Goal: Task Accomplishment & Management: Complete application form

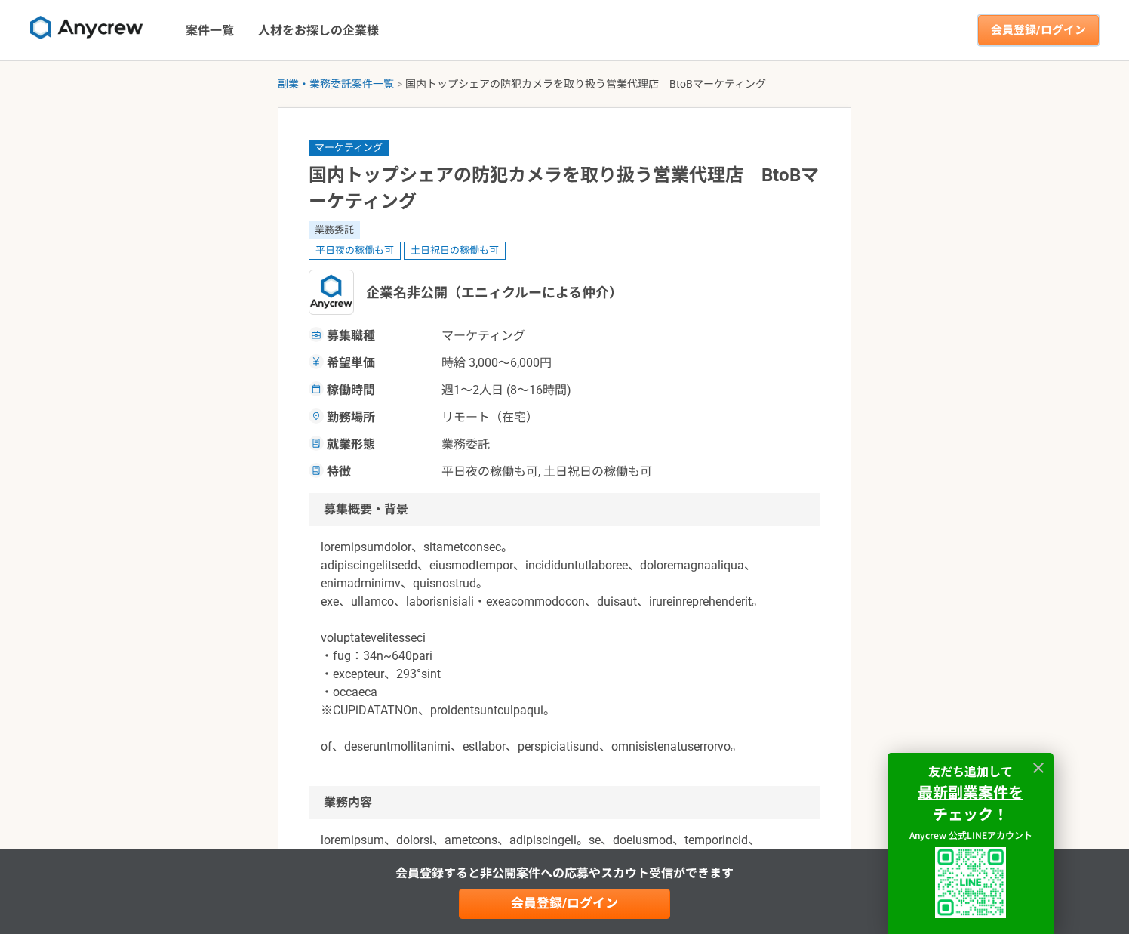
click at [1018, 27] on link "会員登録/ログイン" at bounding box center [1038, 30] width 121 height 30
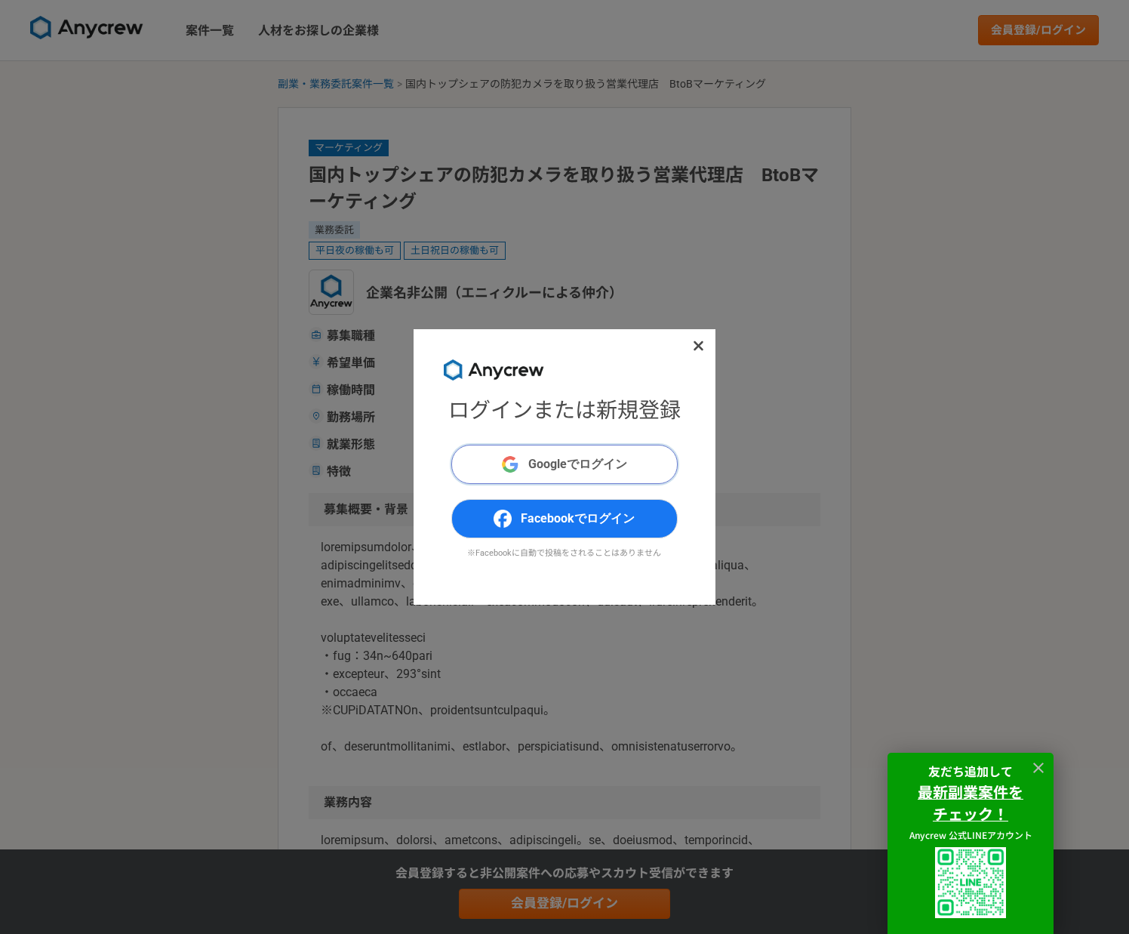
click at [578, 461] on span "Googleでログイン" at bounding box center [577, 464] width 99 height 18
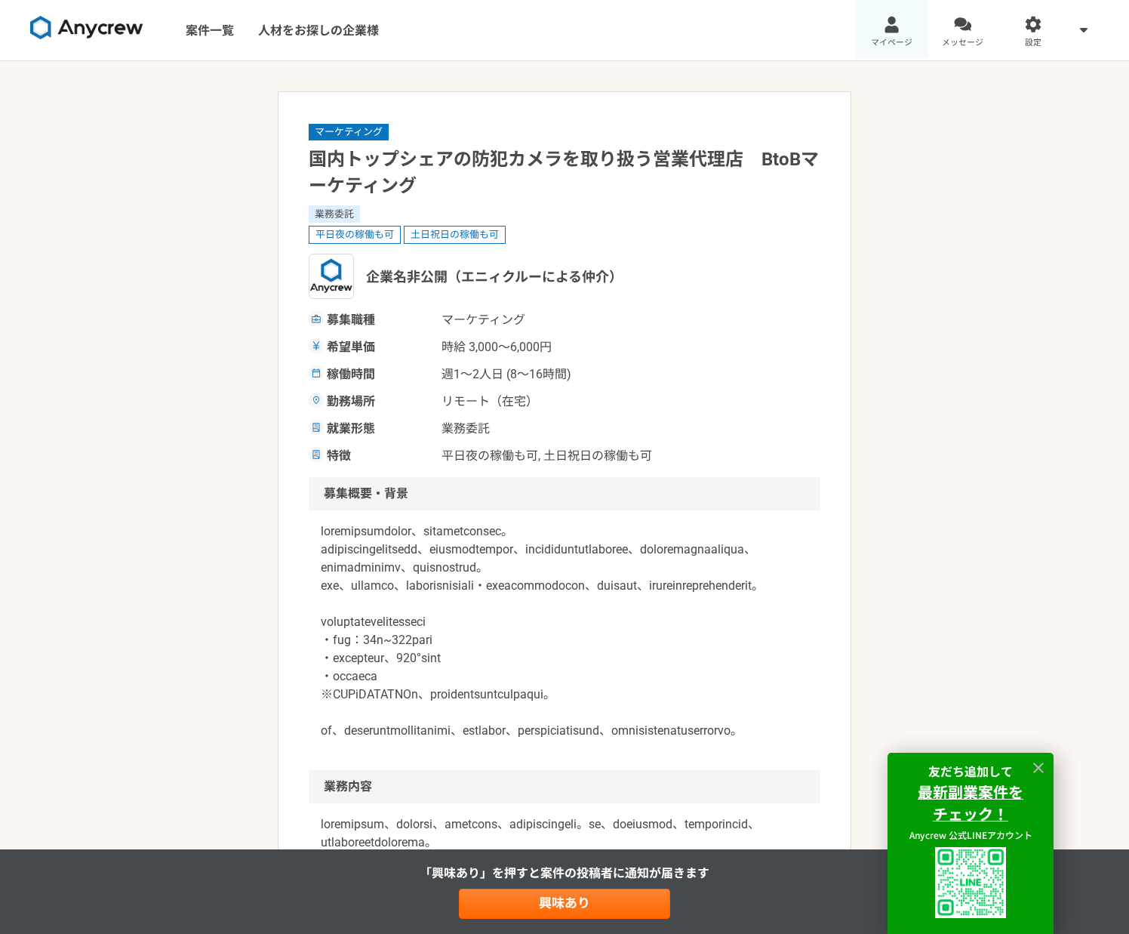
click at [892, 22] on div at bounding box center [891, 24] width 17 height 17
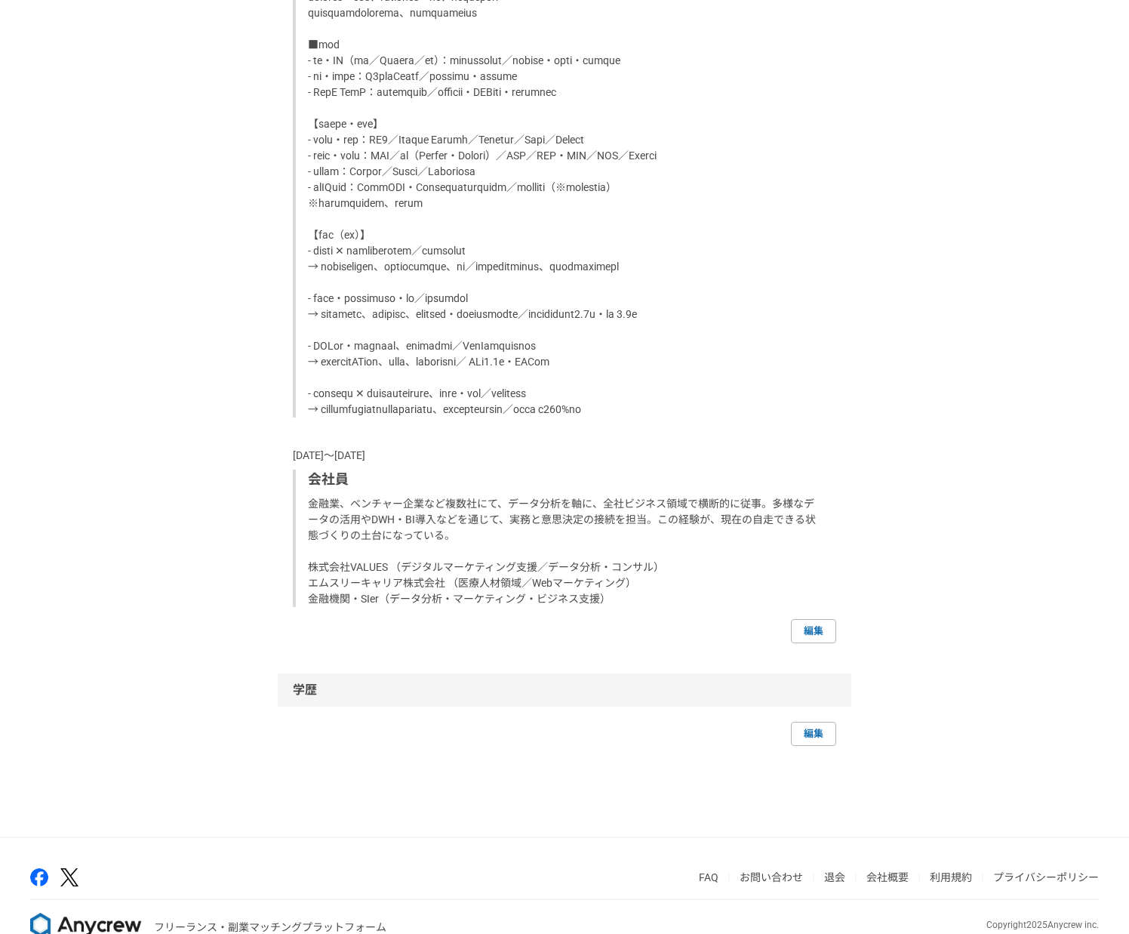
scroll to position [1561, 0]
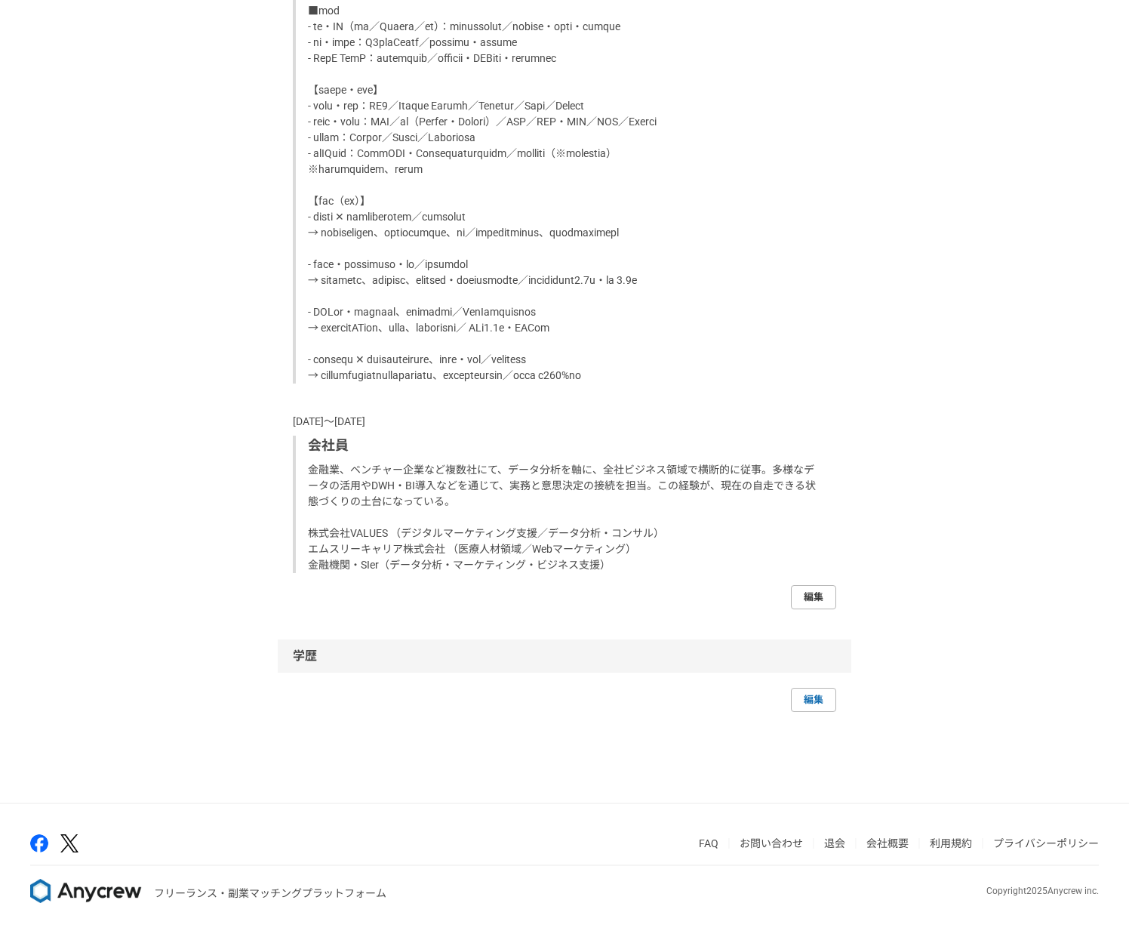
click at [809, 598] on link "編集" at bounding box center [813, 597] width 45 height 24
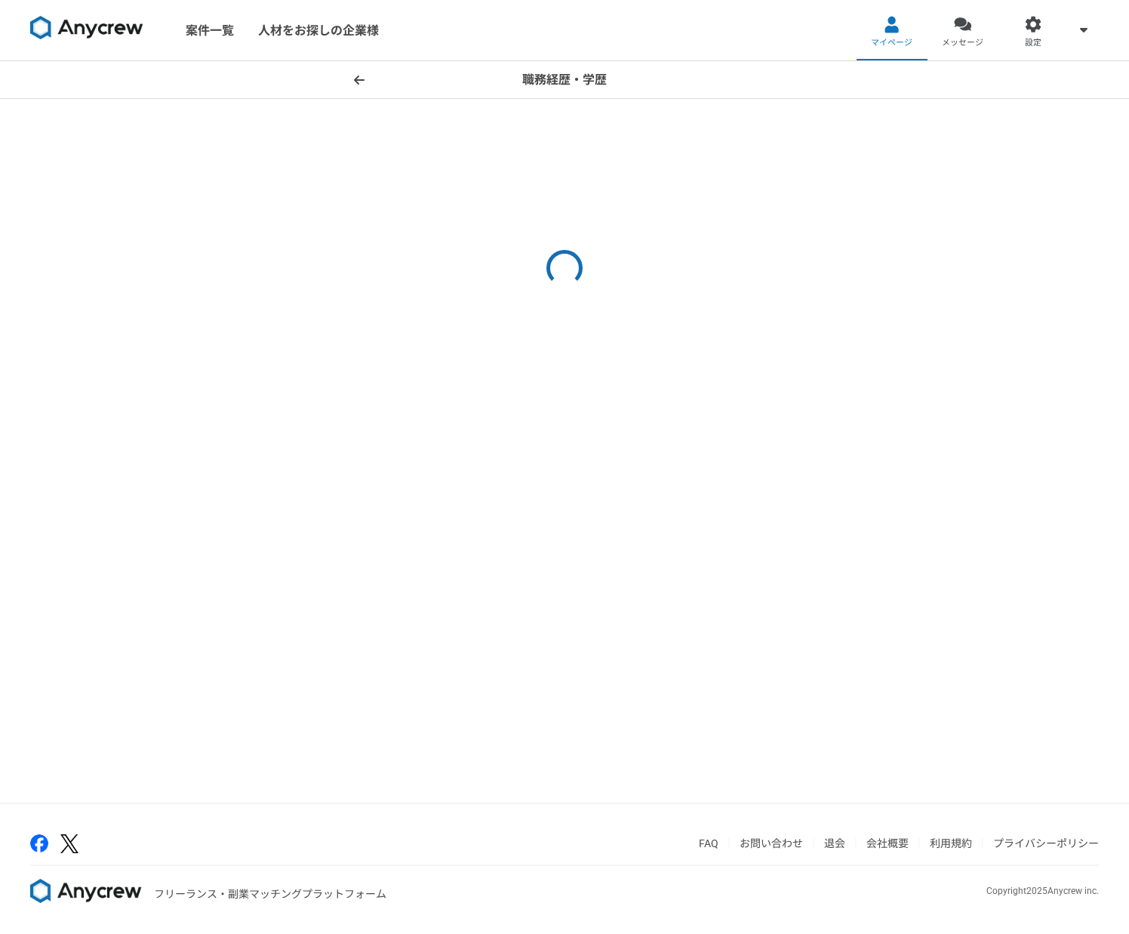
select select "2014"
select select "2003"
select select "2014"
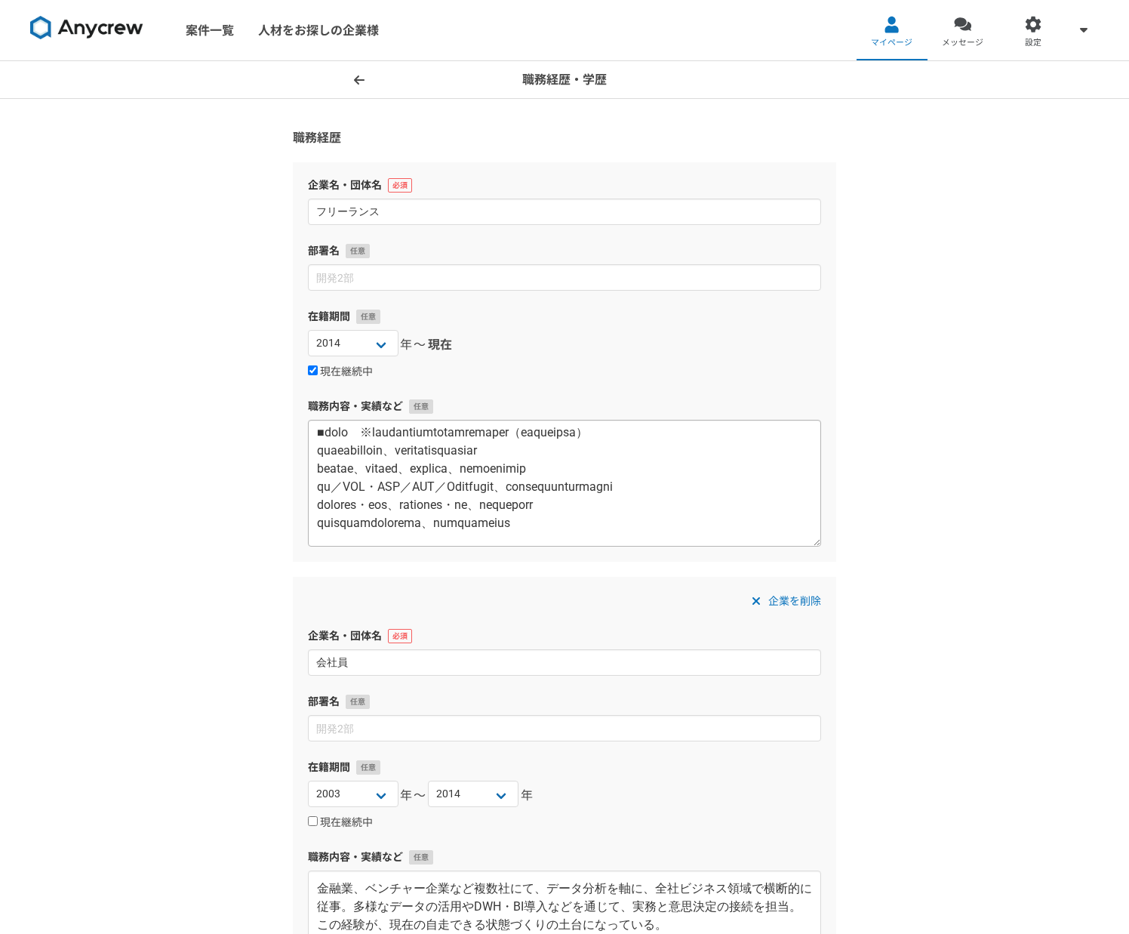
scroll to position [226, 0]
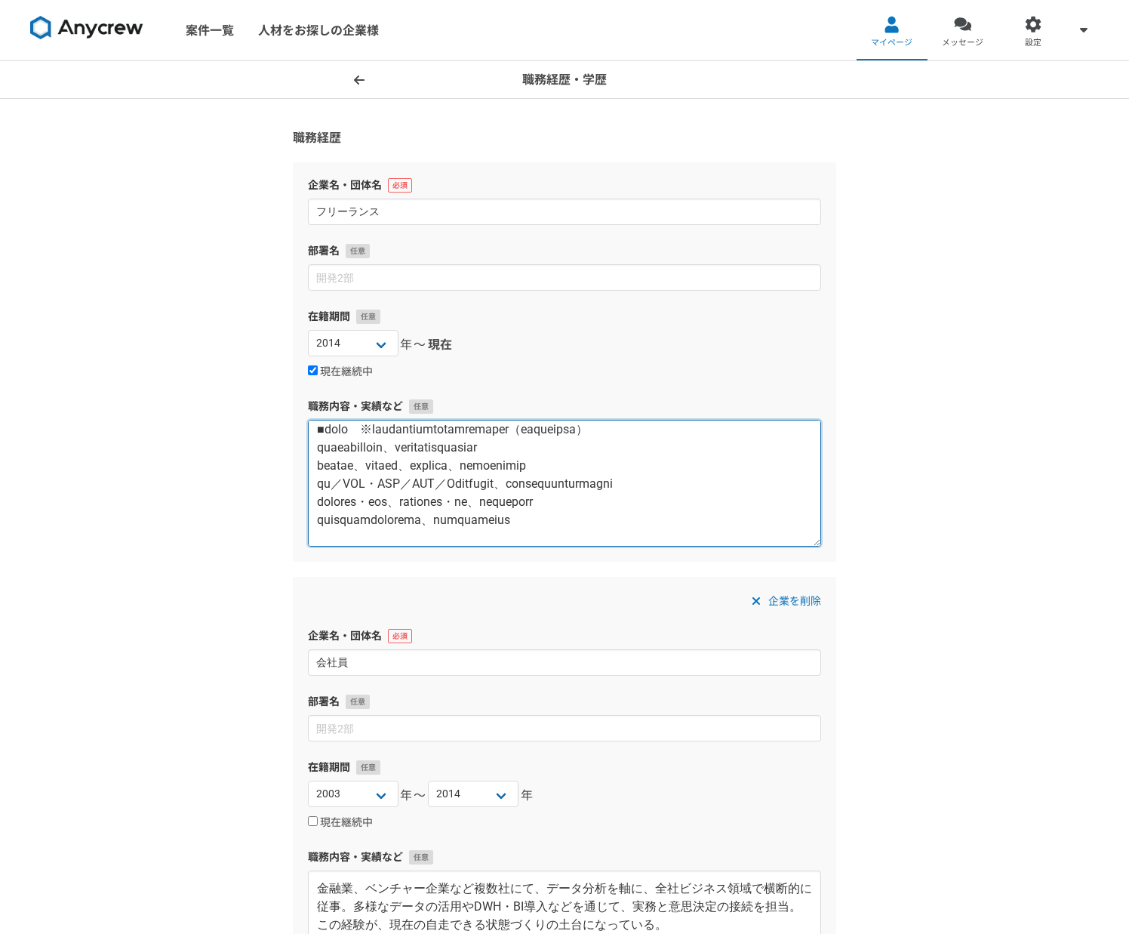
click at [732, 464] on textarea at bounding box center [564, 483] width 513 height 127
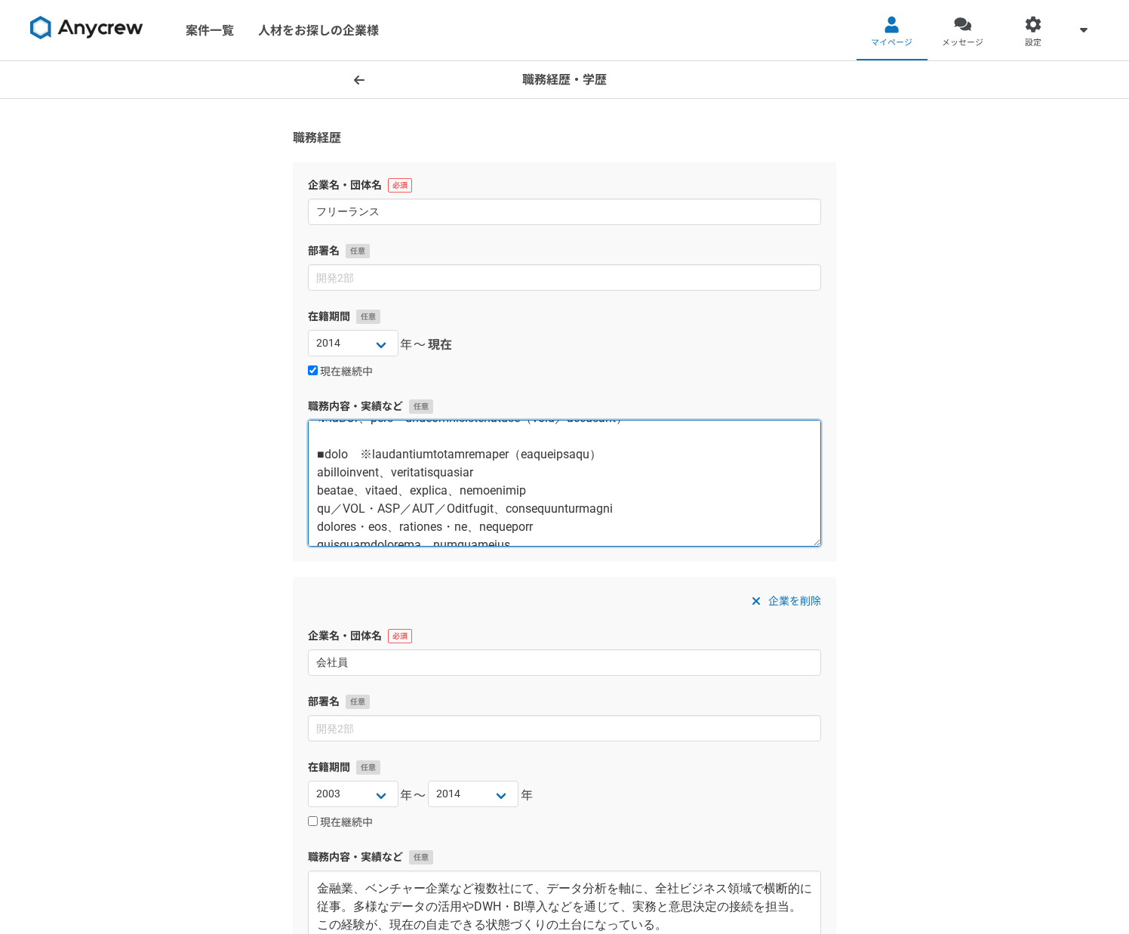
scroll to position [202, 0]
click at [350, 488] on textarea at bounding box center [564, 483] width 513 height 127
type textarea "【lore】 ip：dolorsita conse （ad〜elit） ■sedd ※eiusmod、temporin、utlaboreetd ma・aliq…"
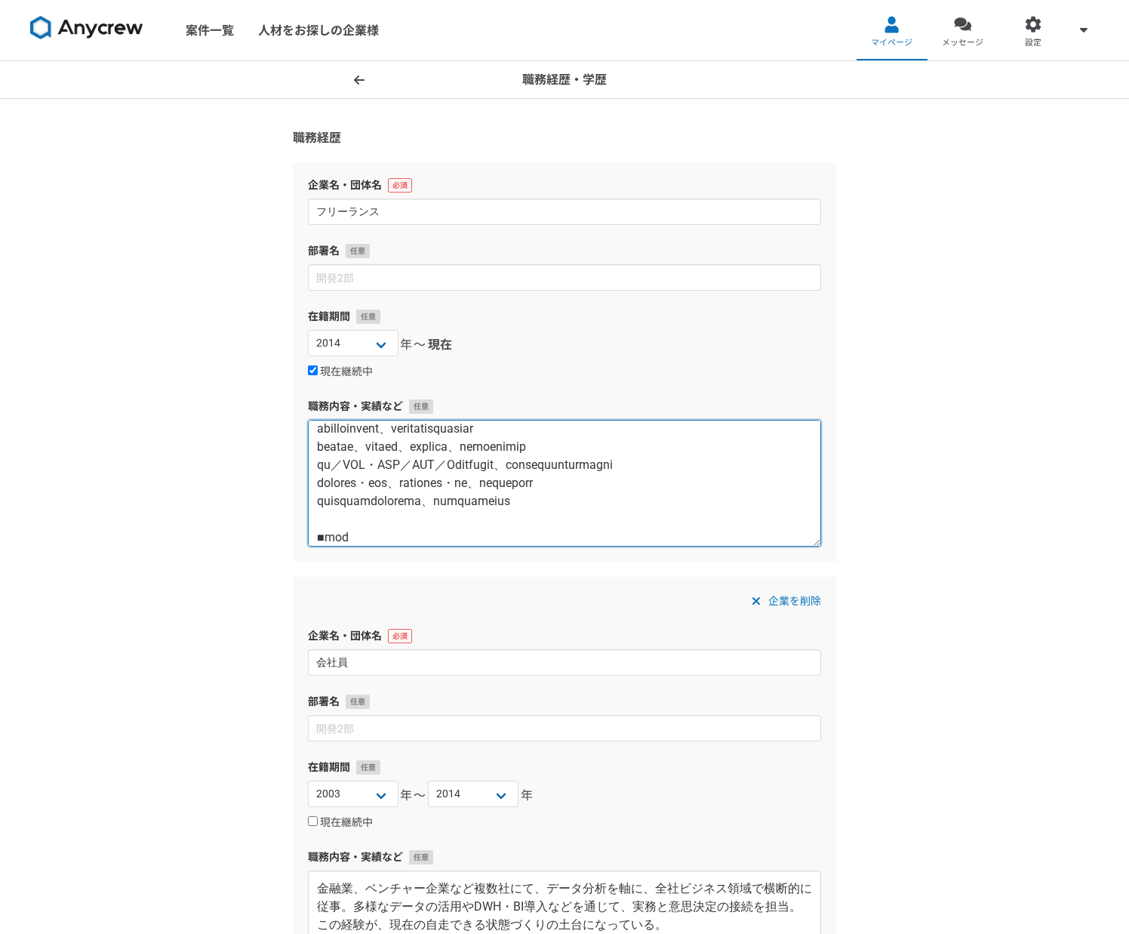
scroll to position [234, 0]
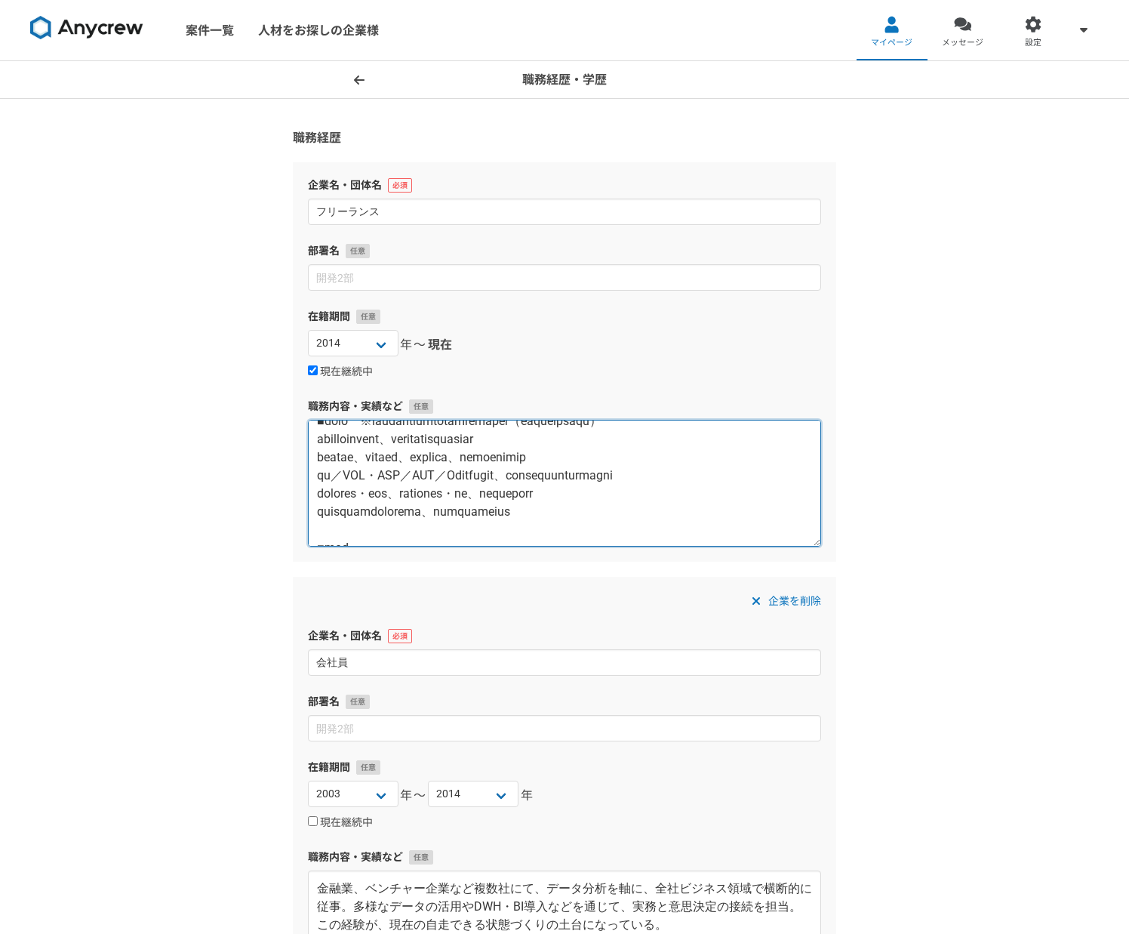
drag, startPoint x: 671, startPoint y: 432, endPoint x: 331, endPoint y: 478, distance: 342.8
click at [333, 478] on textarea at bounding box center [564, 483] width 513 height 127
click at [331, 478] on textarea at bounding box center [564, 483] width 513 height 127
drag, startPoint x: 673, startPoint y: 456, endPoint x: 325, endPoint y: 472, distance: 349.1
click at [325, 472] on textarea at bounding box center [564, 483] width 513 height 127
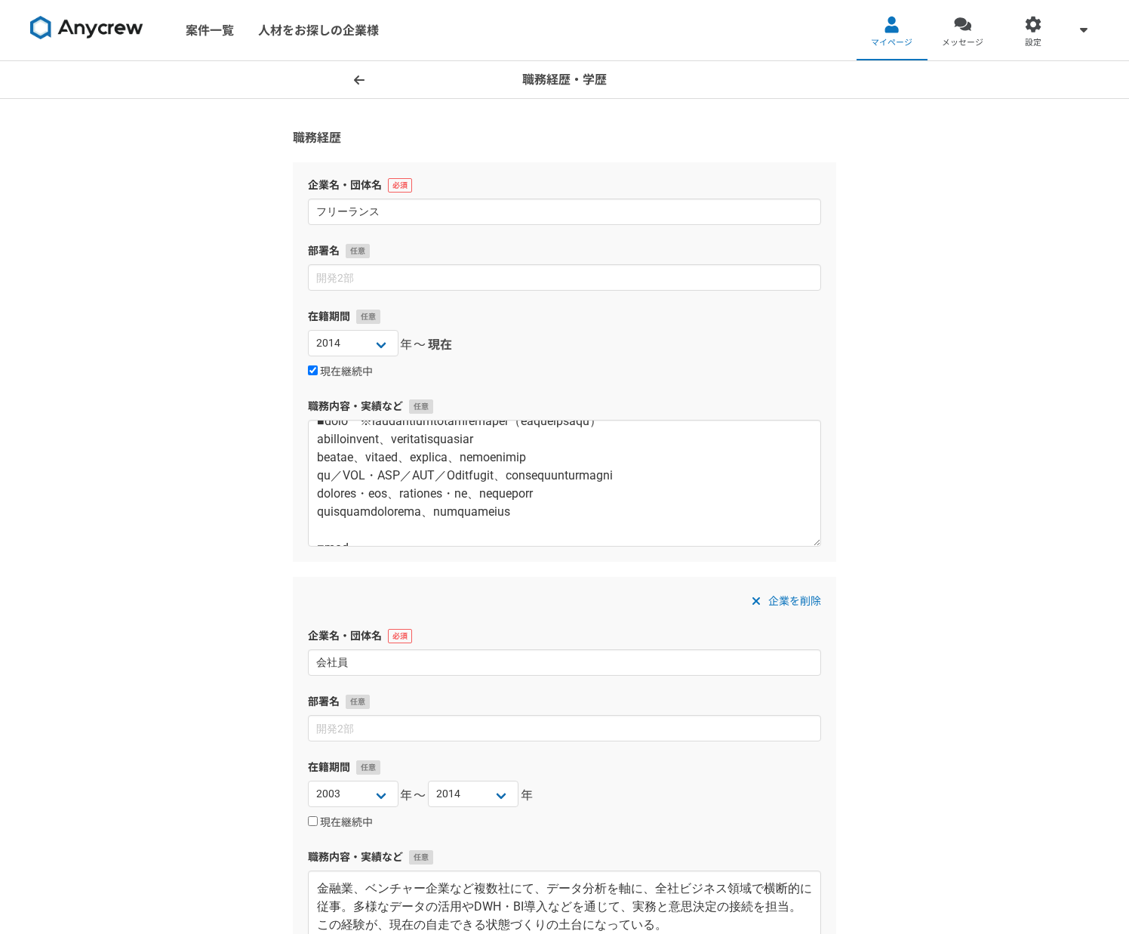
click at [948, 455] on div "職務経歴・学歴 職務経歴 企業名・団体名 フリーランス 部署名 在籍期間 [DATE] [DATE] [DATE] [DATE] [DATE] [DATE] …" at bounding box center [564, 656] width 1129 height 1191
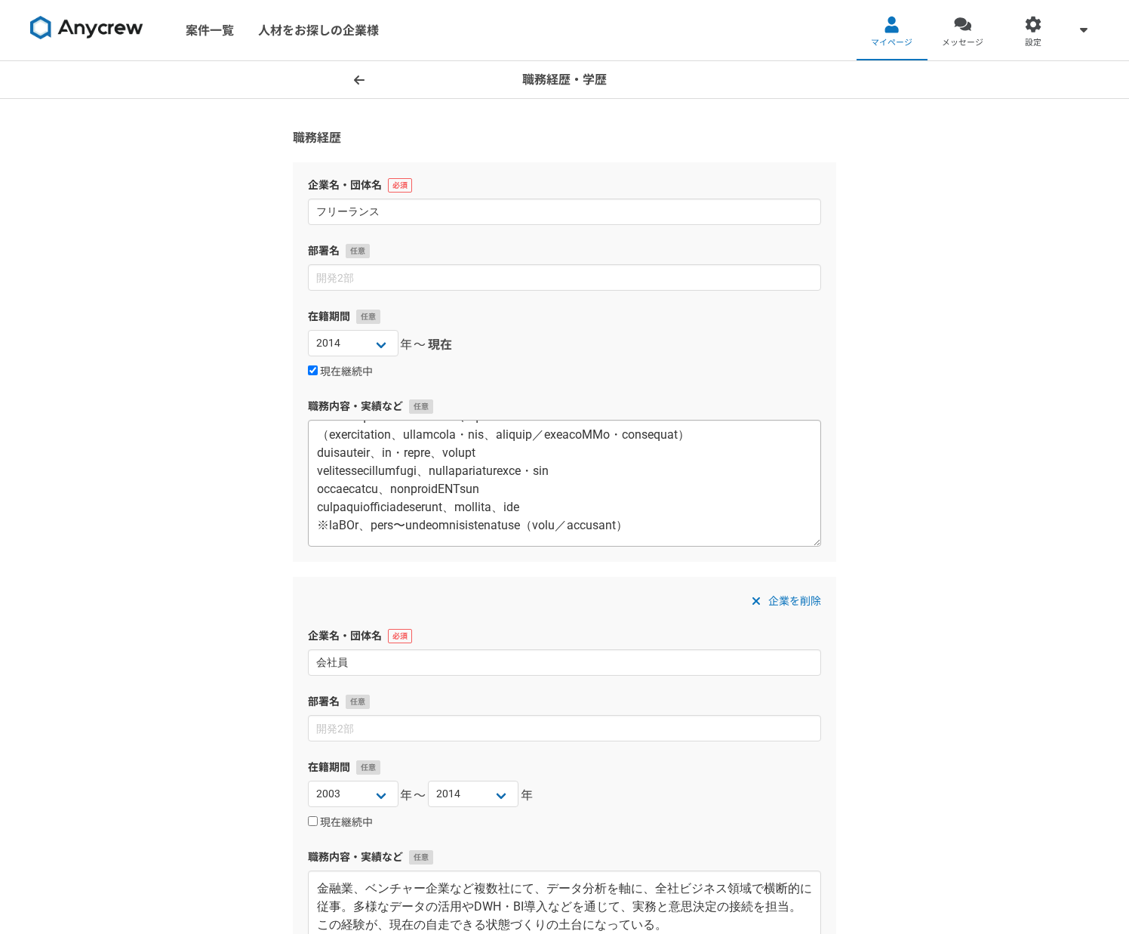
scroll to position [0, 0]
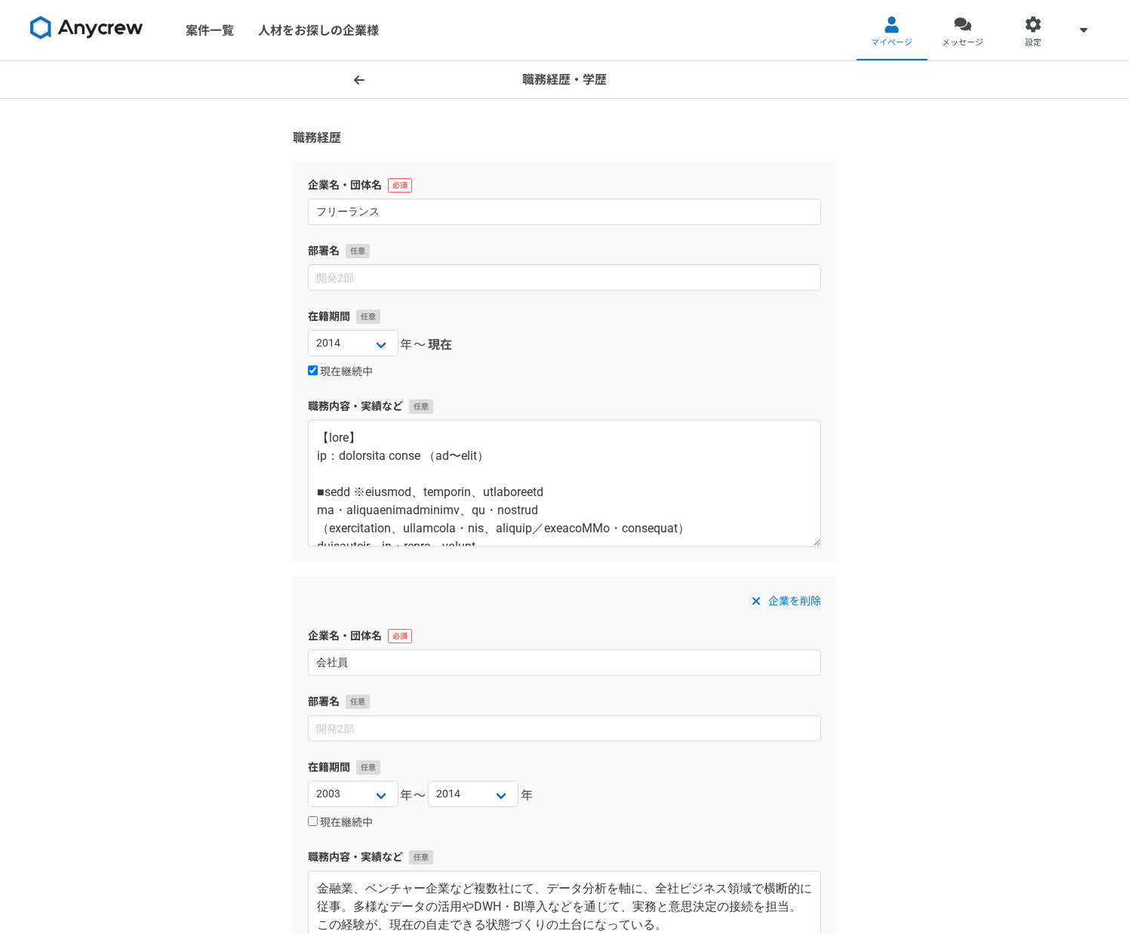
click at [358, 79] on icon at bounding box center [359, 79] width 11 height 9
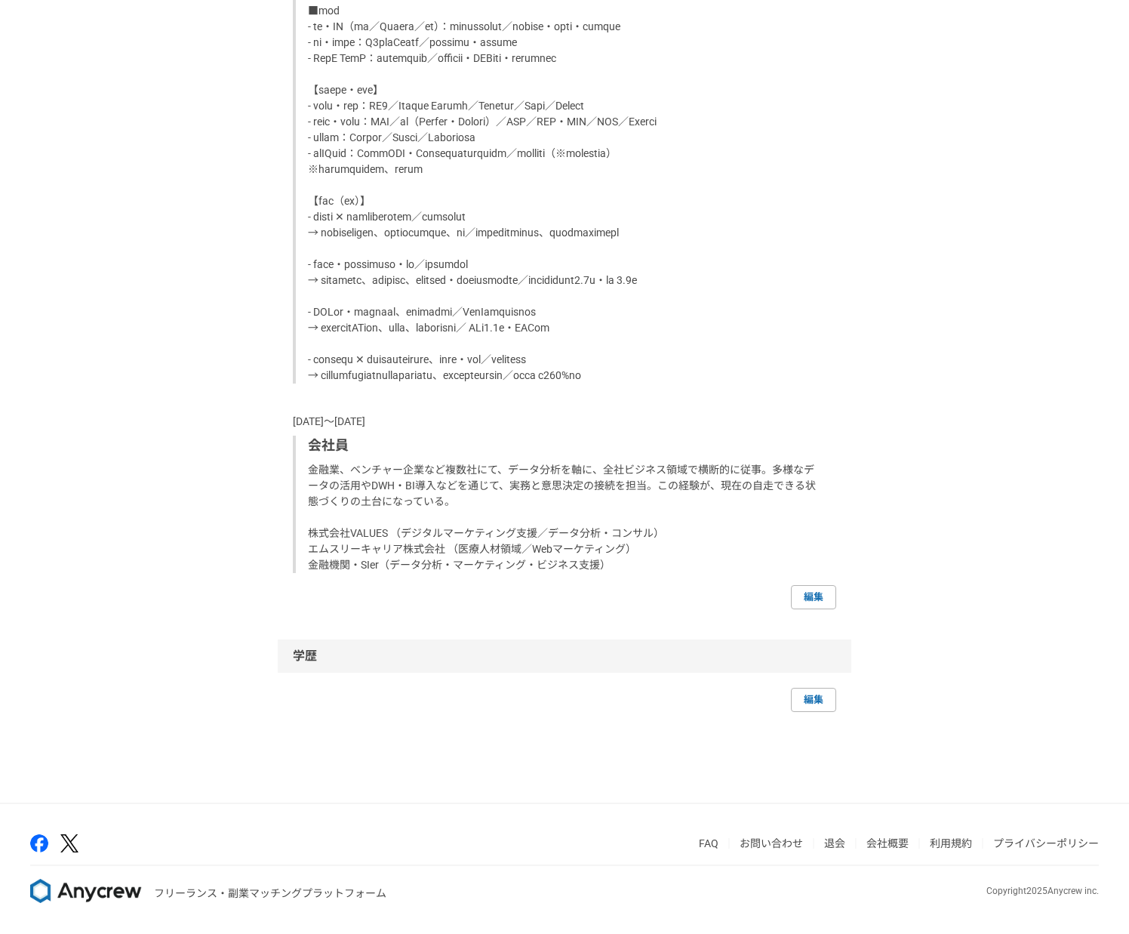
scroll to position [1561, 0]
click at [804, 701] on link "編集" at bounding box center [813, 700] width 45 height 24
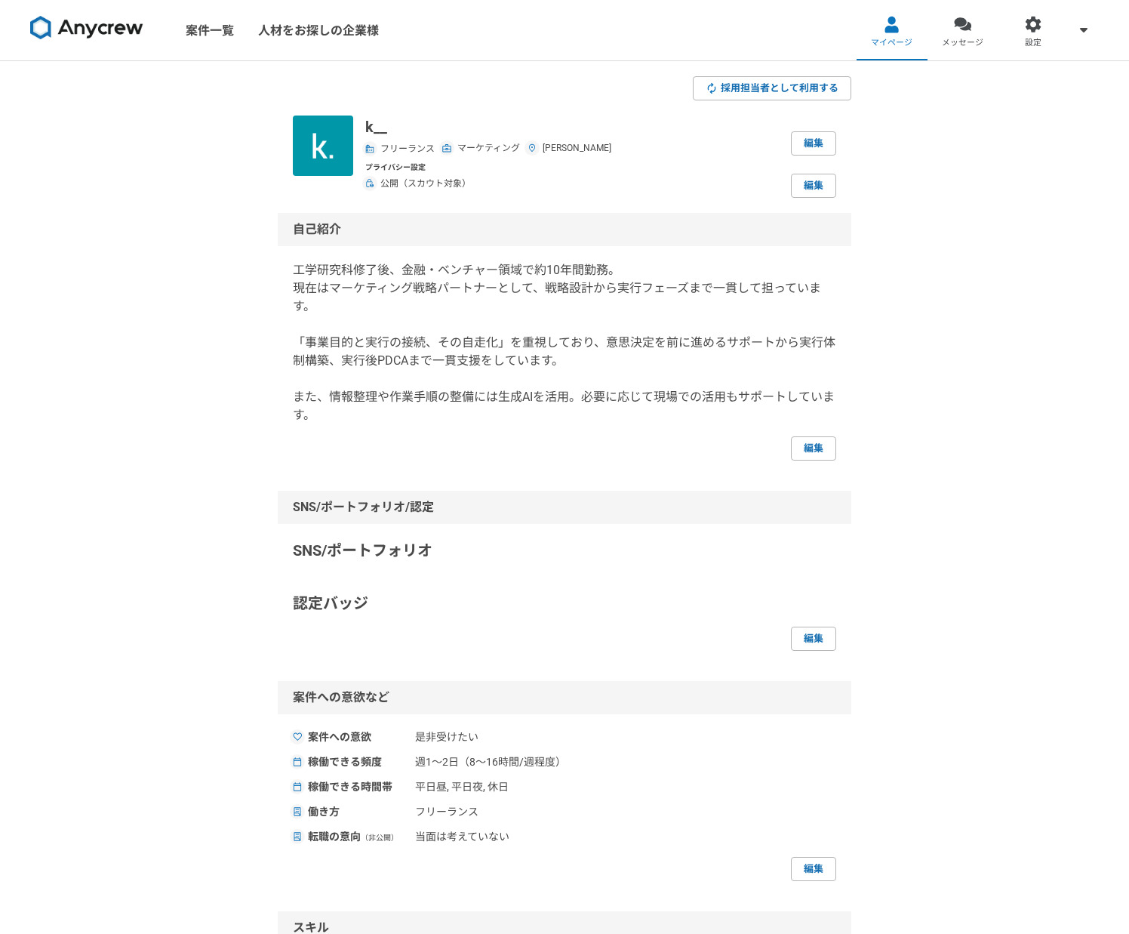
select select "2014"
select select "2003"
select select "2014"
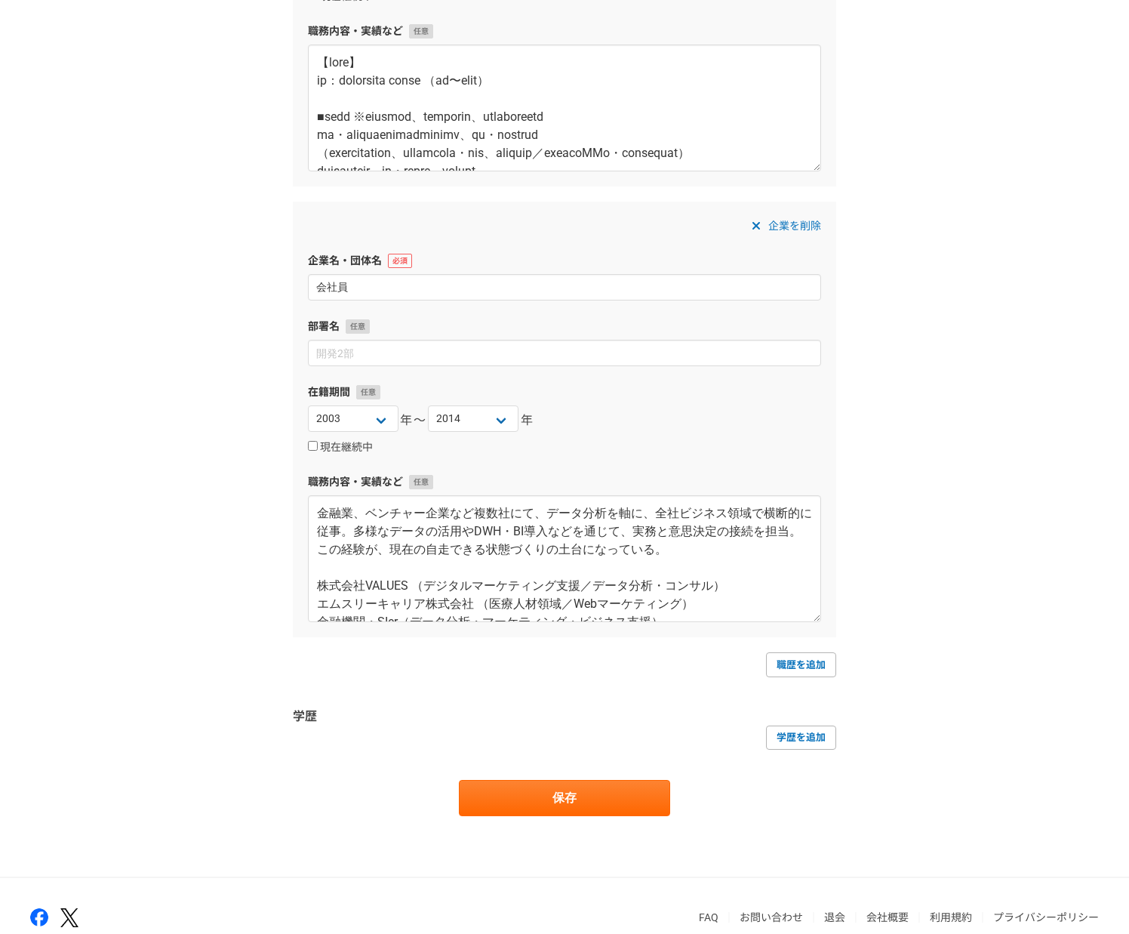
scroll to position [449, 0]
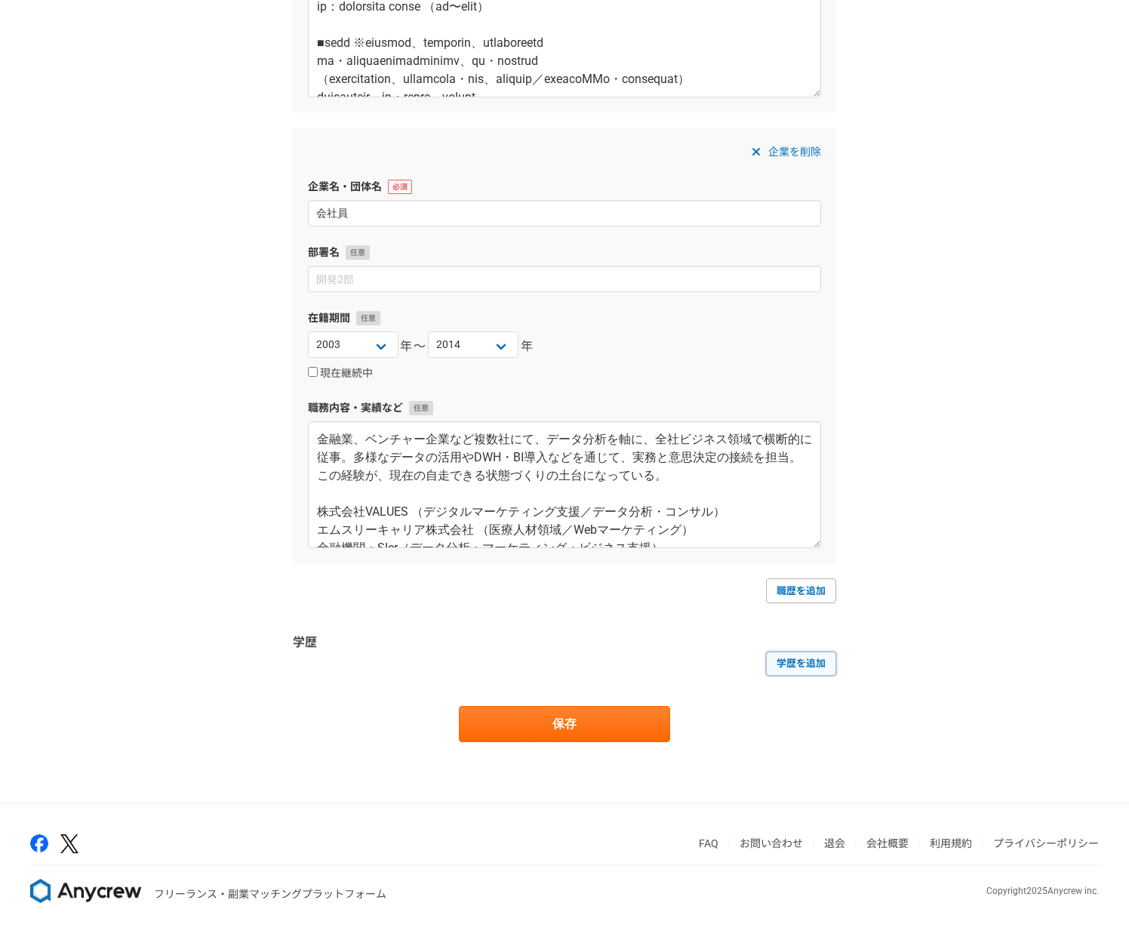
click at [800, 664] on link "学歴を追加" at bounding box center [801, 663] width 70 height 24
select select
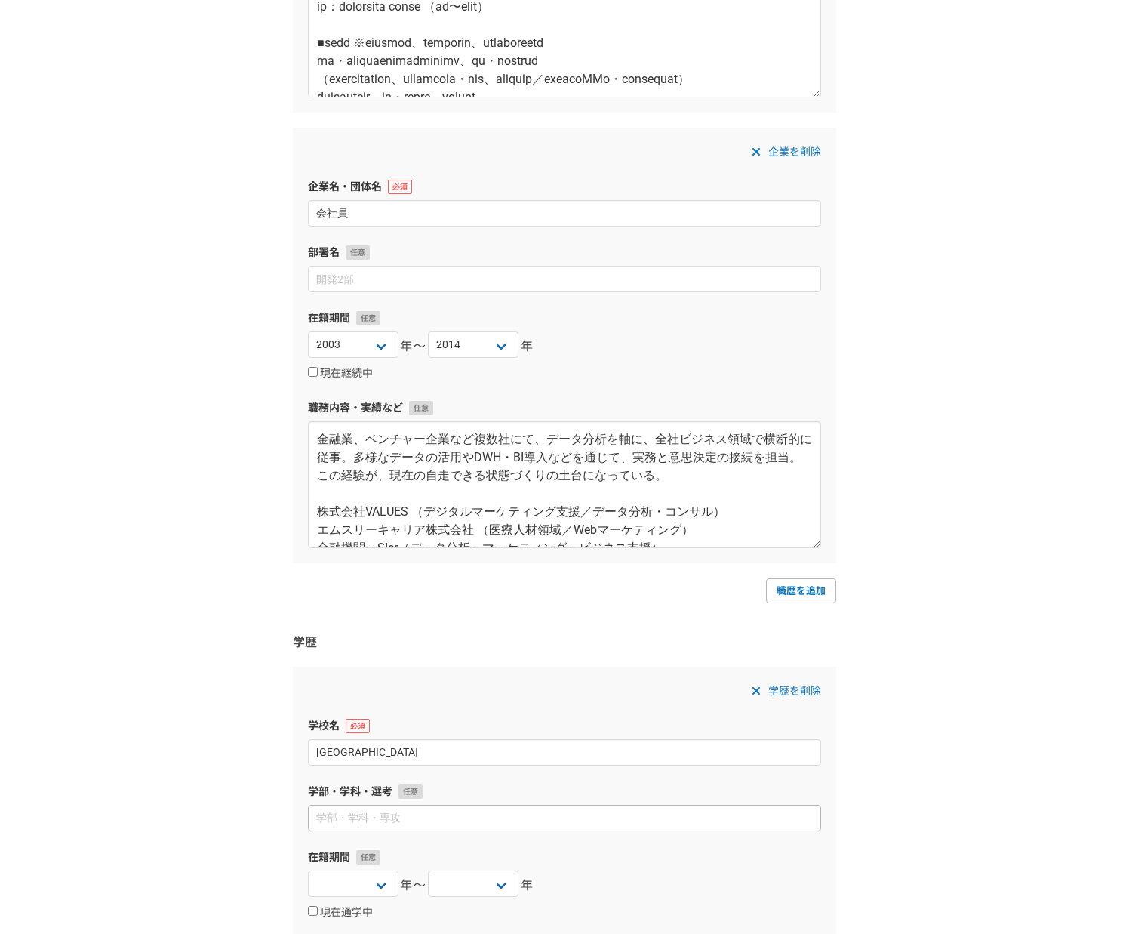
type input "[GEOGRAPHIC_DATA]"
click at [370, 827] on input at bounding box center [564, 818] width 513 height 26
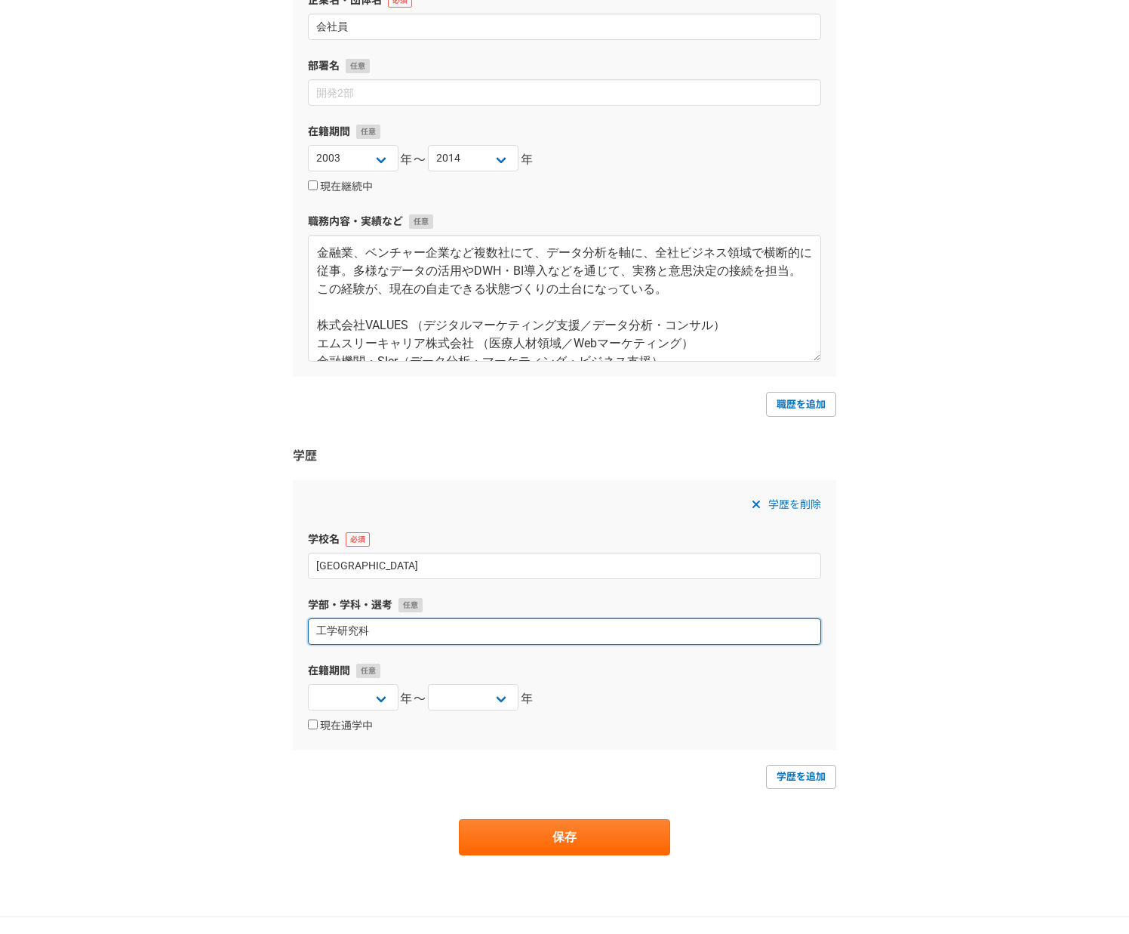
scroll to position [639, 0]
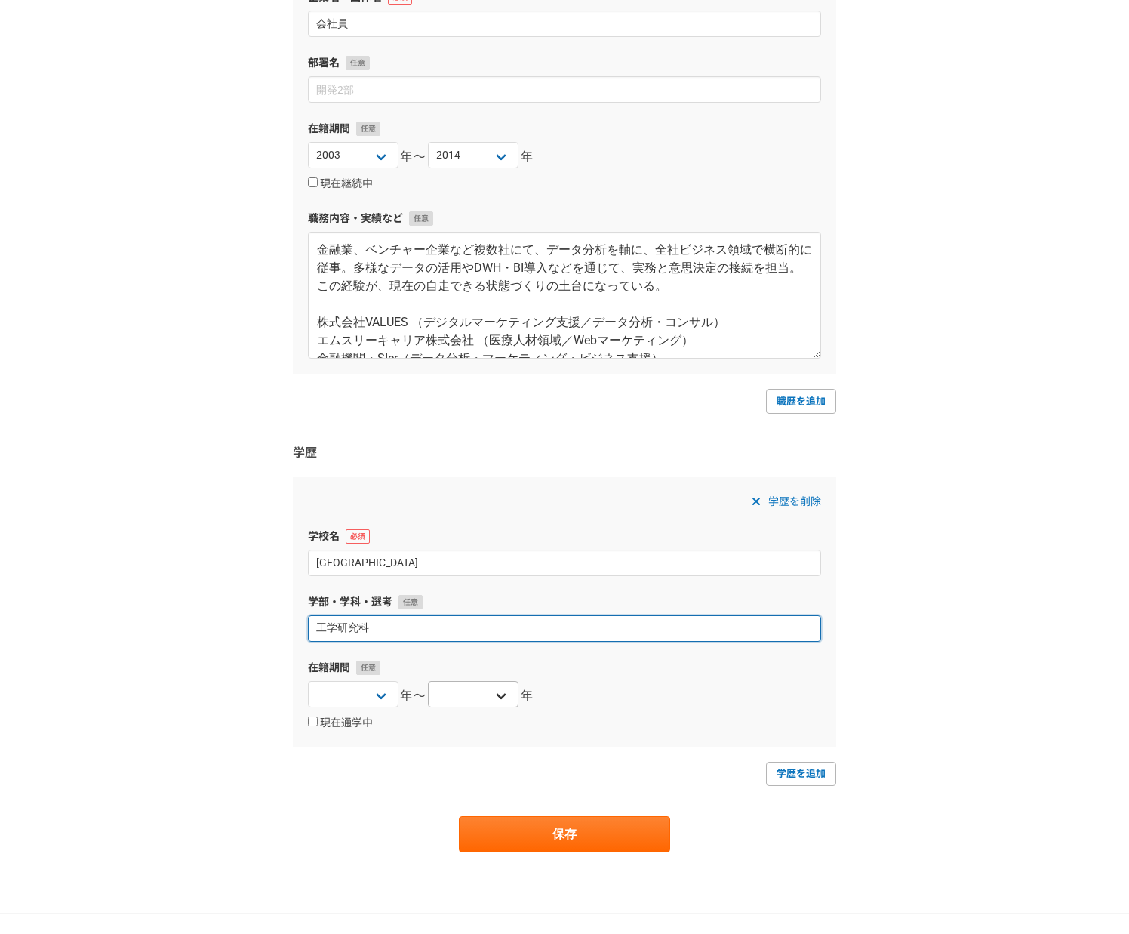
type input "工学研究科"
click at [500, 693] on select "[DATE] [DATE] [DATE] [DATE] [DATE] [DATE] [DATE] [DATE] [DATE] [DATE] [DATE] [D…" at bounding box center [473, 694] width 91 height 26
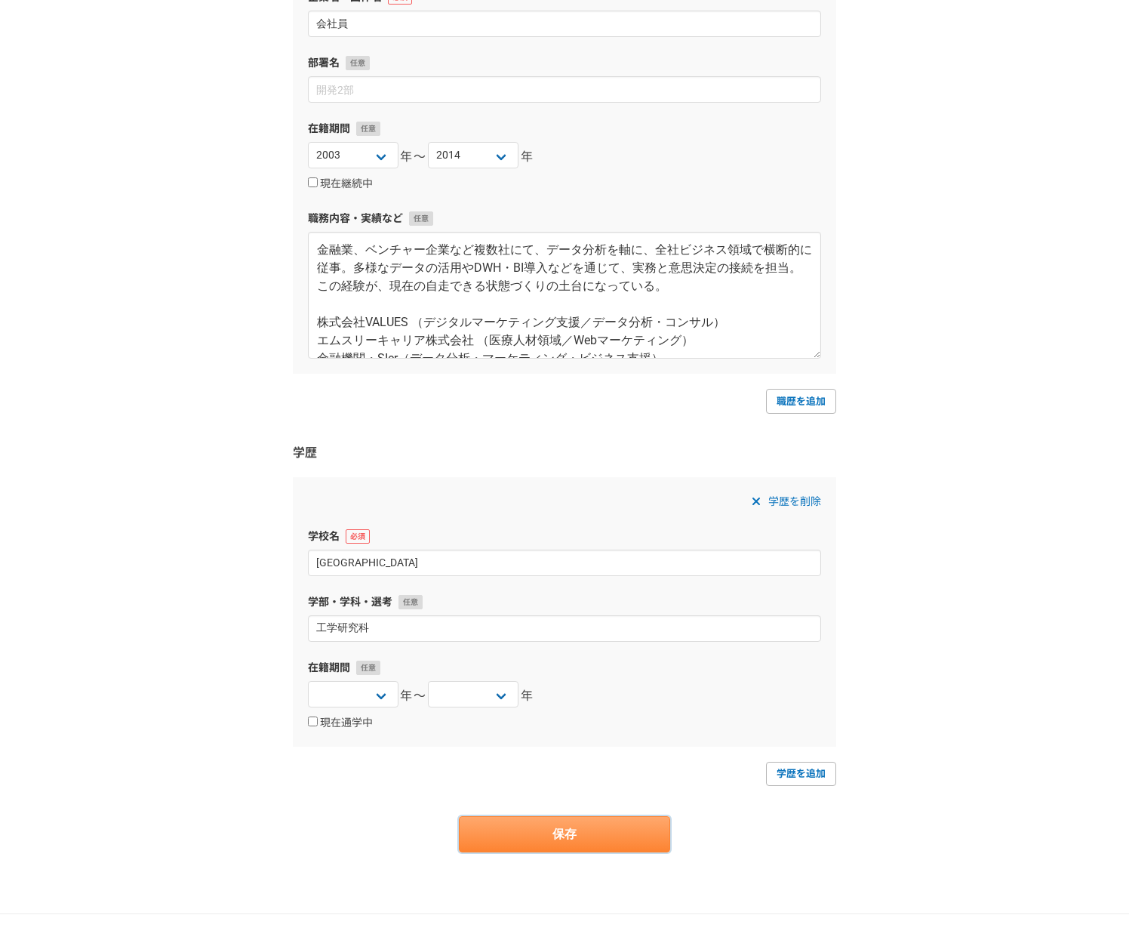
click at [565, 834] on button "保存" at bounding box center [564, 834] width 211 height 36
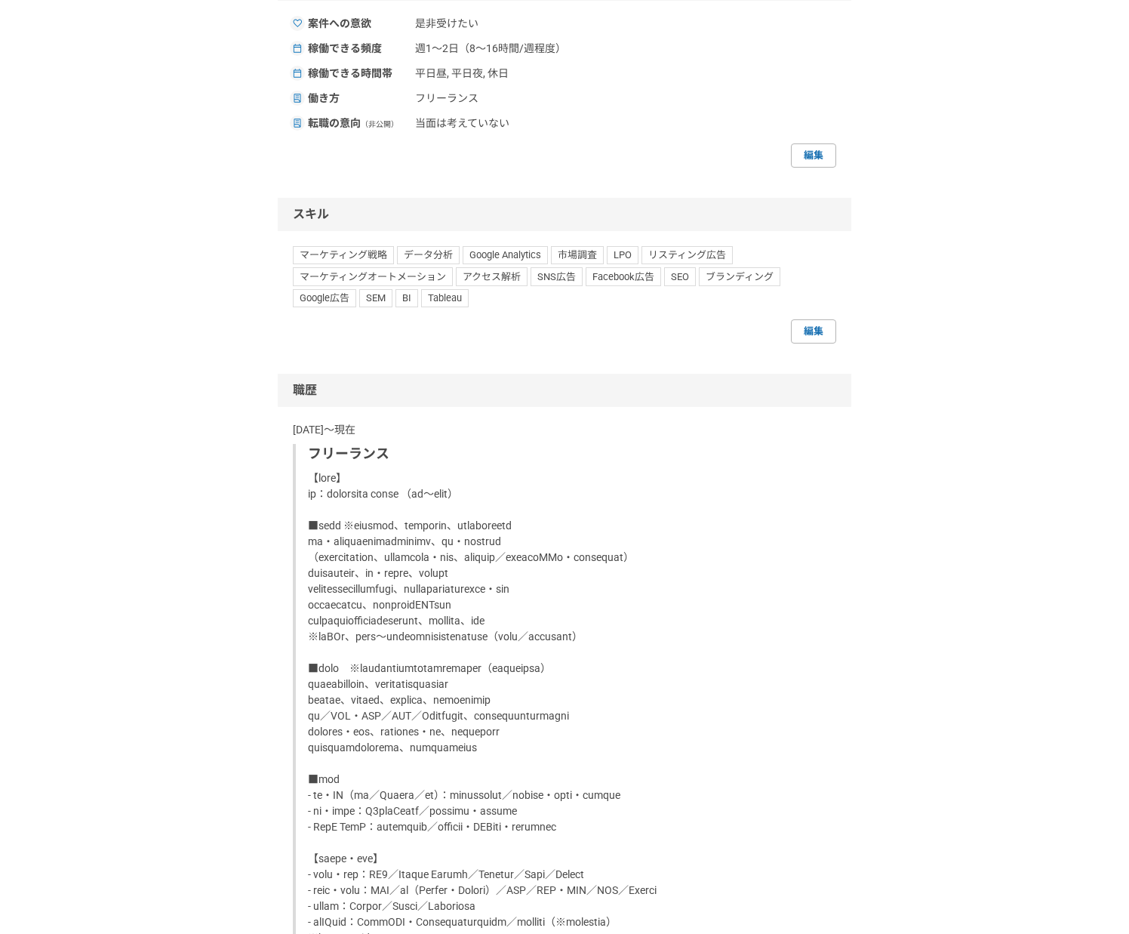
scroll to position [711, 0]
click at [815, 335] on link "編集" at bounding box center [813, 334] width 45 height 24
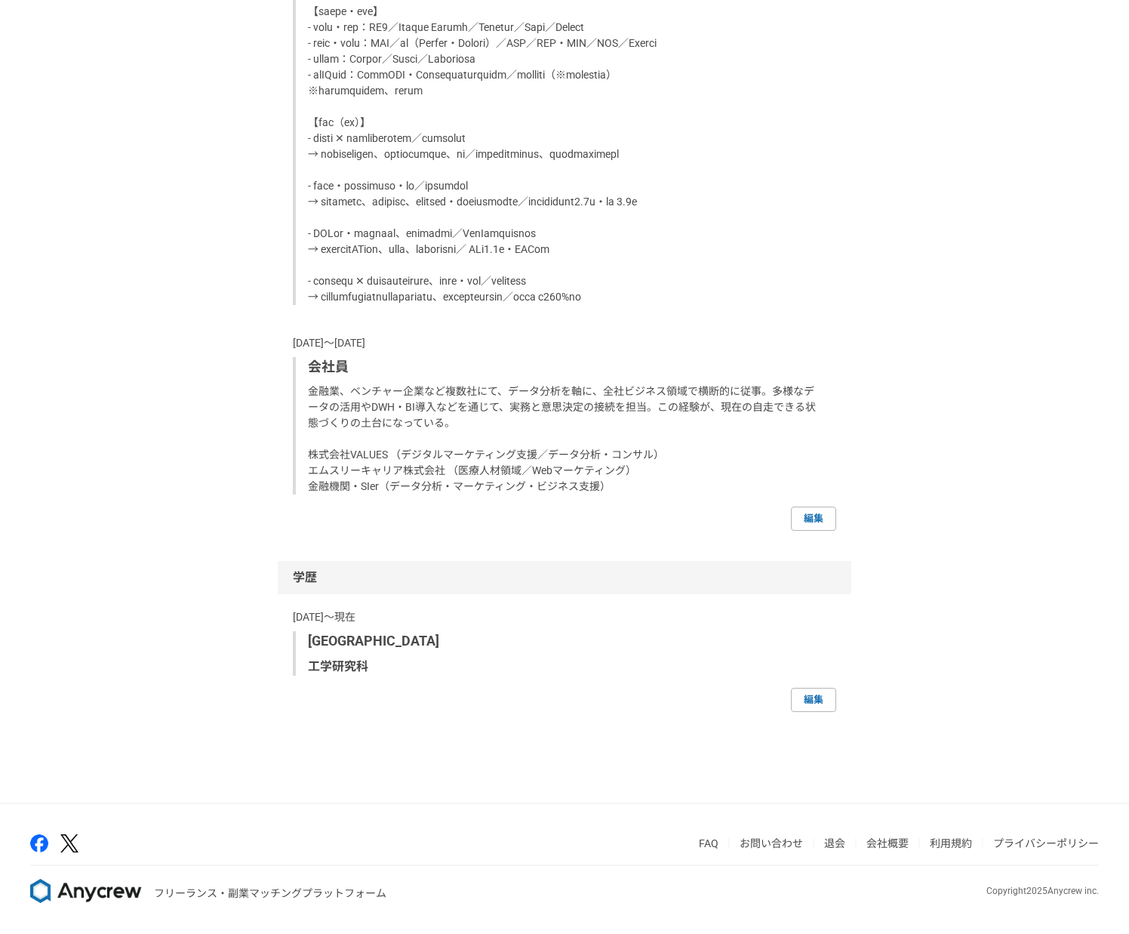
scroll to position [1633, 0]
click at [815, 523] on link "編集" at bounding box center [813, 519] width 45 height 24
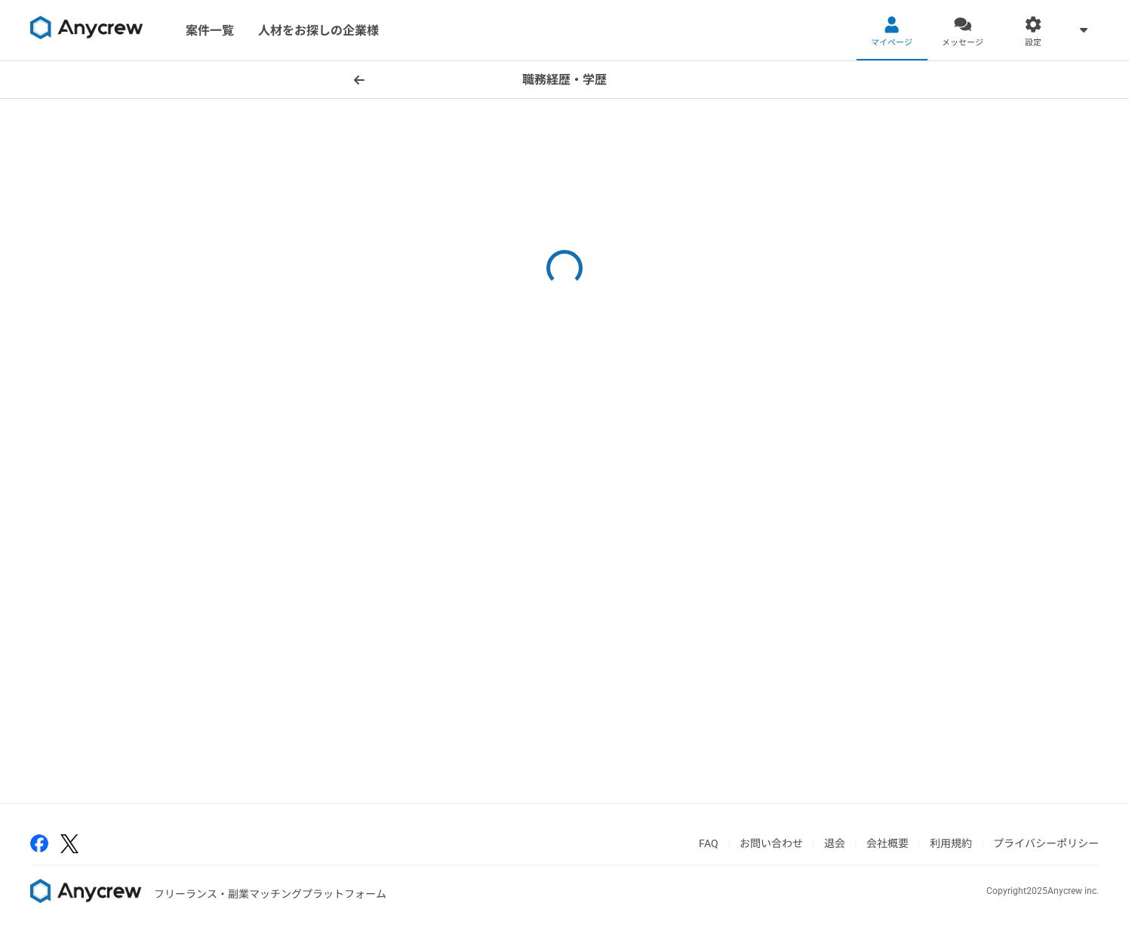
select select "2014"
select select "2003"
select select "2014"
select select
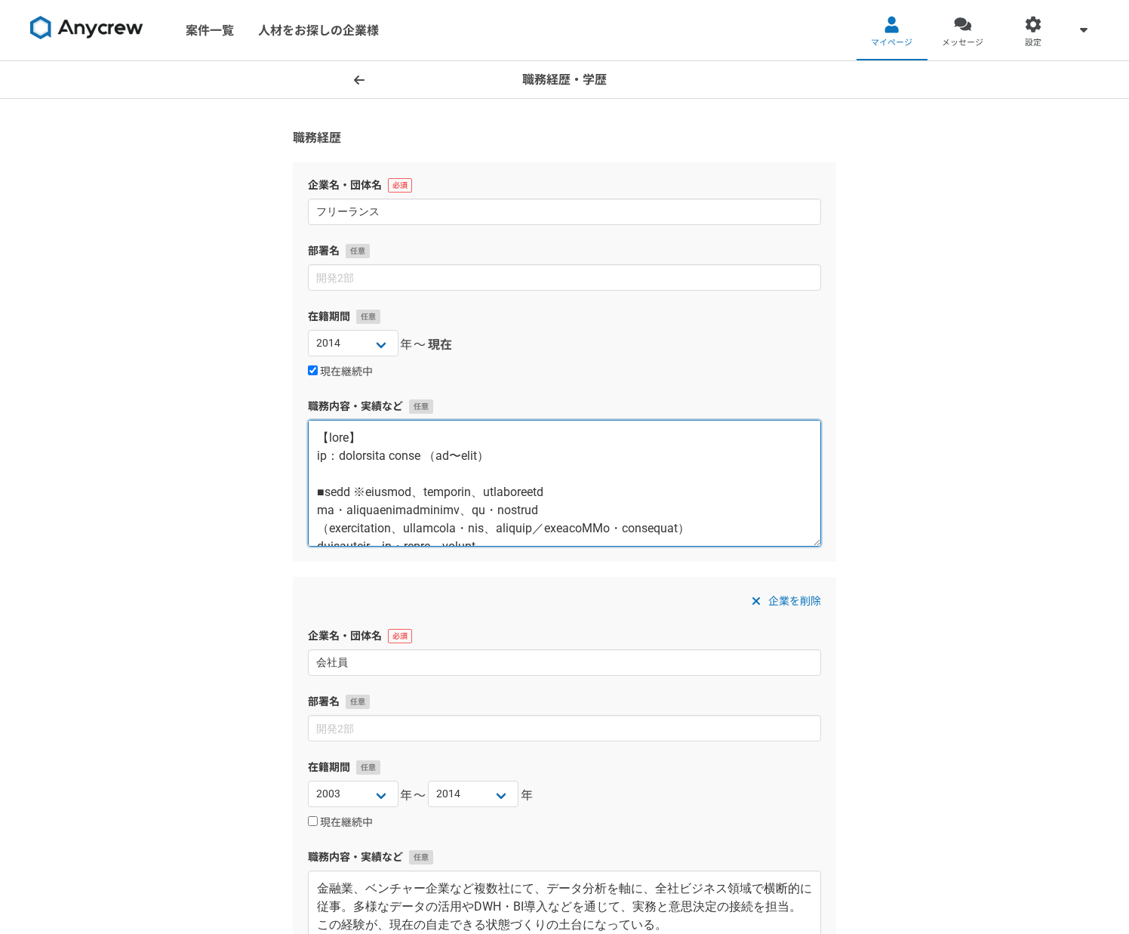
click at [575, 454] on textarea at bounding box center [564, 483] width 513 height 127
click at [574, 454] on textarea at bounding box center [564, 483] width 513 height 127
click at [598, 456] on textarea at bounding box center [564, 483] width 513 height 127
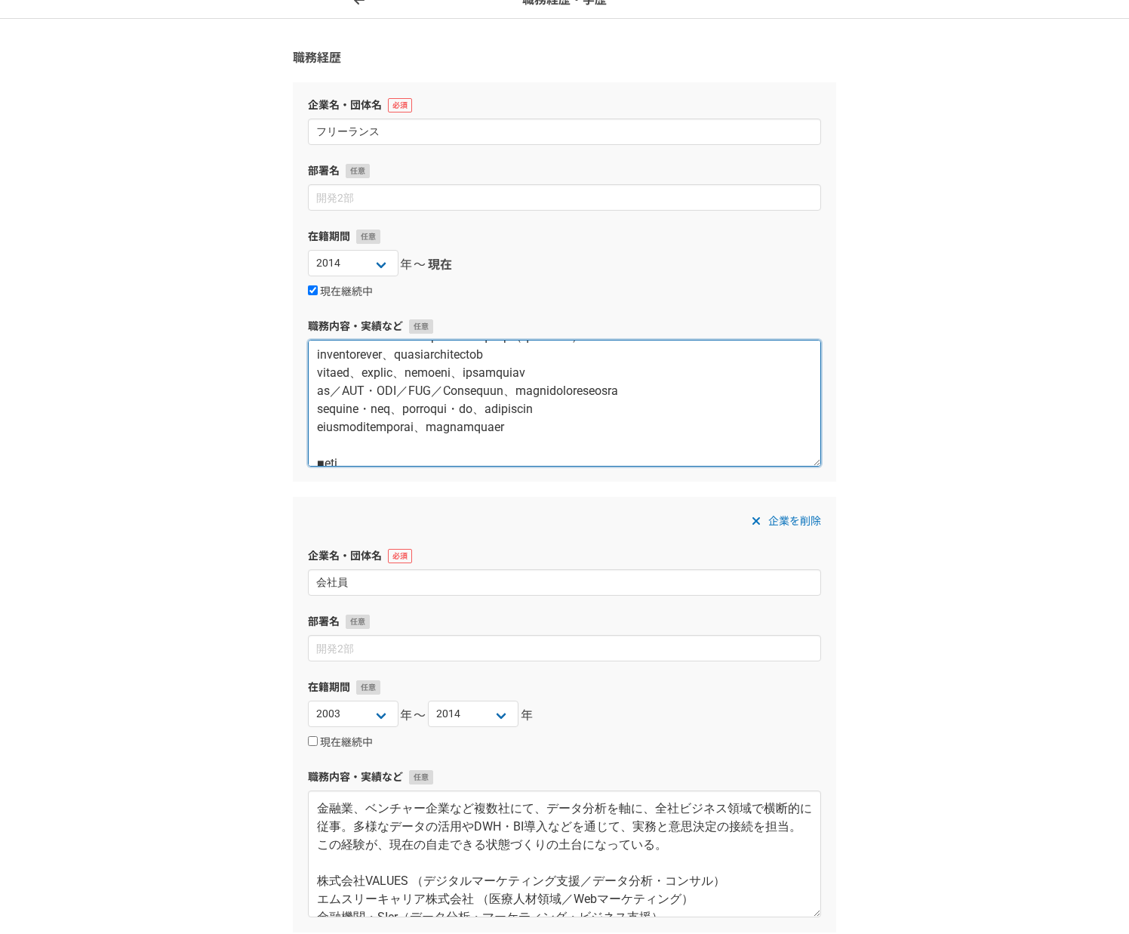
scroll to position [240, 0]
click at [350, 372] on textarea at bounding box center [564, 403] width 513 height 127
drag, startPoint x: 396, startPoint y: 371, endPoint x: 410, endPoint y: 371, distance: 13.6
click at [410, 371] on textarea at bounding box center [564, 403] width 513 height 127
click at [421, 370] on textarea at bounding box center [564, 403] width 513 height 127
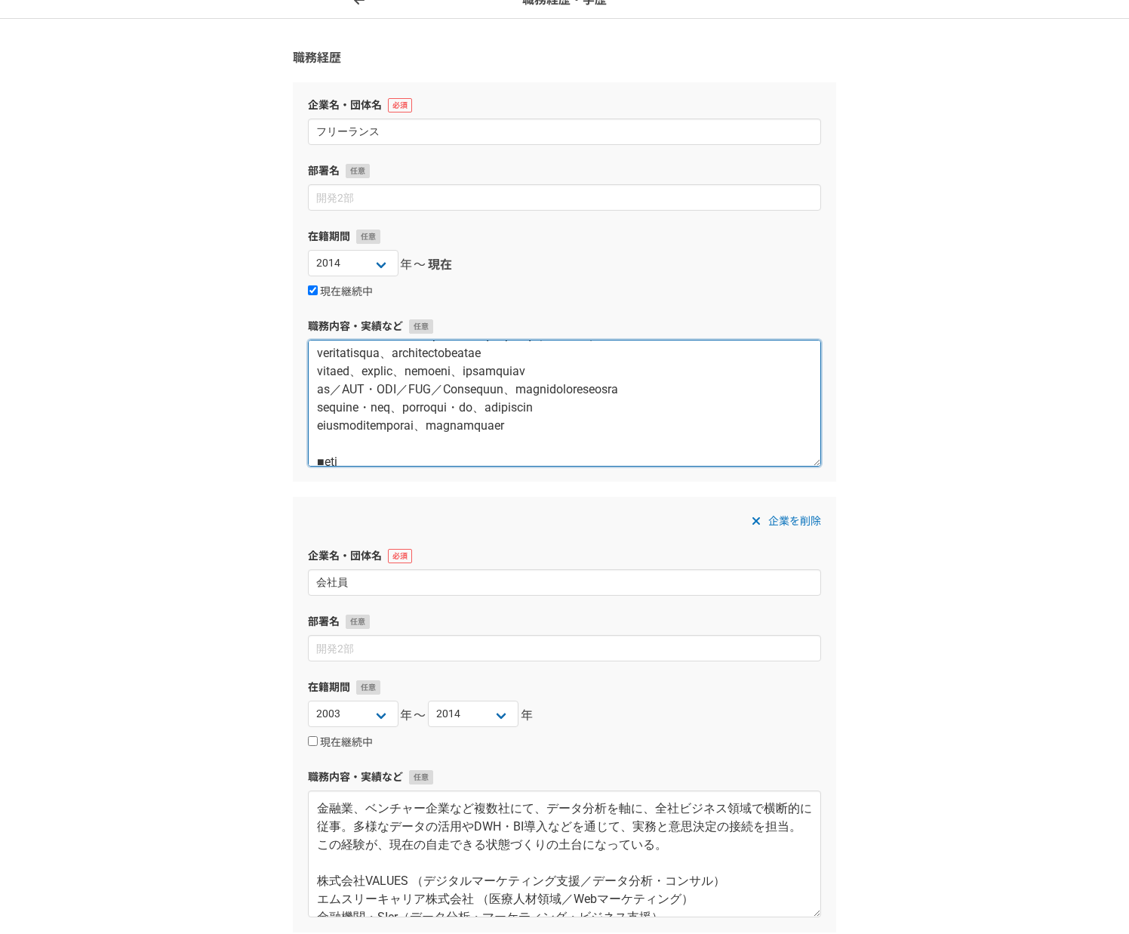
drag, startPoint x: 455, startPoint y: 371, endPoint x: 695, endPoint y: 368, distance: 239.3
click at [695, 368] on textarea at bounding box center [564, 403] width 513 height 127
click at [442, 399] on textarea at bounding box center [564, 403] width 513 height 127
drag, startPoint x: 458, startPoint y: 371, endPoint x: 695, endPoint y: 371, distance: 236.3
click at [695, 371] on textarea at bounding box center [564, 403] width 513 height 127
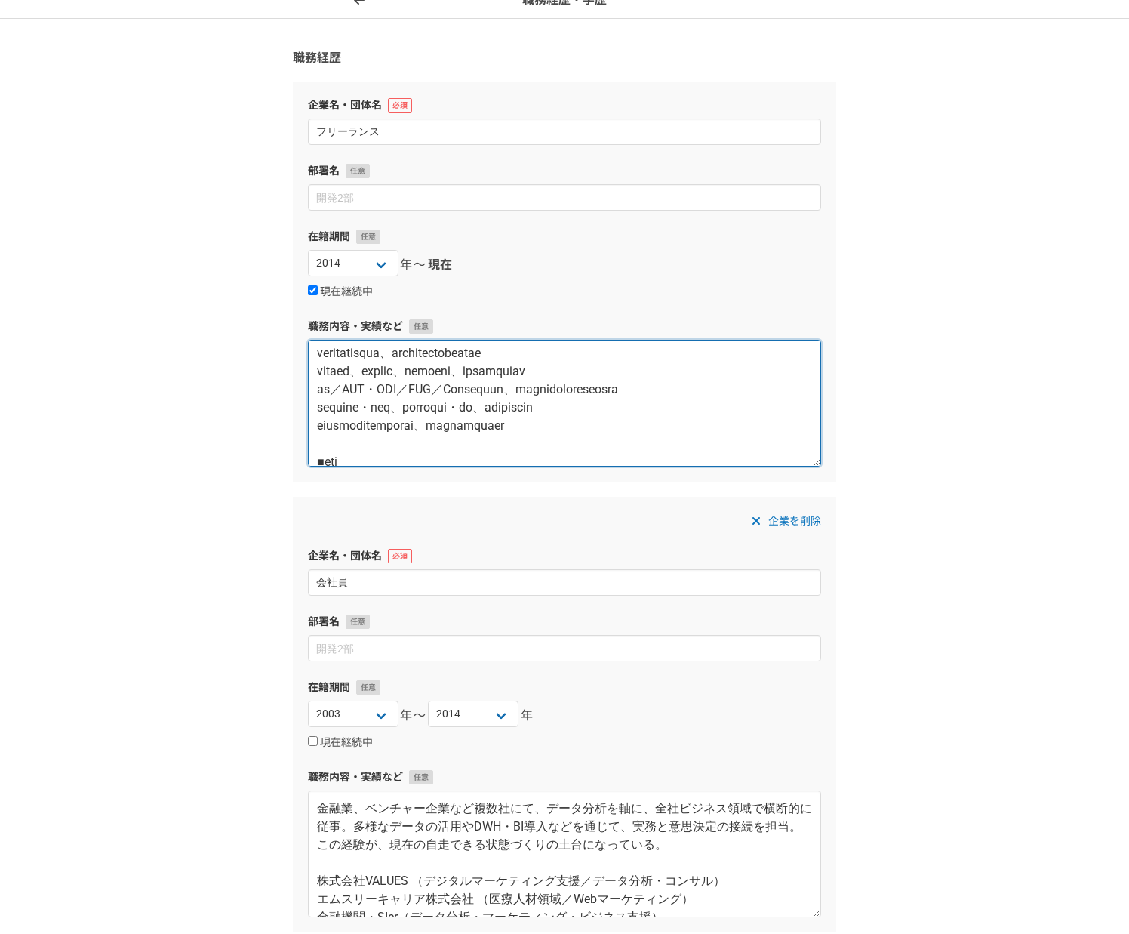
paste textarea "戦略視点でのPDCA"
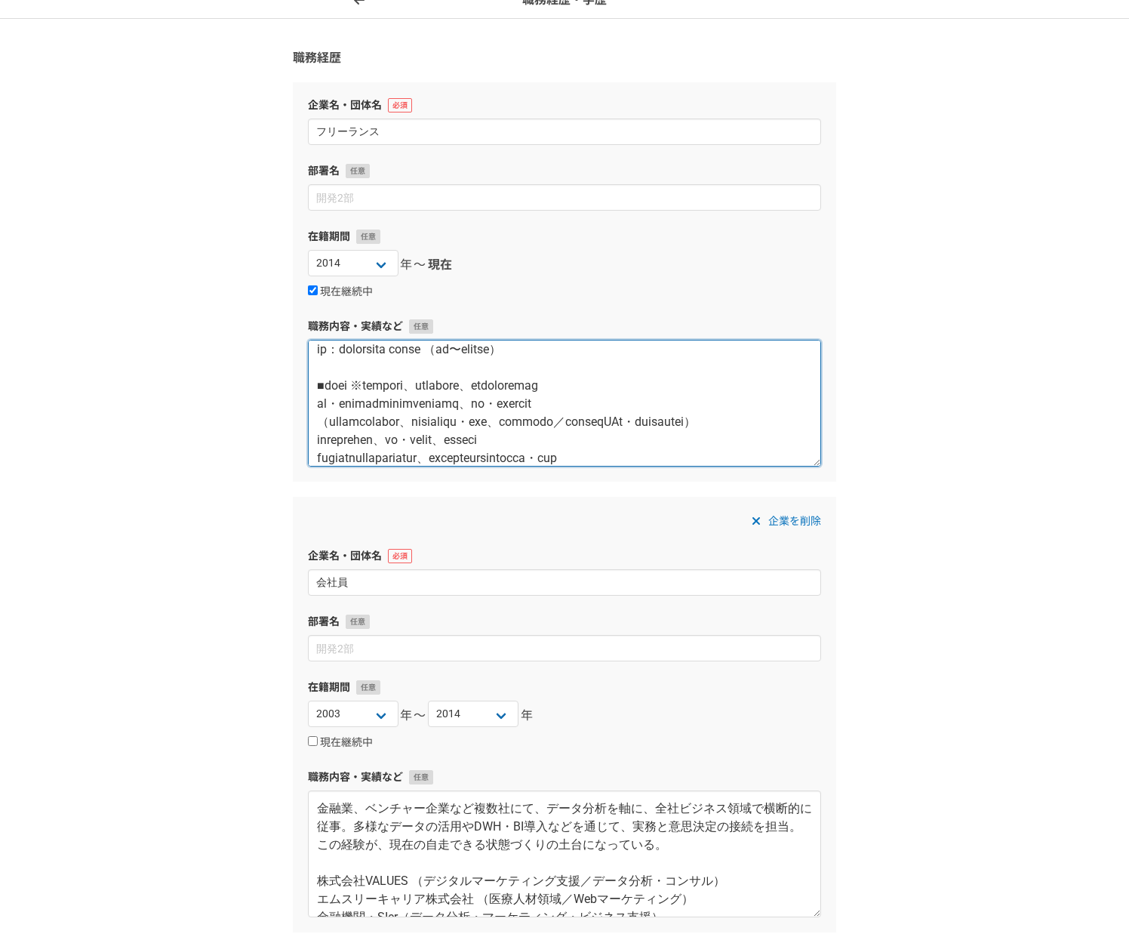
scroll to position [0, 0]
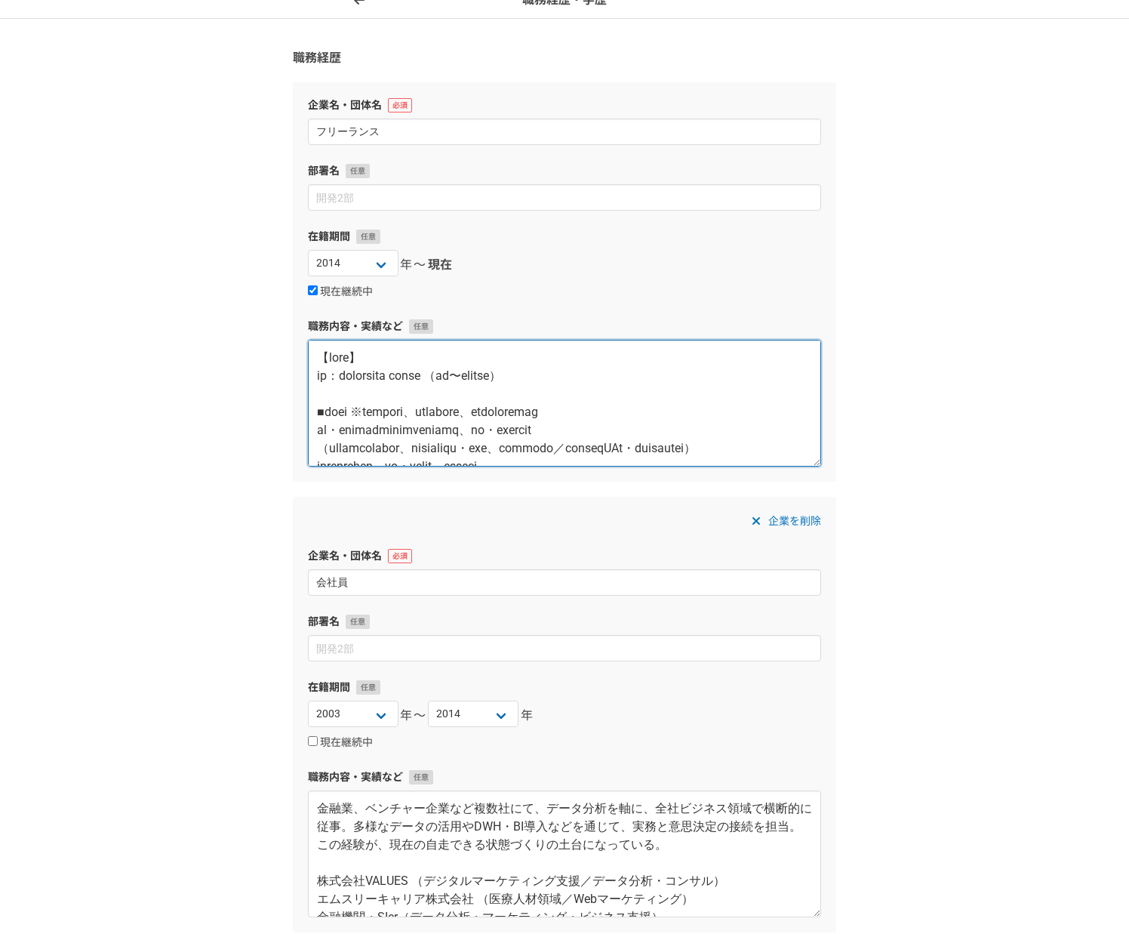
drag, startPoint x: 591, startPoint y: 412, endPoint x: 578, endPoint y: 416, distance: 14.1
click at [591, 412] on textarea at bounding box center [564, 403] width 513 height 127
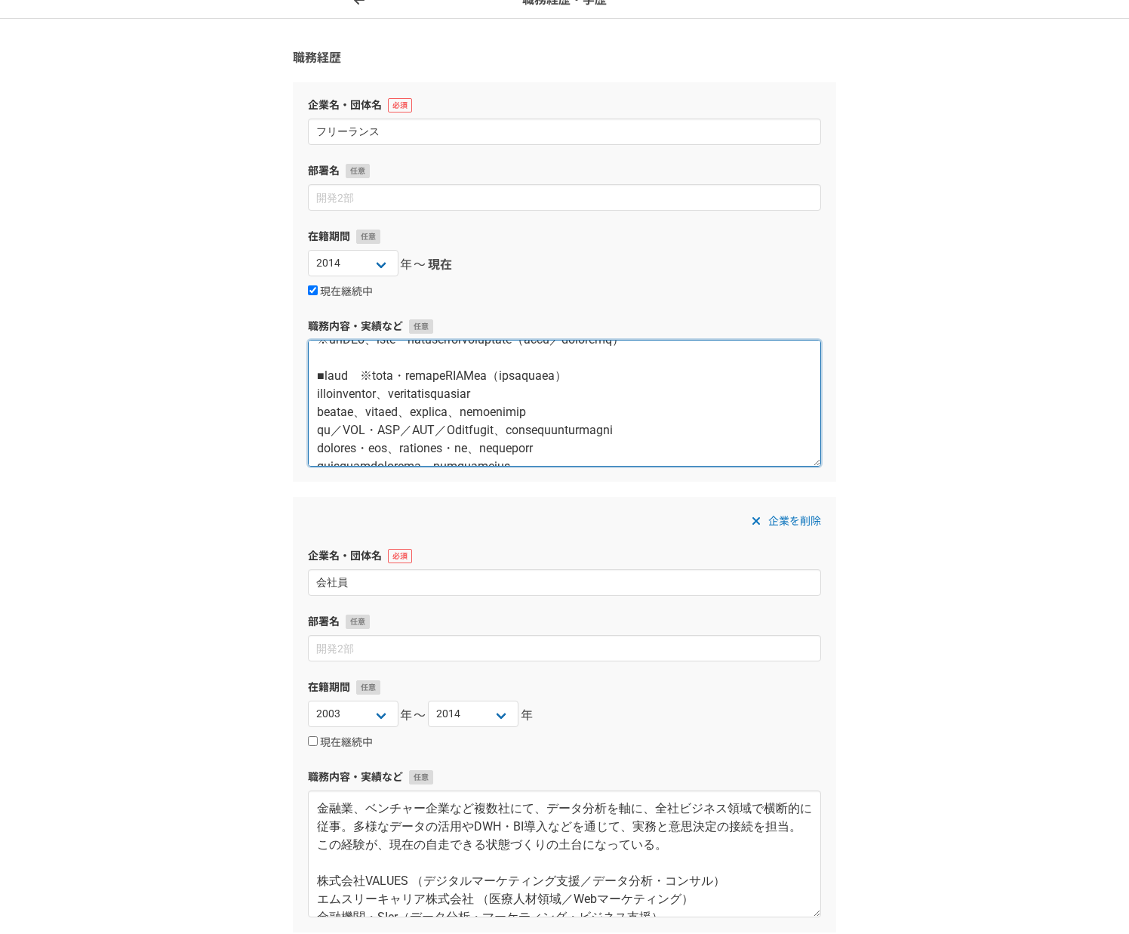
scroll to position [203, 0]
drag, startPoint x: 454, startPoint y: 406, endPoint x: 441, endPoint y: 411, distance: 13.6
click at [454, 406] on textarea at bounding box center [564, 403] width 513 height 127
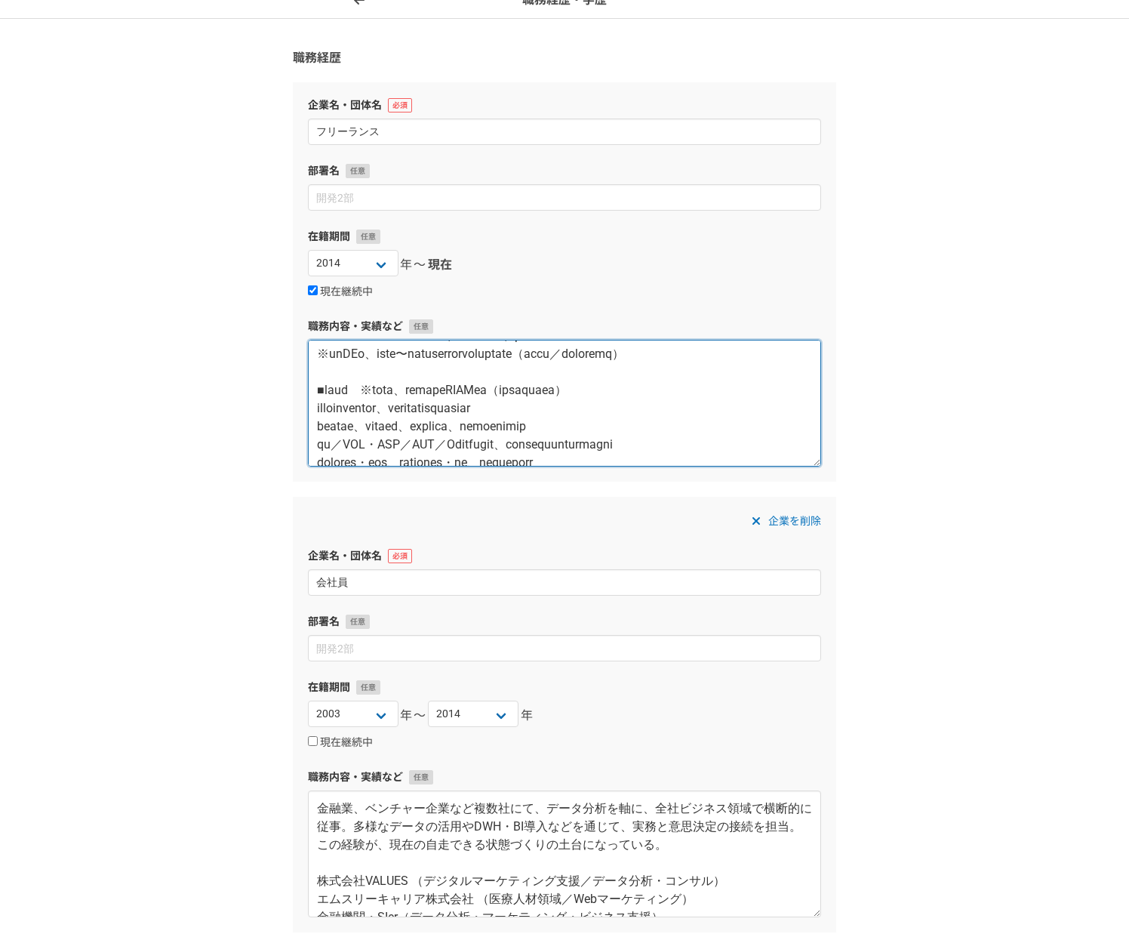
scroll to position [174, 0]
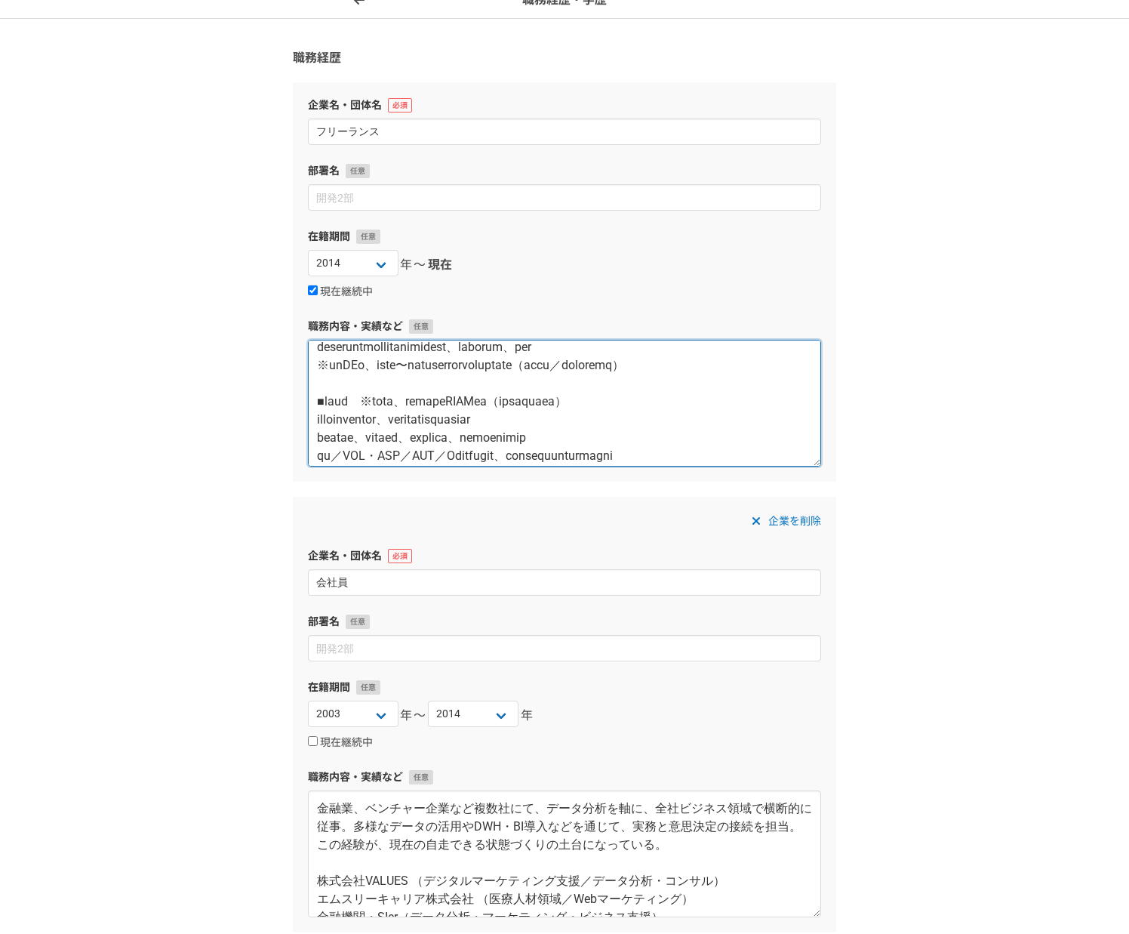
drag, startPoint x: 589, startPoint y: 351, endPoint x: 722, endPoint y: 436, distance: 157.9
click at [722, 436] on textarea at bounding box center [564, 403] width 513 height 127
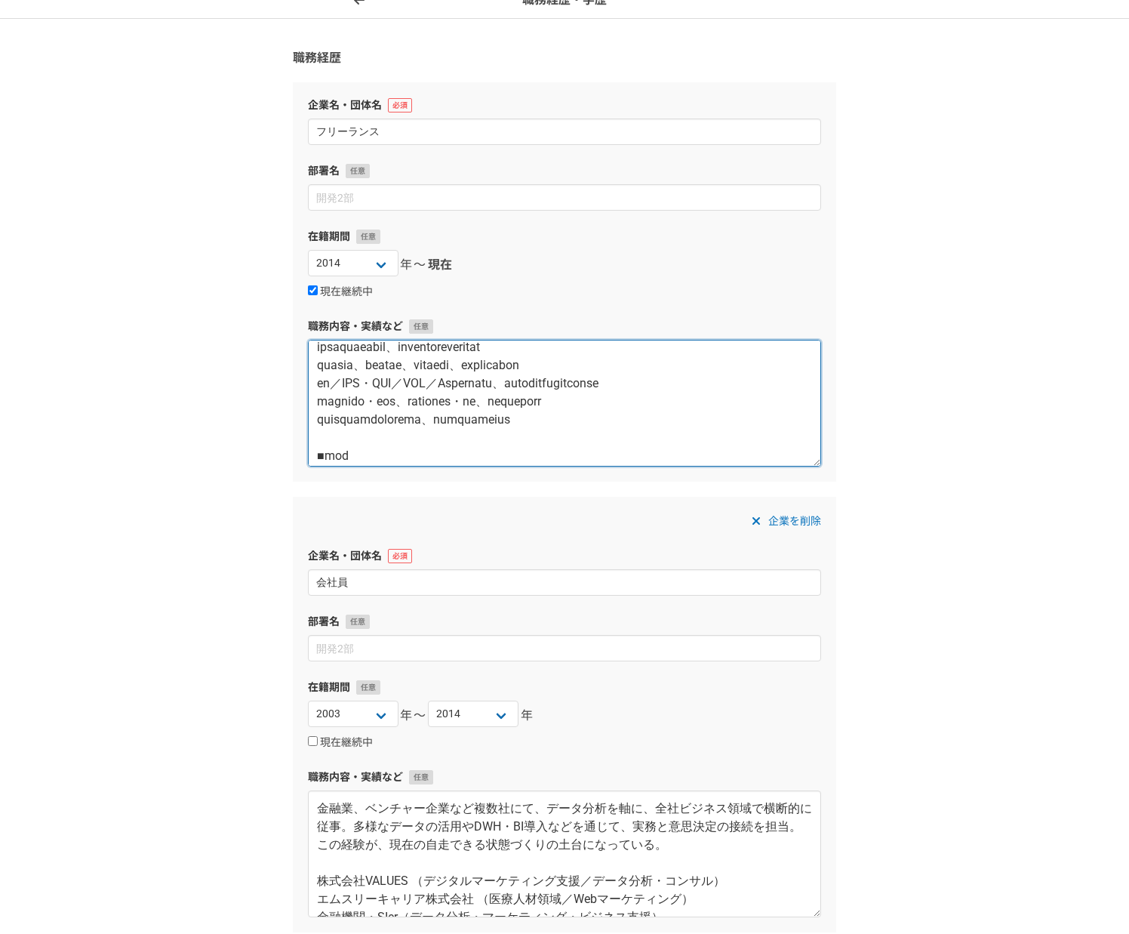
scroll to position [248, 0]
paste textarea "改善伴走"
drag, startPoint x: 529, startPoint y: 364, endPoint x: 581, endPoint y: 364, distance: 52.1
click at [581, 364] on textarea at bounding box center [564, 403] width 513 height 127
click at [588, 362] on textarea at bounding box center [564, 403] width 513 height 127
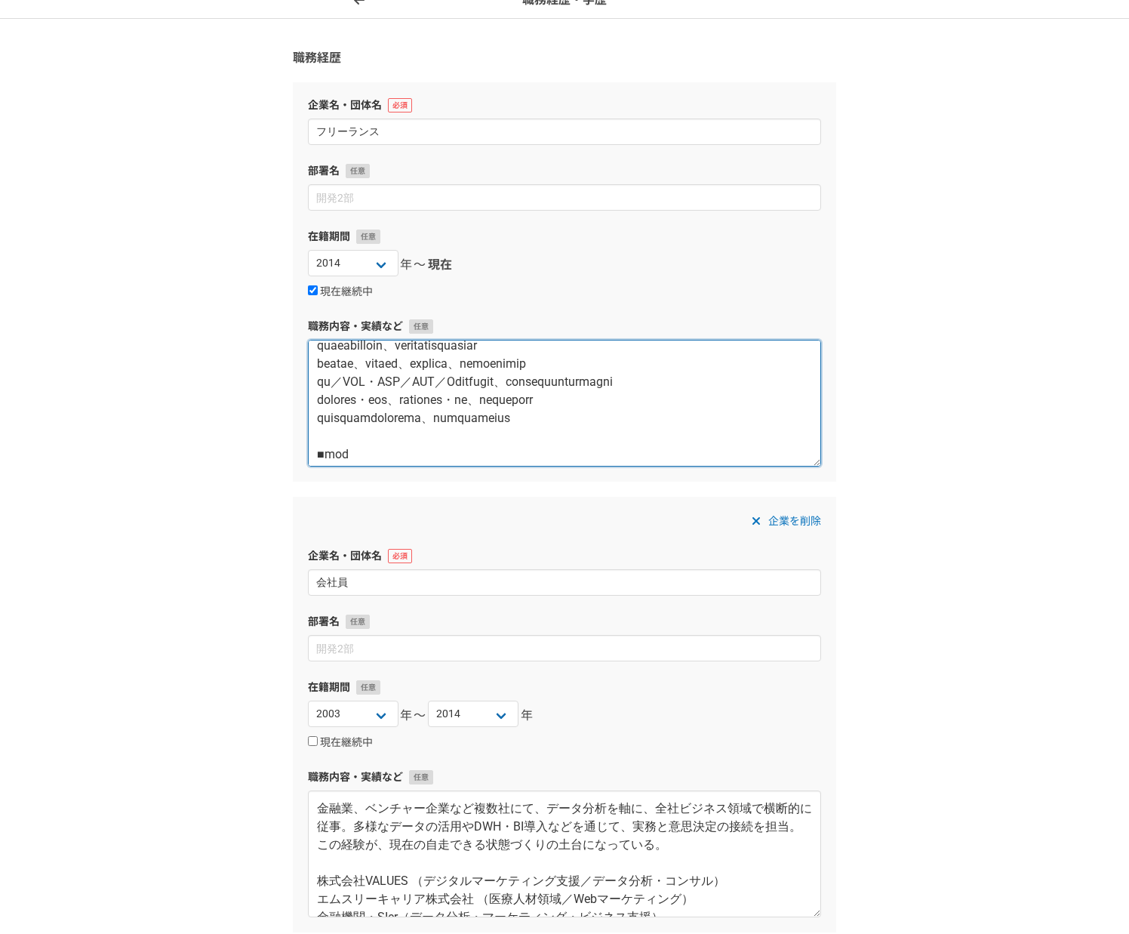
drag, startPoint x: 530, startPoint y: 364, endPoint x: 558, endPoint y: 364, distance: 27.9
click at [558, 364] on textarea at bounding box center [564, 403] width 513 height 127
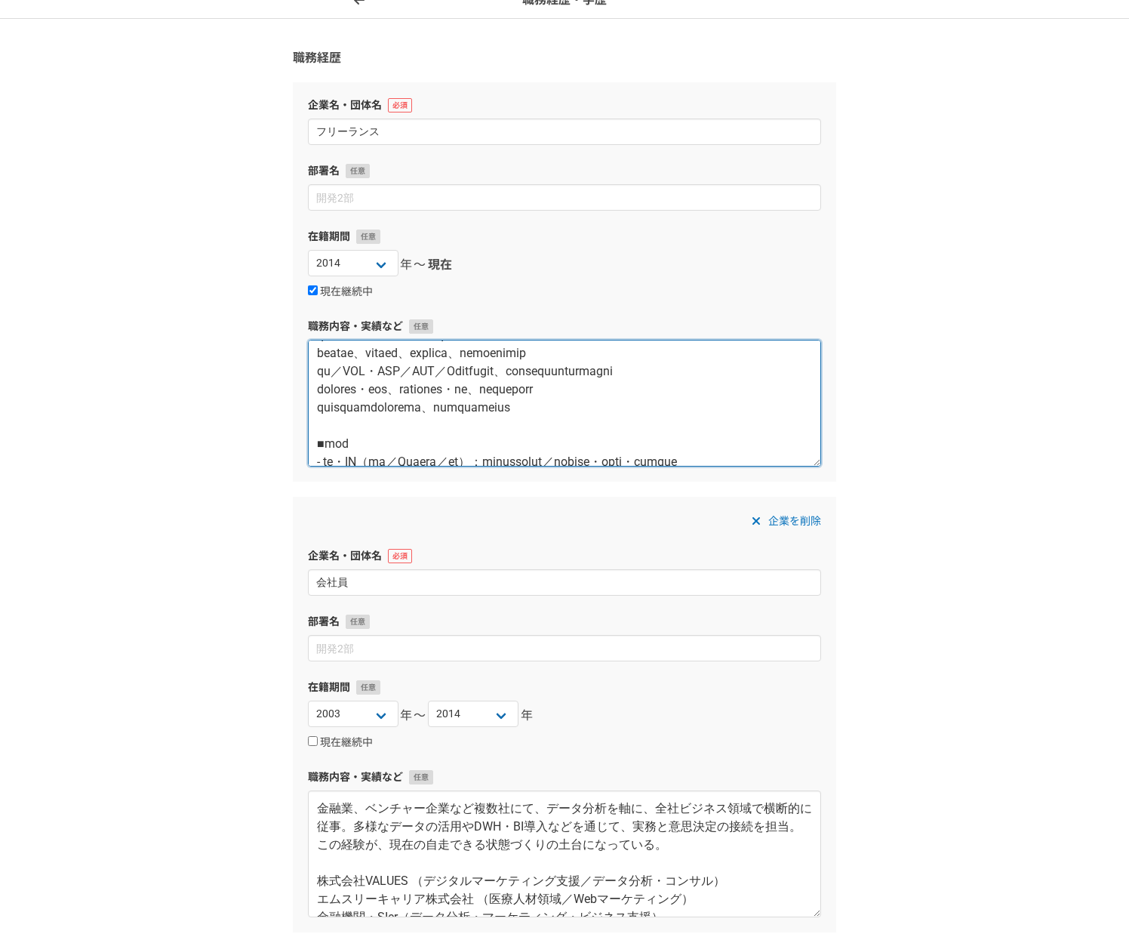
click at [512, 445] on textarea at bounding box center [564, 403] width 513 height 127
drag, startPoint x: 483, startPoint y: 443, endPoint x: 547, endPoint y: 445, distance: 63.4
click at [547, 445] on textarea at bounding box center [564, 403] width 513 height 127
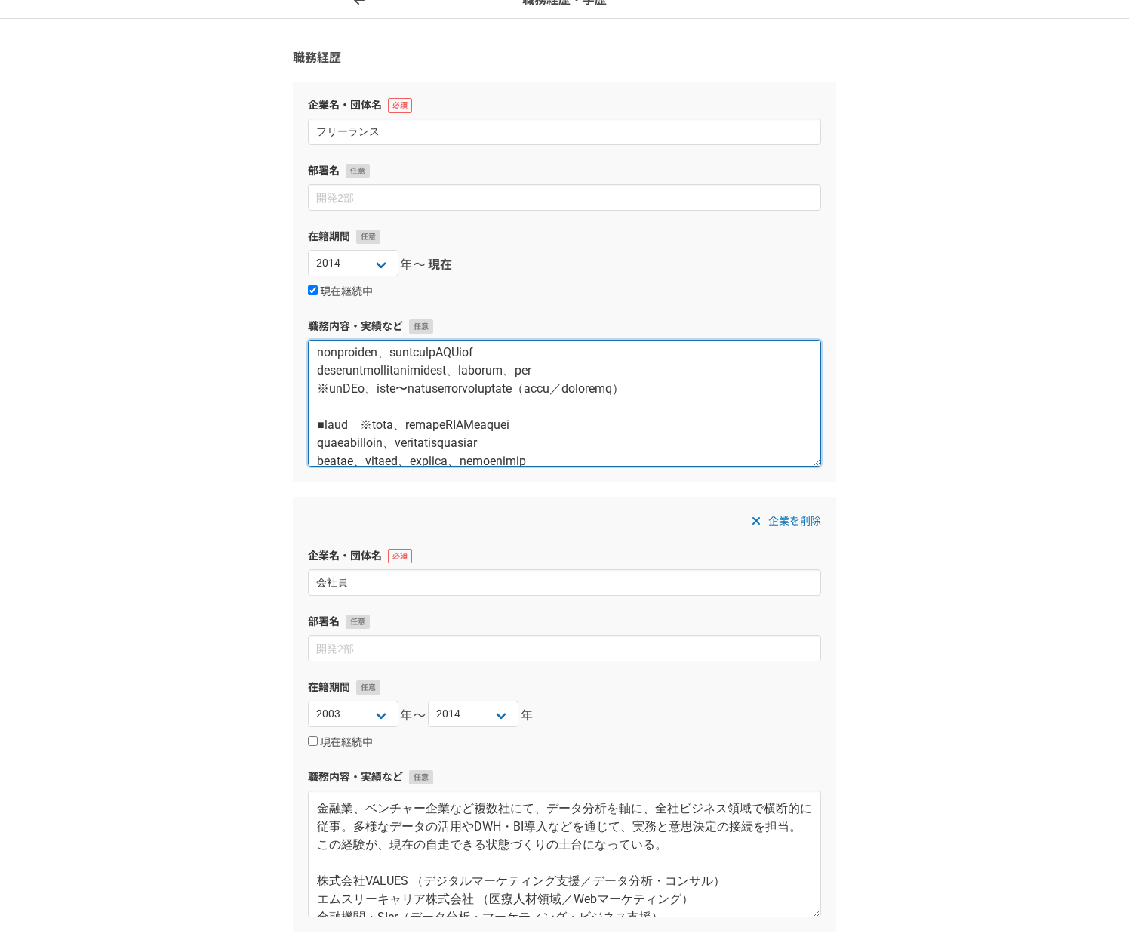
drag, startPoint x: 585, startPoint y: 351, endPoint x: 571, endPoint y: 393, distance: 44.6
click at [571, 393] on textarea at bounding box center [564, 403] width 513 height 127
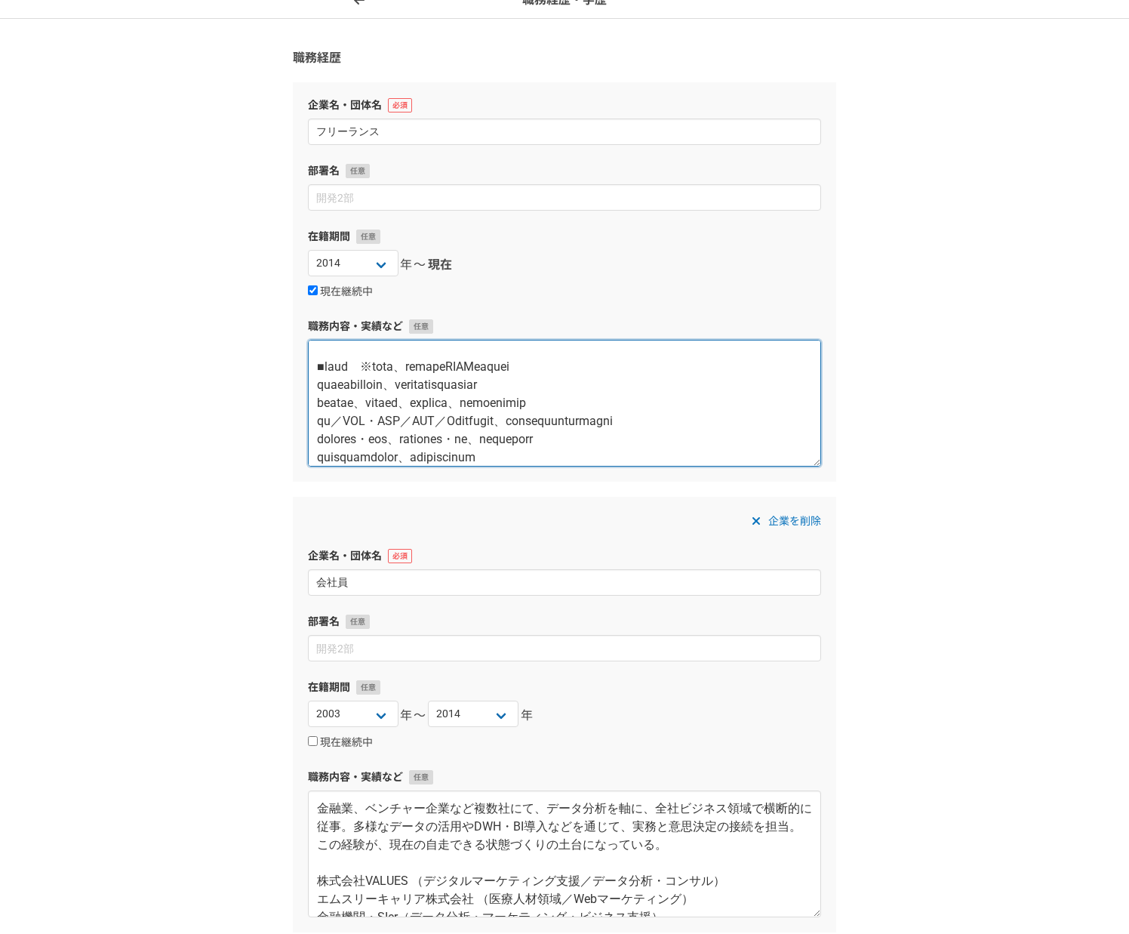
scroll to position [210, 0]
click at [564, 400] on textarea at bounding box center [564, 403] width 513 height 127
drag, startPoint x: 584, startPoint y: 401, endPoint x: 526, endPoint y: 402, distance: 57.4
click at [526, 402] on textarea at bounding box center [564, 403] width 513 height 127
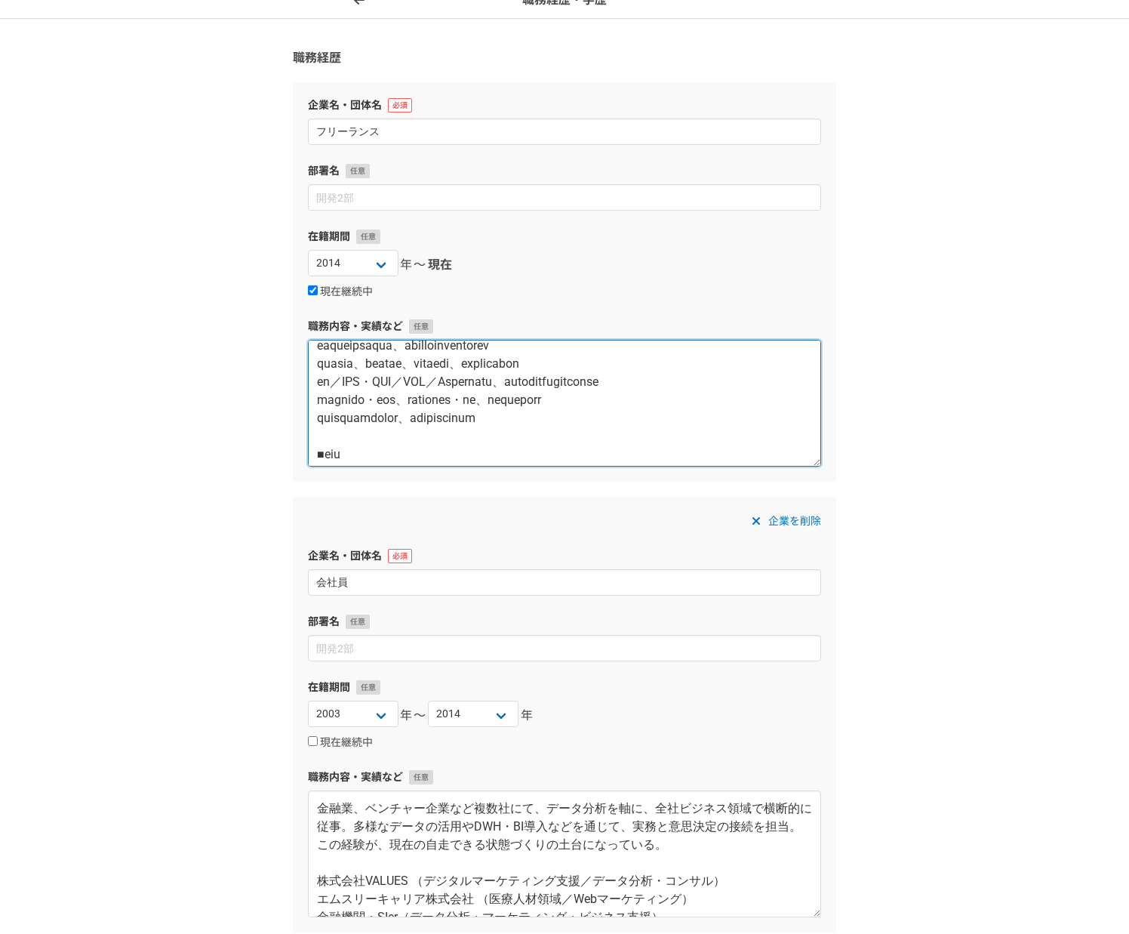
scroll to position [251, 0]
click at [647, 454] on textarea at bounding box center [564, 403] width 513 height 127
paste textarea "実行改善伴走：戦略視点でのPDCA支援、改善点・検討など"
drag, startPoint x: 485, startPoint y: 440, endPoint x: 537, endPoint y: 440, distance: 51.3
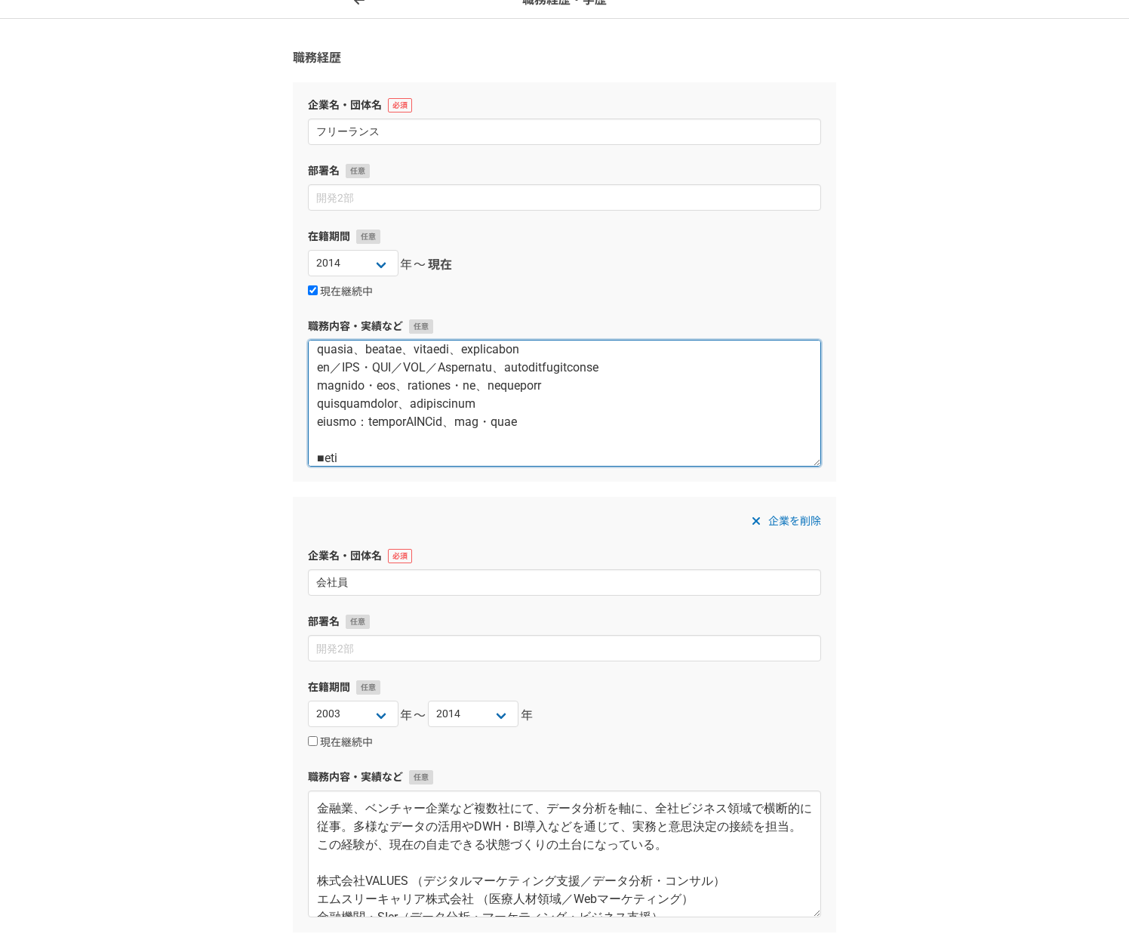
click at [537, 440] on textarea at bounding box center [564, 403] width 513 height 127
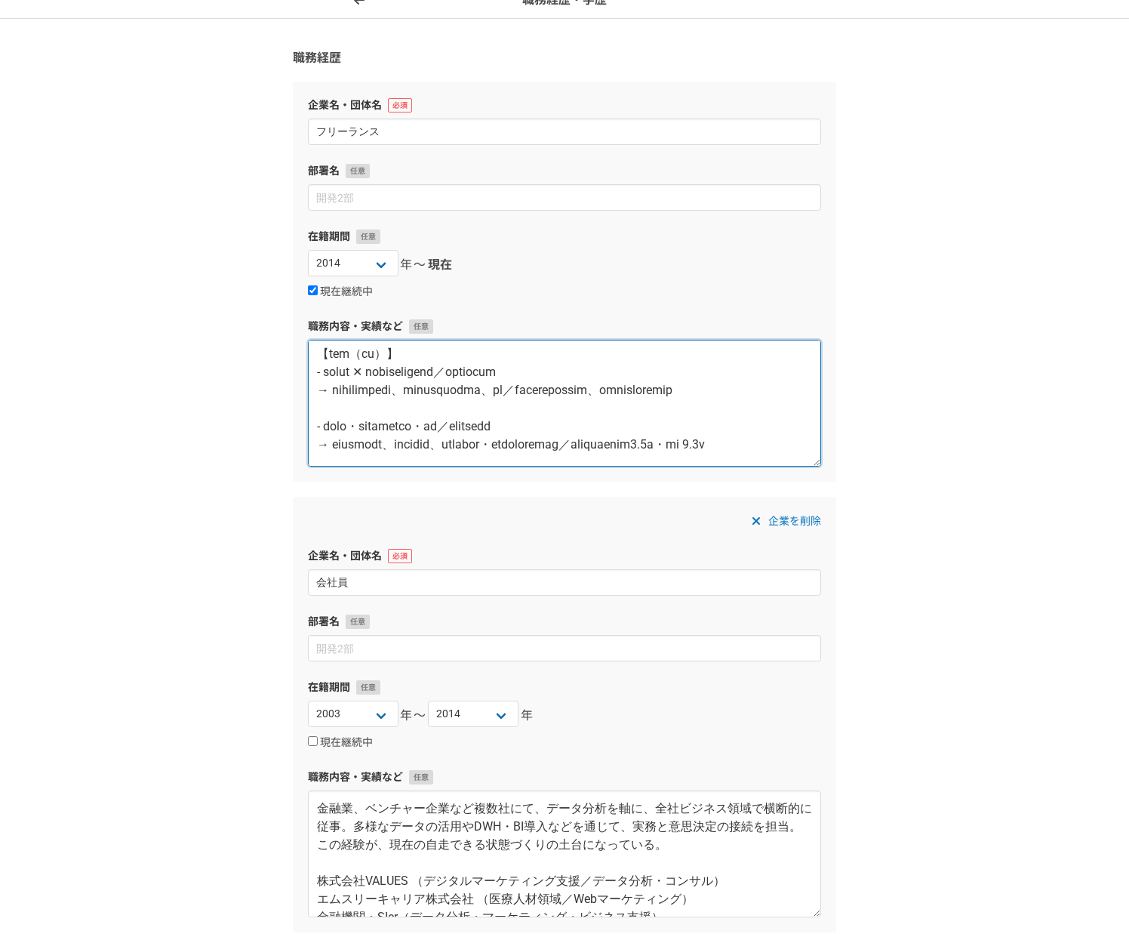
drag, startPoint x: 664, startPoint y: 457, endPoint x: 440, endPoint y: 455, distance: 223.5
click at [439, 456] on textarea at bounding box center [564, 403] width 513 height 127
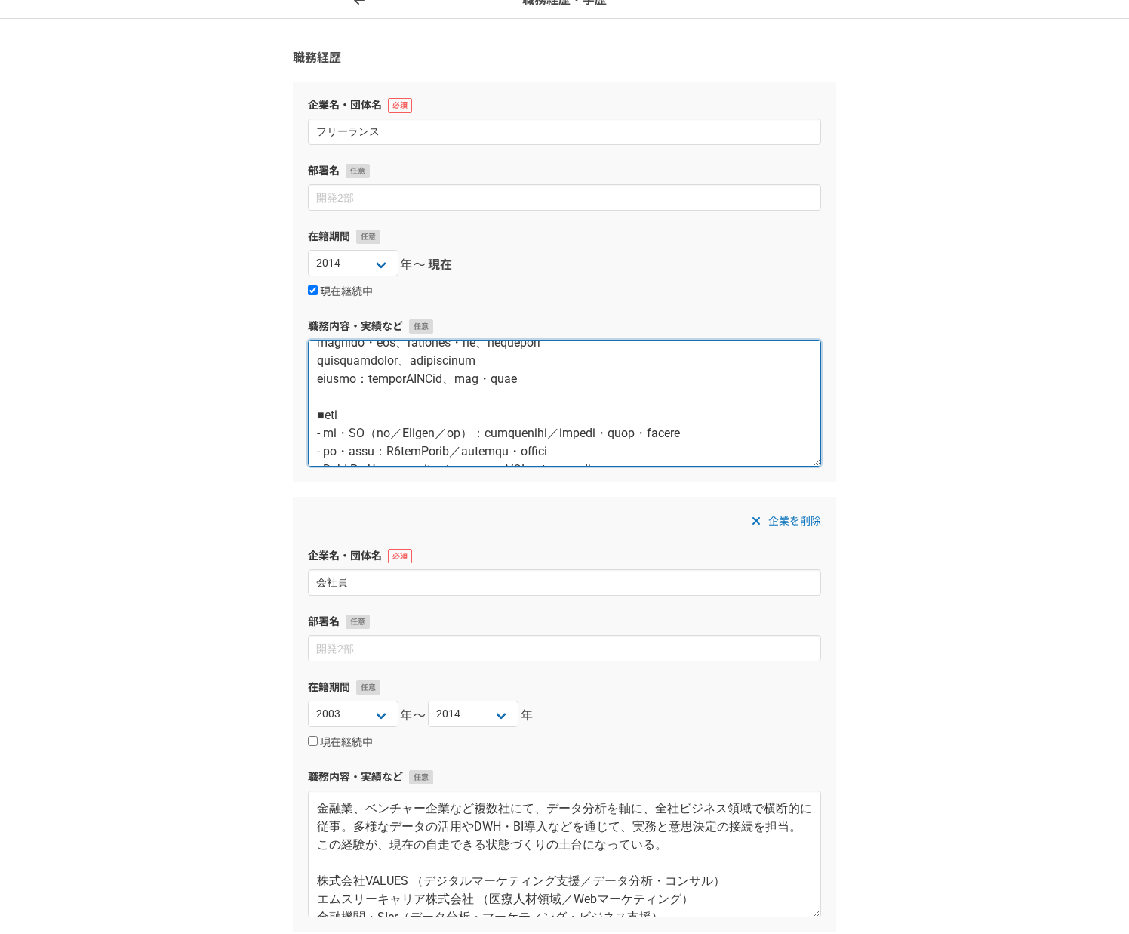
scroll to position [295, 0]
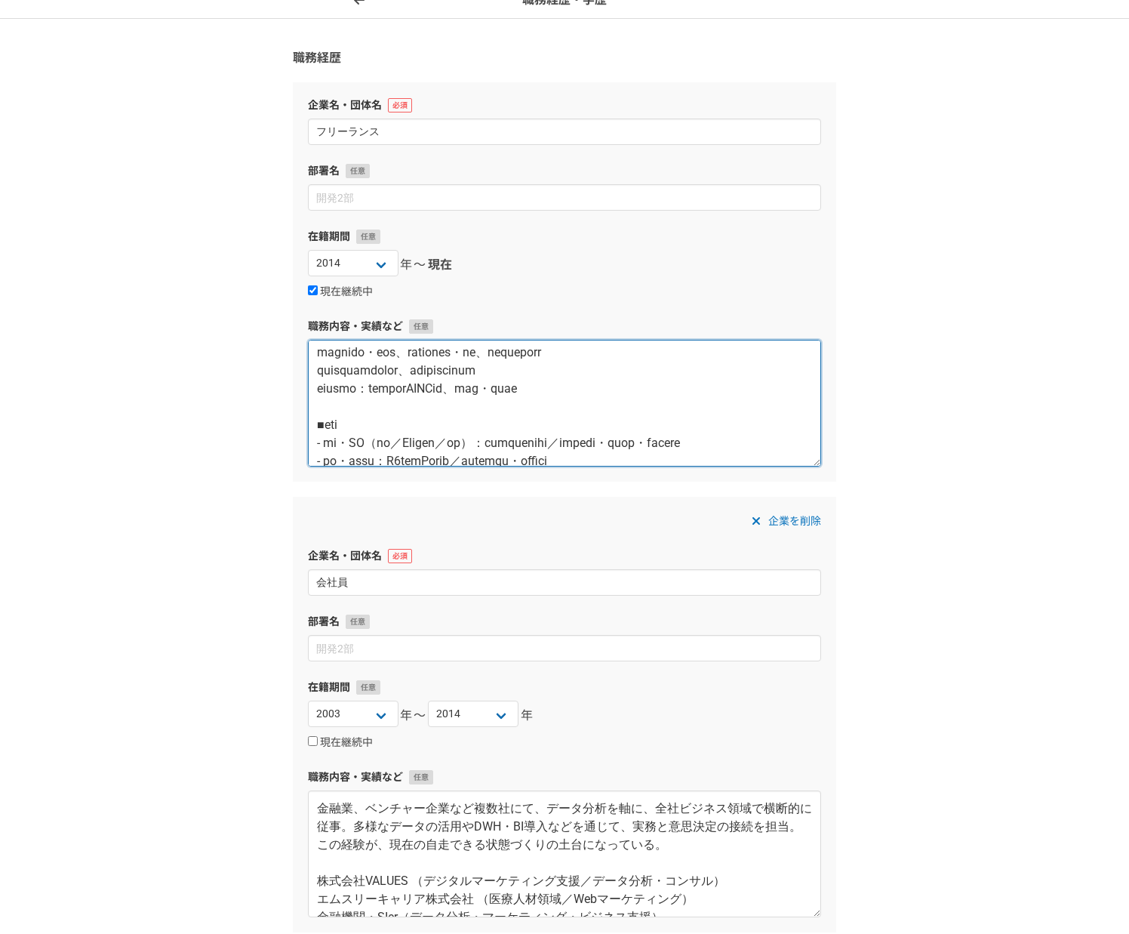
click at [332, 422] on textarea at bounding box center [564, 403] width 513 height 127
click at [320, 425] on textarea at bounding box center [564, 403] width 513 height 127
click at [650, 422] on textarea at bounding box center [564, 403] width 513 height 127
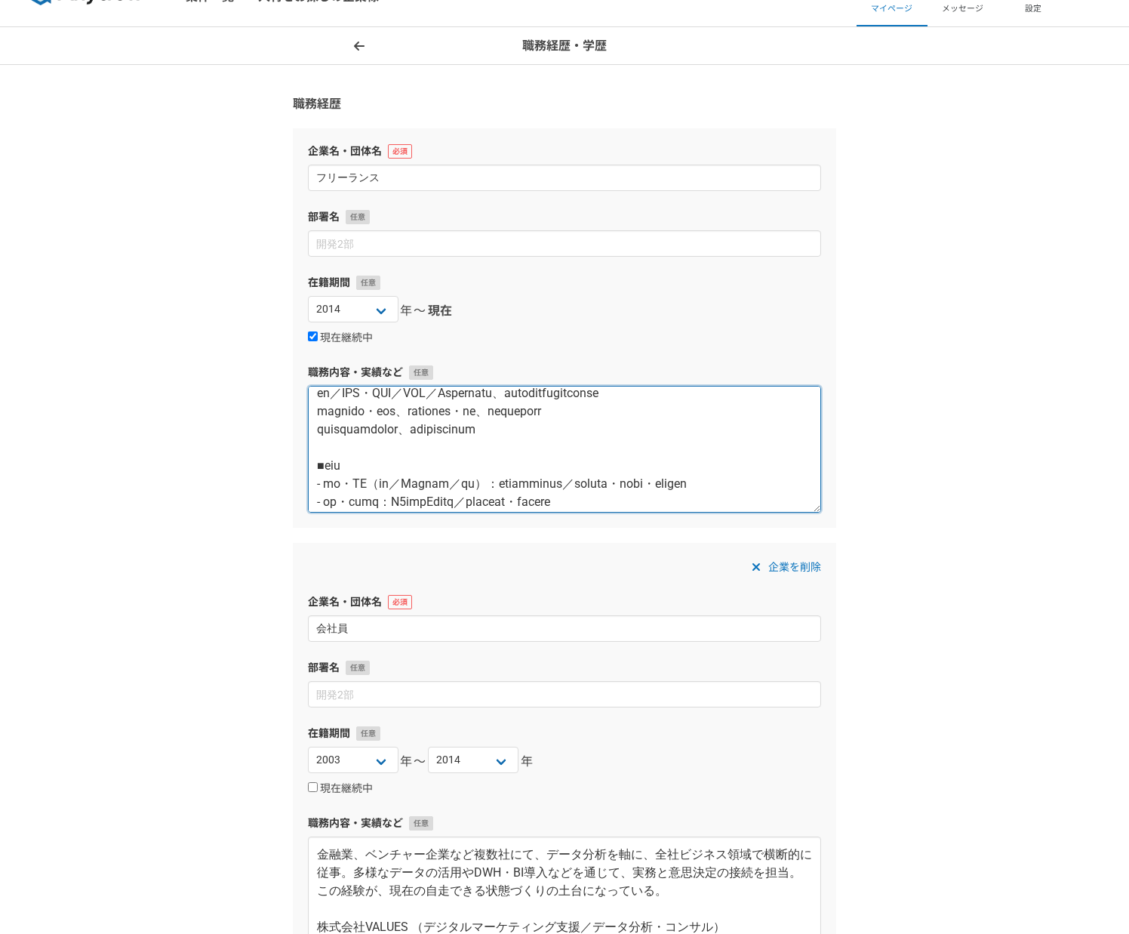
scroll to position [319, 0]
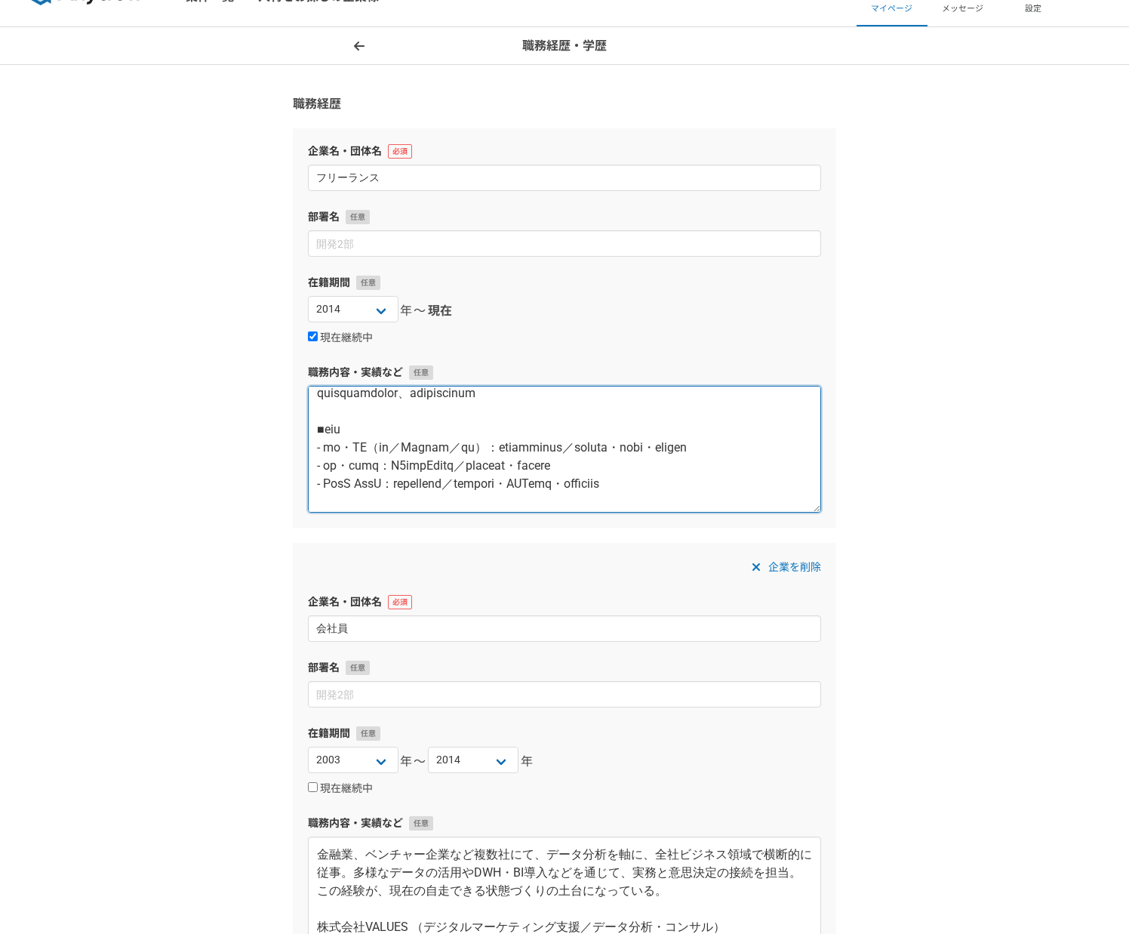
click at [391, 431] on textarea at bounding box center [564, 449] width 513 height 127
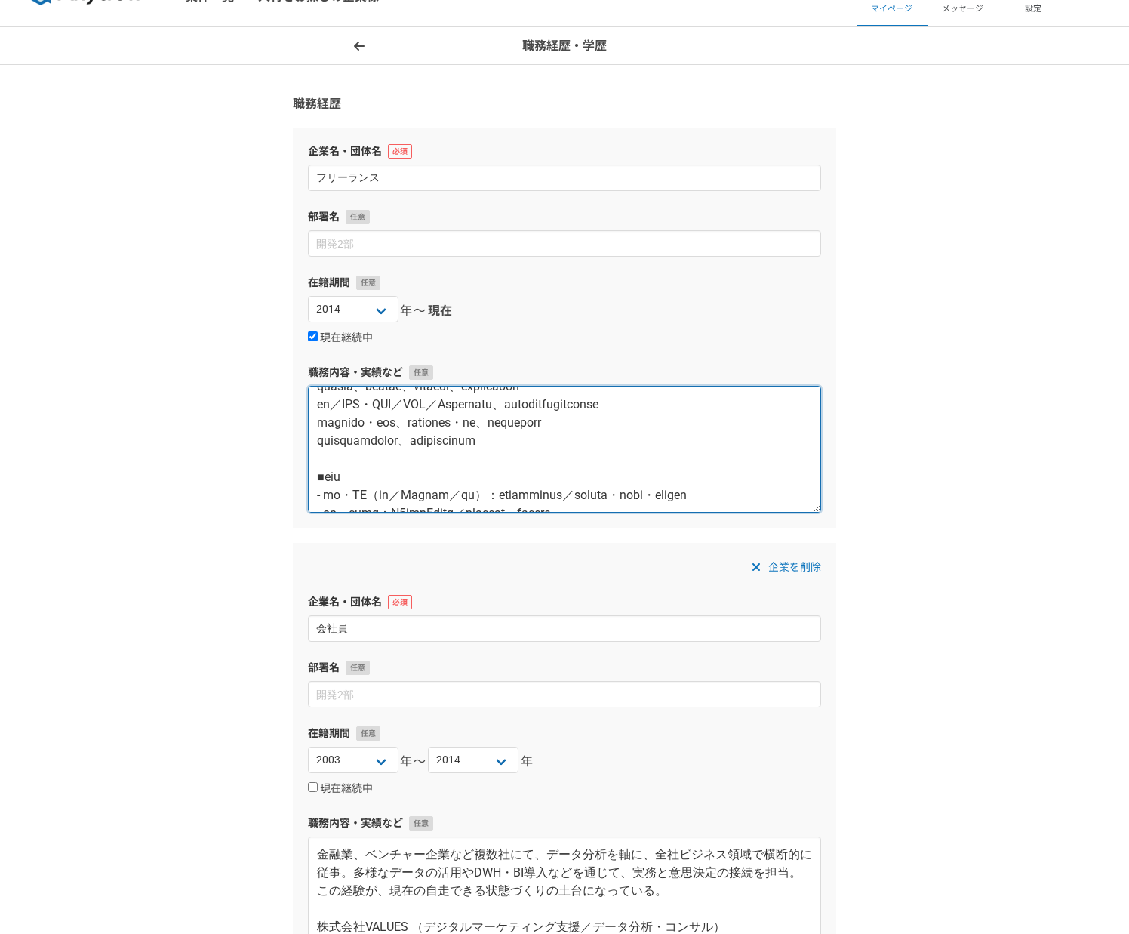
scroll to position [272, 0]
drag, startPoint x: 320, startPoint y: 478, endPoint x: 623, endPoint y: 478, distance: 302.7
click at [623, 478] on textarea at bounding box center [564, 449] width 513 height 127
paste textarea "実行改善伴走：戦略視点でのPDCA支援、改善点・検討など"
click at [403, 474] on textarea at bounding box center [564, 449] width 513 height 127
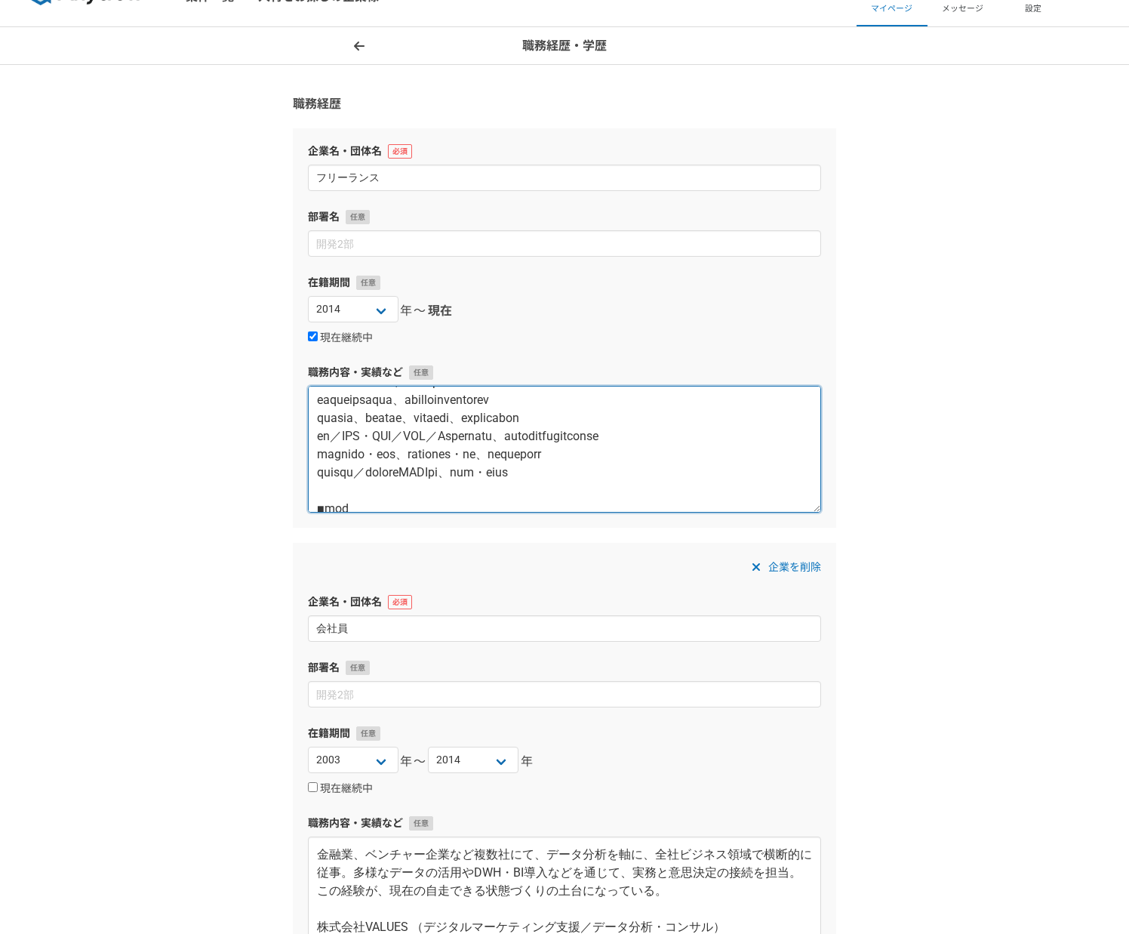
scroll to position [242, 0]
click at [728, 451] on textarea at bounding box center [564, 449] width 513 height 127
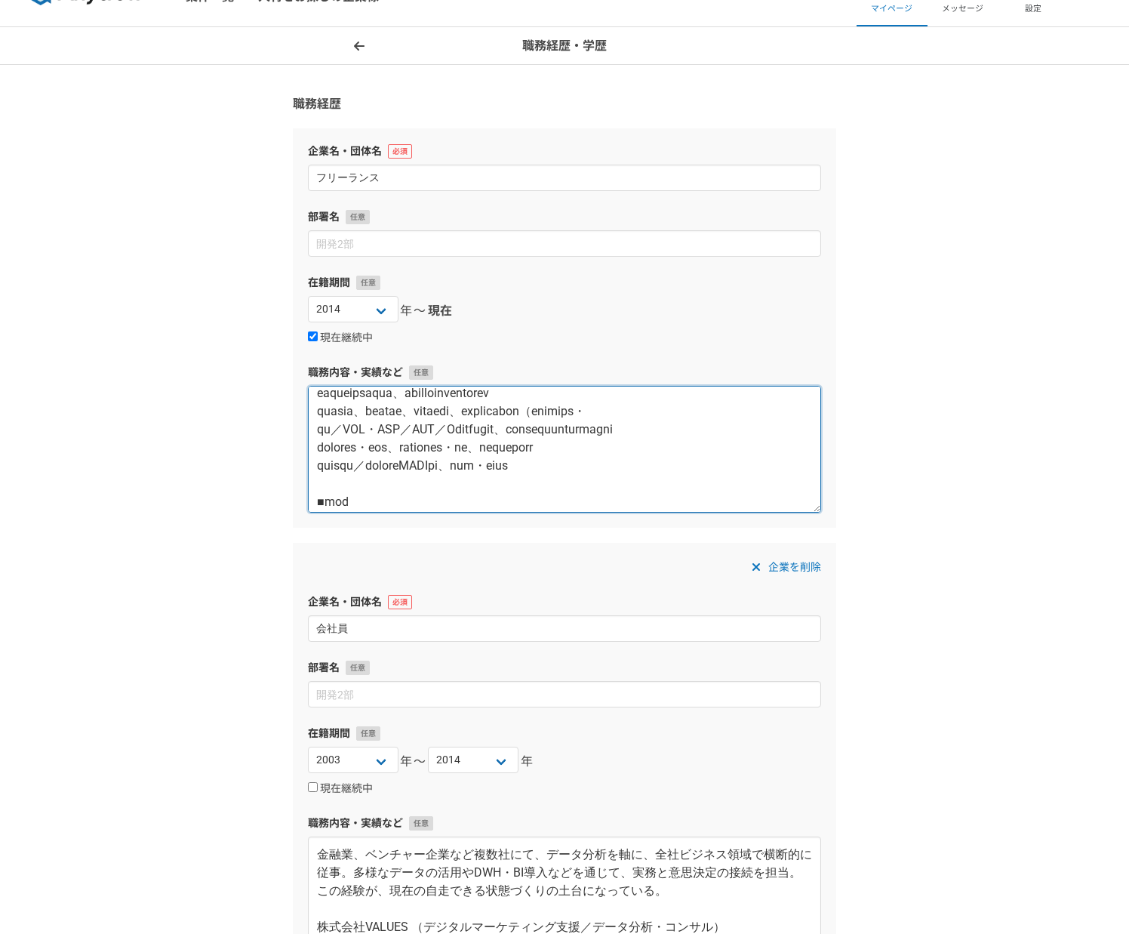
scroll to position [236, 0]
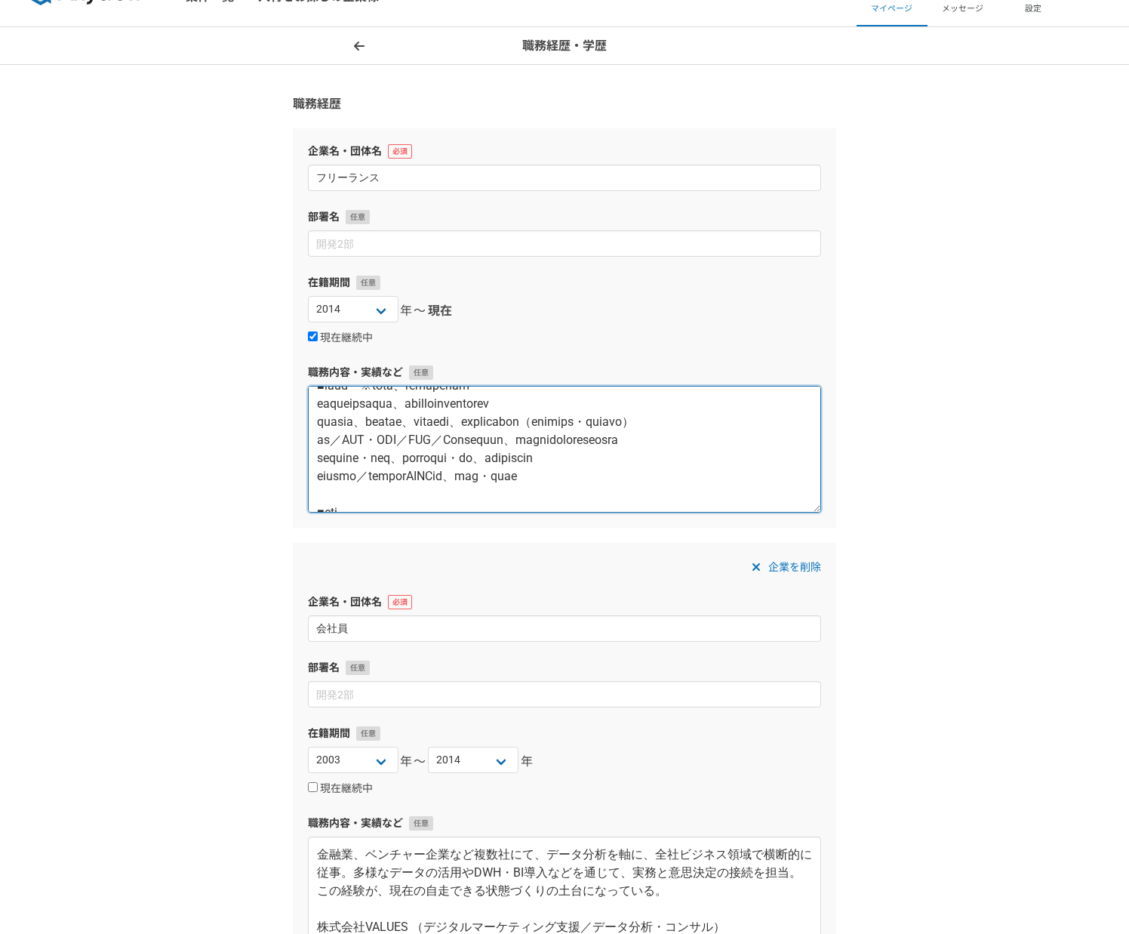
click at [447, 455] on textarea at bounding box center [564, 449] width 513 height 127
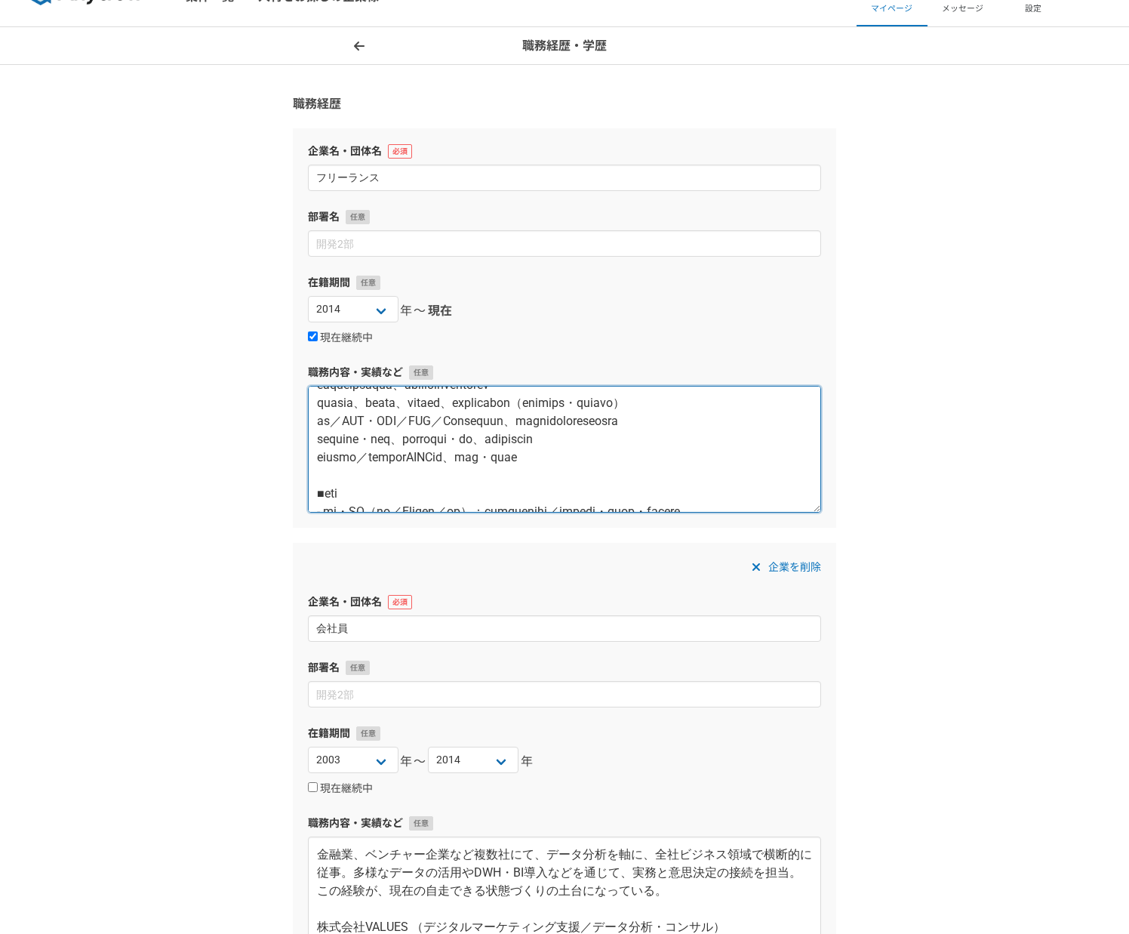
drag, startPoint x: 685, startPoint y: 438, endPoint x: 567, endPoint y: 457, distance: 120.0
click at [567, 457] on textarea at bounding box center [564, 449] width 513 height 127
drag, startPoint x: 574, startPoint y: 456, endPoint x: 752, endPoint y: 457, distance: 177.4
click at [752, 457] on textarea at bounding box center [564, 449] width 513 height 127
click at [778, 453] on textarea at bounding box center [564, 449] width 513 height 127
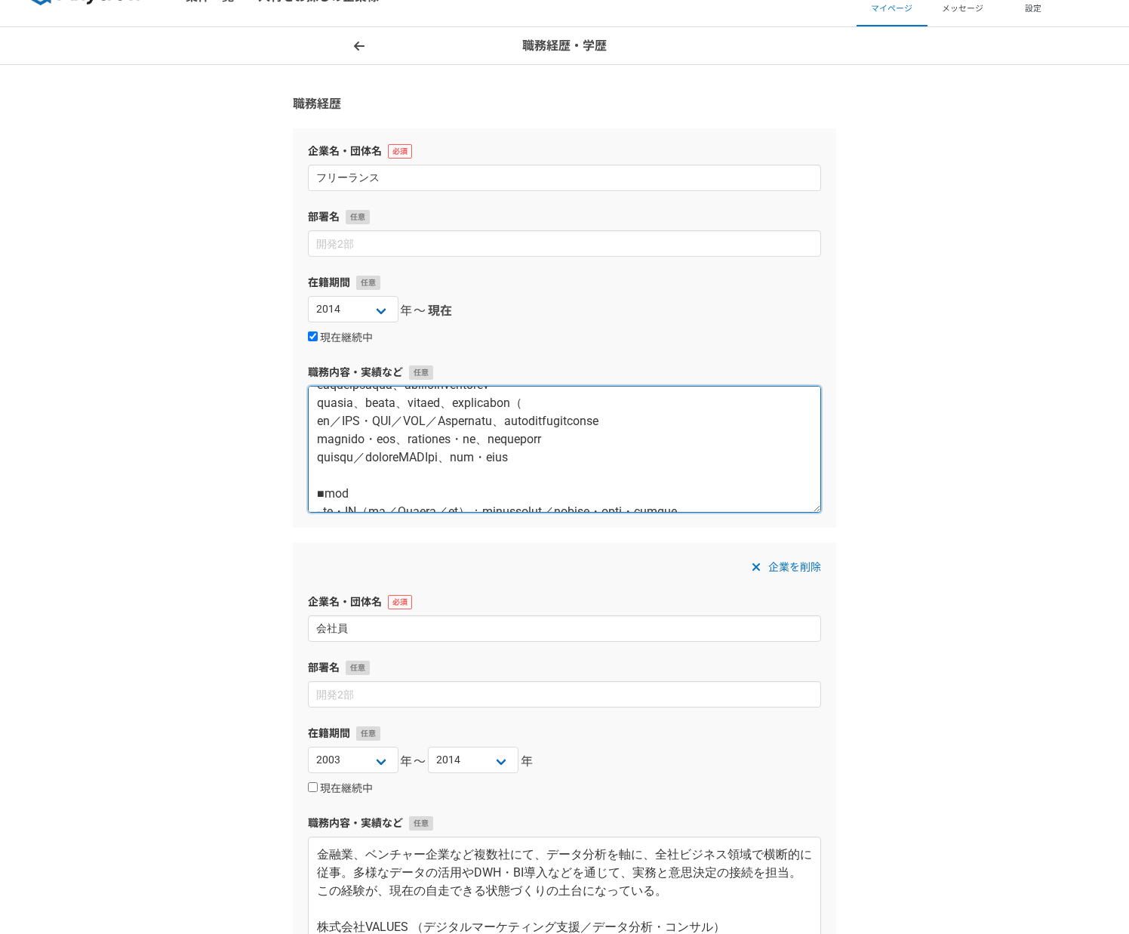
click at [570, 454] on textarea at bounding box center [564, 449] width 513 height 127
paste textarea "クリエイティブ・運用方針など）"
click at [579, 457] on textarea at bounding box center [564, 449] width 513 height 127
drag, startPoint x: 562, startPoint y: 458, endPoint x: 544, endPoint y: 461, distance: 18.4
click at [558, 458] on textarea at bounding box center [564, 449] width 513 height 127
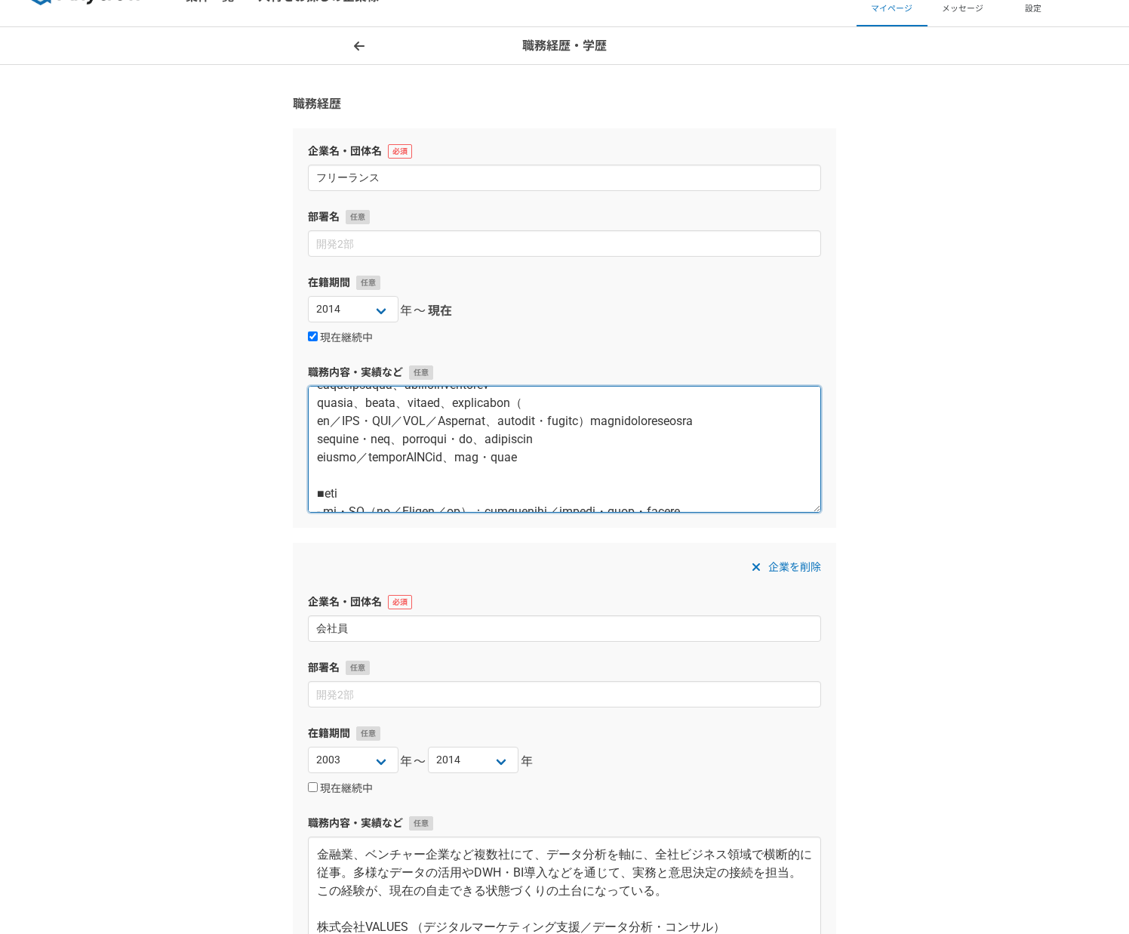
click at [739, 456] on textarea at bounding box center [564, 449] width 513 height 127
click at [697, 442] on textarea at bounding box center [564, 449] width 513 height 127
drag, startPoint x: 343, startPoint y: 476, endPoint x: 430, endPoint y: 476, distance: 87.6
click at [430, 476] on textarea at bounding box center [564, 449] width 513 height 127
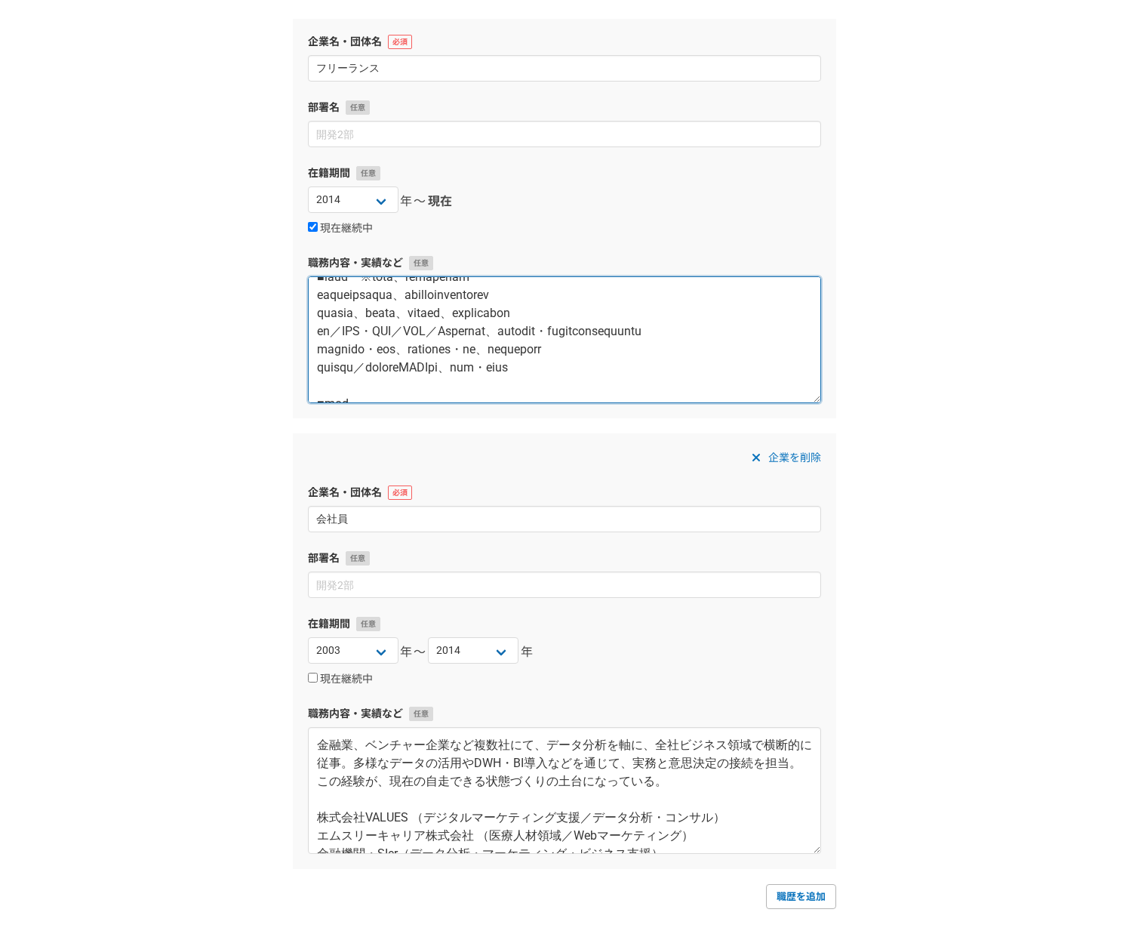
scroll to position [236, 0]
click at [317, 329] on textarea at bounding box center [564, 339] width 513 height 127
click at [417, 310] on textarea at bounding box center [564, 339] width 513 height 127
click at [317, 329] on textarea at bounding box center [564, 339] width 513 height 127
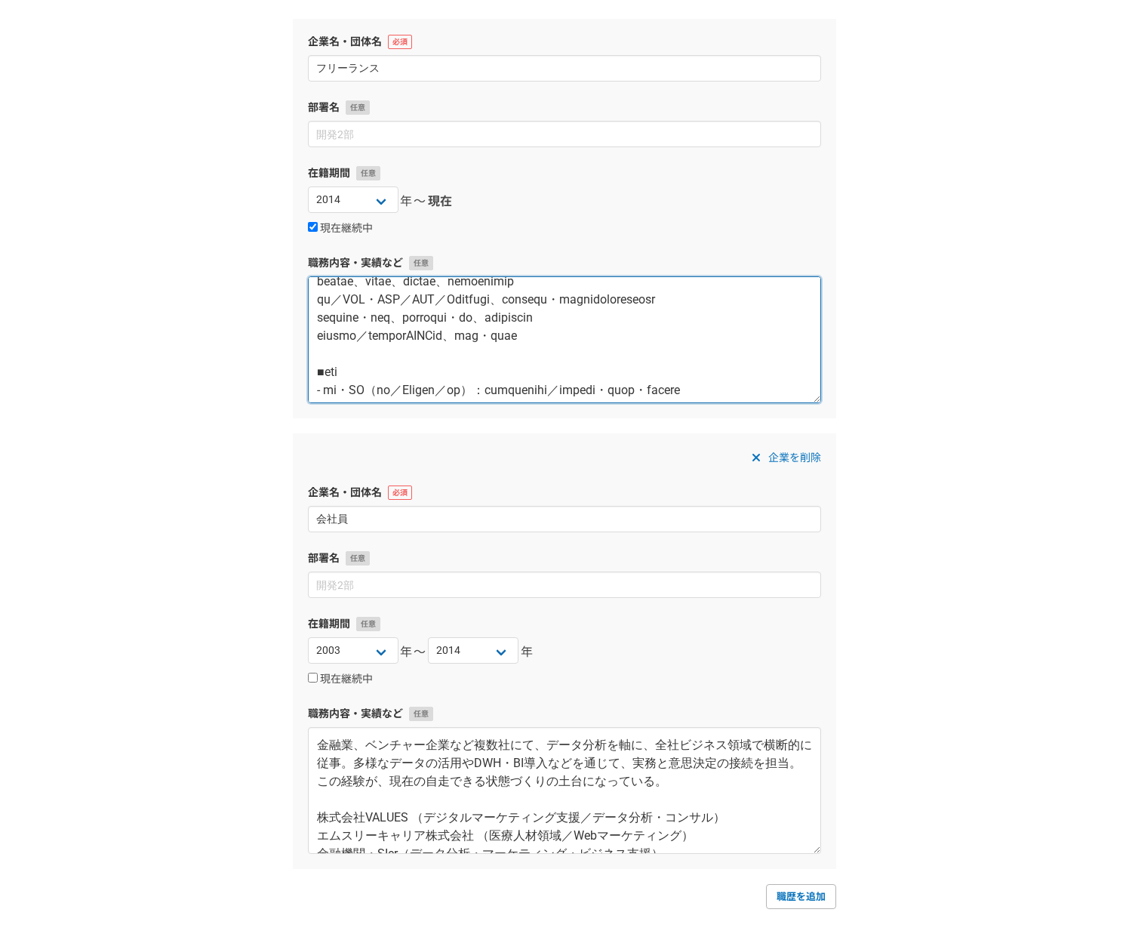
scroll to position [269, 0]
drag, startPoint x: 399, startPoint y: 384, endPoint x: 411, endPoint y: 383, distance: 11.3
click at [401, 384] on textarea at bounding box center [564, 339] width 513 height 127
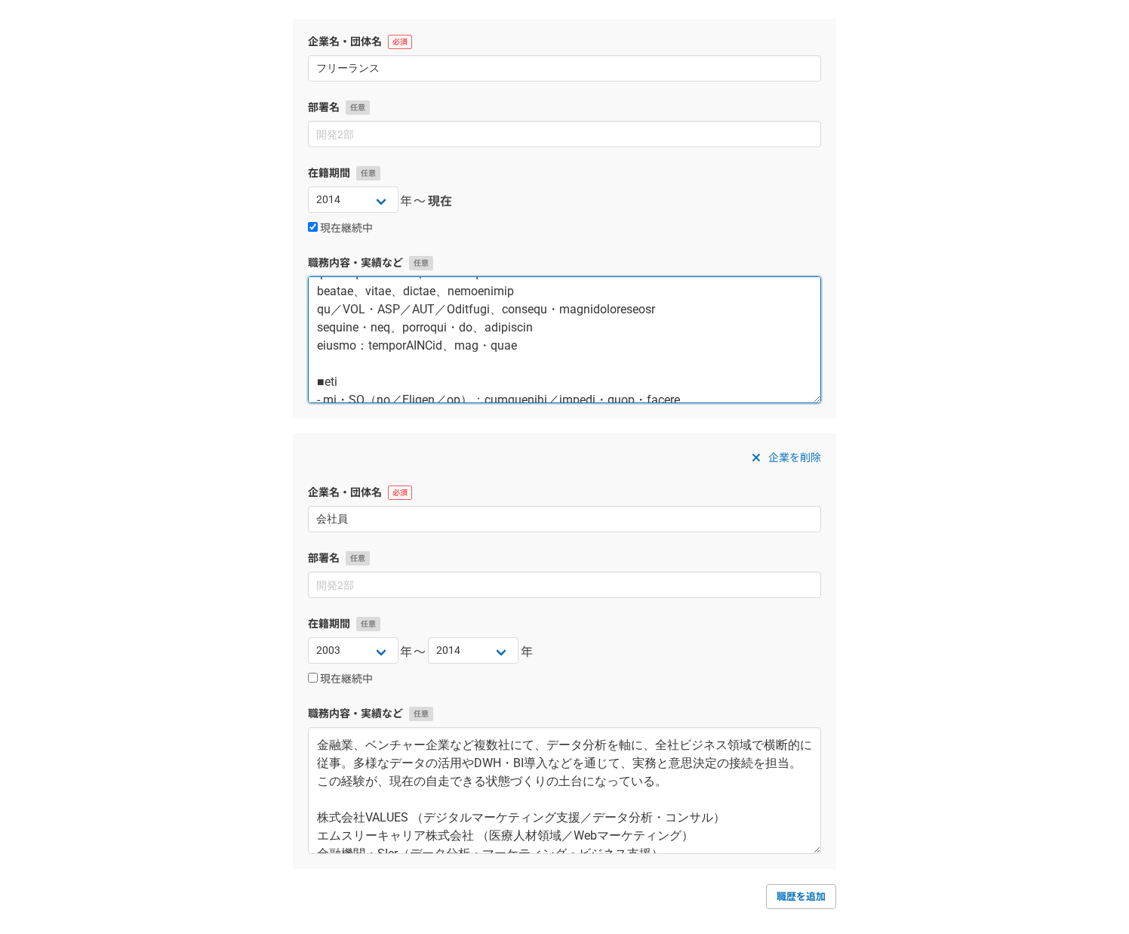
scroll to position [245, 0]
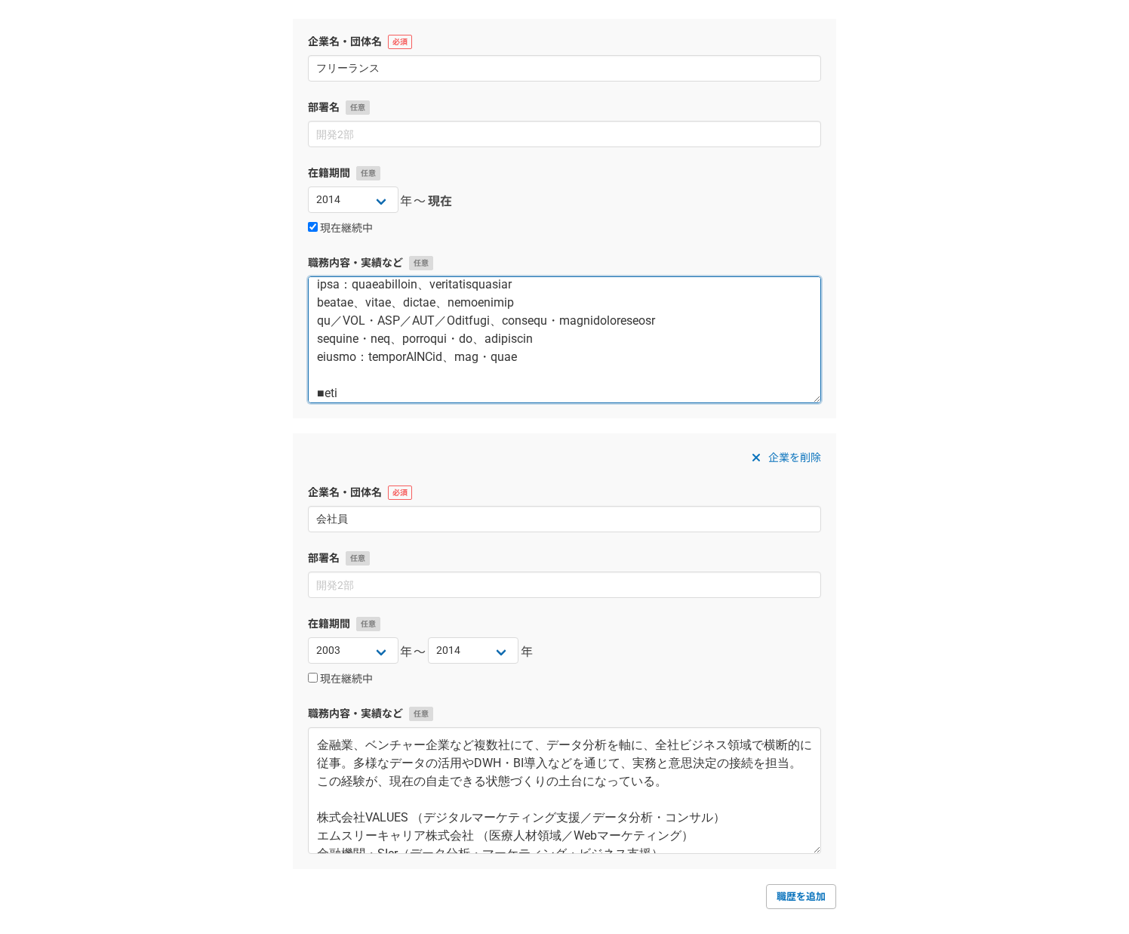
drag, startPoint x: 319, startPoint y: 338, endPoint x: 682, endPoint y: 339, distance: 363.1
click at [682, 339] on textarea at bounding box center [564, 339] width 513 height 127
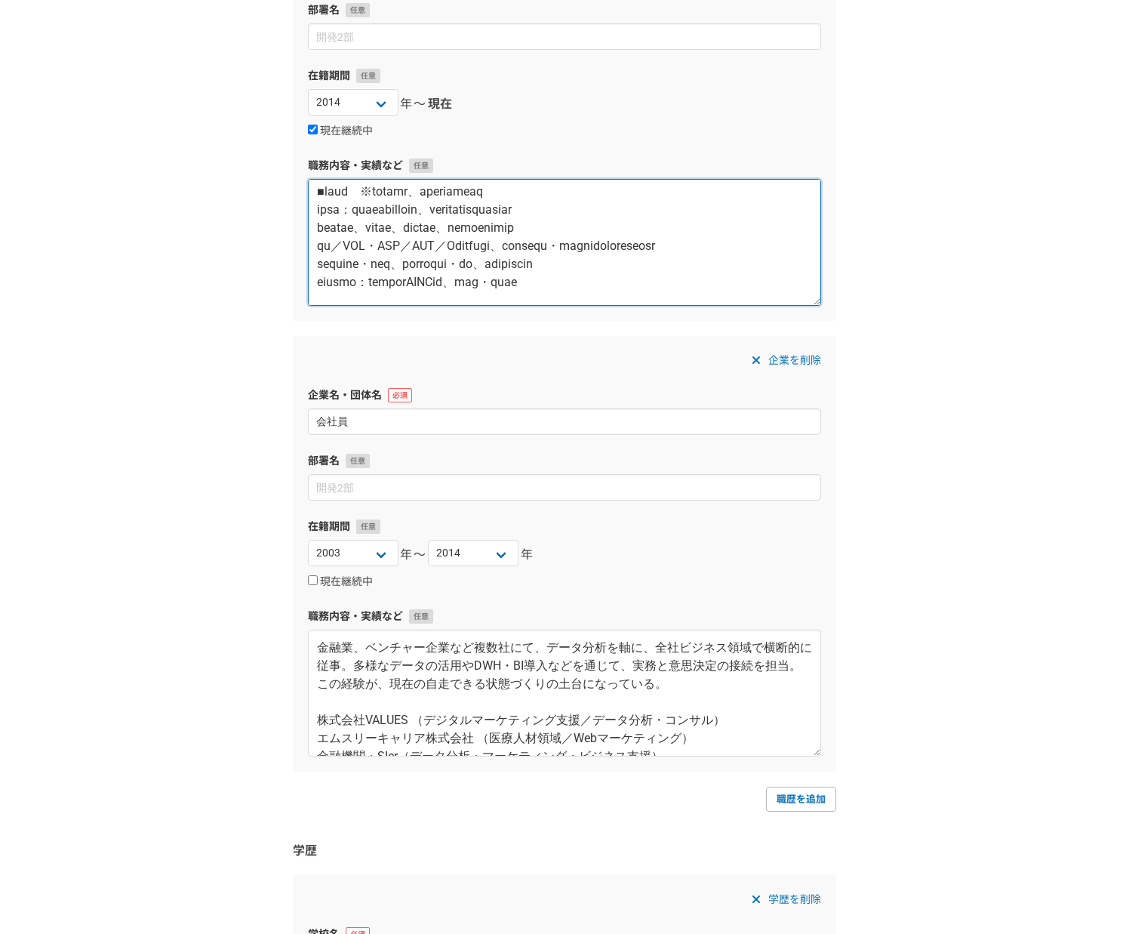
scroll to position [227, 0]
click at [383, 259] on textarea at bounding box center [564, 242] width 513 height 127
click at [648, 259] on textarea at bounding box center [564, 242] width 513 height 127
click at [653, 258] on textarea at bounding box center [564, 242] width 513 height 127
click at [319, 276] on textarea at bounding box center [564, 242] width 513 height 127
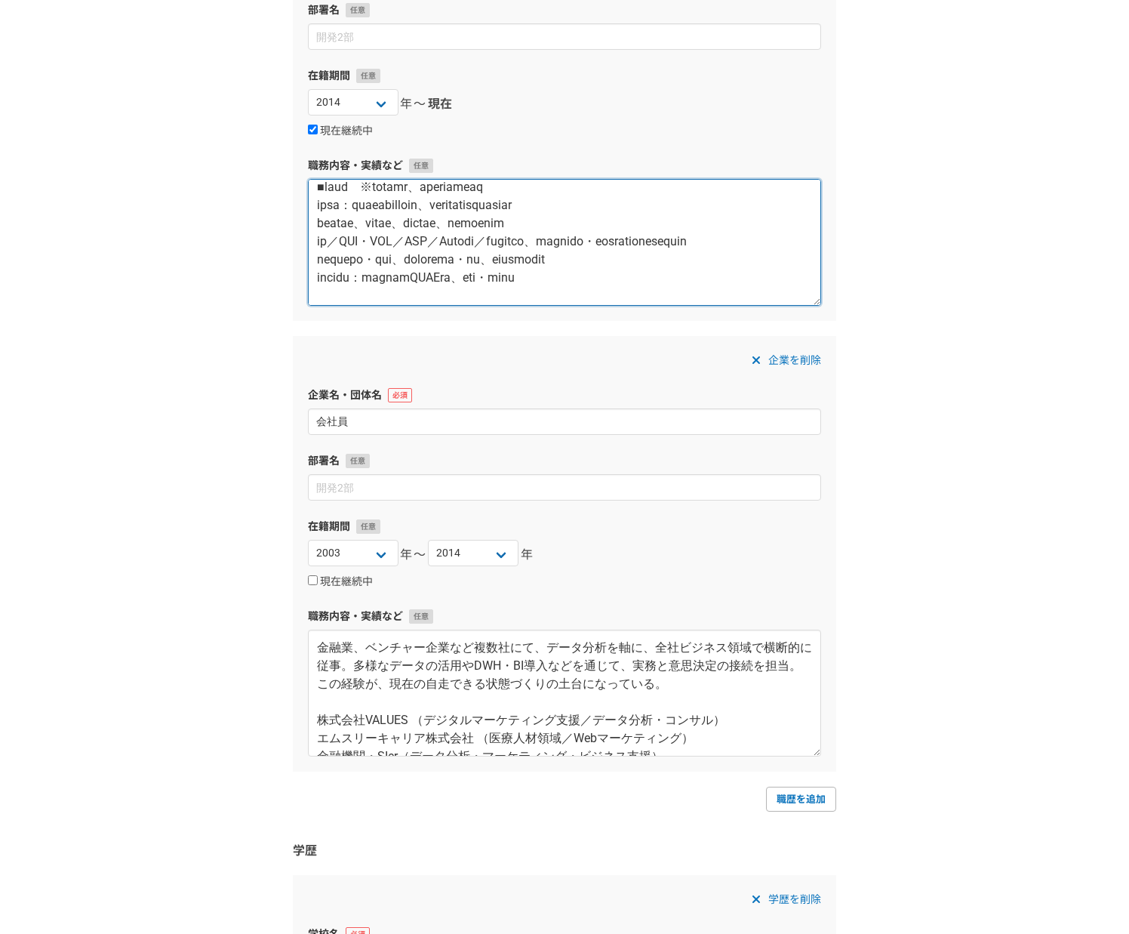
scroll to position [229, 0]
drag, startPoint x: 319, startPoint y: 259, endPoint x: 392, endPoint y: 260, distance: 73.2
click at [392, 260] on textarea at bounding box center [564, 242] width 513 height 127
click at [387, 257] on textarea at bounding box center [564, 242] width 513 height 127
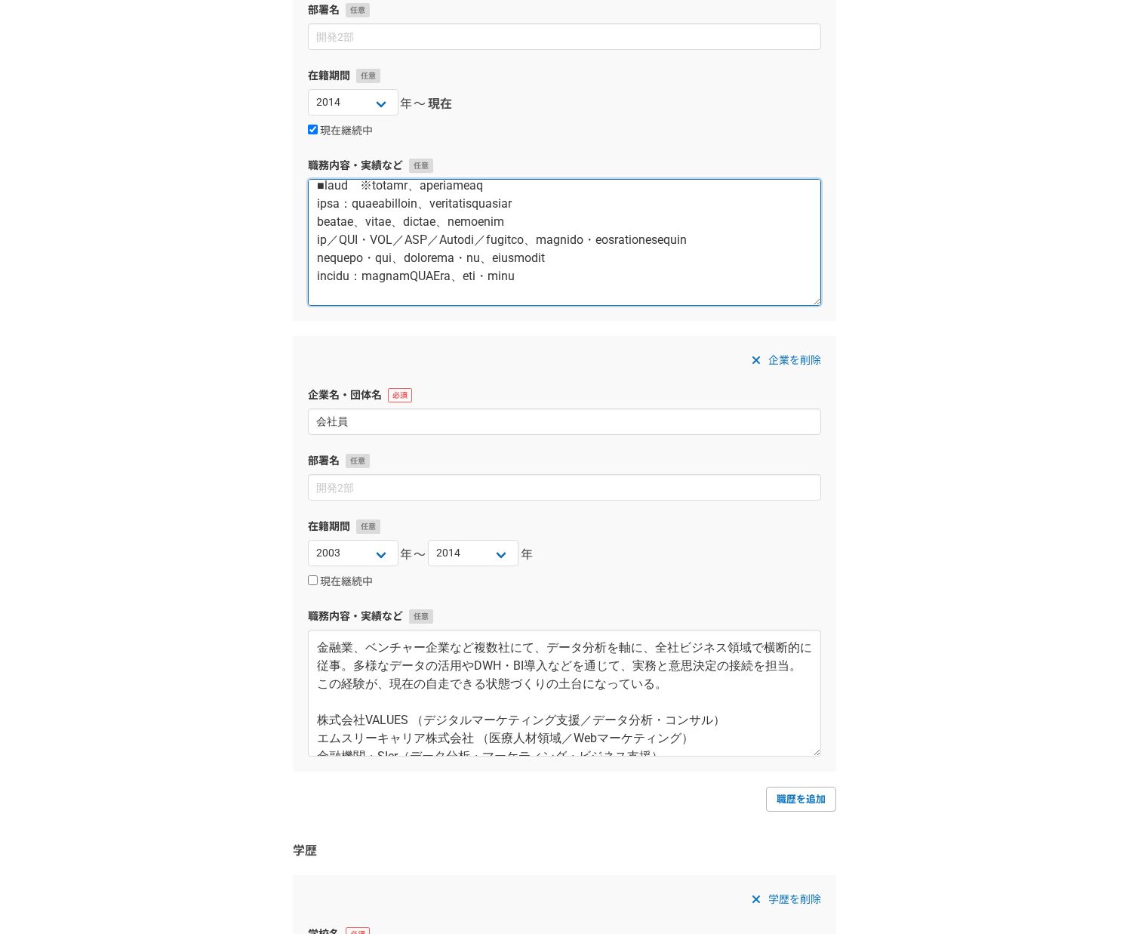
drag, startPoint x: 399, startPoint y: 259, endPoint x: 319, endPoint y: 260, distance: 80.0
click at [319, 260] on textarea at bounding box center [564, 242] width 513 height 127
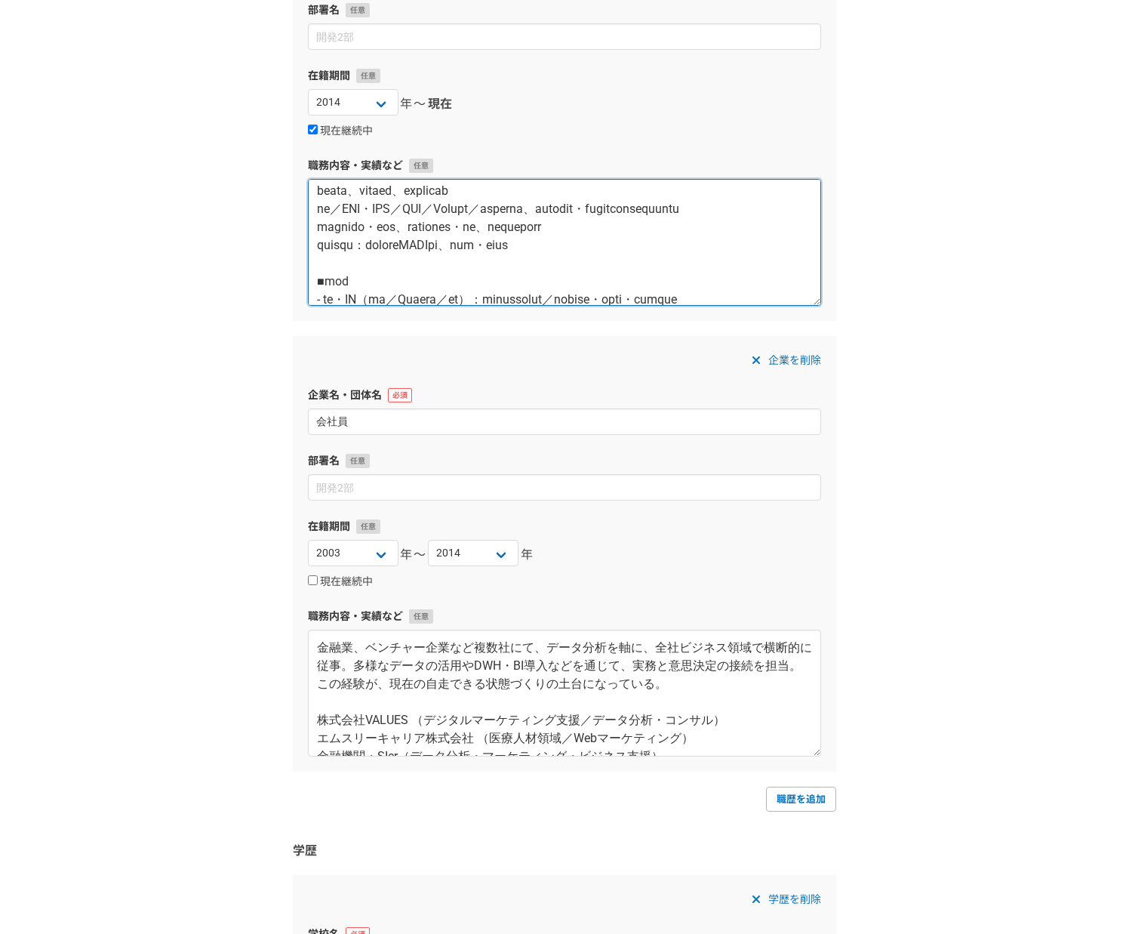
click at [375, 226] on textarea at bounding box center [564, 242] width 513 height 127
drag, startPoint x: 377, startPoint y: 208, endPoint x: 316, endPoint y: 205, distance: 62.0
click at [316, 205] on textarea at bounding box center [564, 242] width 513 height 127
click at [536, 282] on textarea at bounding box center [564, 242] width 513 height 127
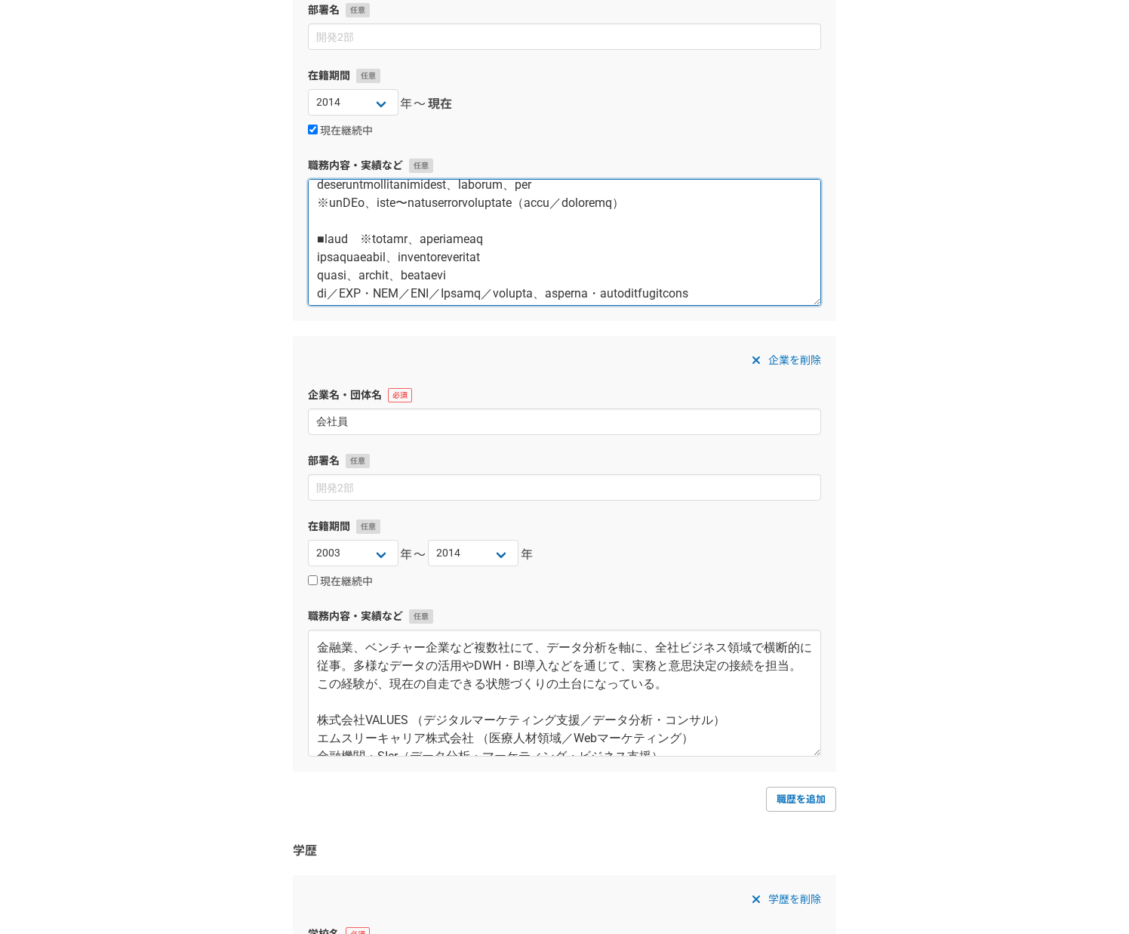
scroll to position [199, 0]
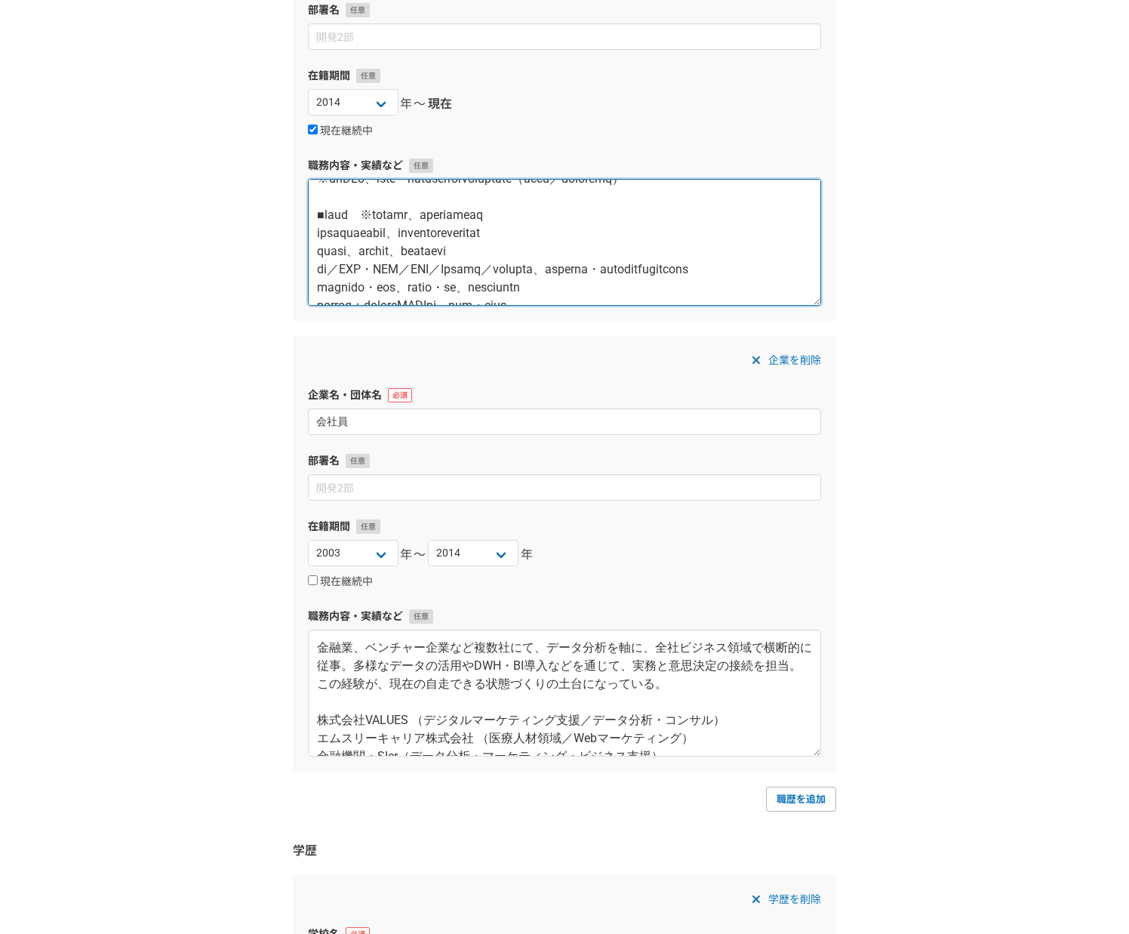
click at [348, 249] on textarea at bounding box center [564, 242] width 513 height 127
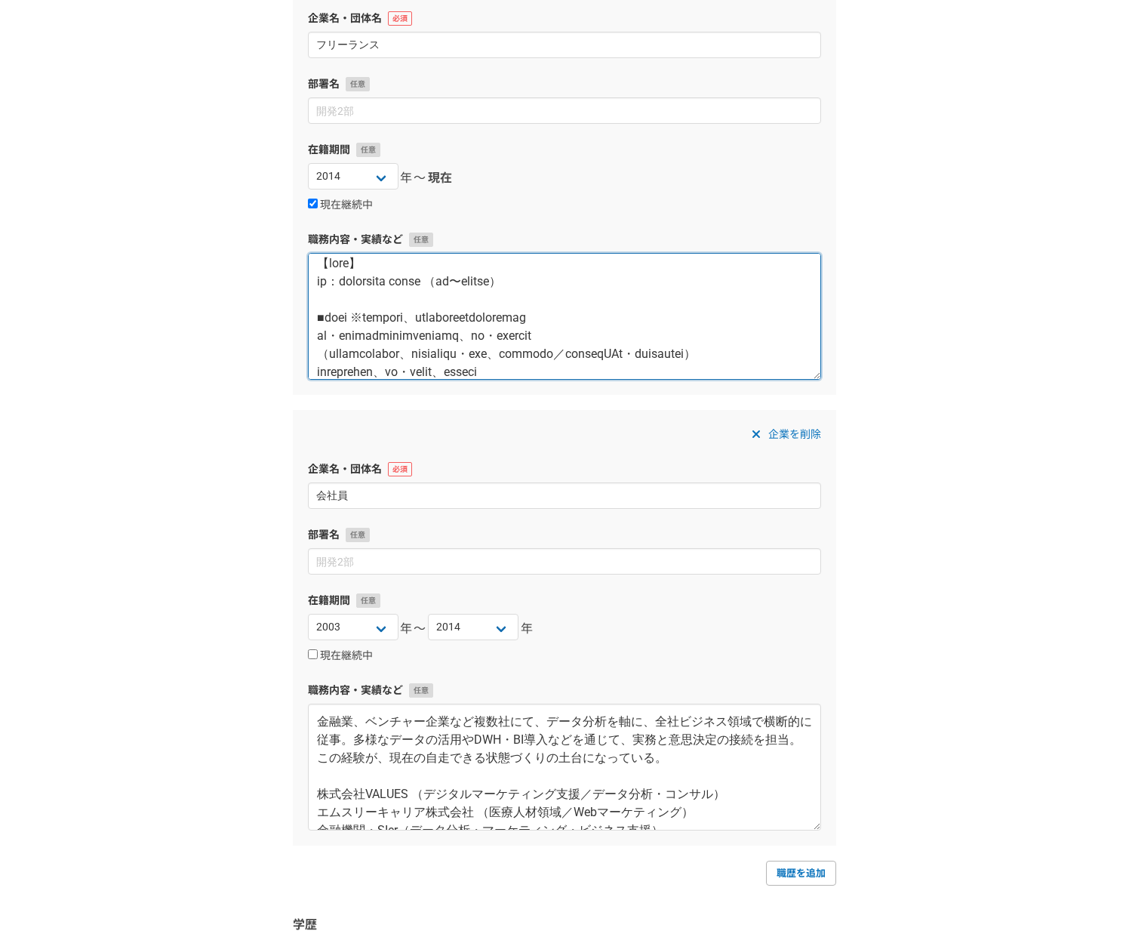
scroll to position [0, 0]
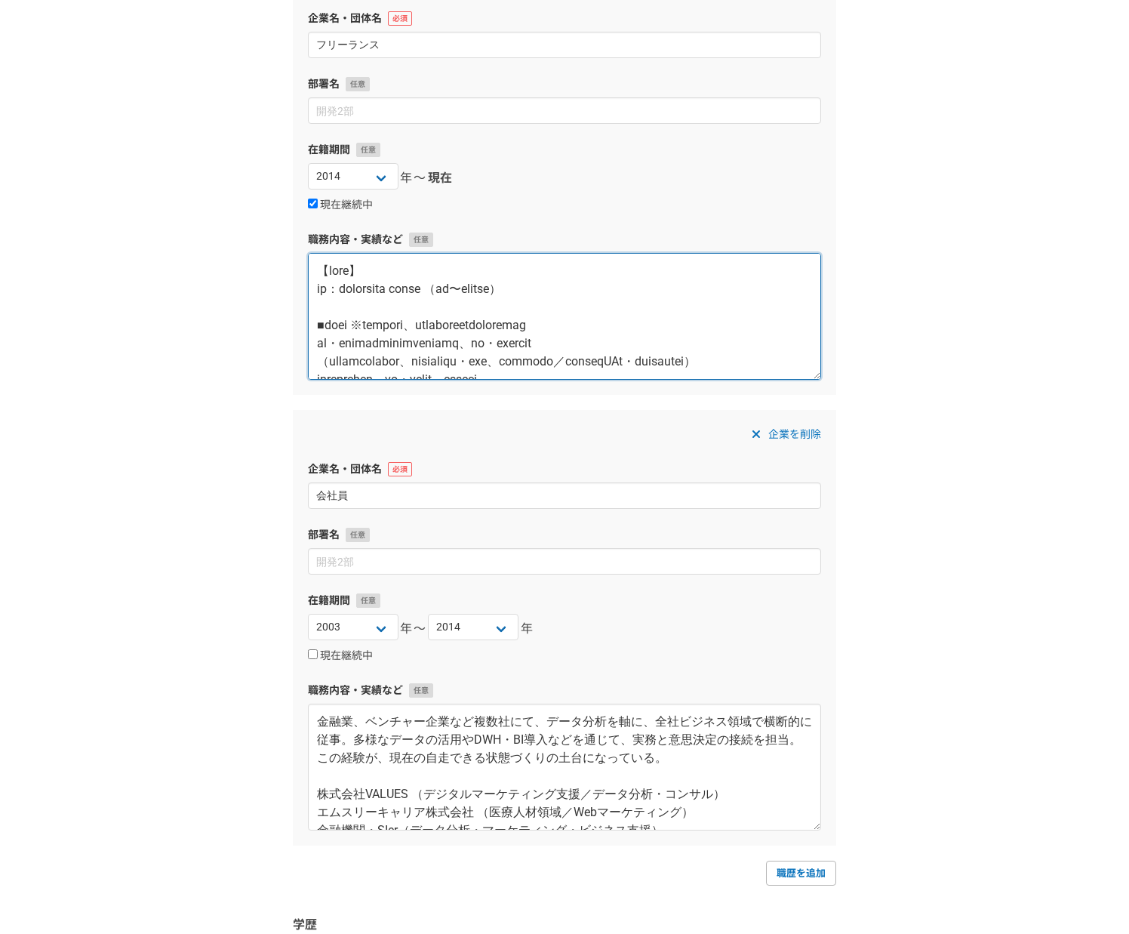
click at [566, 288] on textarea at bounding box center [564, 316] width 513 height 127
click at [577, 288] on textarea at bounding box center [564, 316] width 513 height 127
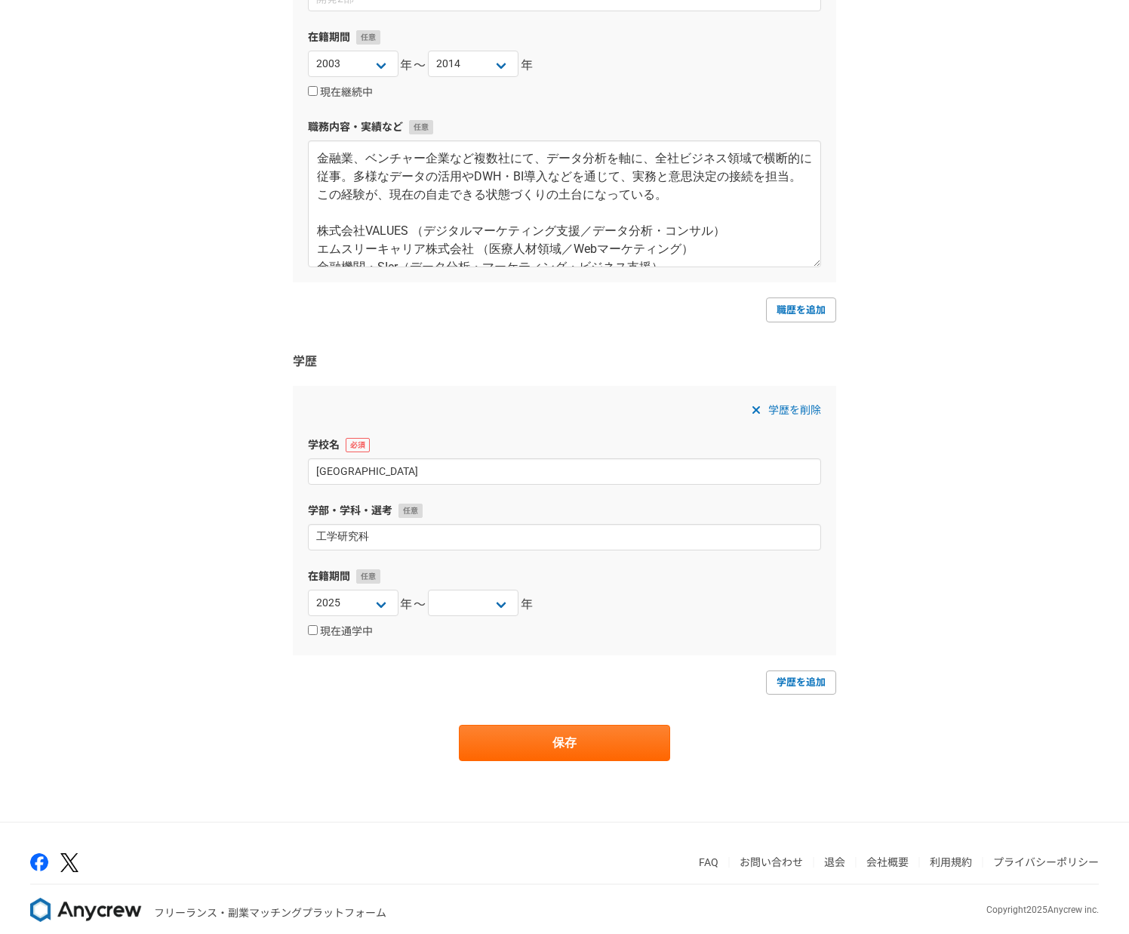
scroll to position [749, 0]
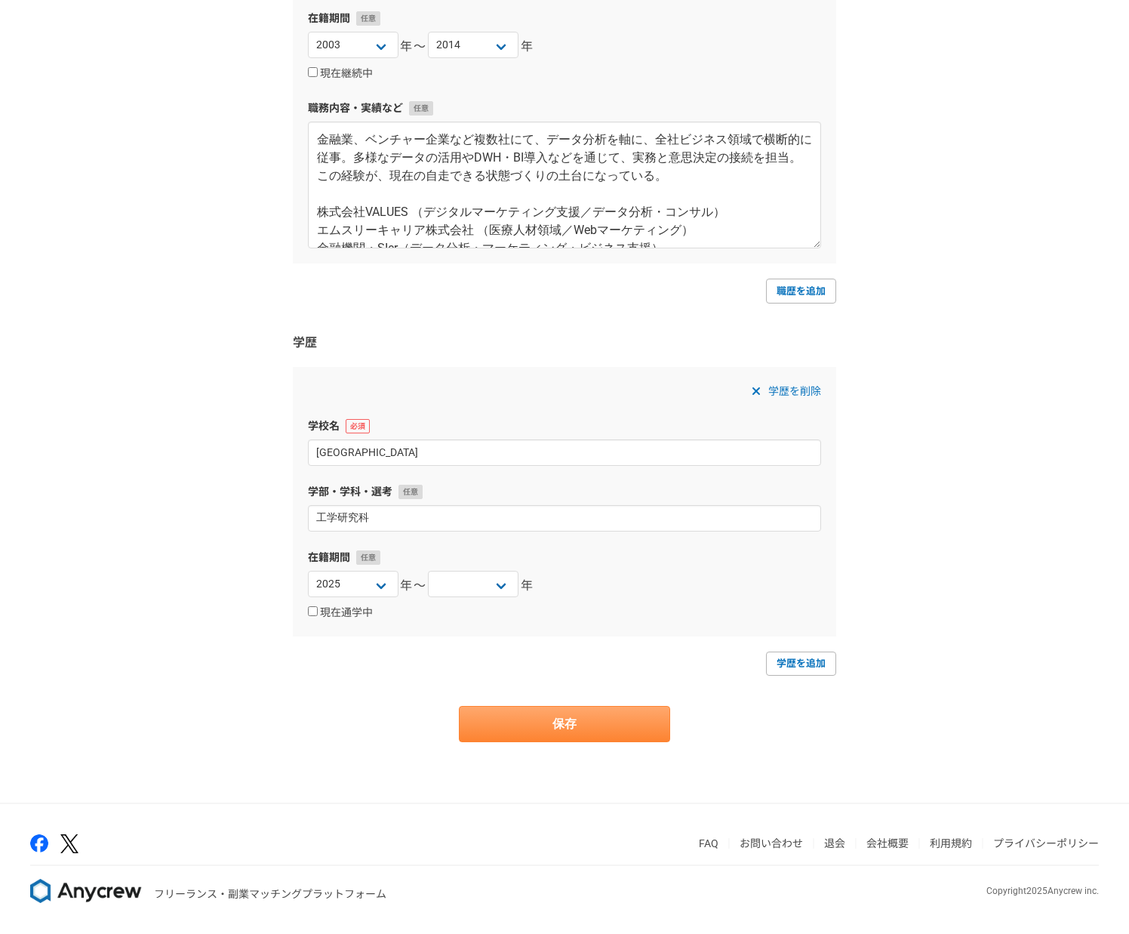
type textarea "【lore】 ip：dolorsita conse （ad・elit） ■sedd ※eiusmod、temporincididuntutl et・dolor…"
click at [534, 723] on button "保存" at bounding box center [564, 724] width 211 height 36
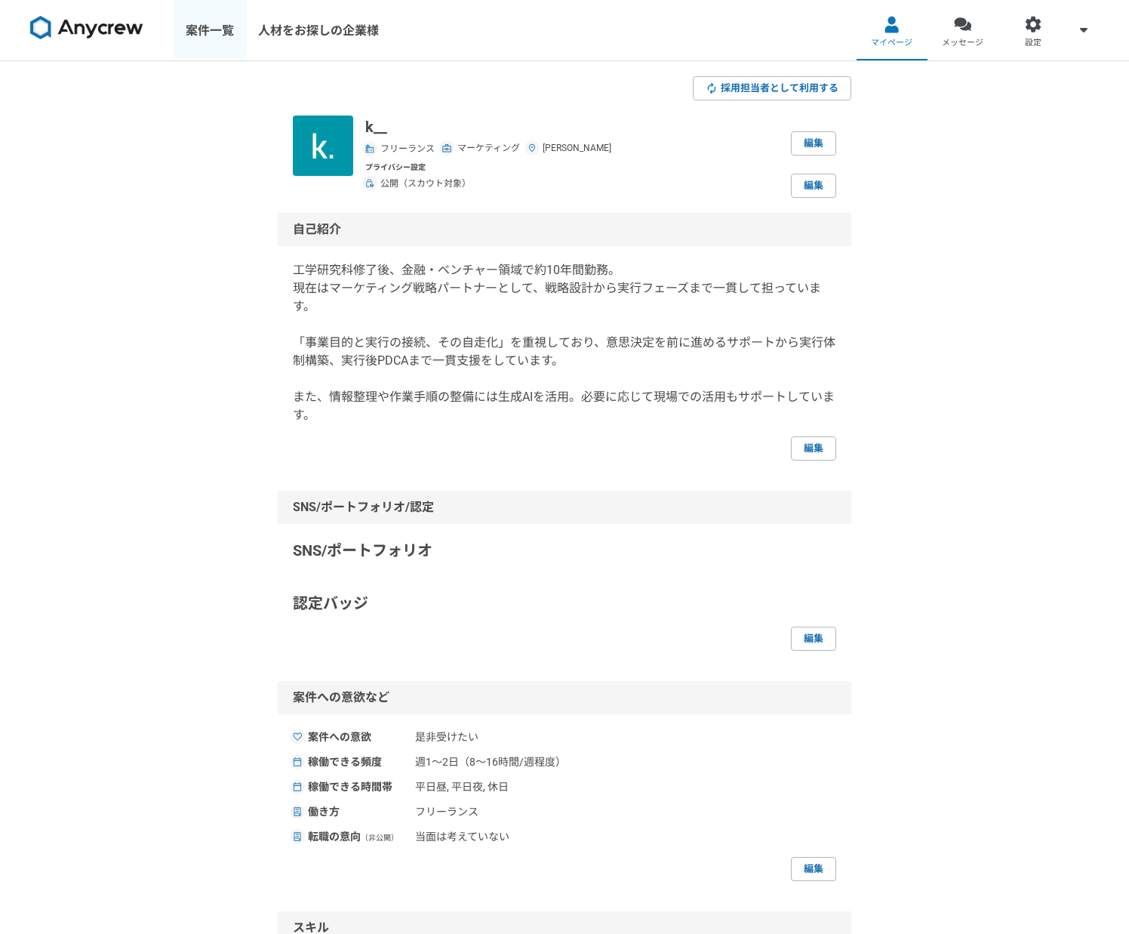
click at [212, 29] on link "案件一覧" at bounding box center [210, 30] width 72 height 60
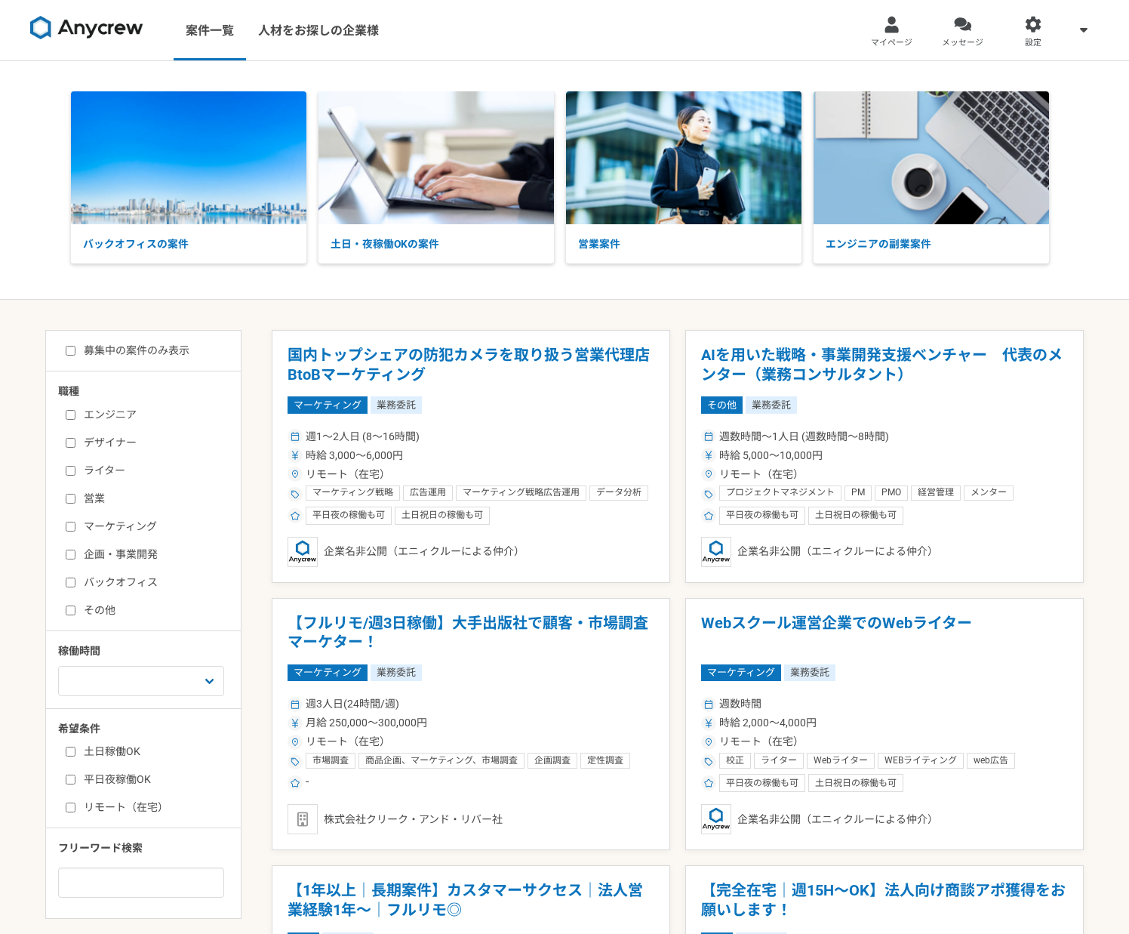
click at [69, 531] on input "マーケティング" at bounding box center [71, 527] width 10 height 10
checkbox input "true"
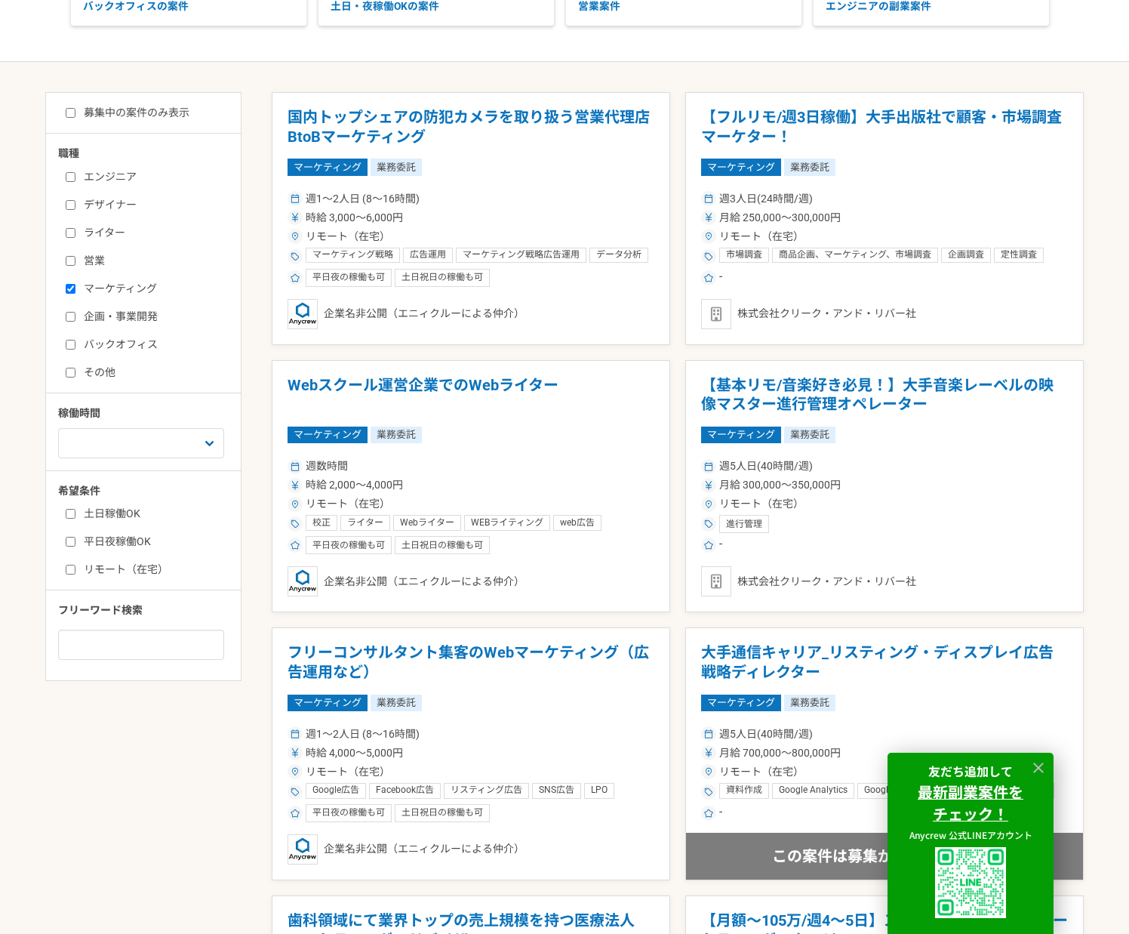
scroll to position [242, 0]
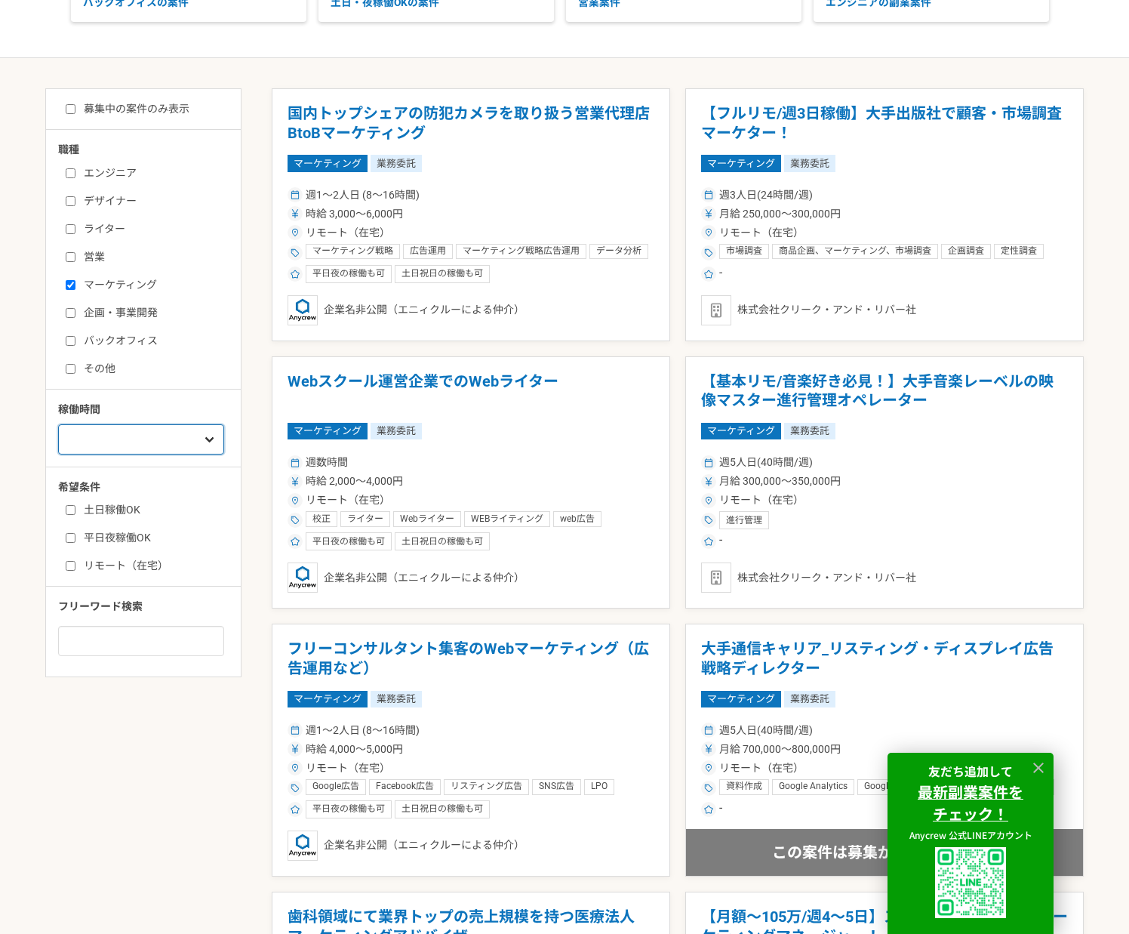
click at [130, 441] on select "週1人日（8時間）以下 週2人日（16時間）以下 週3人日（24時間）以下 週4人日（32時間）以下 週5人日（40時間）以下" at bounding box center [141, 439] width 166 height 30
select select "3"
click at [58, 454] on select "週1人日（8時間）以下 週2人日（16時間）以下 週3人日（24時間）以下 週4人日（32時間）以下 週5人日（40時間）以下" at bounding box center [141, 439] width 166 height 30
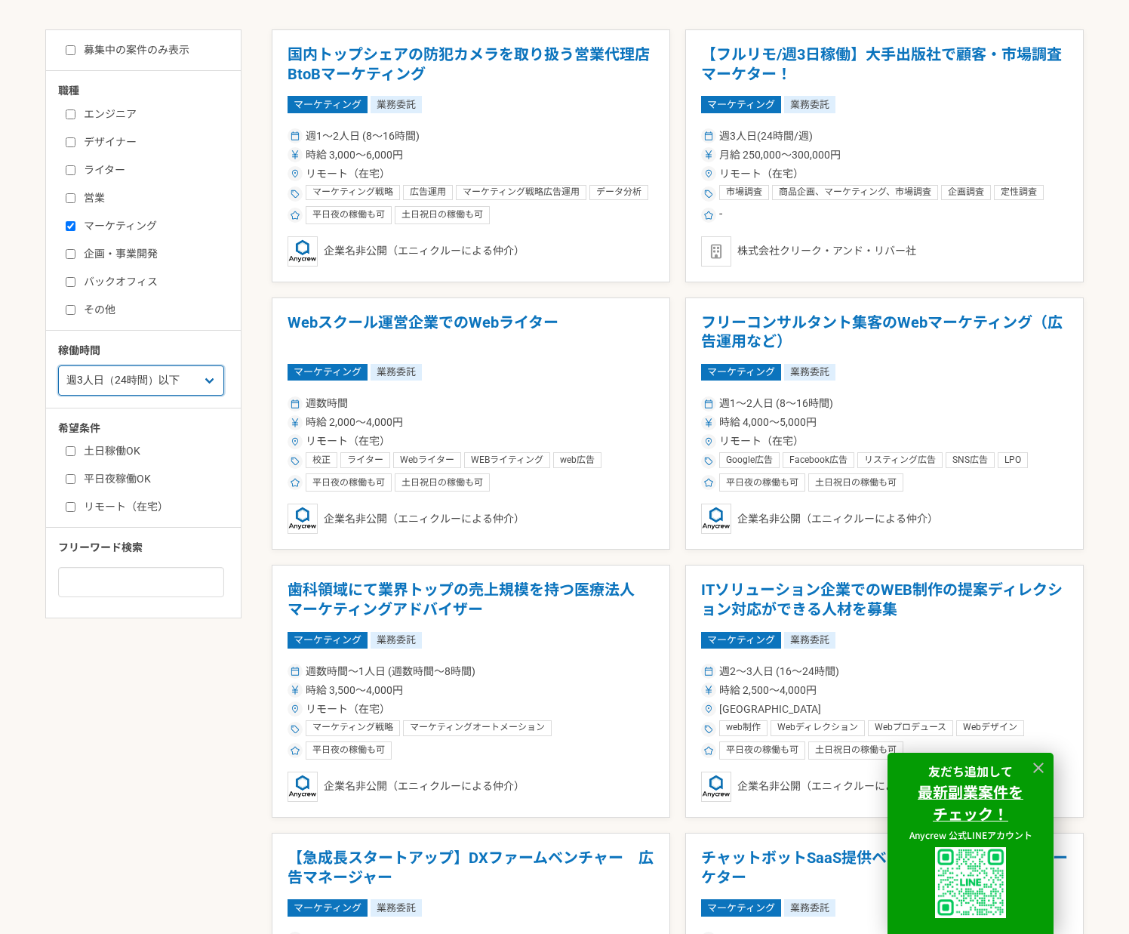
scroll to position [244, 0]
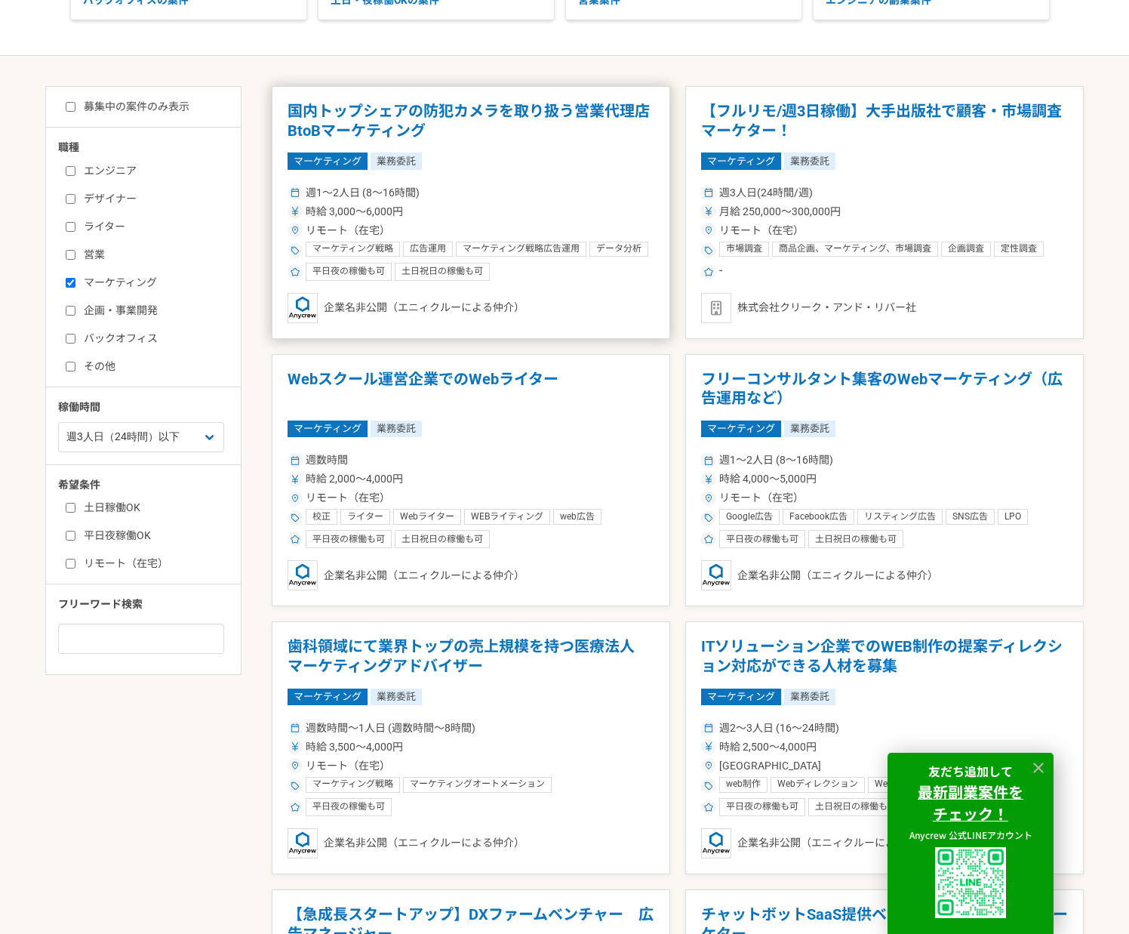
click at [527, 112] on h1 "国内トップシェアの防犯カメラを取り扱う営業代理店　BtoBマーケティング" at bounding box center [471, 121] width 367 height 39
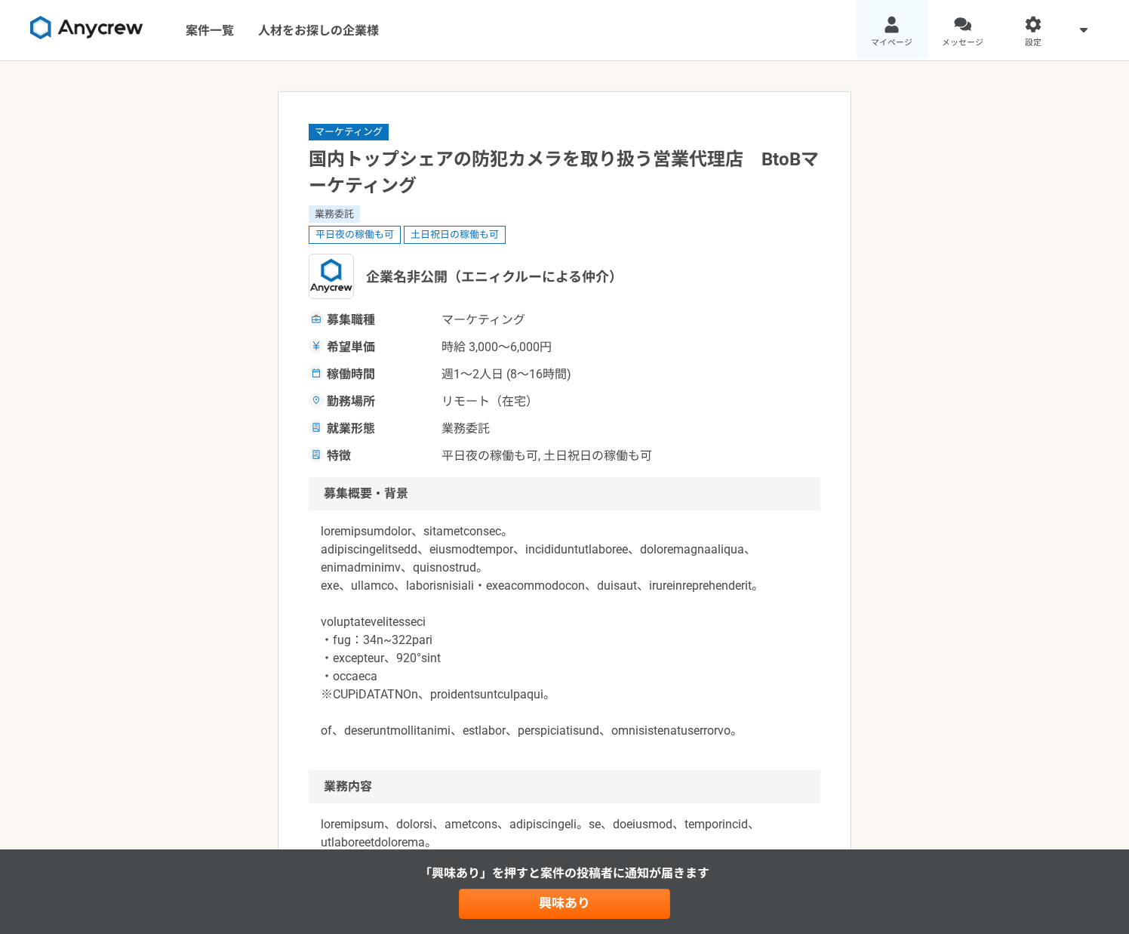
scroll to position [8, 0]
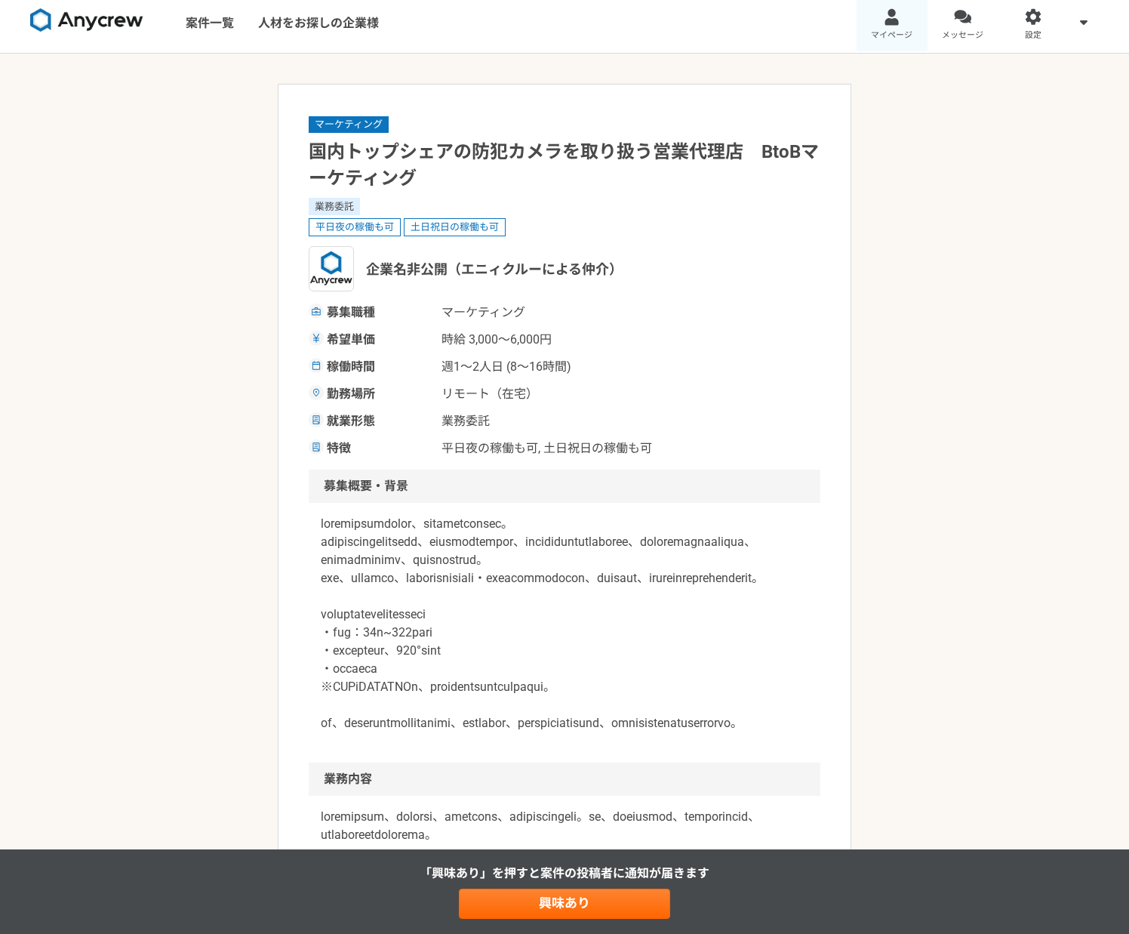
click at [883, 24] on div at bounding box center [891, 16] width 17 height 17
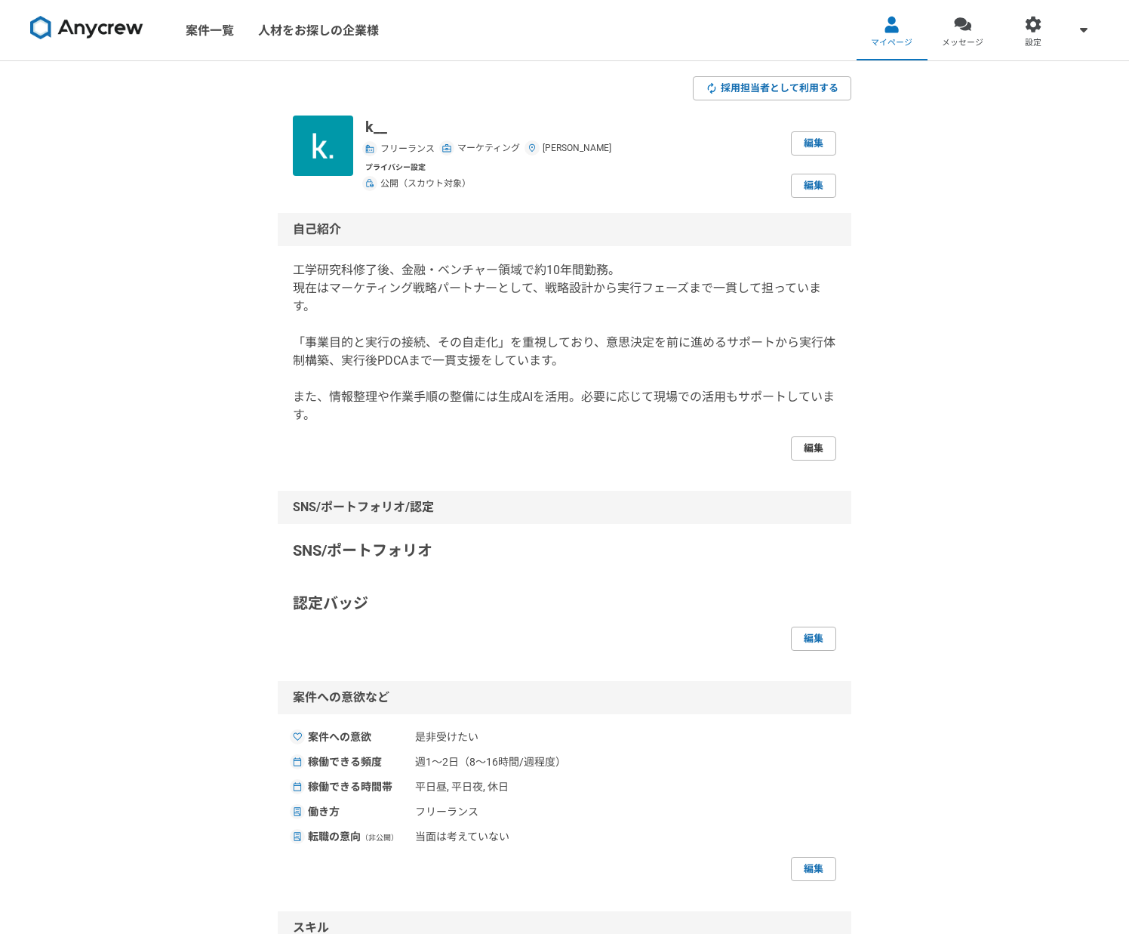
click at [802, 449] on link "編集" at bounding box center [813, 448] width 45 height 24
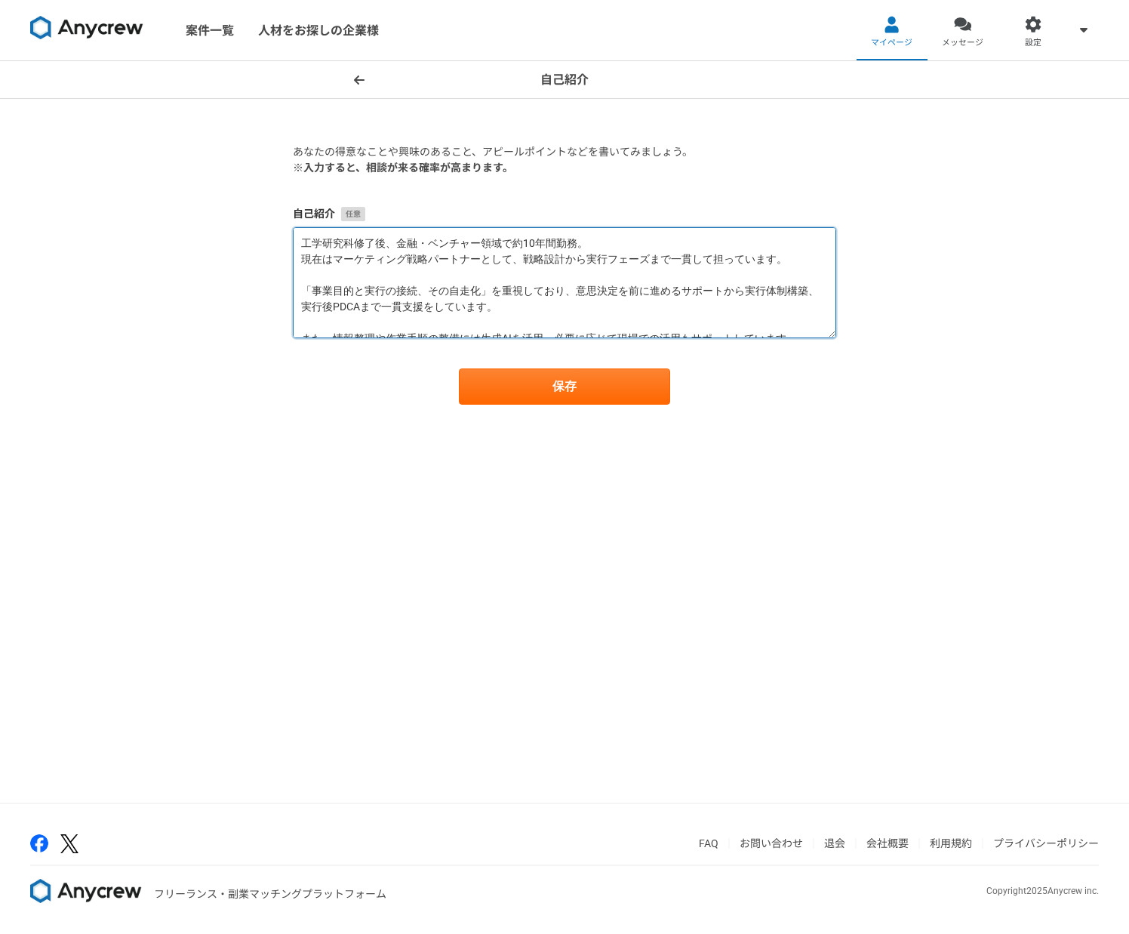
click at [334, 259] on textarea "工学研究科修了後、金融・ベンチャー領域で約10年間勤務。 現在はマーケティング戦略パートナーとして、戦略設計から実行フェーズまで一貫して担っています。 「事業…" at bounding box center [565, 282] width 544 height 111
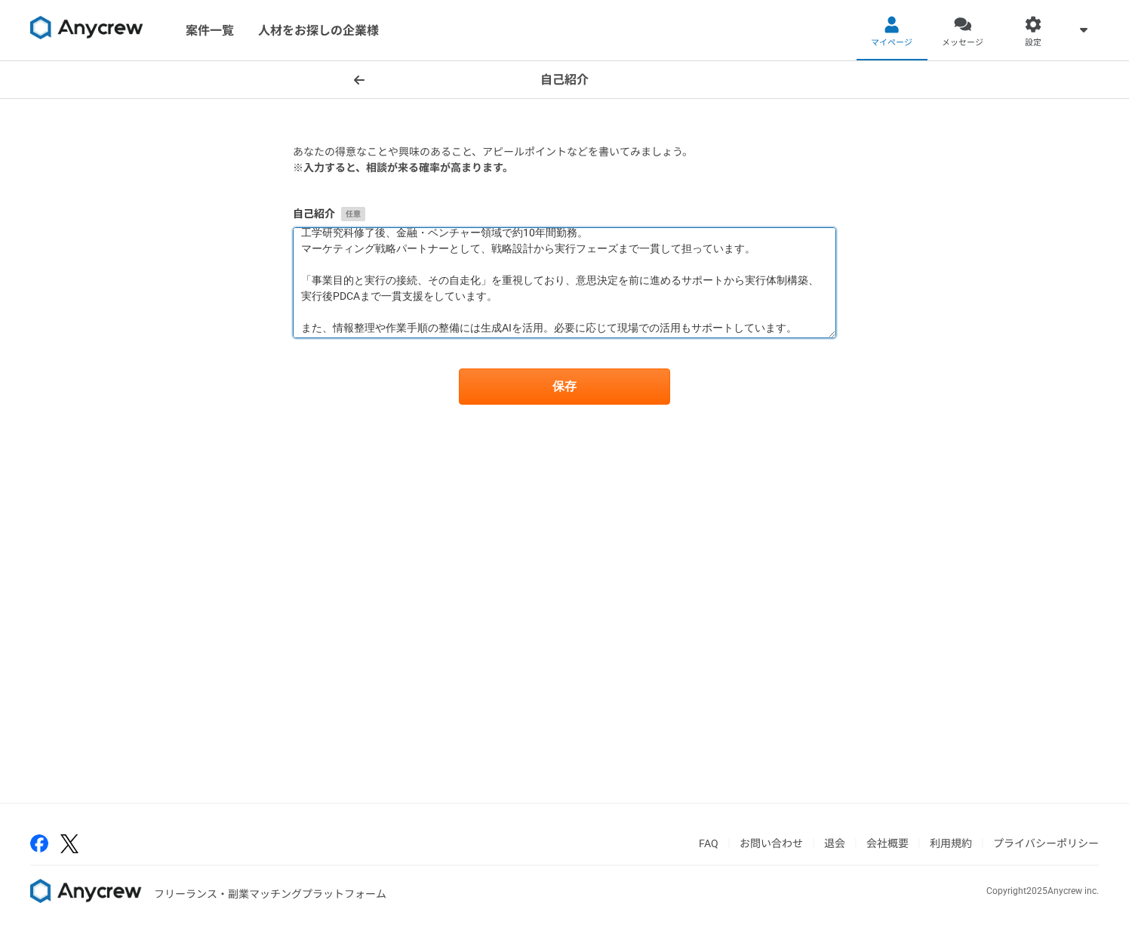
click at [319, 297] on textarea "工学研究科修了後、金融・ベンチャー領域で約10年間勤務。 マーケティング戦略パートナーとして、戦略設計から実行フェーズまで一貫して担っています。 「事業目的と…" at bounding box center [565, 282] width 544 height 111
click at [370, 296] on textarea "工学研究科修了後、金融・ベンチャー領域で約10年間勤務。 マーケティング戦略パートナーとして、戦略設計から実行フェーズまで一貫して担っています。 「事業目的と…" at bounding box center [565, 282] width 544 height 111
click at [369, 296] on textarea "工学研究科修了後、金融・ベンチャー領域で約10年間勤務。 マーケティング戦略パートナーとして、戦略設計から実行フェーズまで一貫して担っています。 「事業目的と…" at bounding box center [565, 282] width 544 height 111
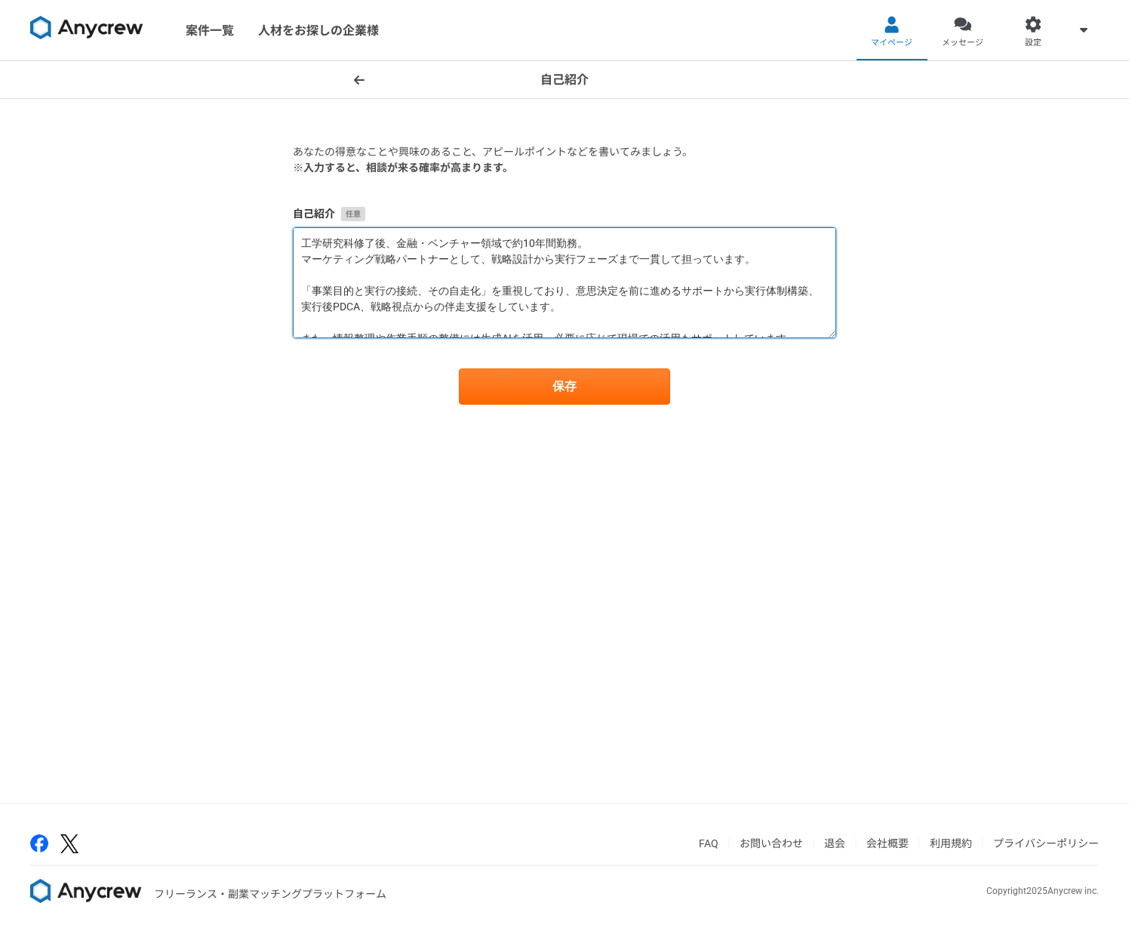
click at [575, 292] on textarea "工学研究科修了後、金融・ベンチャー領域で約10年間勤務。 マーケティング戦略パートナーとして、戦略設計から実行フェーズまで一貫して担っています。 「事業目的と…" at bounding box center [565, 282] width 544 height 111
click at [395, 306] on textarea "工学研究科修了後、金融・ベンチャー領域で約10年間勤務。 マーケティング戦略パートナーとして、戦略設計から実行フェーズまで一貫して担っています。 「事業目的と…" at bounding box center [565, 282] width 544 height 111
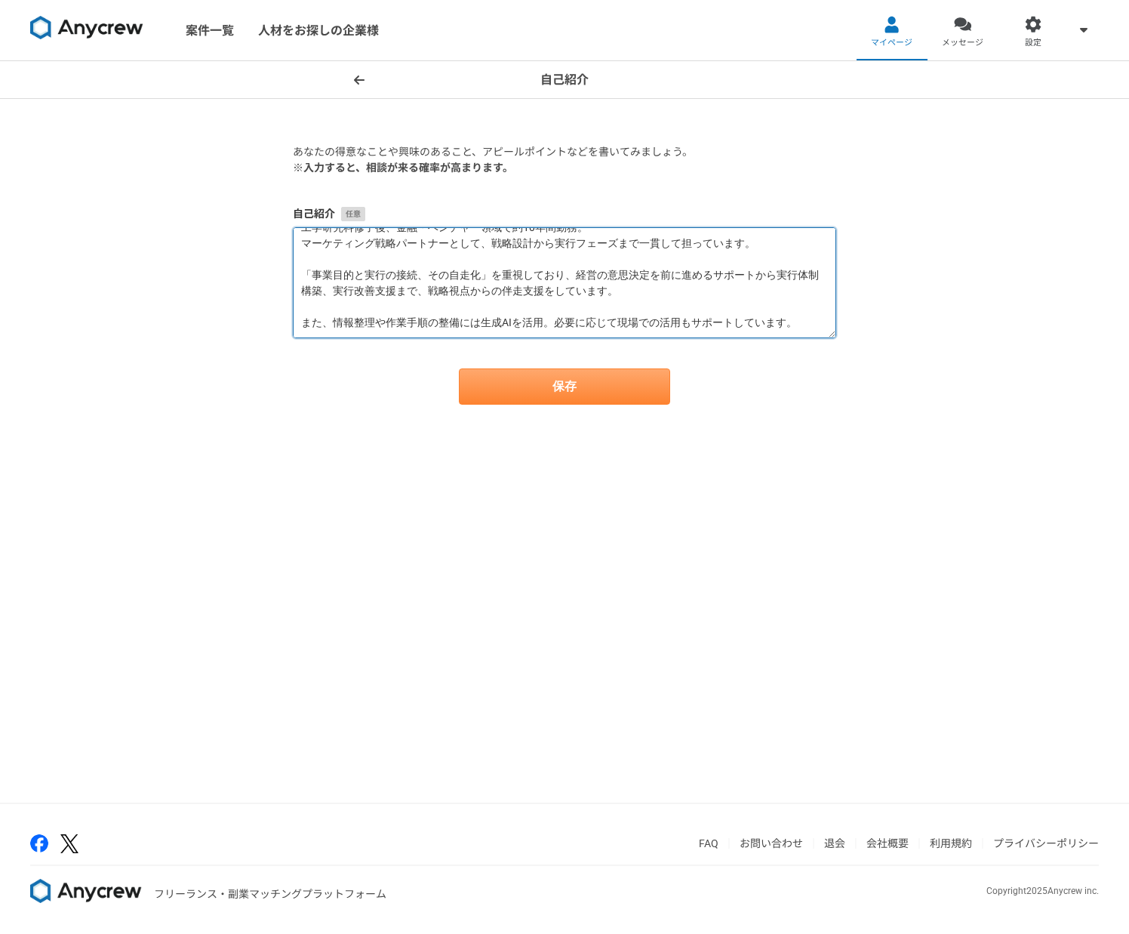
type textarea "工学研究科修了後、金融・ベンチャー領域で約10年間勤務。 マーケティング戦略パートナーとして、戦略設計から実行フェーズまで一貫して担っています。 「事業目的と…"
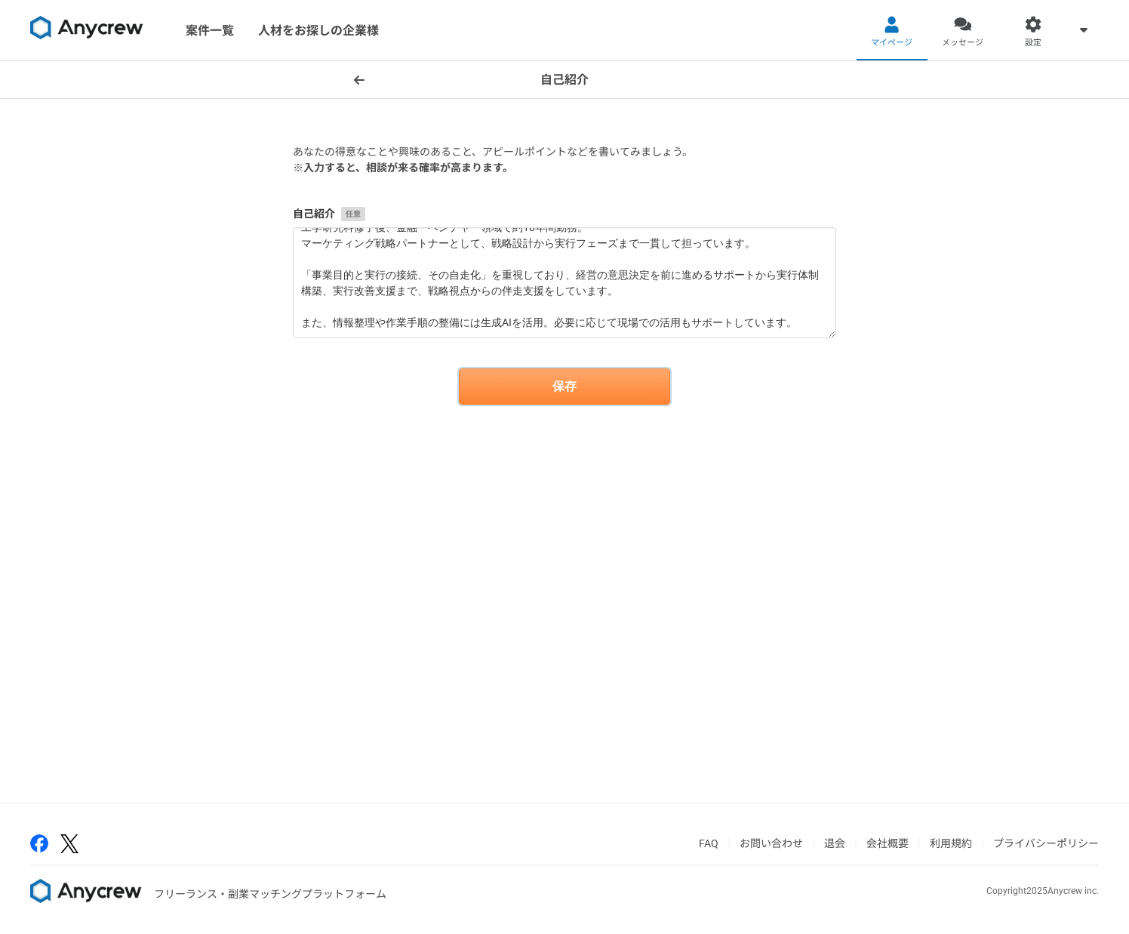
click at [500, 384] on button "保存" at bounding box center [564, 386] width 211 height 36
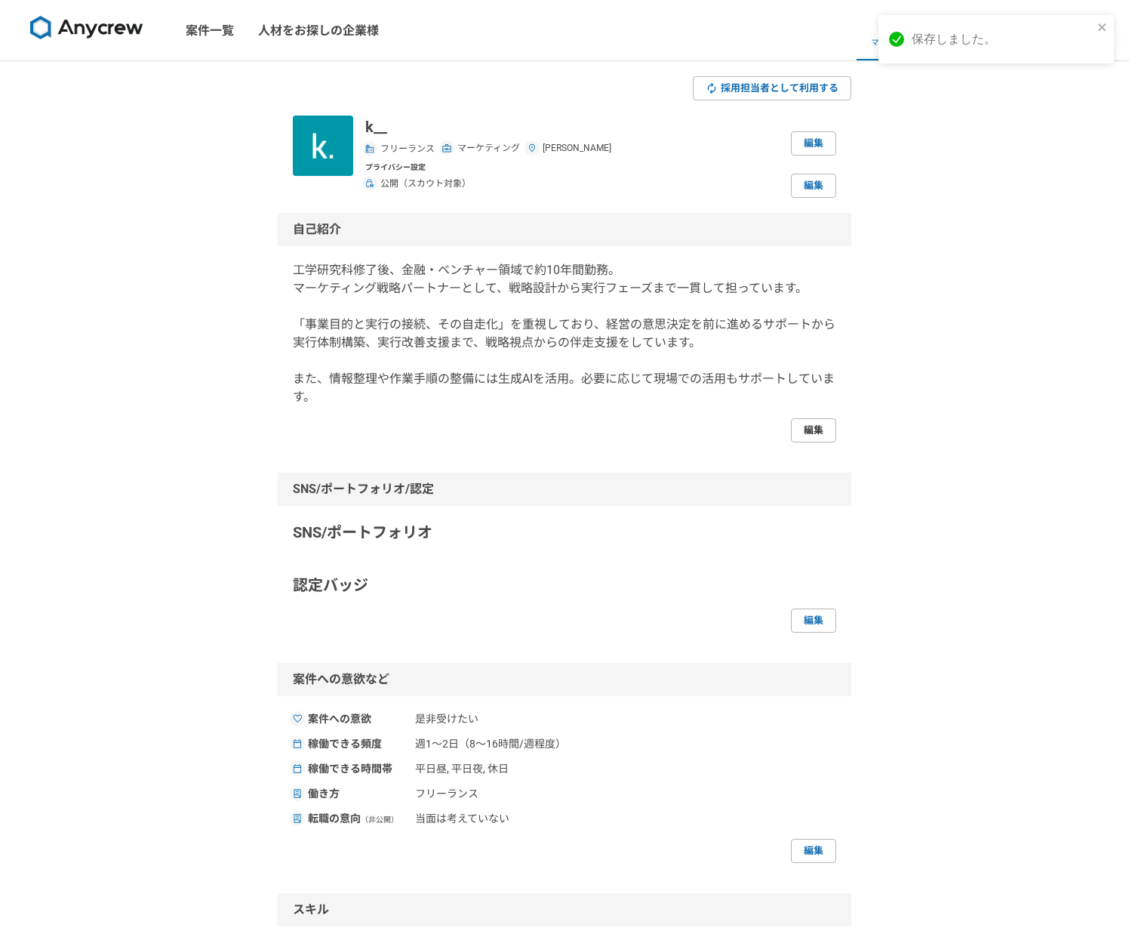
click at [809, 423] on link "編集" at bounding box center [813, 430] width 45 height 24
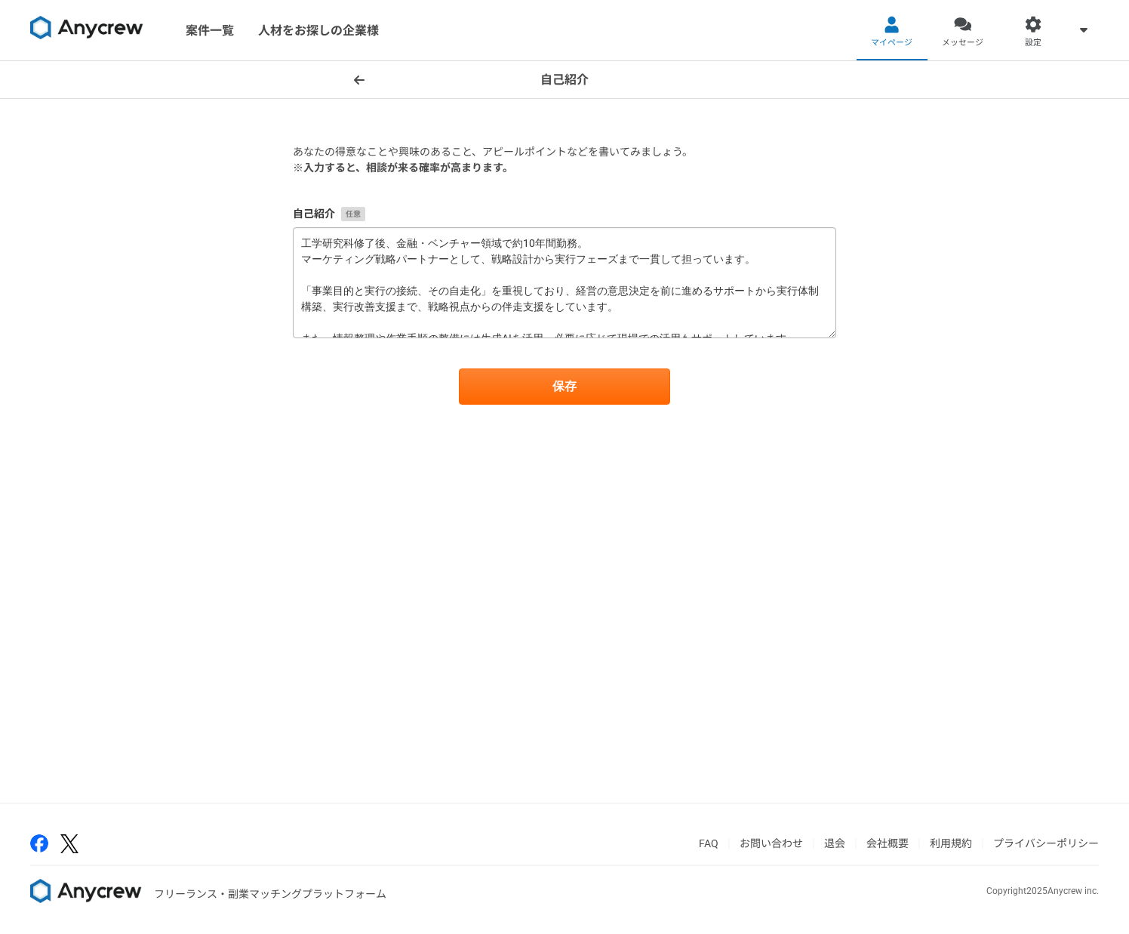
scroll to position [16, 0]
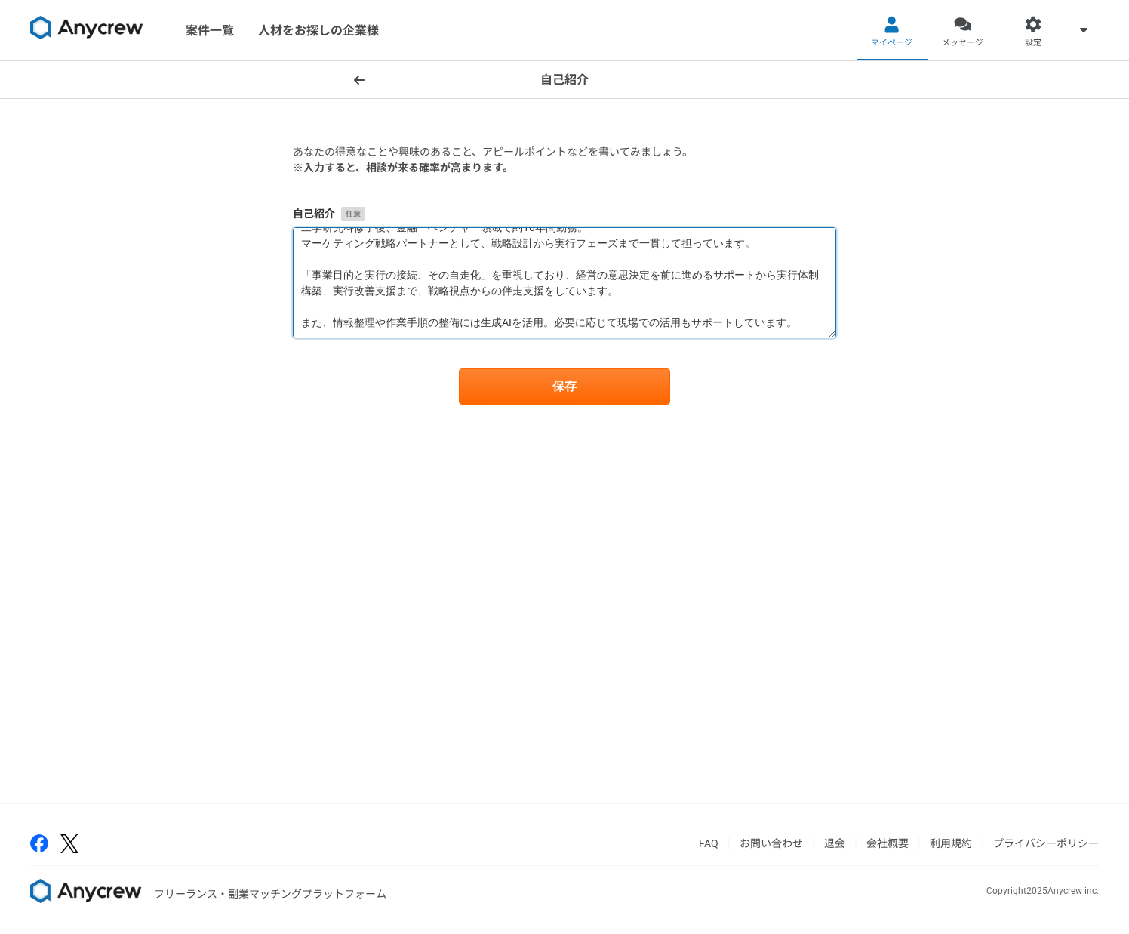
click at [798, 328] on textarea "工学研究科修了後、金融・ベンチャー領域で約10年間勤務。 マーケティング戦略パートナーとして、戦略設計から実行フェーズまで一貫して担っています。 「事業目的と…" at bounding box center [565, 282] width 544 height 111
paste textarea "[GEOGRAPHIC_DATA]工学研究科修了後、金融・ベンチャー領域で約10年間勤務し、現在はマーケティング戦略パートナーとして、経営の意思決定と実行接続…"
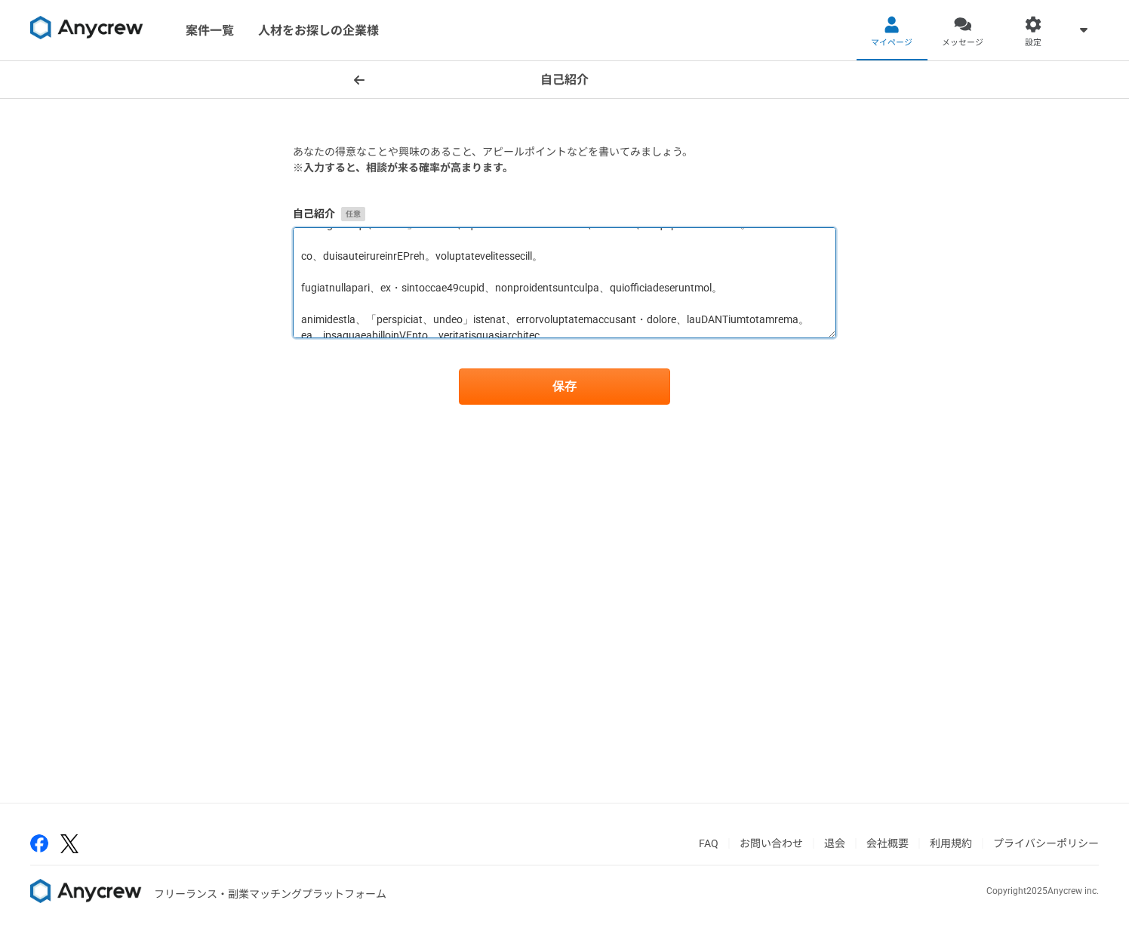
scroll to position [71, 0]
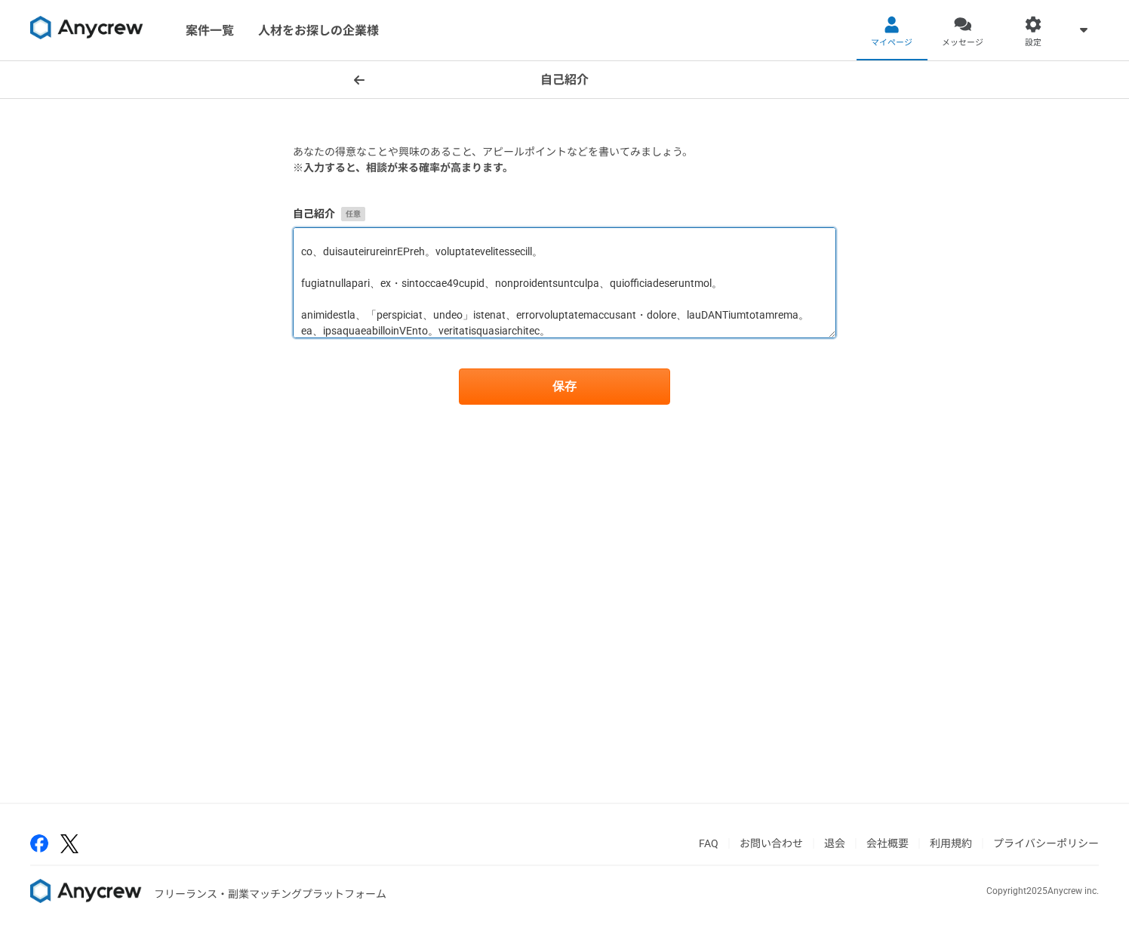
drag, startPoint x: 704, startPoint y: 298, endPoint x: 631, endPoint y: 313, distance: 74.8
click at [631, 313] on textarea at bounding box center [565, 282] width 544 height 111
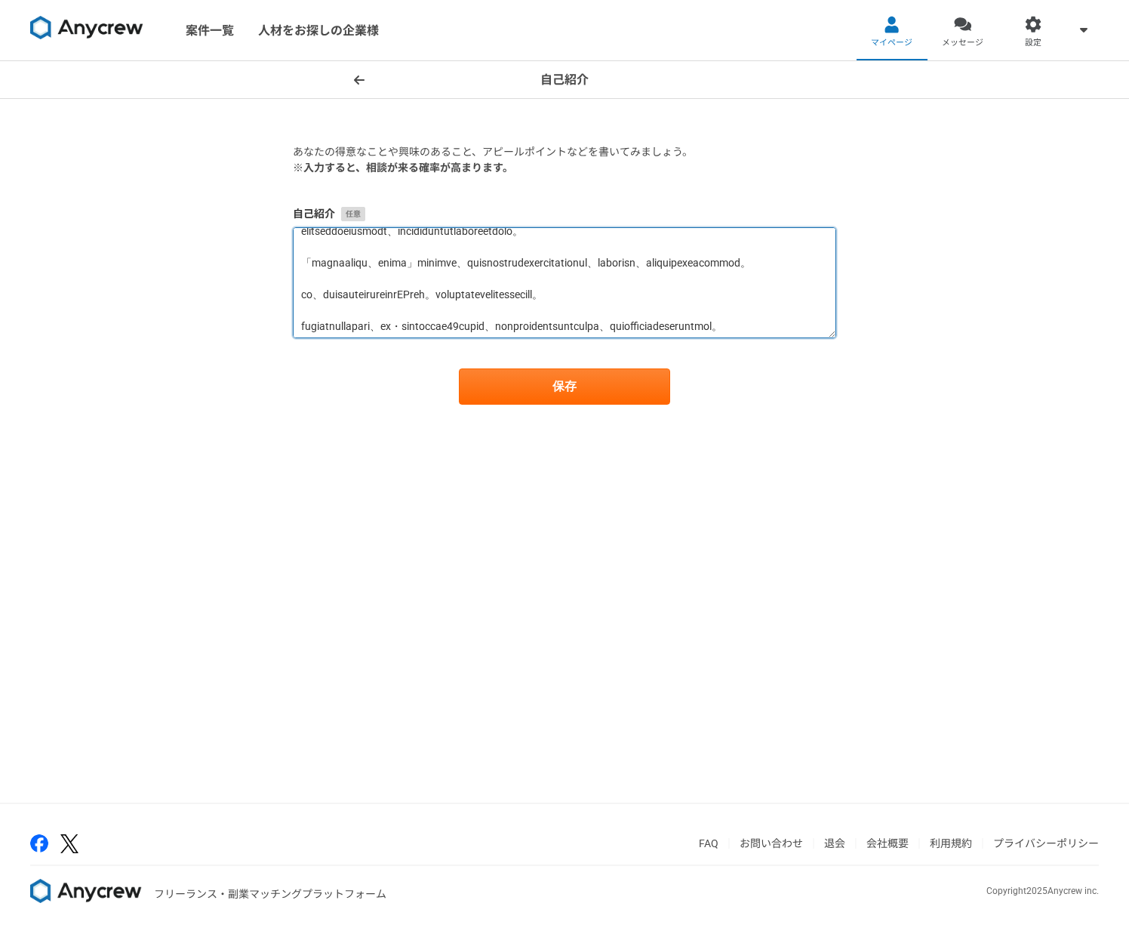
scroll to position [0, 0]
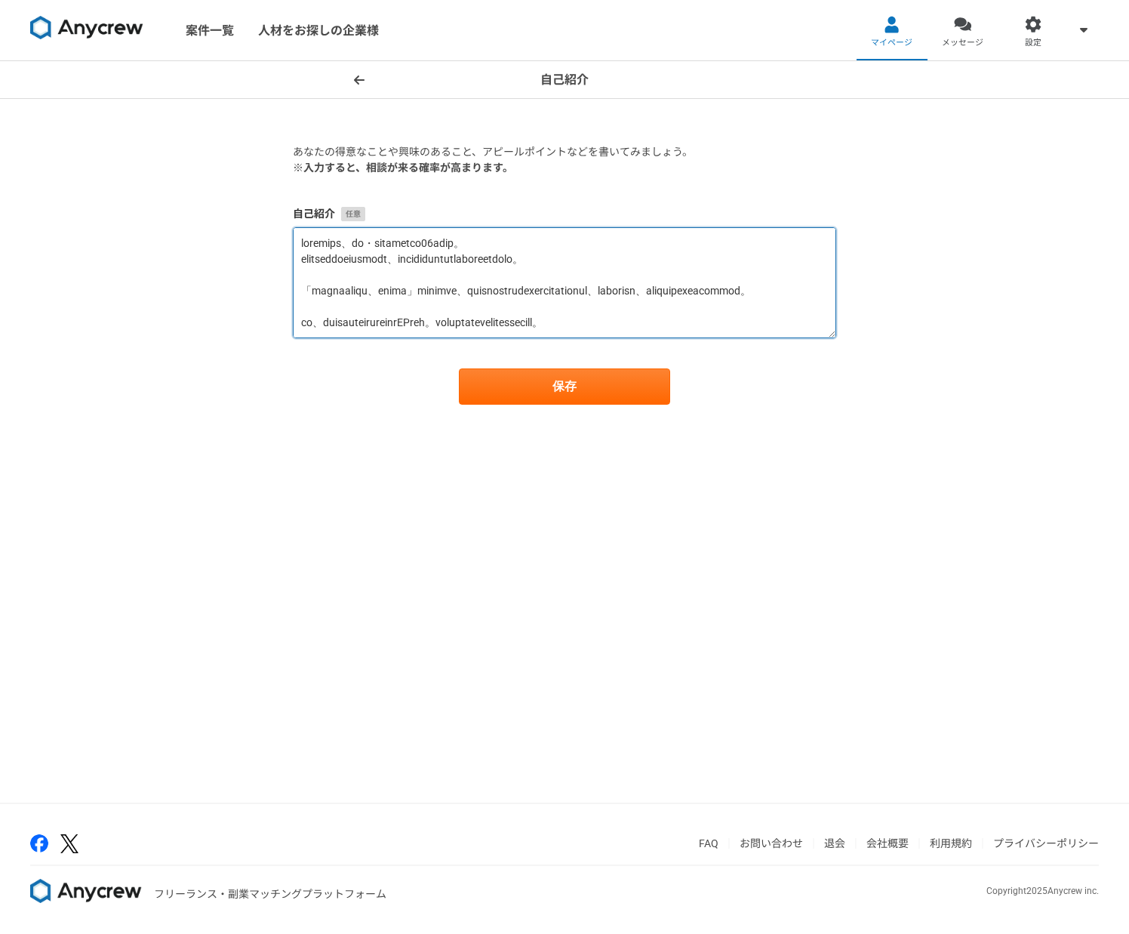
drag, startPoint x: 305, startPoint y: 258, endPoint x: 699, endPoint y: 269, distance: 394.2
click at [699, 269] on textarea at bounding box center [565, 282] width 544 height 111
paste textarea "経営の意思決定と実行接続の支援をしています。"
drag, startPoint x: 519, startPoint y: 257, endPoint x: 503, endPoint y: 263, distance: 16.7
click at [516, 258] on textarea at bounding box center [565, 282] width 544 height 111
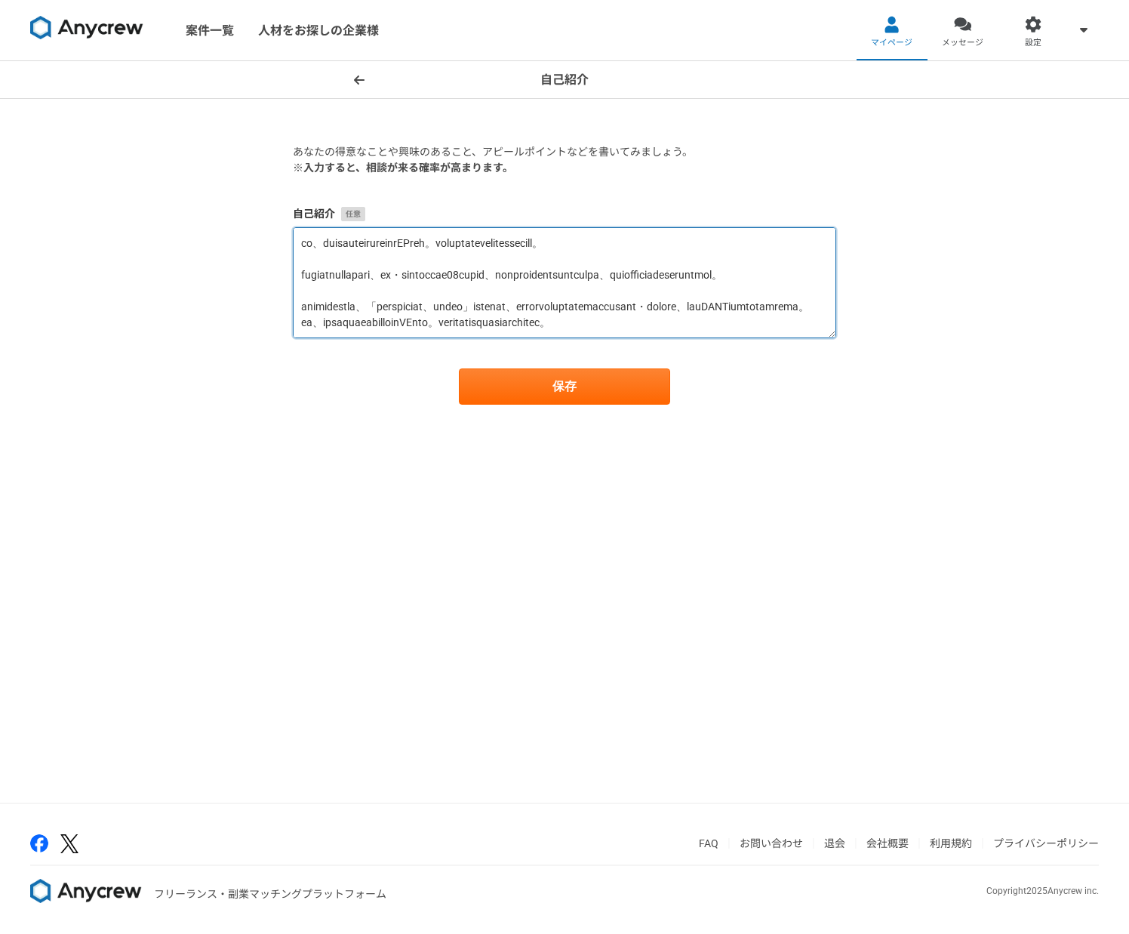
scroll to position [127, 0]
drag, startPoint x: 803, startPoint y: 325, endPoint x: 300, endPoint y: 248, distance: 509.5
click at [300, 248] on textarea at bounding box center [565, 282] width 544 height 111
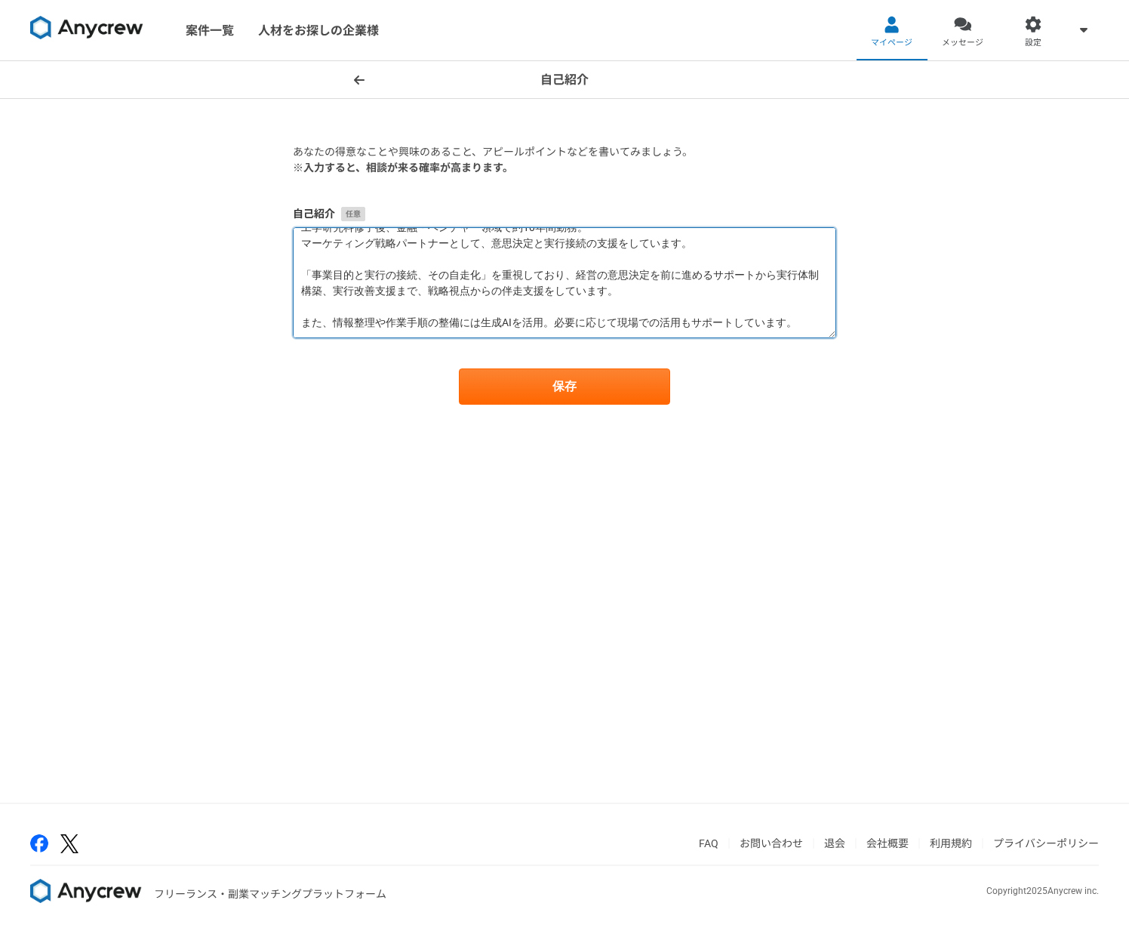
scroll to position [32, 0]
click at [301, 307] on textarea "工学研究科修了後、金融・ベンチャー領域で約10年間勤務。 マーケティング戦略パートナーとして、意思決定と実行接続の支援をしています。 「事業目的と実行の接続、…" at bounding box center [565, 282] width 544 height 111
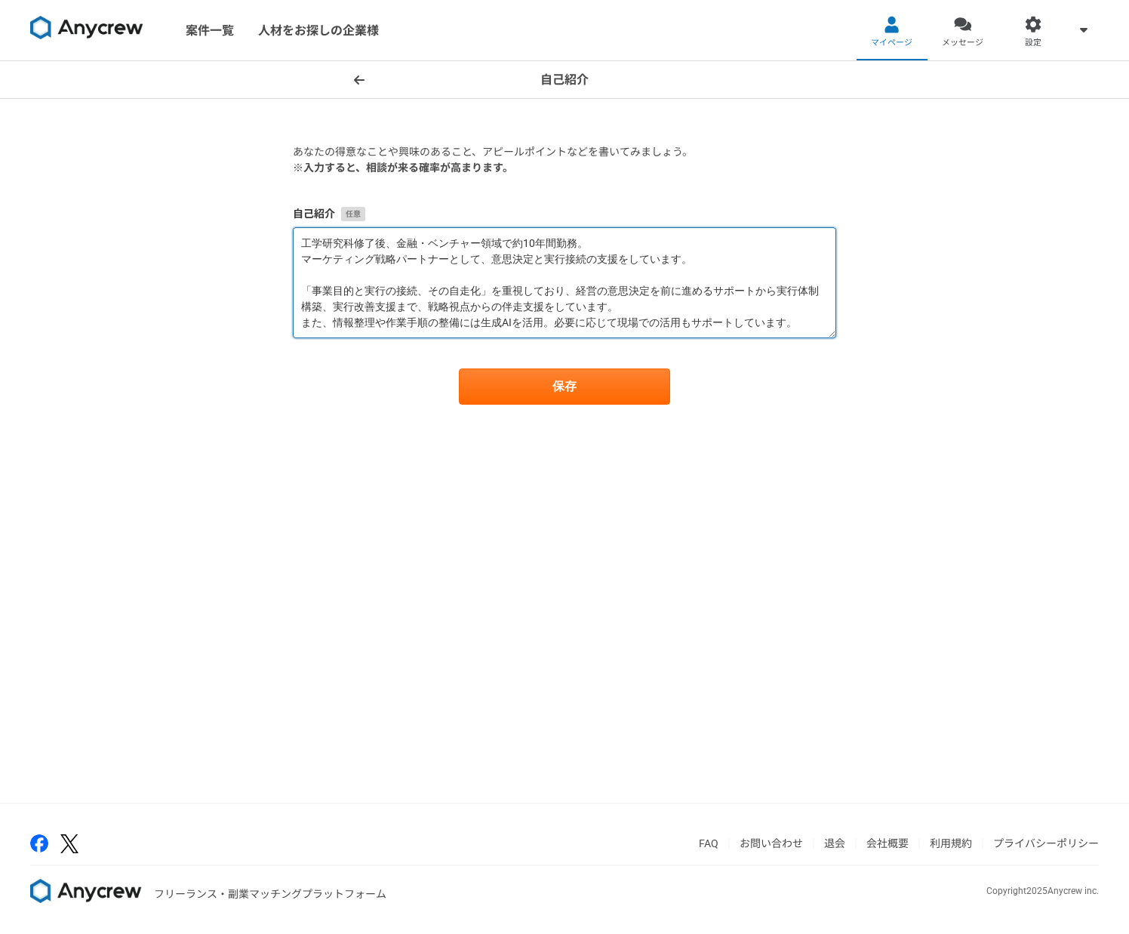
scroll to position [0, 0]
drag, startPoint x: 301, startPoint y: 260, endPoint x: 724, endPoint y: 321, distance: 427.2
click at [710, 320] on textarea "工学研究科修了後、金融・ベンチャー領域で約10年間勤務。 マーケティング戦略パートナーとして、意思決定と実行接続の支援をしています。 「事業目的と実行の接続、…" at bounding box center [565, 282] width 544 height 111
click at [736, 322] on textarea "工学研究科修了後、金融・ベンチャー領域で約10年間勤務。 マーケティング戦略パートナーとして、意思決定と実行接続の支援をしています。 「事業目的と実行の接続、…" at bounding box center [565, 282] width 544 height 111
drag, startPoint x: 798, startPoint y: 322, endPoint x: 301, endPoint y: 254, distance: 501.4
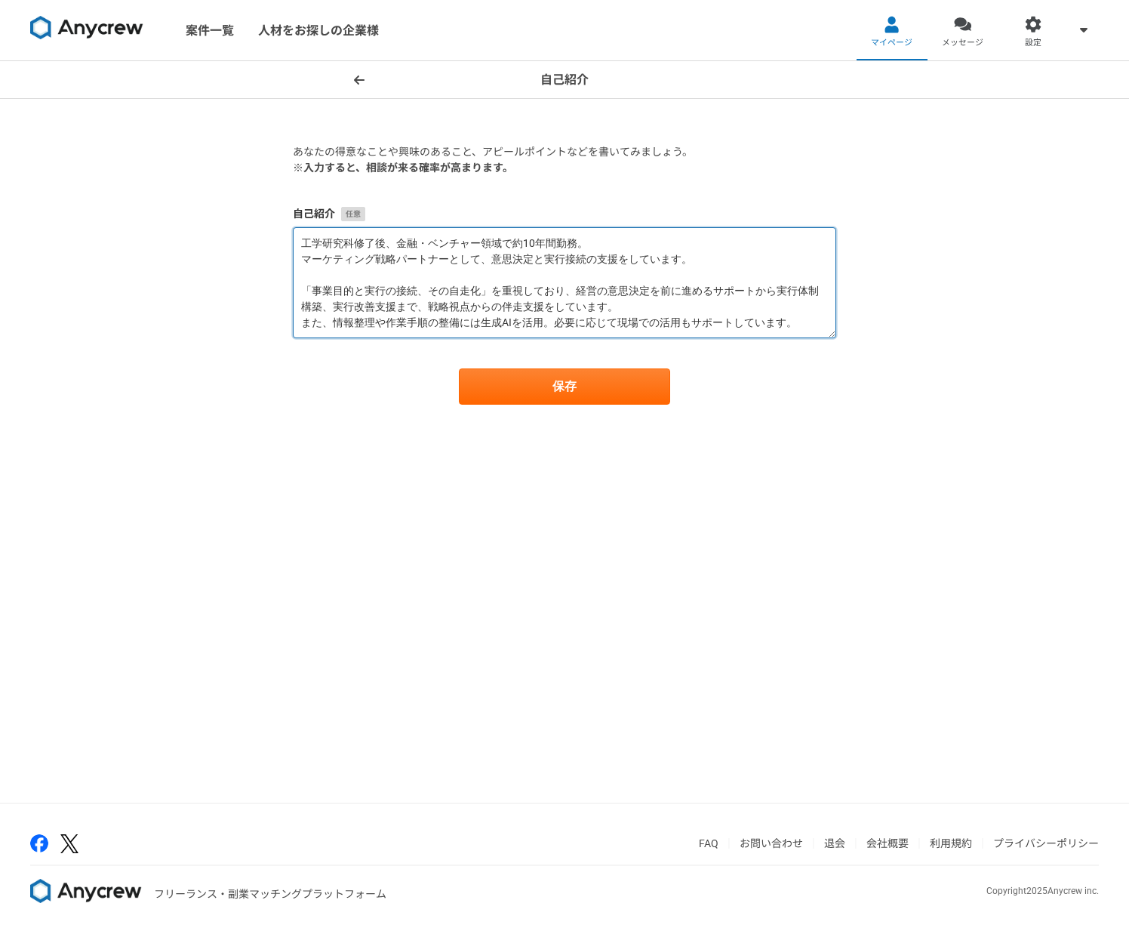
click at [301, 254] on textarea "工学研究科修了後、金融・ベンチャー領域で約10年間勤務。 マーケティング戦略パートナーとして、意思決定と実行接続の支援をしています。 「事業目的と実行の接続、…" at bounding box center [565, 282] width 544 height 111
type textarea "工学研究科修了後、金融・ベンチャー領域で約10年間勤務。 マーケティング戦略パートナーとして、意思決定と実行接続の支援をしています。 「事業目的と実行の接続、…"
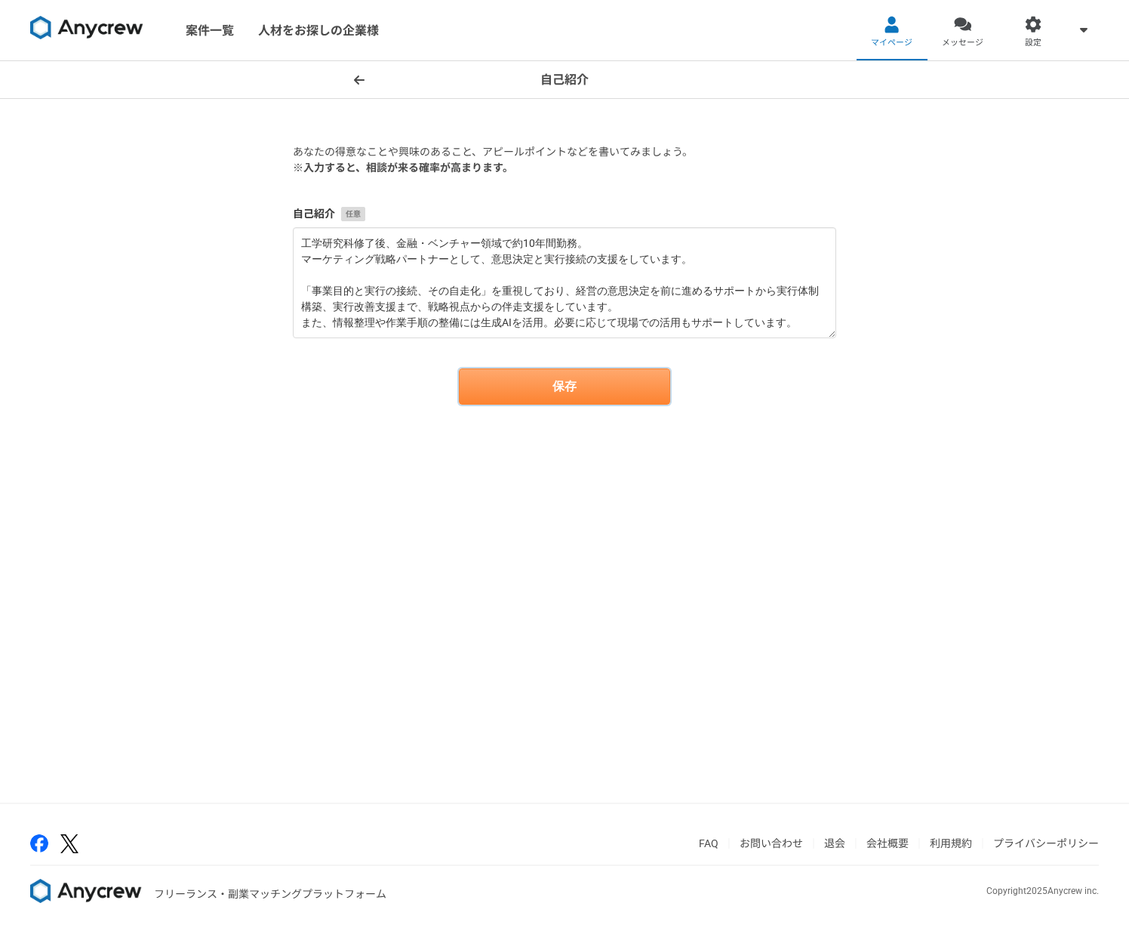
drag, startPoint x: 528, startPoint y: 394, endPoint x: 524, endPoint y: 385, distance: 10.1
click at [528, 394] on button "保存" at bounding box center [564, 386] width 211 height 36
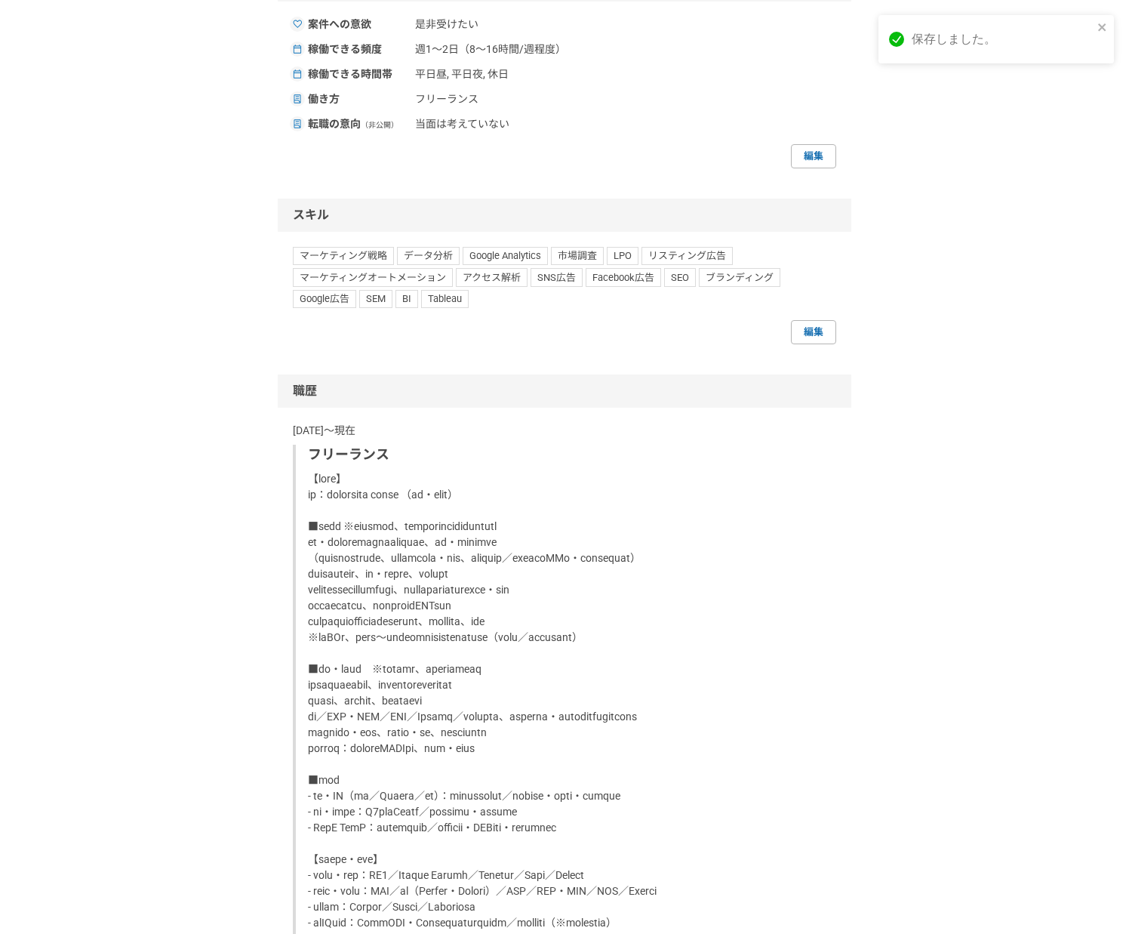
scroll to position [737, 0]
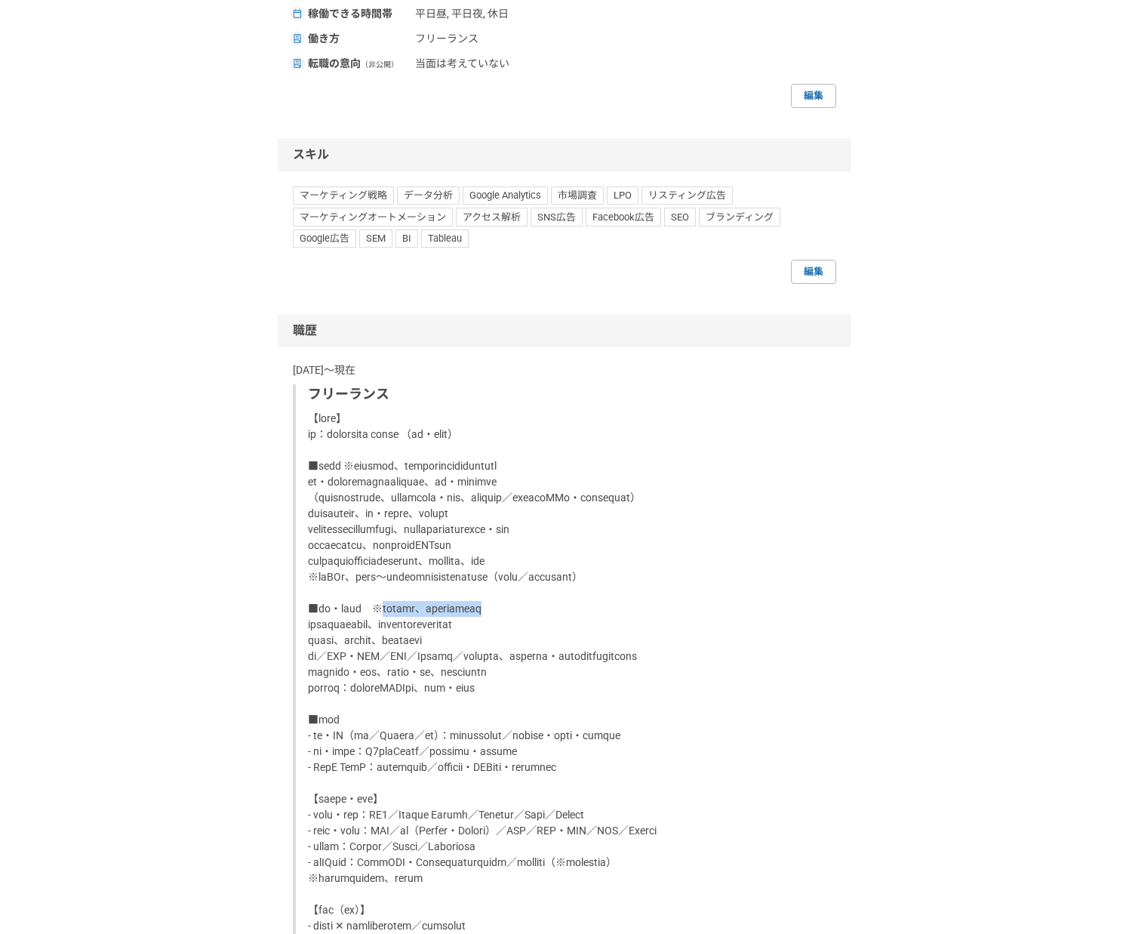
drag, startPoint x: 414, startPoint y: 625, endPoint x: 603, endPoint y: 630, distance: 188.8
click at [603, 630] on p at bounding box center [566, 752] width 516 height 682
copy p "戦略実装設計、戦略視点での改善伴走"
click at [814, 273] on link "編集" at bounding box center [813, 272] width 45 height 24
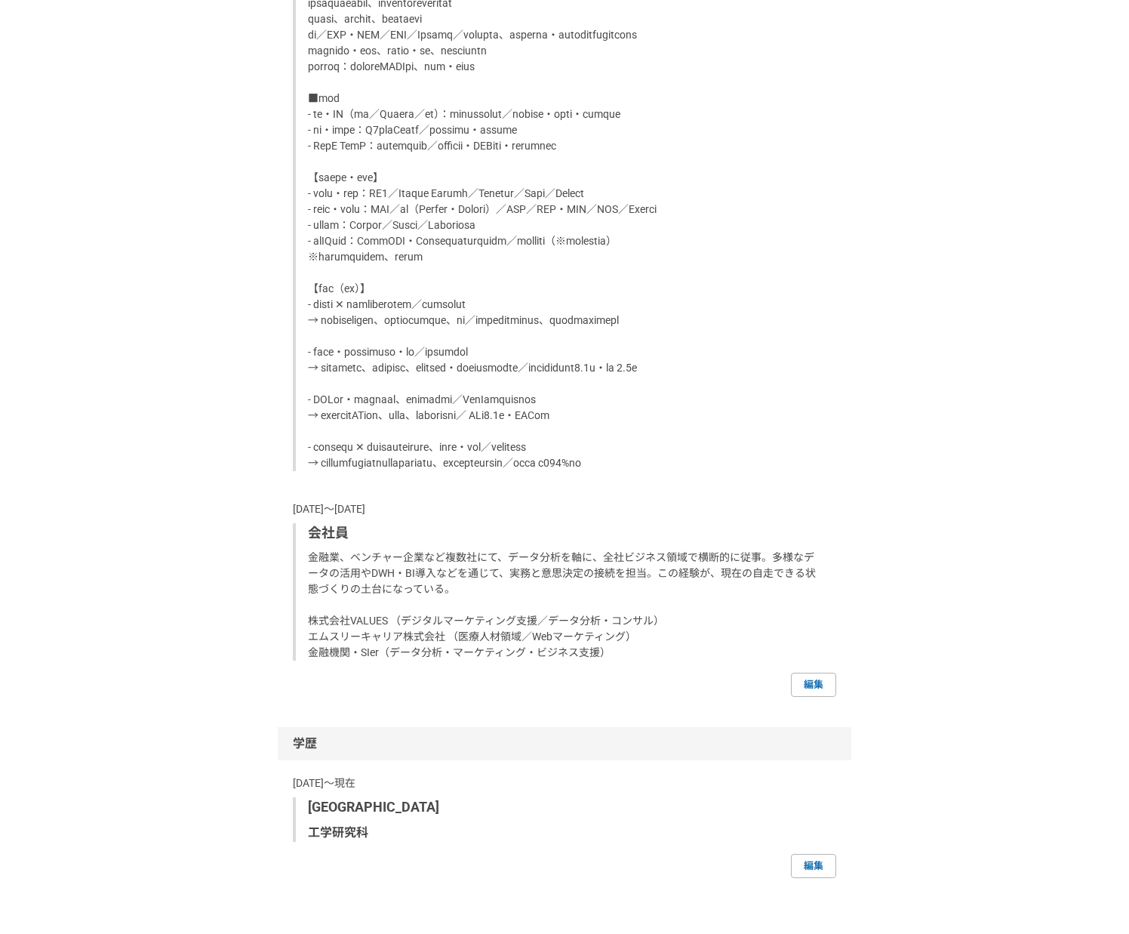
scroll to position [1360, 0]
click at [808, 695] on link "編集" at bounding box center [813, 682] width 45 height 24
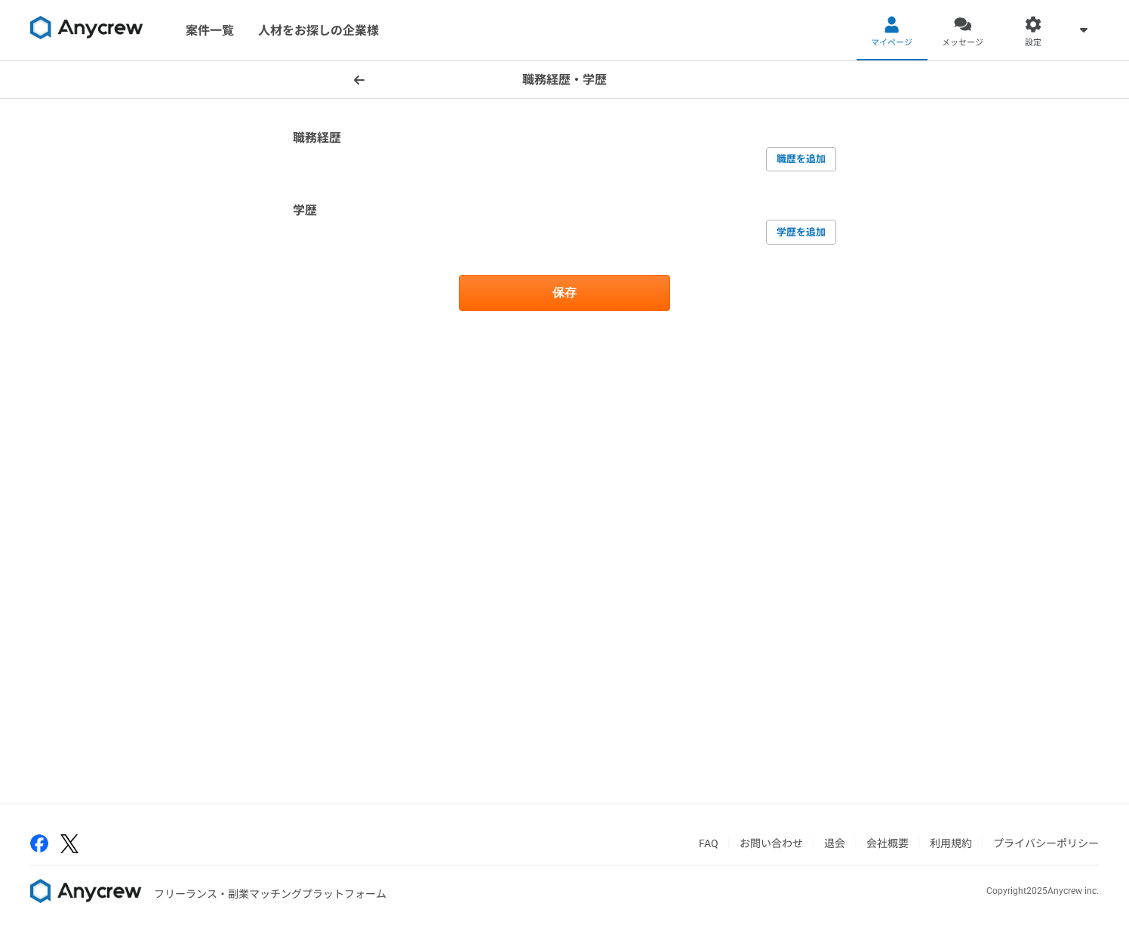
select select "2014"
select select "2003"
select select "2014"
select select
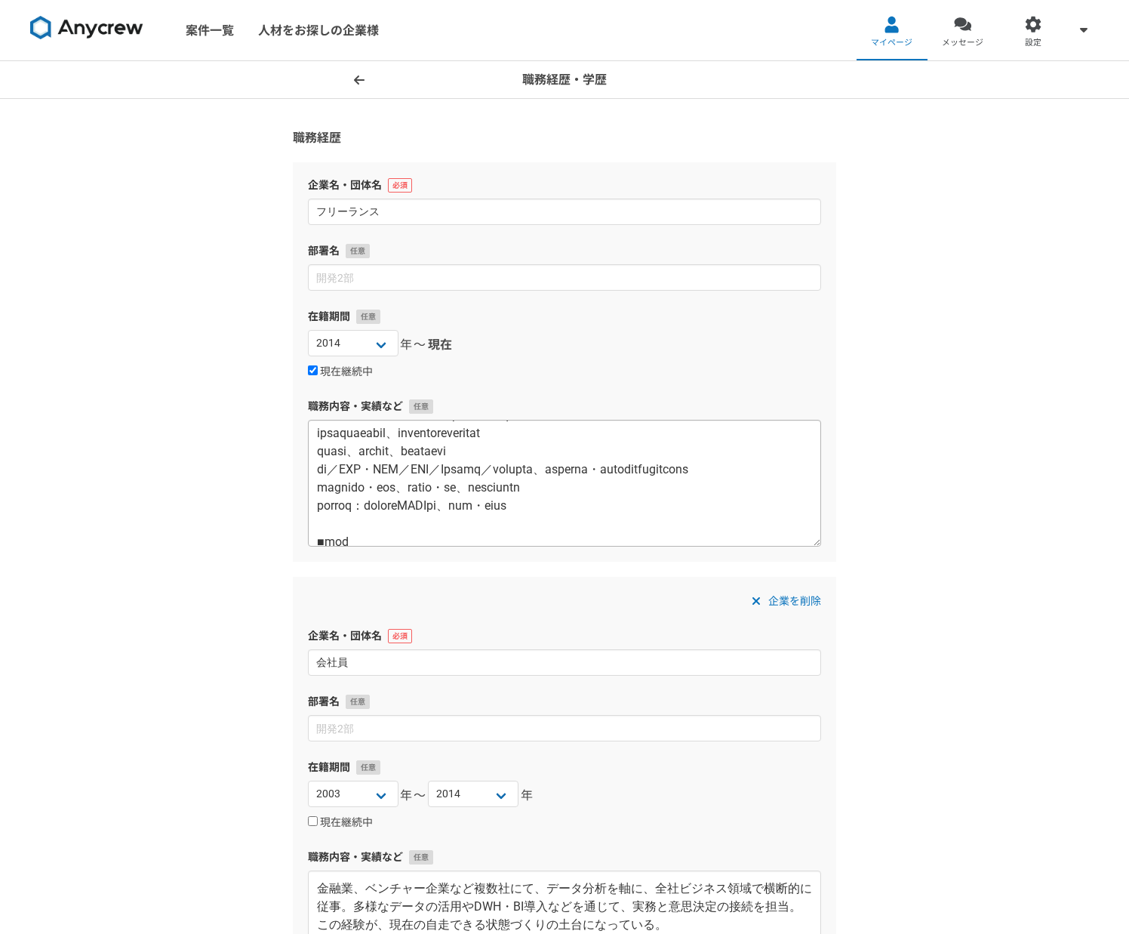
scroll to position [241, 0]
click at [434, 449] on textarea at bounding box center [564, 483] width 513 height 127
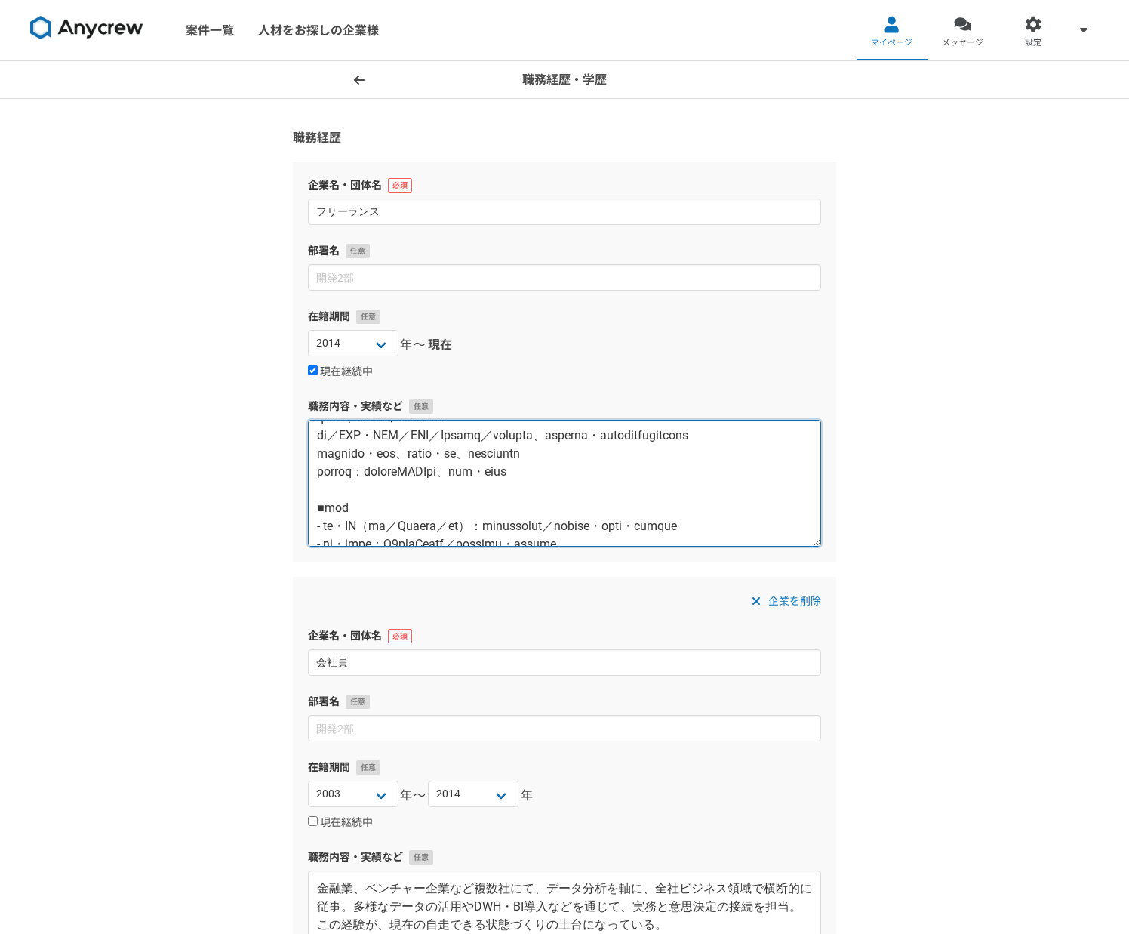
scroll to position [279, 0]
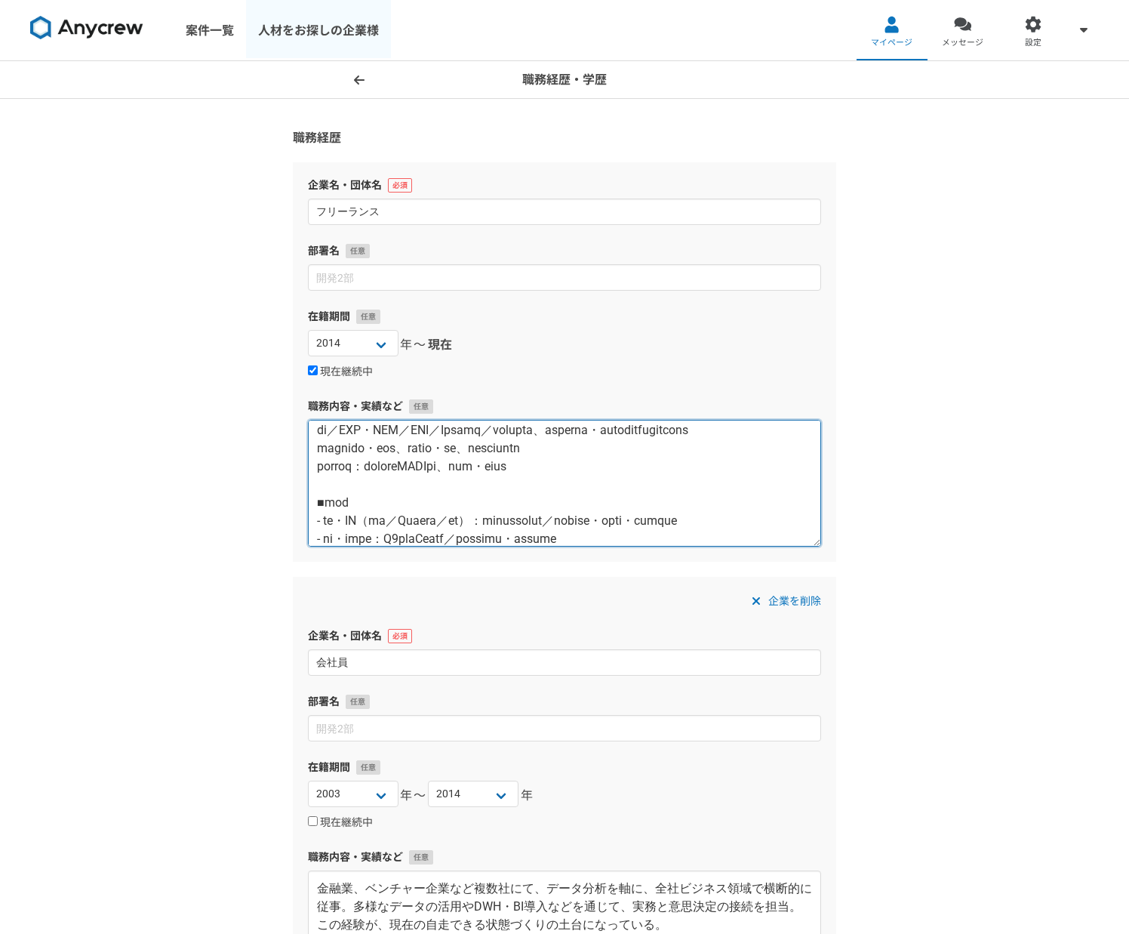
type textarea "【lore】 ip：dolorsita conse （ad・elit） ■sedd ※eiusmod、temporincididuntutl et・dolor…"
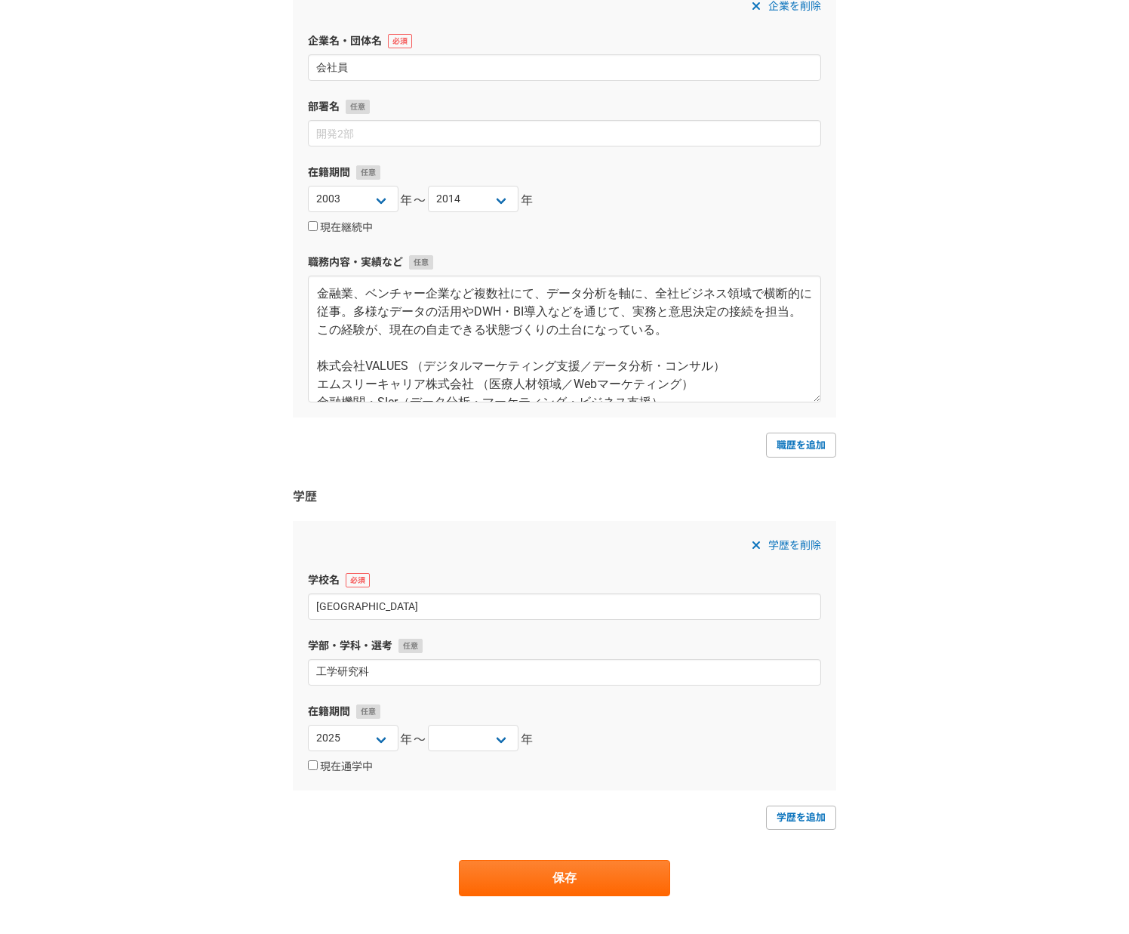
scroll to position [749, 0]
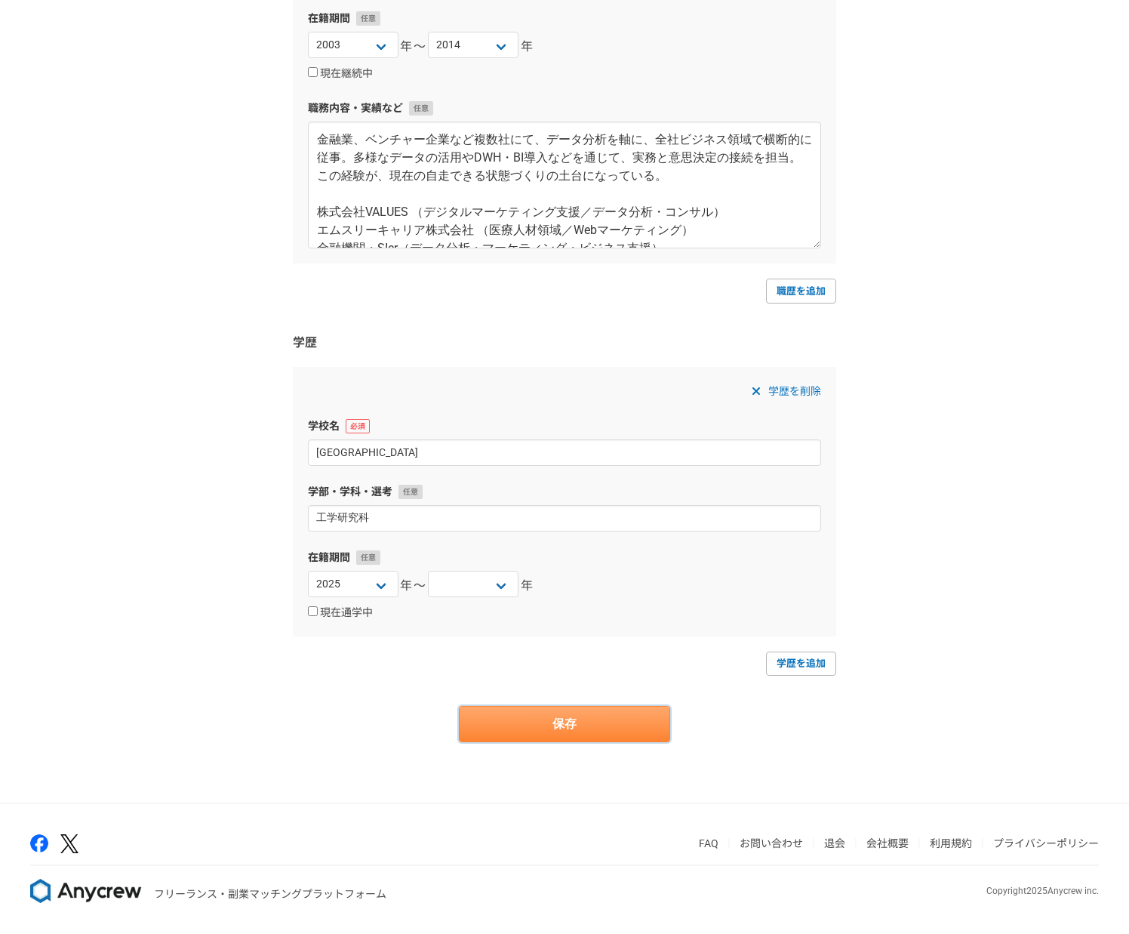
click at [506, 717] on button "保存" at bounding box center [564, 724] width 211 height 36
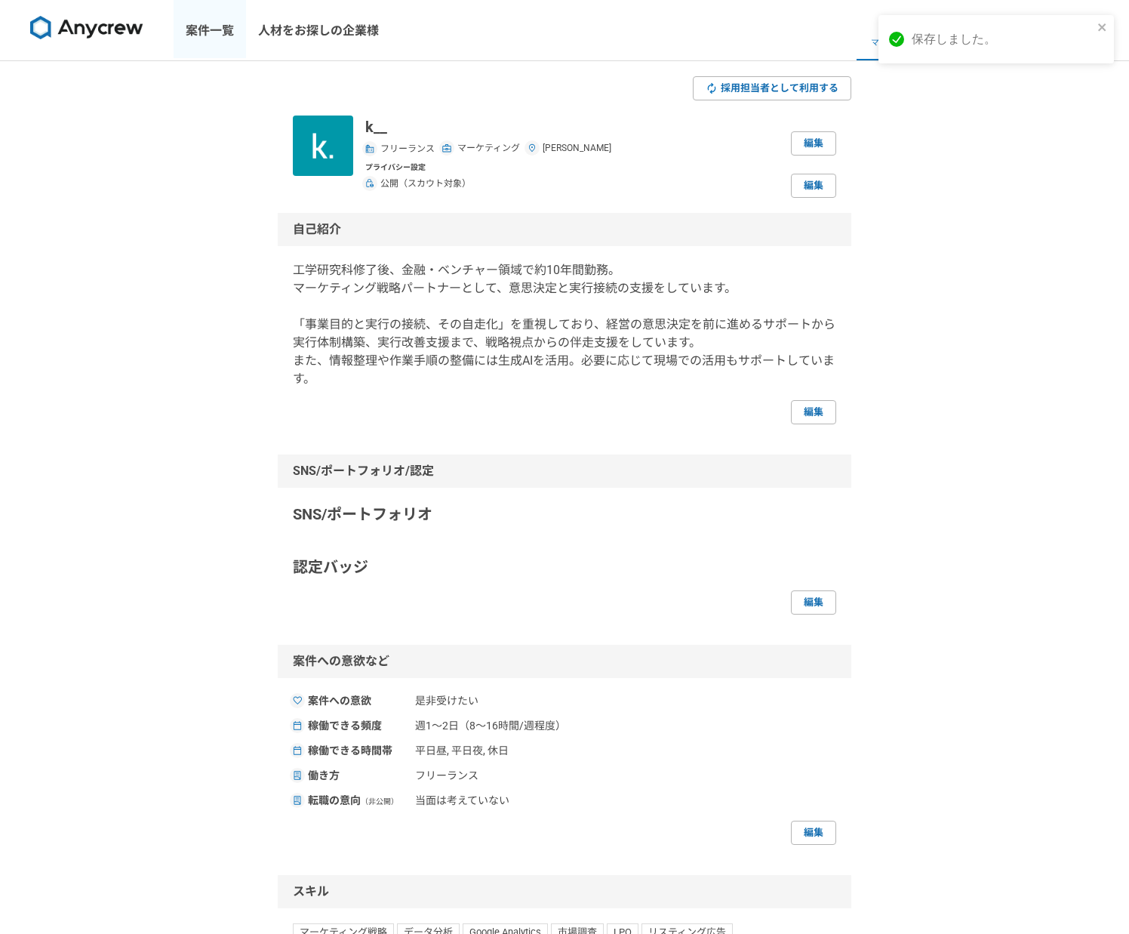
click at [200, 27] on link "案件一覧" at bounding box center [210, 30] width 72 height 60
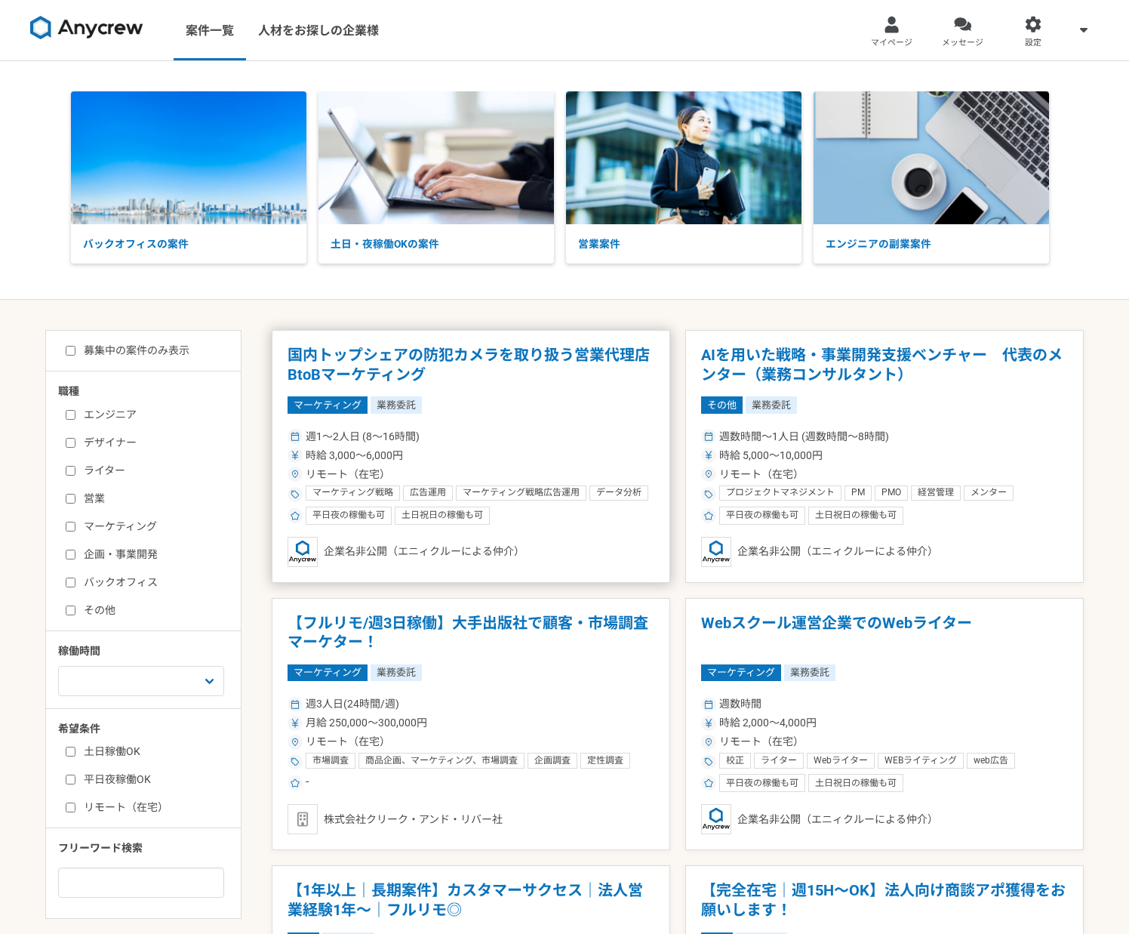
click at [552, 414] on article "国内トップシェアの防犯カメラを取り扱う営業代理店　BtoBマーケティング マーケティング 業務委託 週1〜2人日 (8〜16時間) 時給 3,000〜6,00…" at bounding box center [471, 456] width 399 height 253
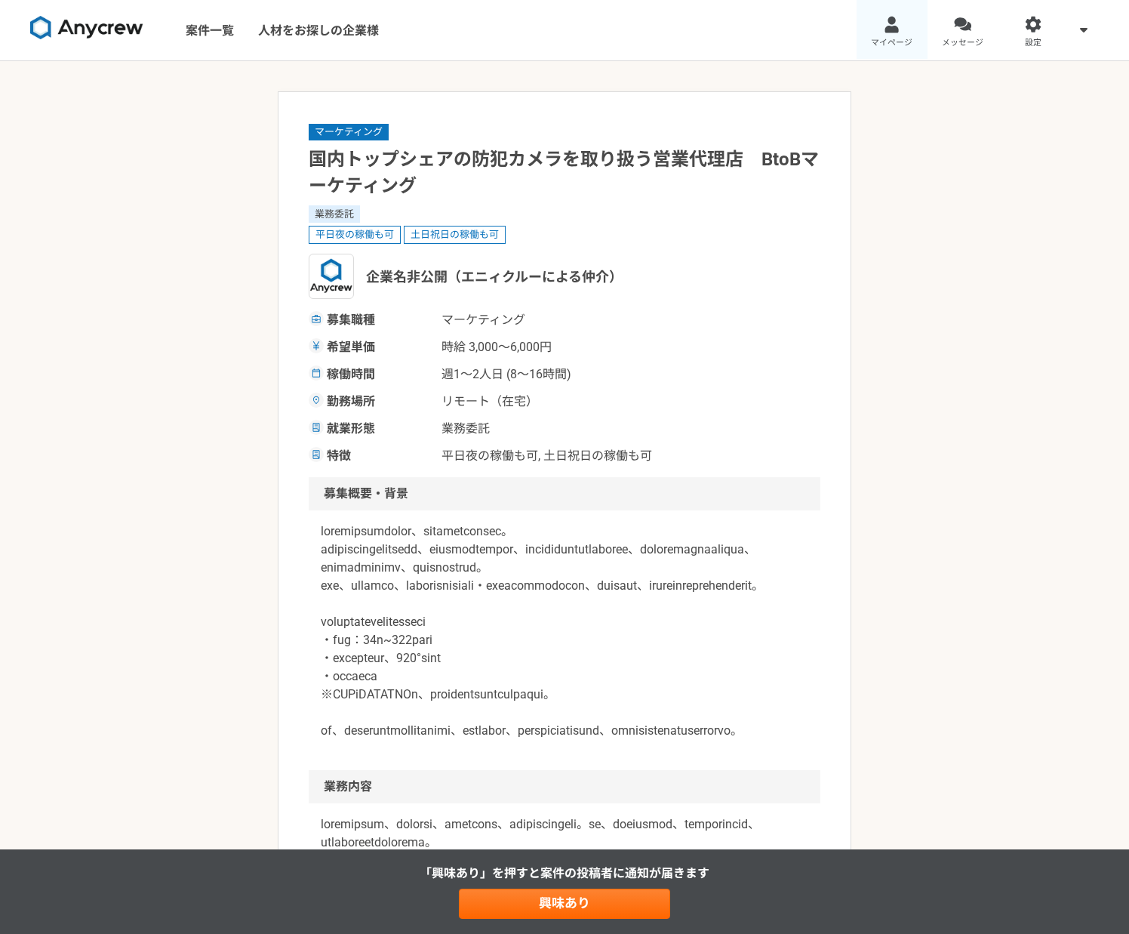
click at [895, 30] on div at bounding box center [891, 24] width 17 height 17
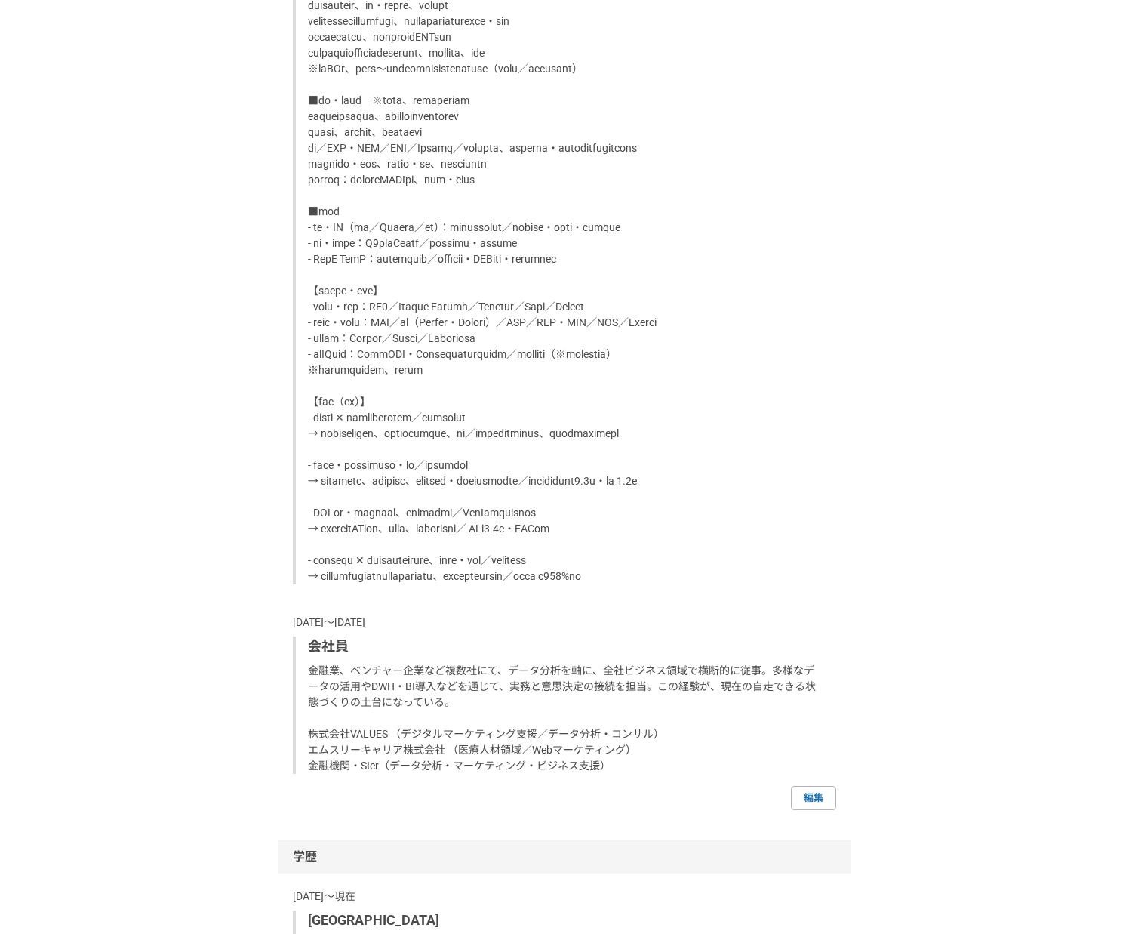
scroll to position [1249, 0]
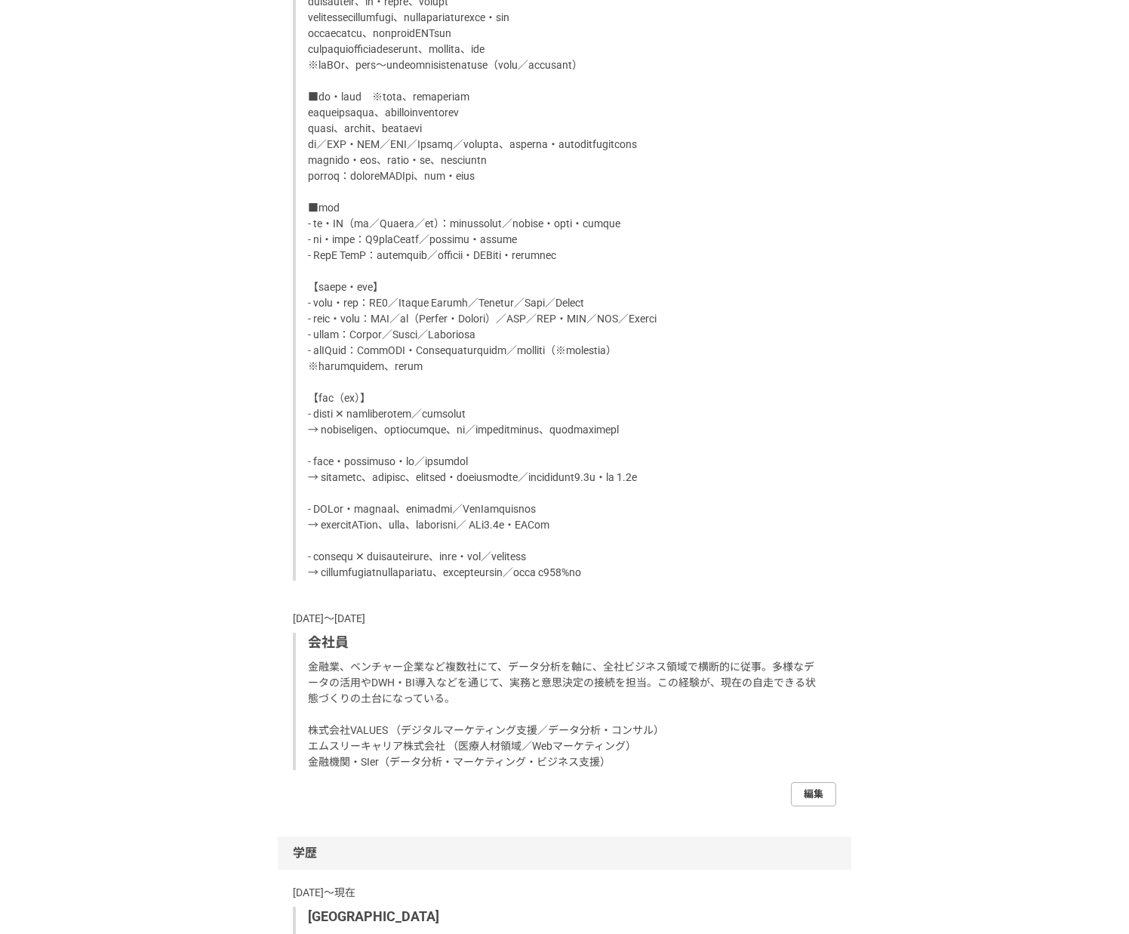
click at [809, 806] on link "編集" at bounding box center [813, 794] width 45 height 24
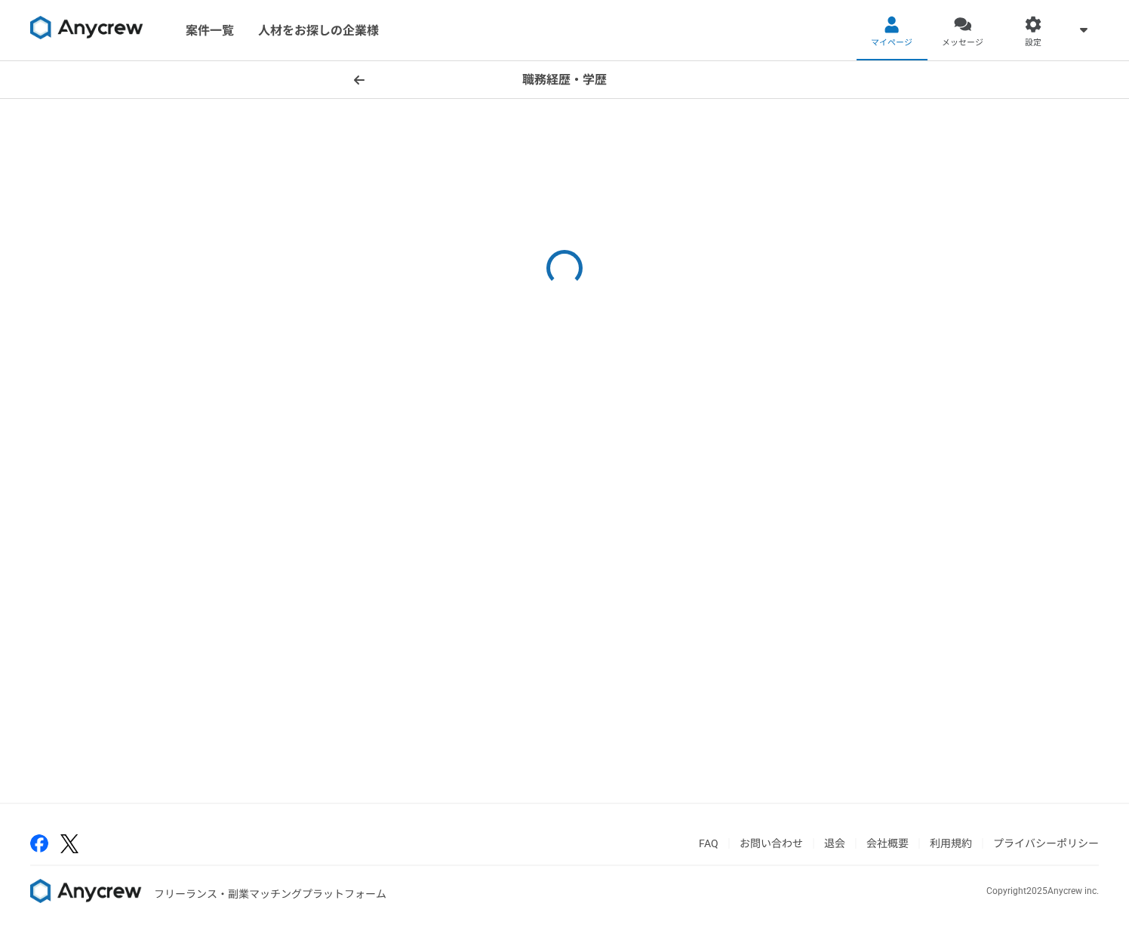
select select "2014"
select select "2003"
select select "2014"
select select
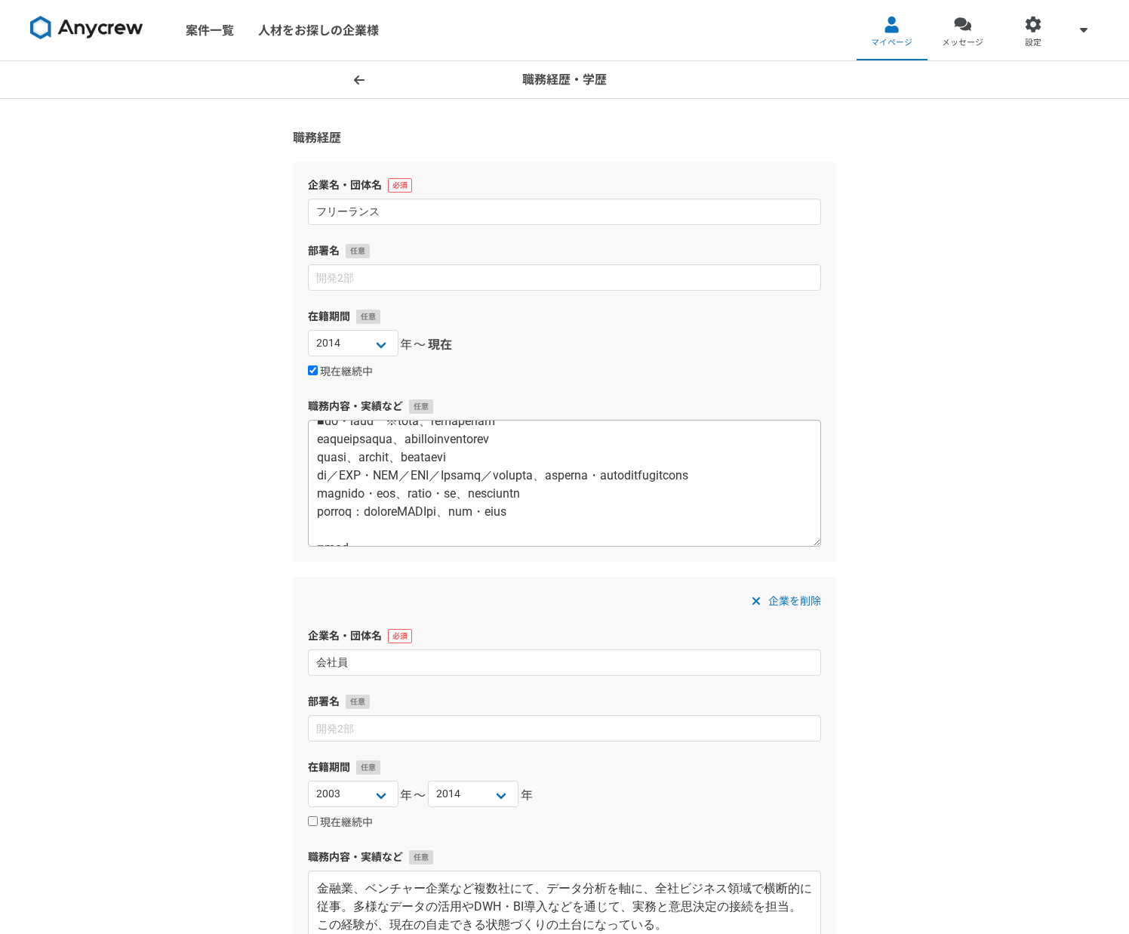
scroll to position [239, 0]
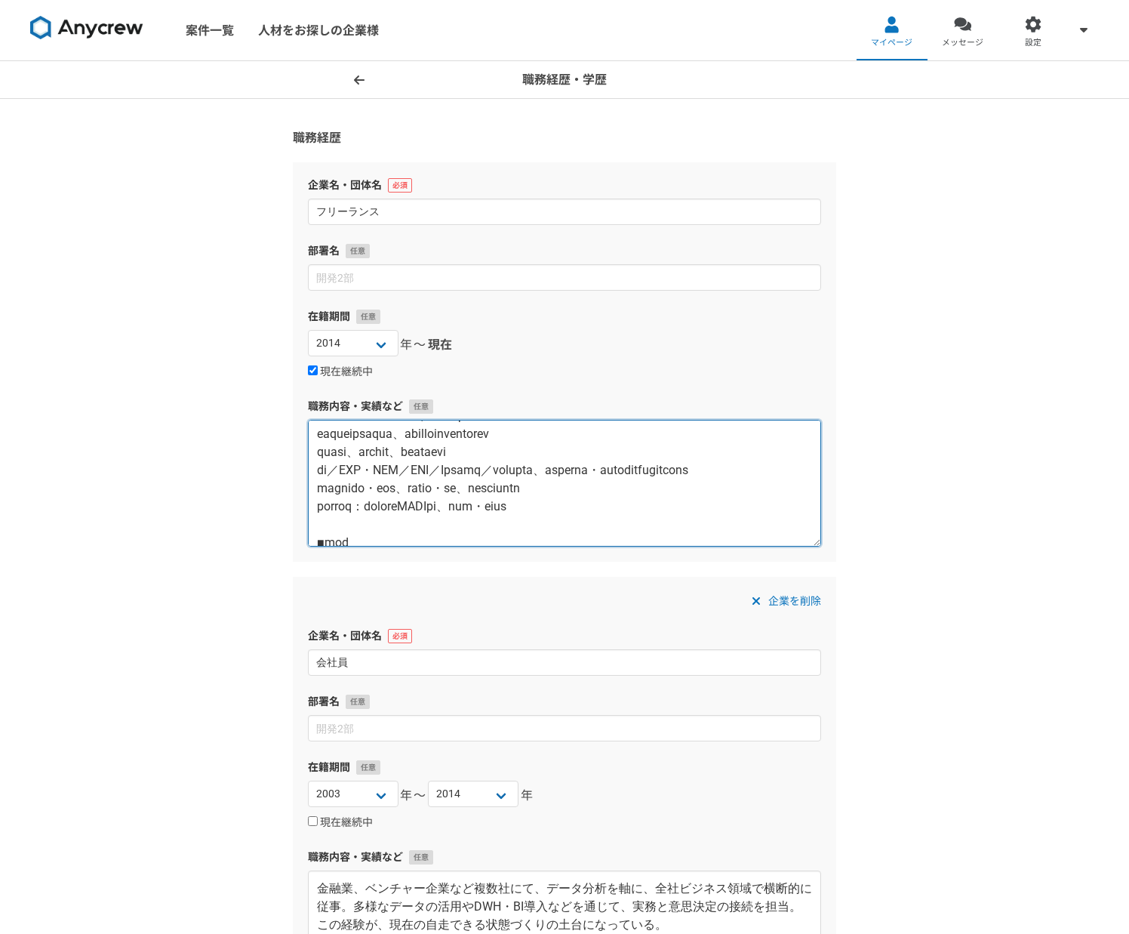
drag, startPoint x: 319, startPoint y: 505, endPoint x: 532, endPoint y: 505, distance: 213.6
click at [532, 505] on textarea at bounding box center [564, 483] width 513 height 127
drag, startPoint x: 628, startPoint y: 504, endPoint x: 678, endPoint y: 505, distance: 49.8
click at [678, 505] on textarea at bounding box center [564, 483] width 513 height 127
click at [518, 504] on textarea at bounding box center [564, 483] width 513 height 127
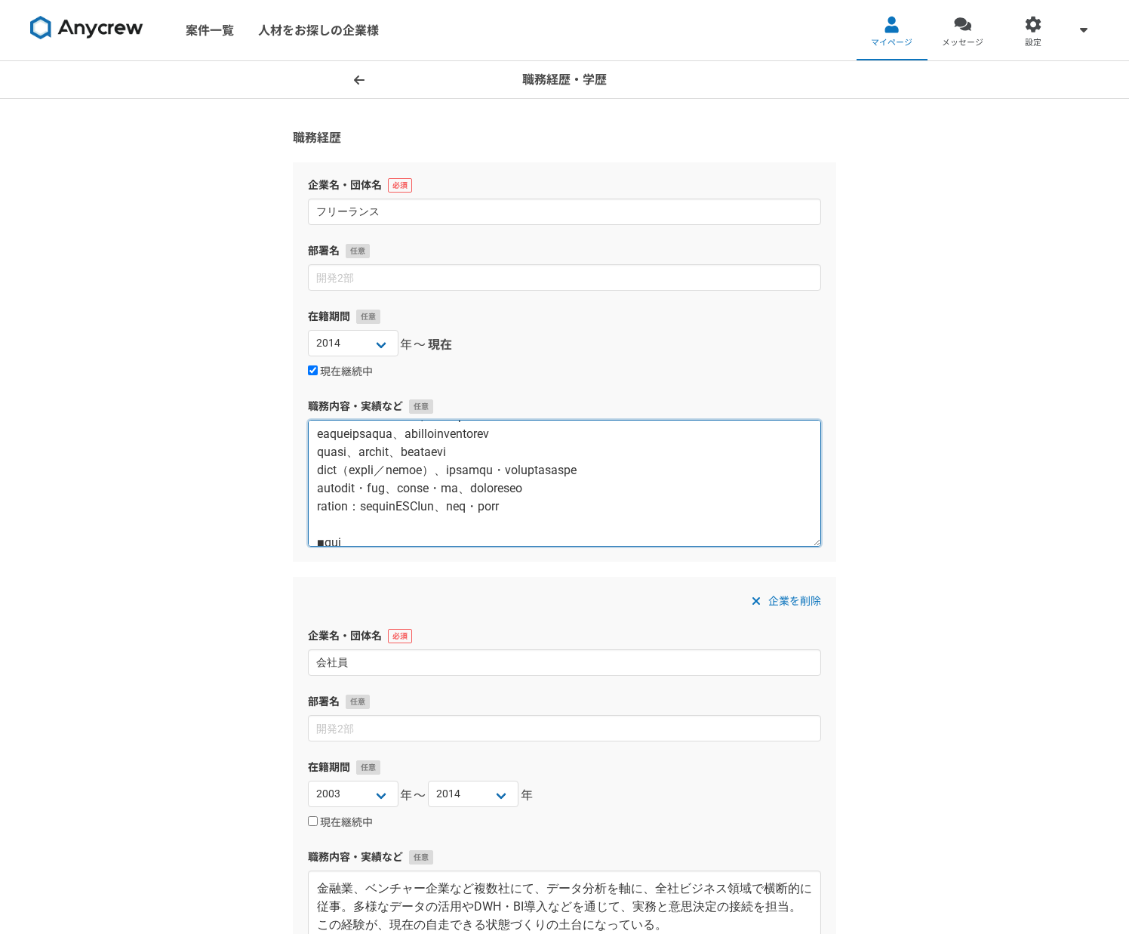
paste textarea "運用方針"
click at [519, 504] on textarea at bounding box center [564, 483] width 513 height 127
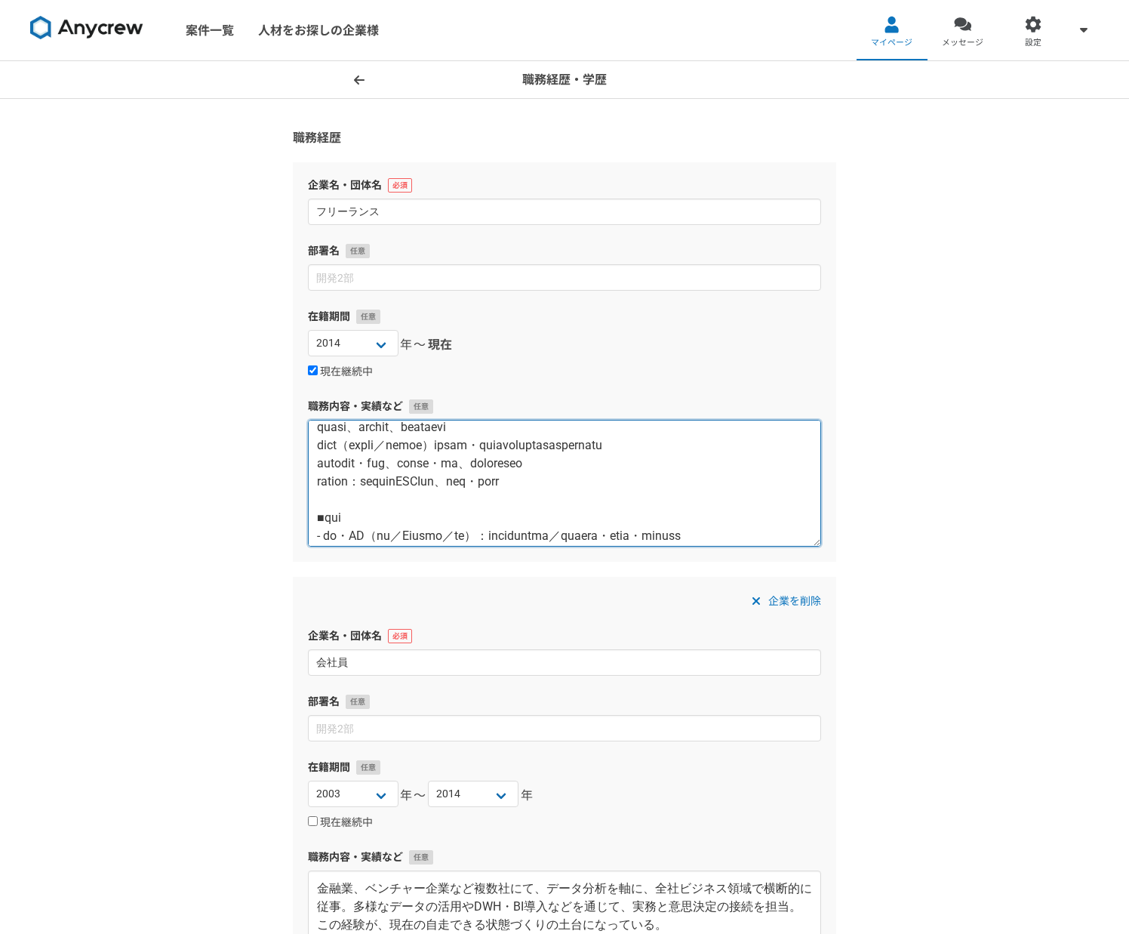
scroll to position [255, 0]
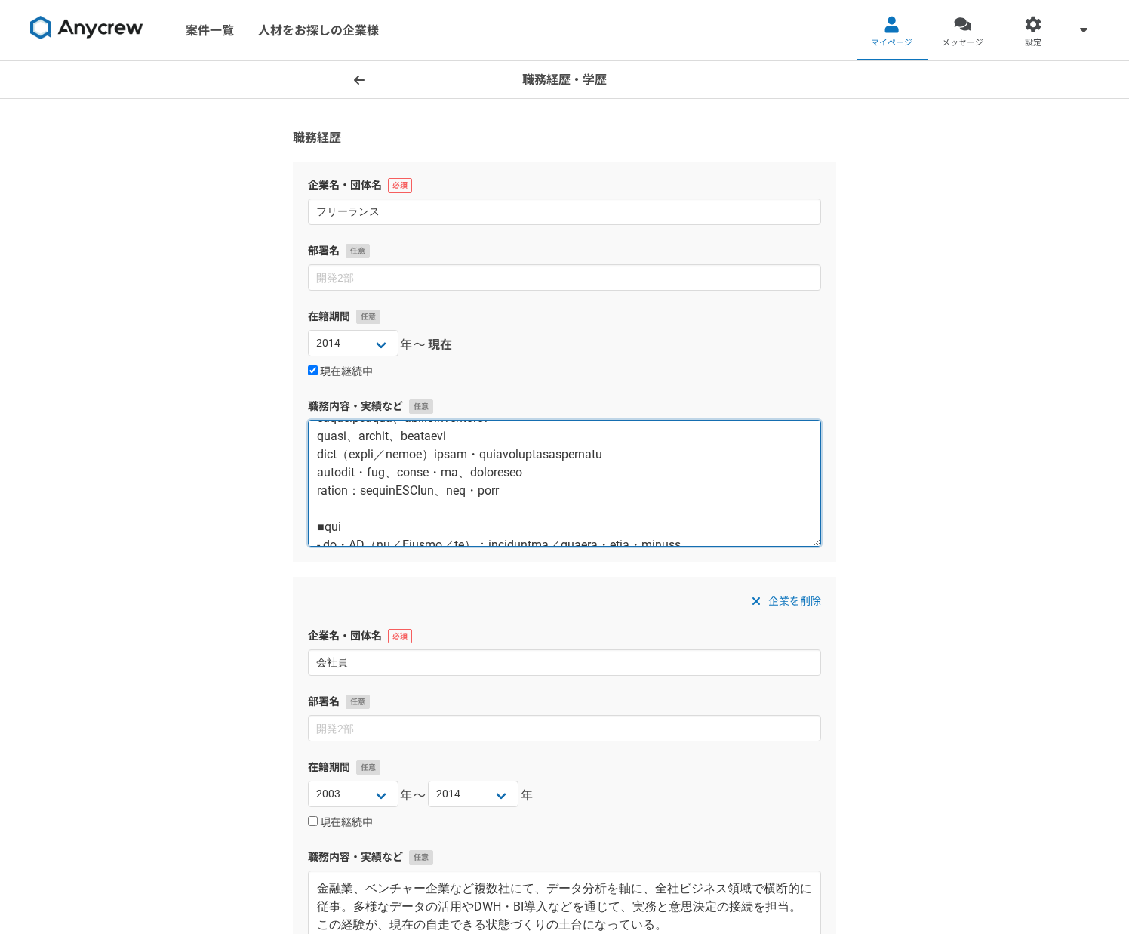
drag, startPoint x: 350, startPoint y: 500, endPoint x: 371, endPoint y: 504, distance: 20.9
click at [371, 504] on textarea at bounding box center [564, 483] width 513 height 127
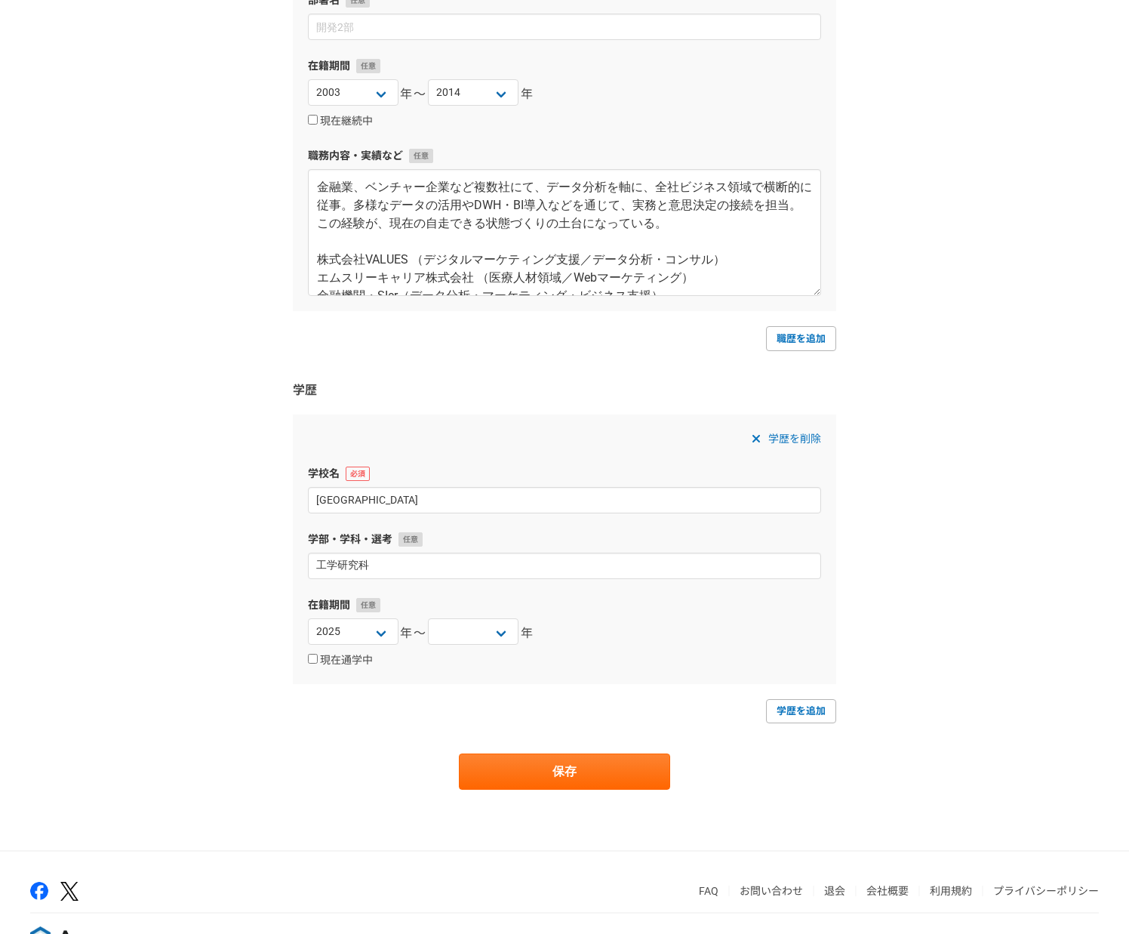
scroll to position [749, 0]
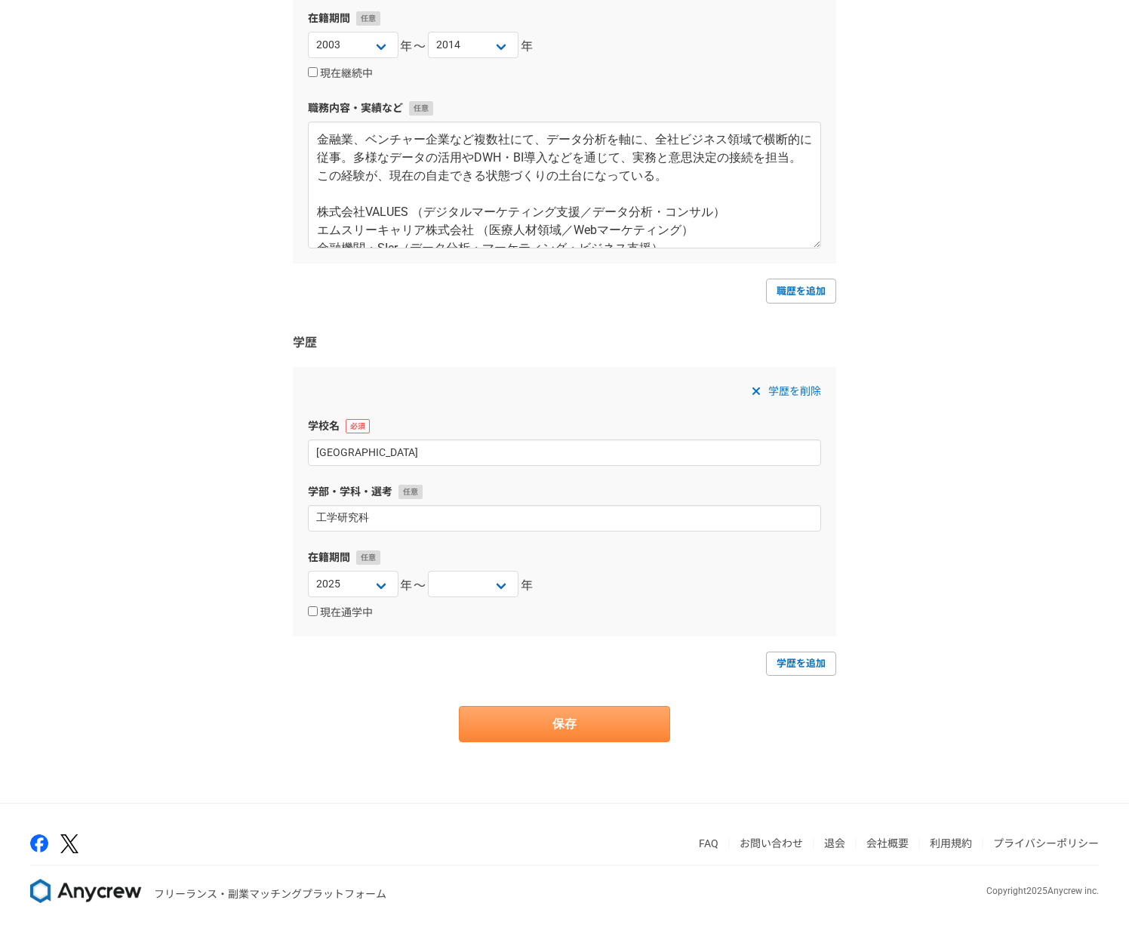
type textarea "【lore】 ip：dolorsita conse （ad・elit） ■sedd ※eiusmod、temporincididuntutl et・dolor…"
click at [557, 720] on button "保存" at bounding box center [564, 724] width 211 height 36
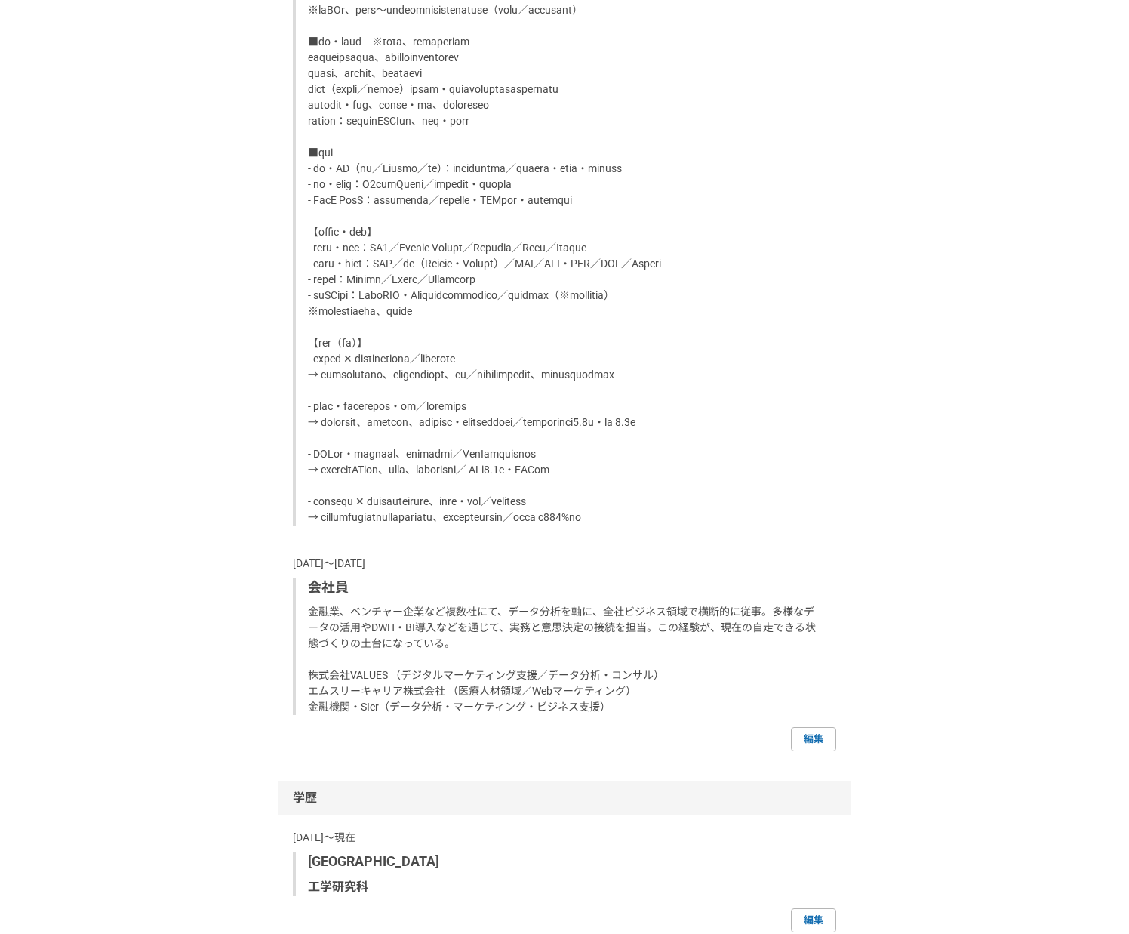
scroll to position [1318, 0]
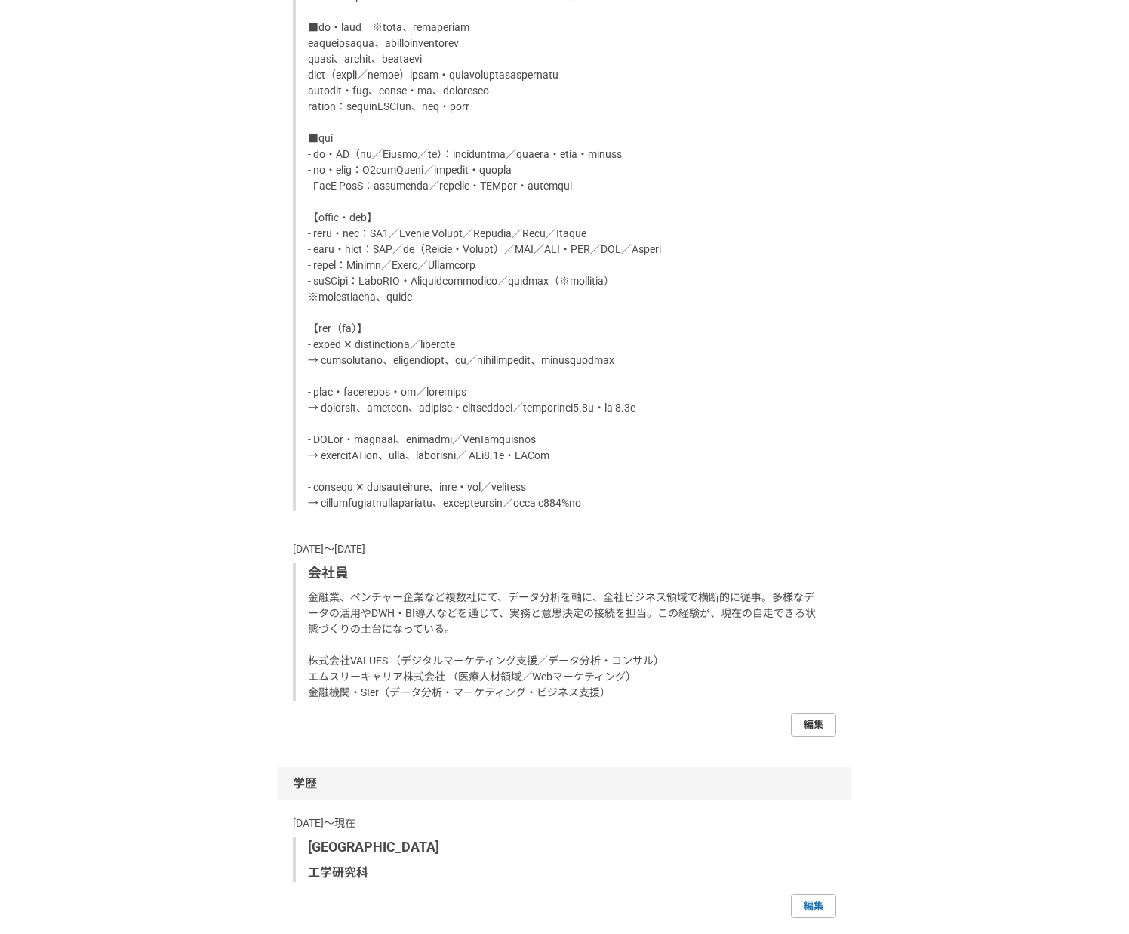
click at [819, 737] on link "編集" at bounding box center [813, 725] width 45 height 24
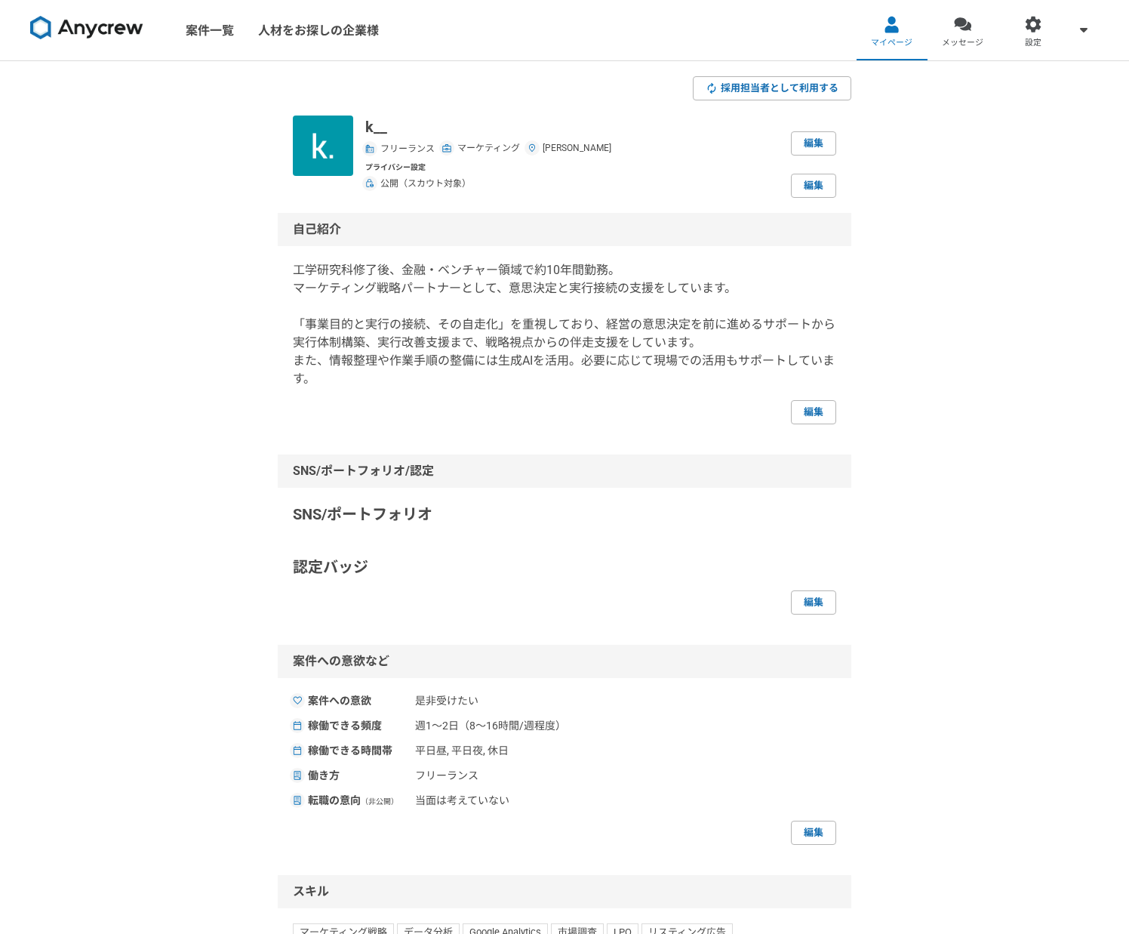
select select "2014"
select select "2003"
select select "2014"
select select
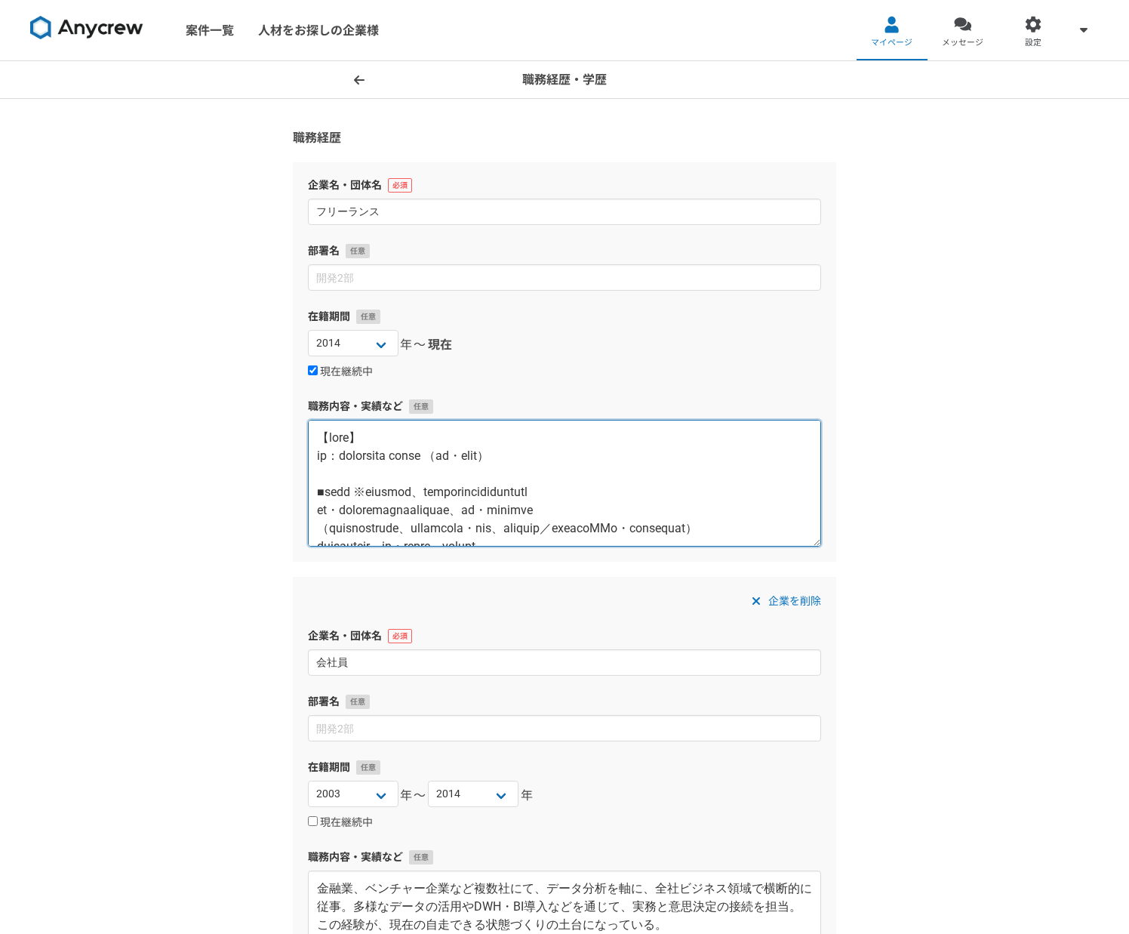
click at [319, 509] on textarea at bounding box center [564, 483] width 513 height 127
paste textarea "-"
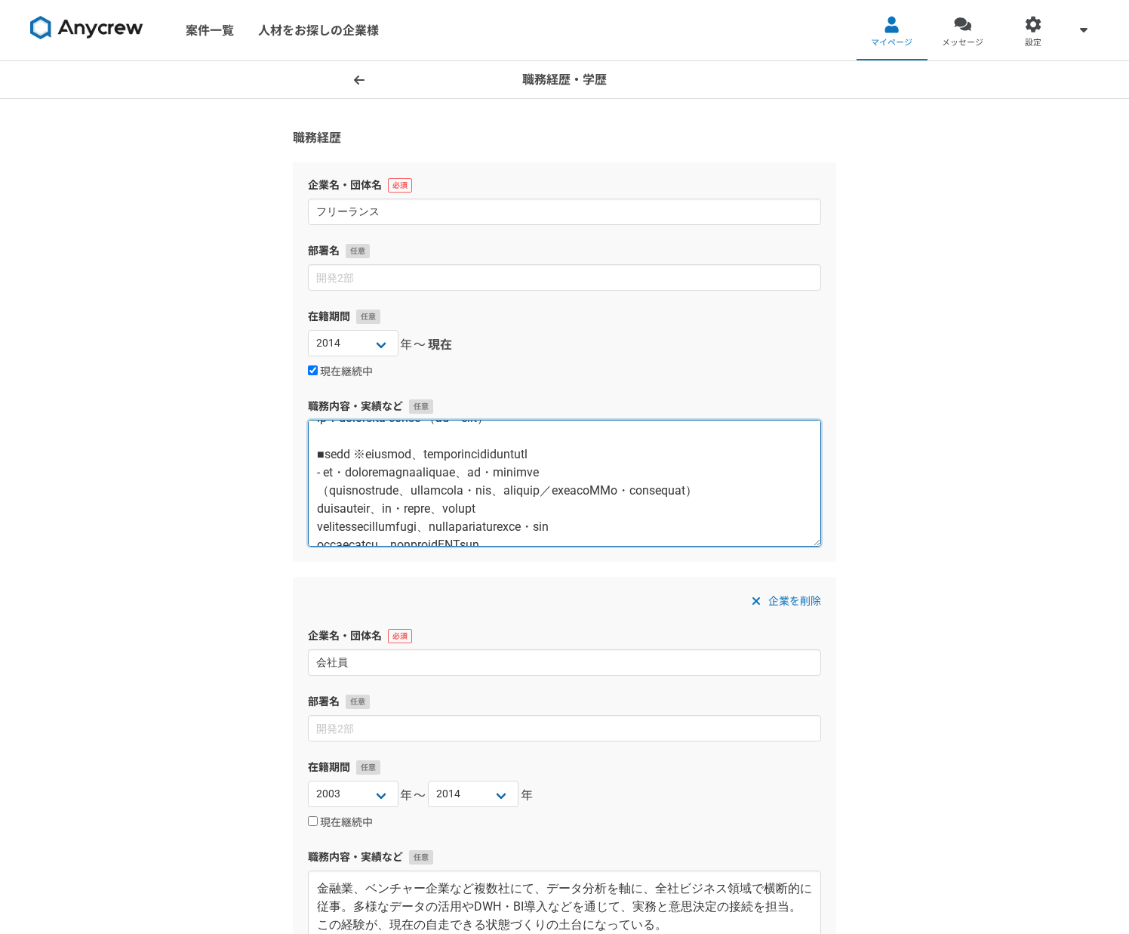
scroll to position [48, 0]
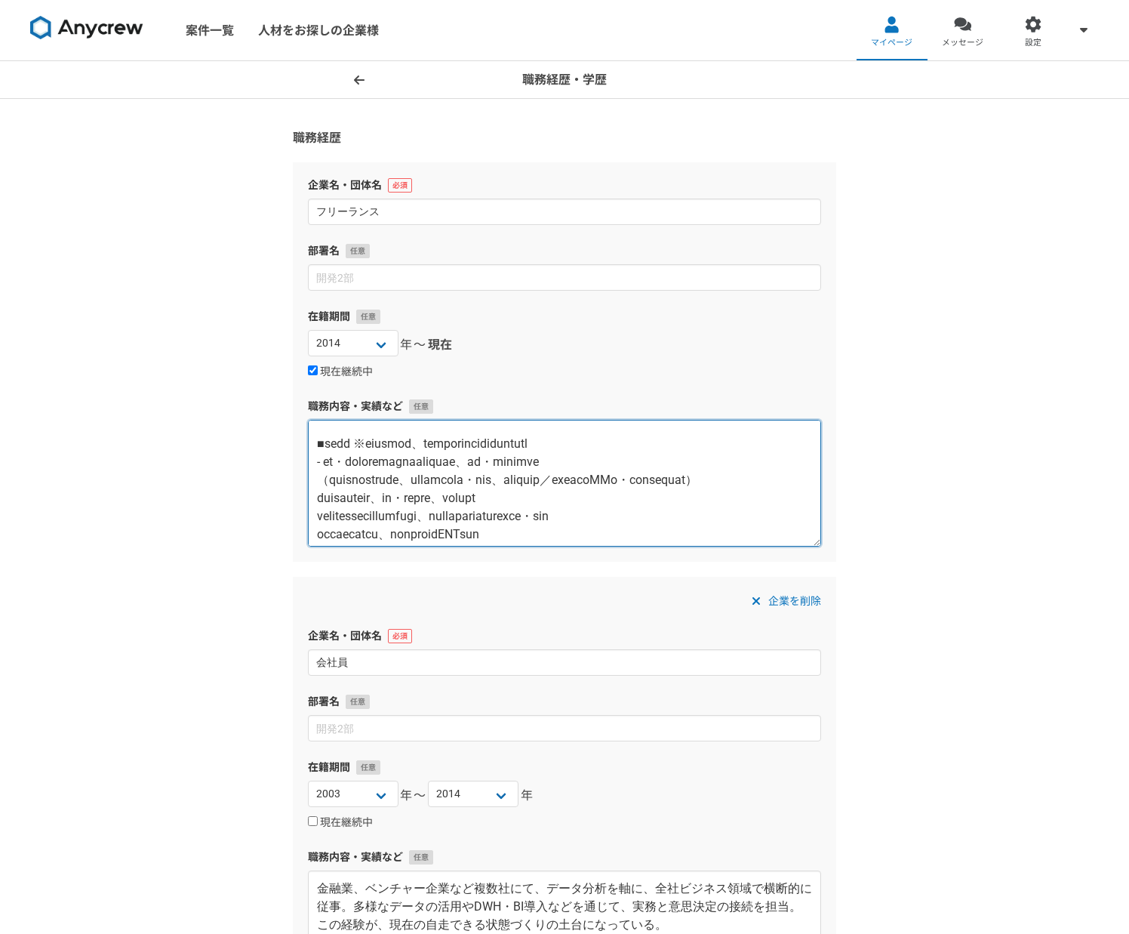
click at [315, 515] on textarea at bounding box center [564, 483] width 513 height 127
paste textarea "-"
click at [316, 531] on textarea at bounding box center [564, 483] width 513 height 127
paste textarea "-"
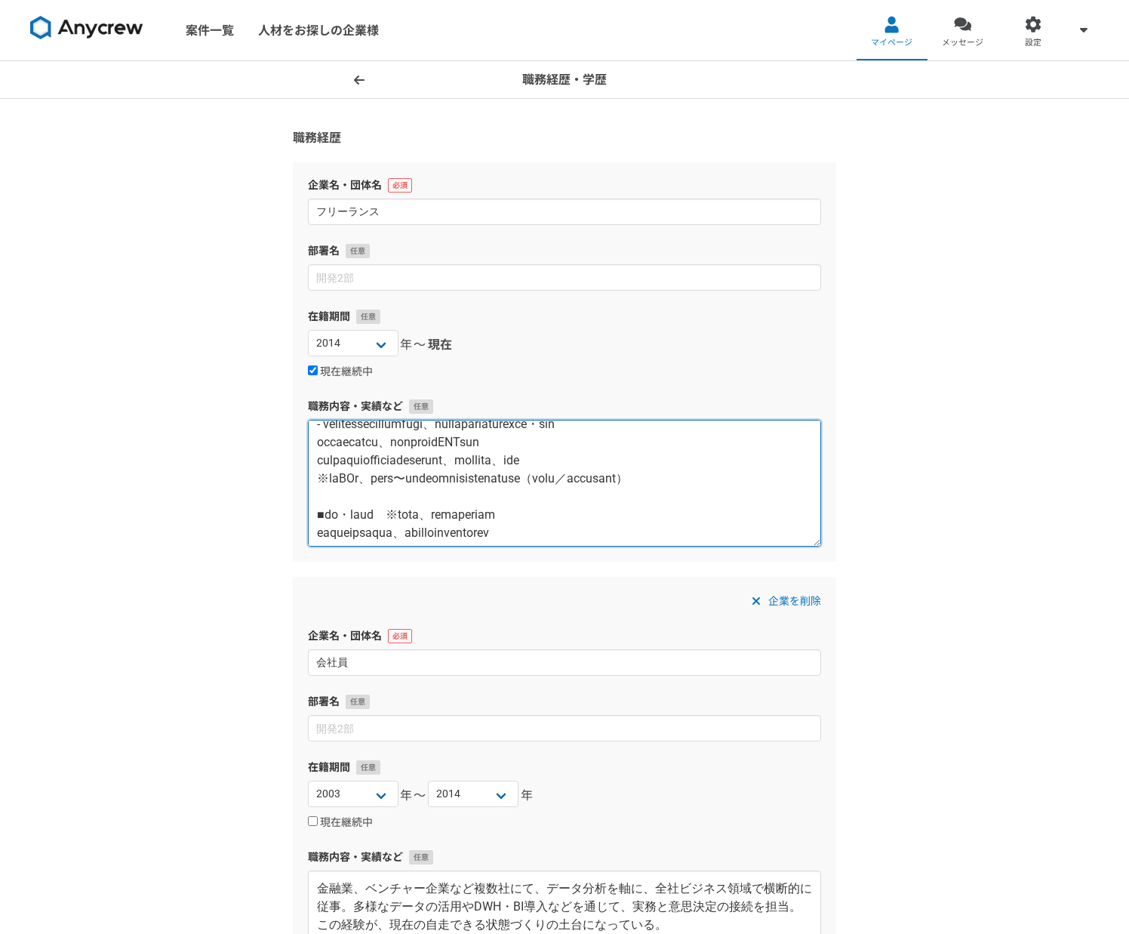
scroll to position [147, 0]
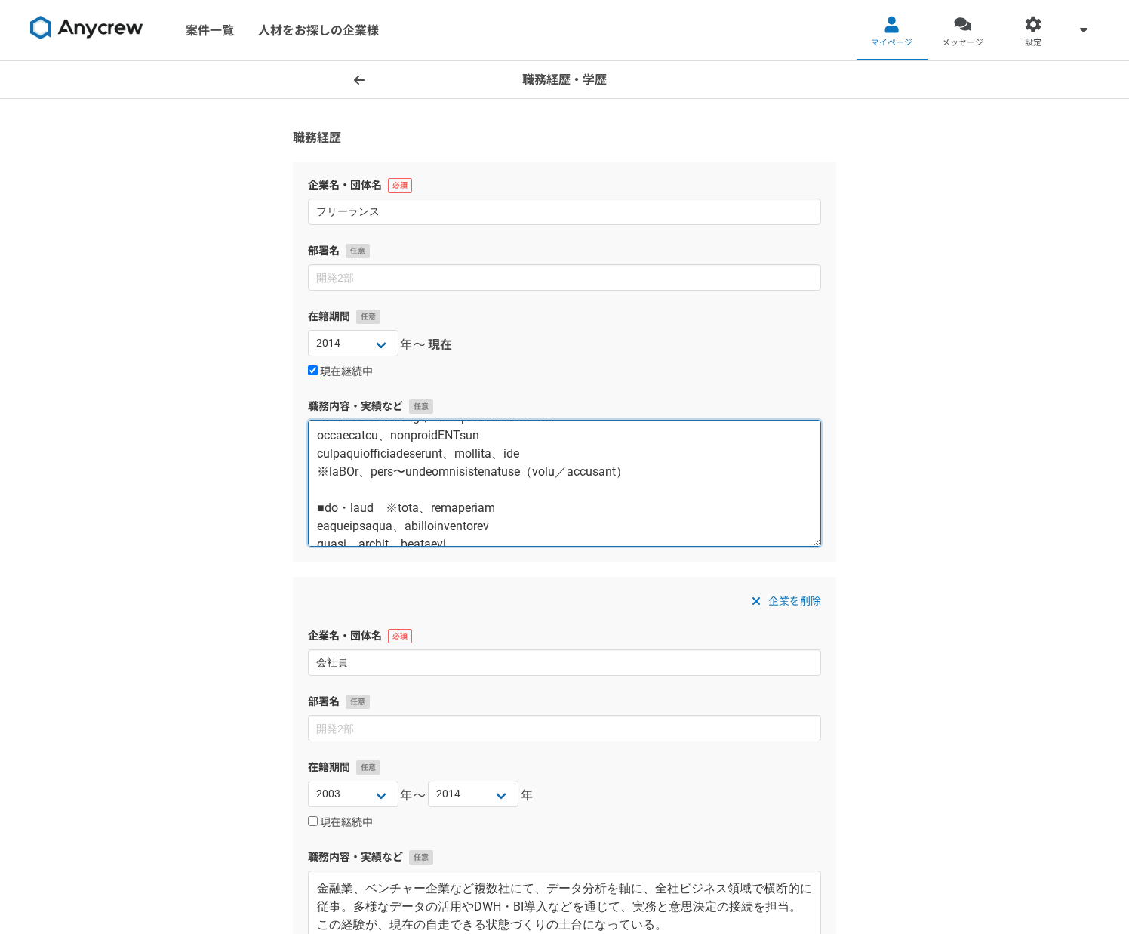
click at [316, 470] on textarea at bounding box center [564, 483] width 513 height 127
paste textarea "-"
click at [316, 486] on textarea at bounding box center [564, 483] width 513 height 127
paste textarea "-"
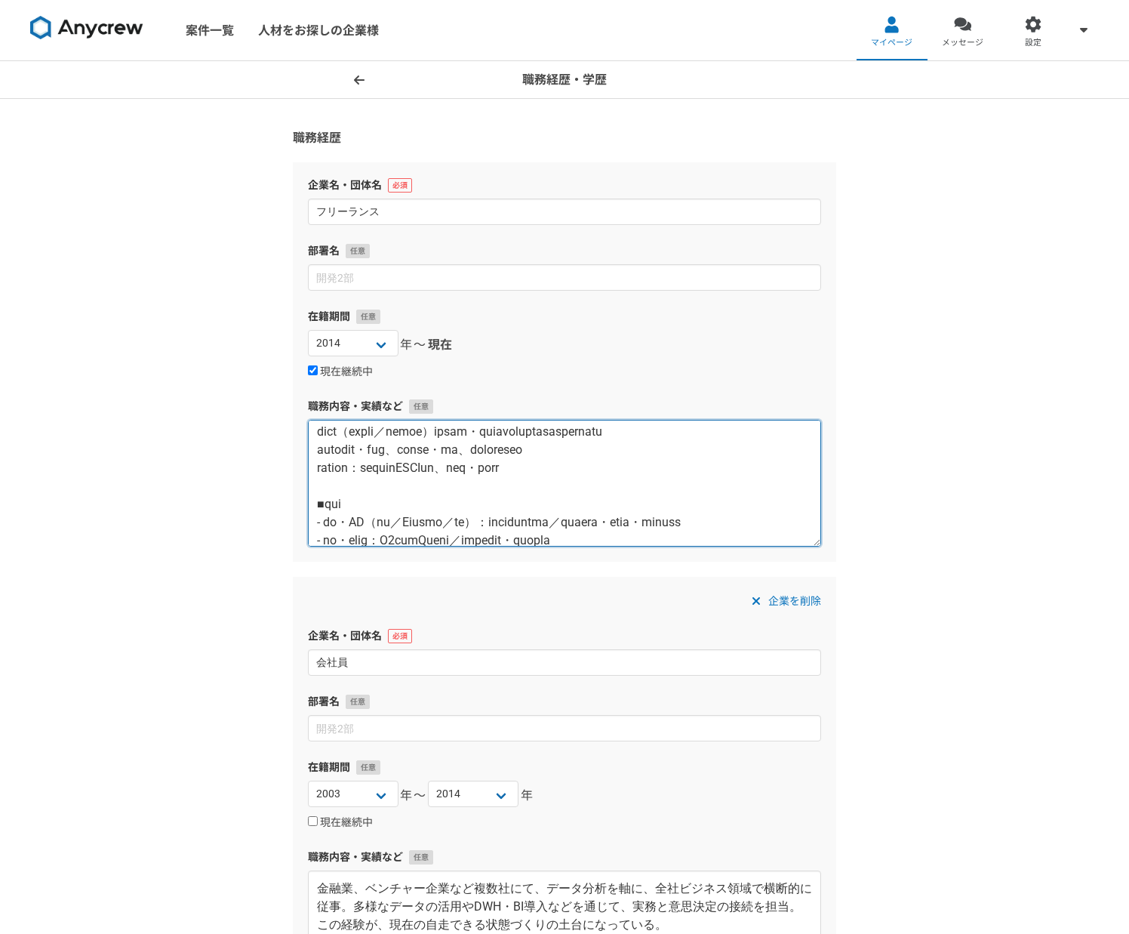
scroll to position [285, 0]
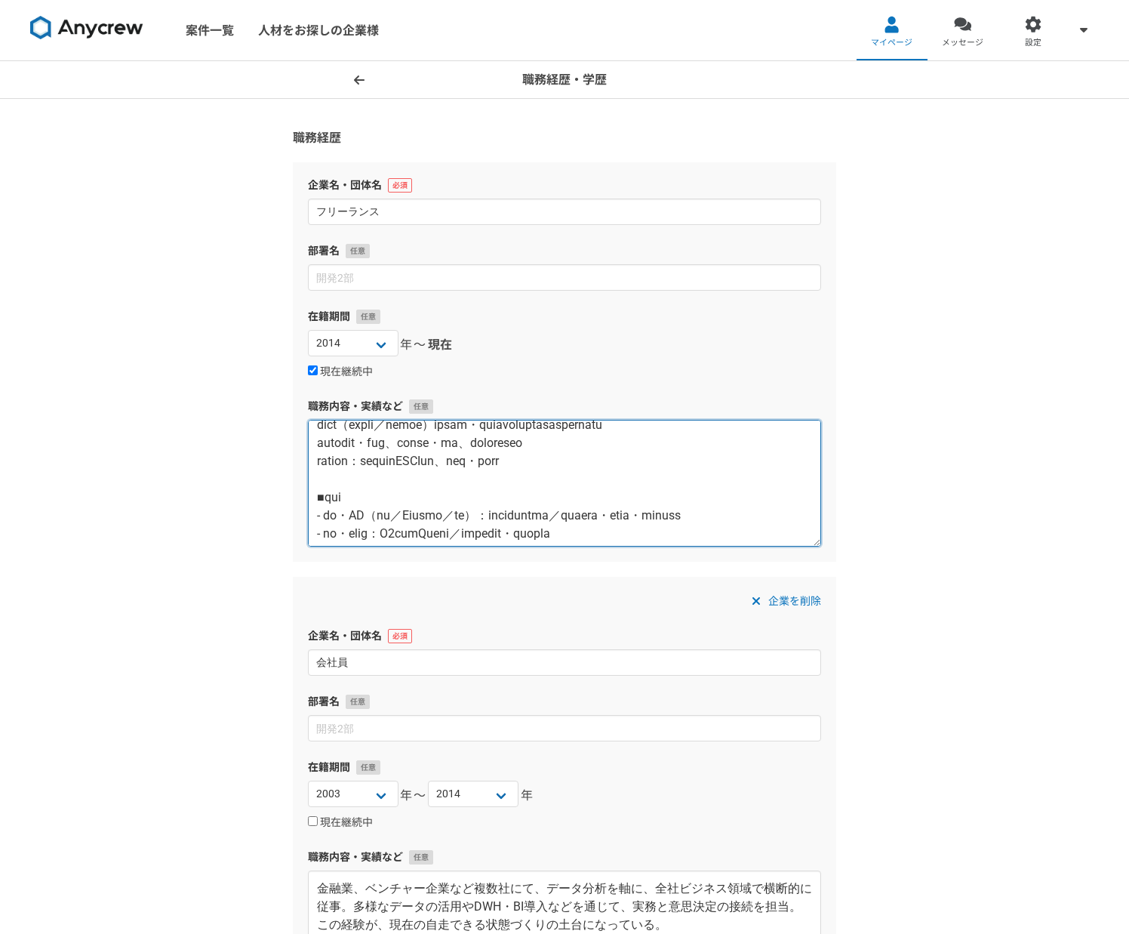
click at [316, 440] on textarea at bounding box center [564, 483] width 513 height 127
paste textarea "-"
click at [316, 459] on textarea at bounding box center [564, 483] width 513 height 127
paste textarea "-"
click at [316, 478] on textarea at bounding box center [564, 483] width 513 height 127
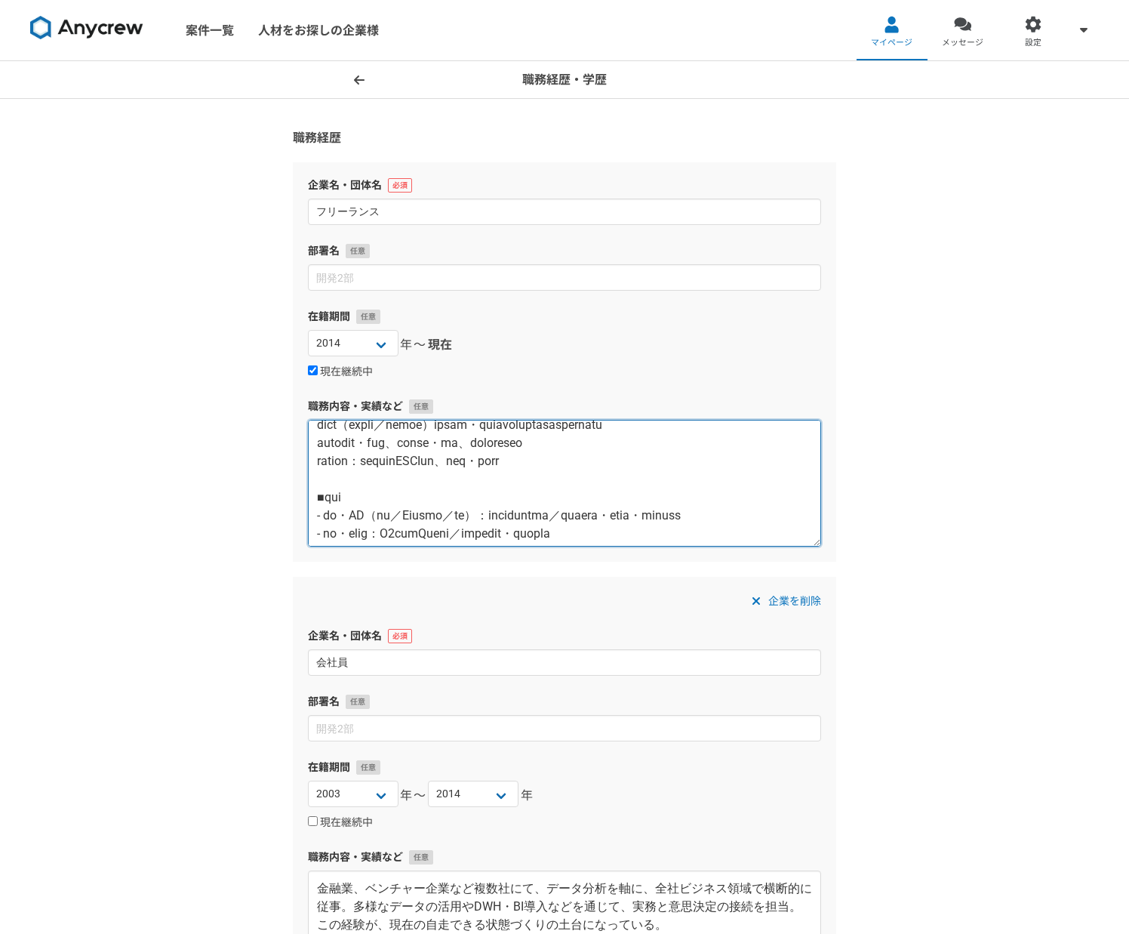
paste textarea "-"
click at [313, 514] on textarea at bounding box center [564, 483] width 513 height 127
paste textarea "-"
click at [313, 527] on textarea at bounding box center [564, 483] width 513 height 127
paste textarea "-"
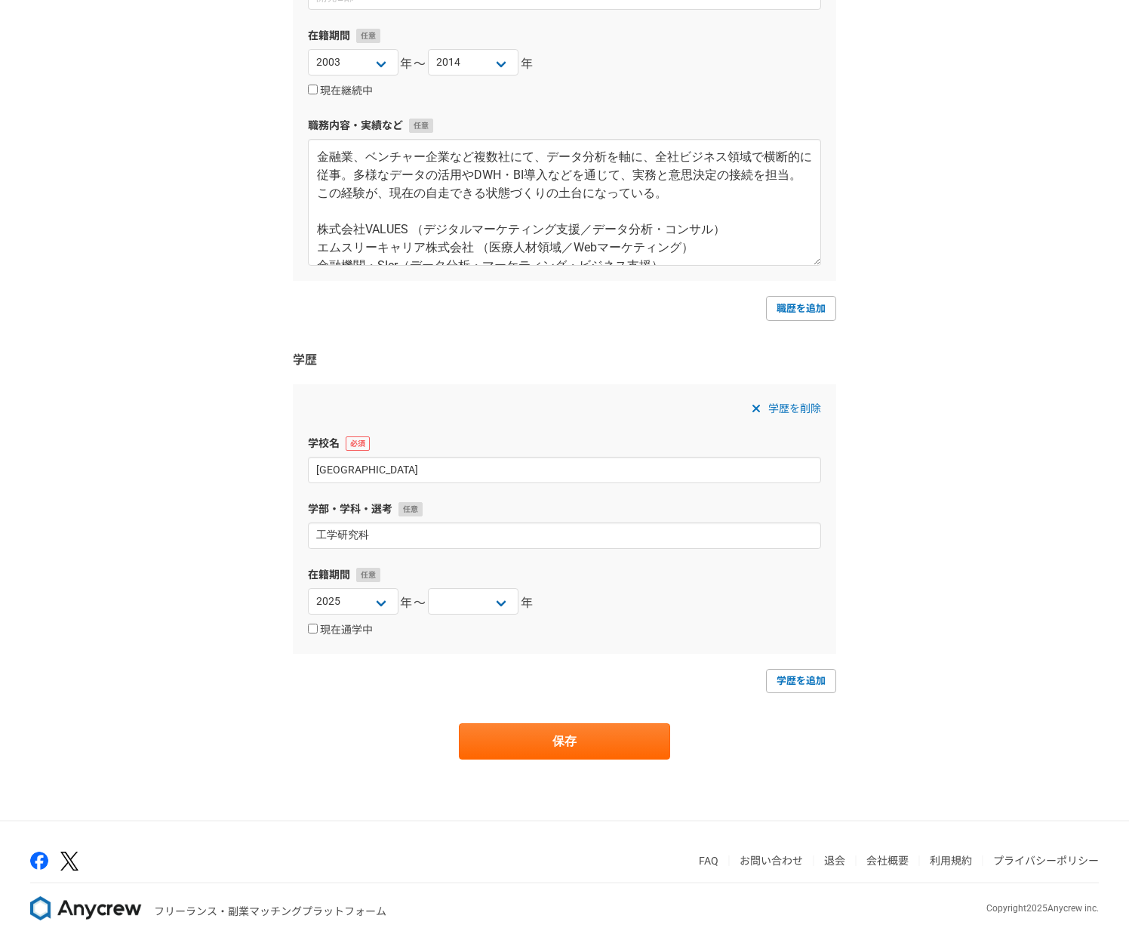
scroll to position [749, 0]
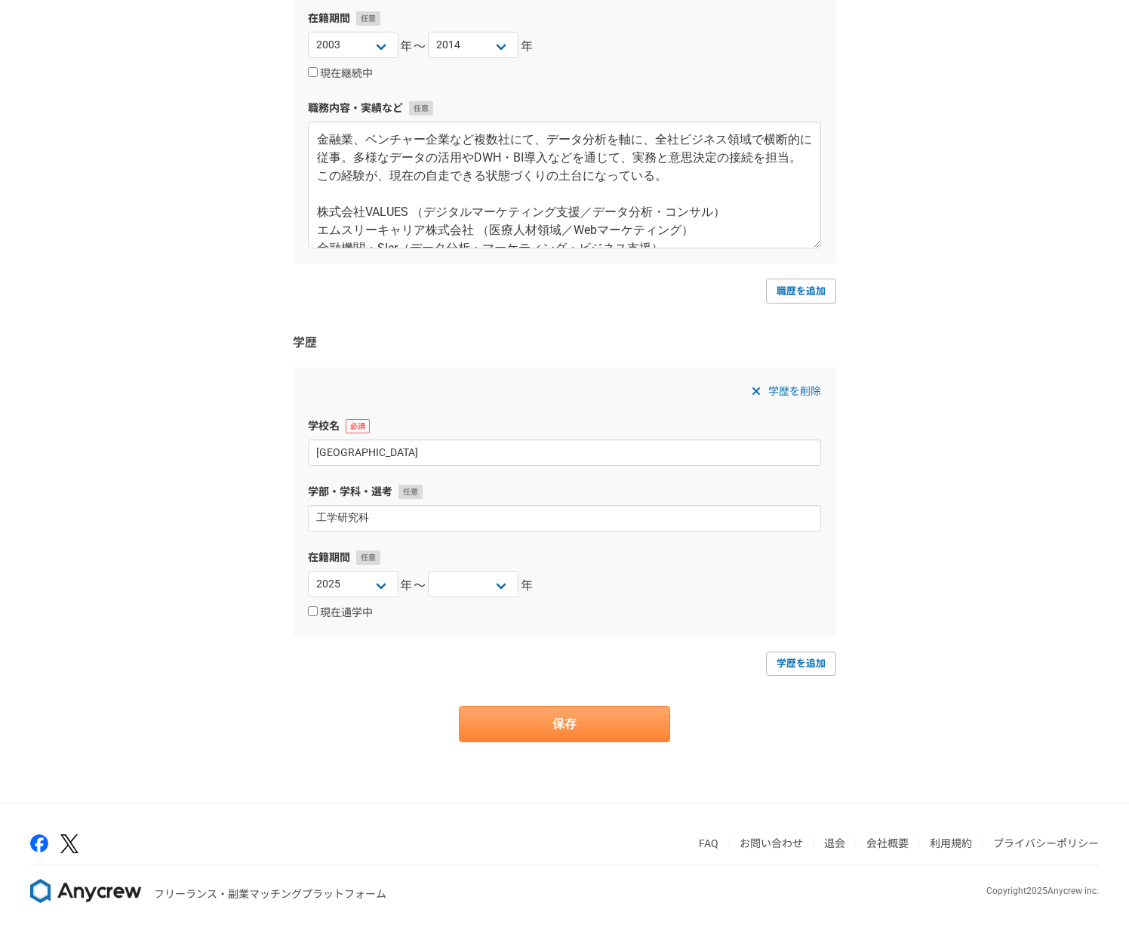
type textarea "【lore】 ip：dolorsita conse （ad・elit） ■sedd ※eiusmod、temporincididuntutl - et・dol…"
click at [502, 726] on button "保存" at bounding box center [564, 724] width 211 height 36
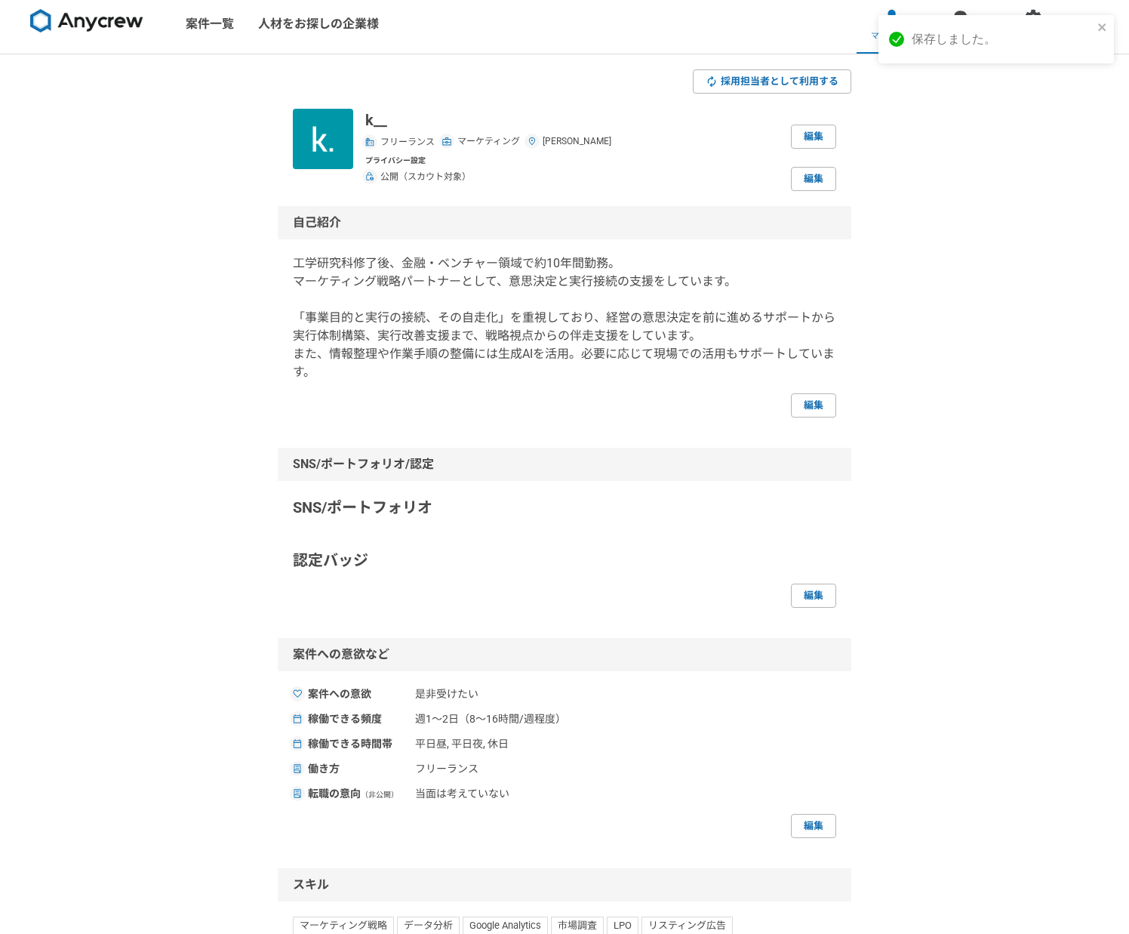
scroll to position [5, 0]
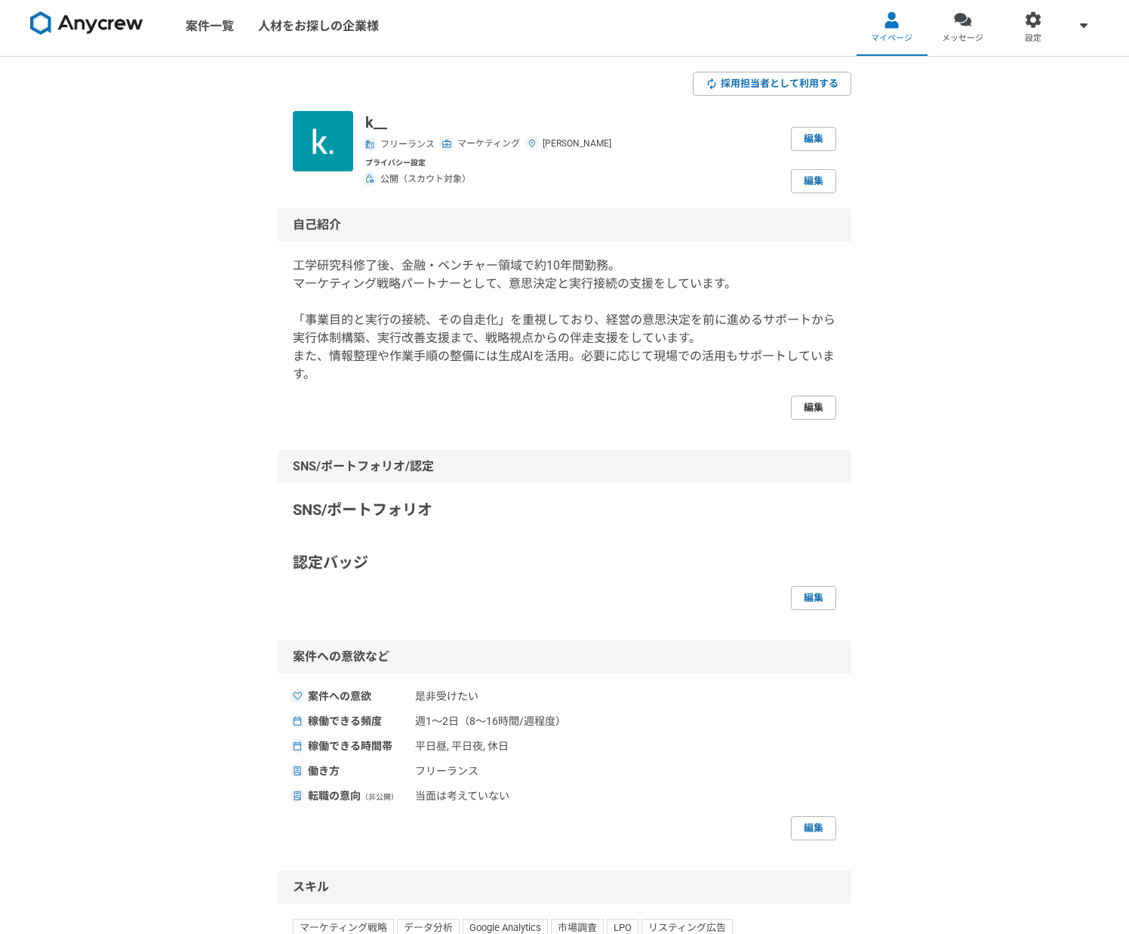
click at [813, 407] on link "編集" at bounding box center [813, 408] width 45 height 24
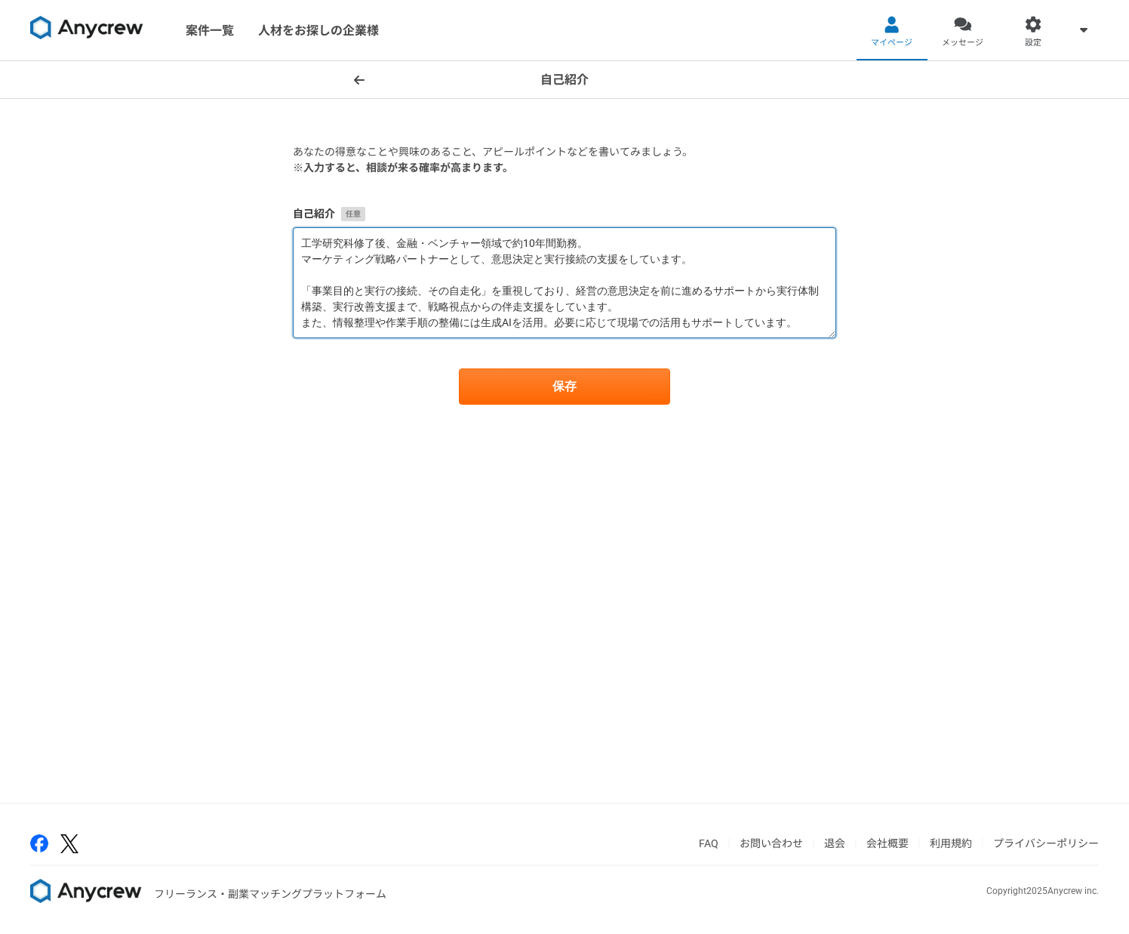
drag, startPoint x: 382, startPoint y: 307, endPoint x: 450, endPoint y: 305, distance: 68.0
click at [383, 307] on textarea "工学研究科修了後、金融・ベンチャー領域で約10年間勤務。 マーケティング戦略パートナーとして、意思決定と実行接続の支援をしています。 「事業目的と実行の接続、…" at bounding box center [565, 282] width 544 height 111
type textarea "工学研究科修了後、金融・ベンチャー領域で約10年間勤務。 マーケティング戦略パートナーとして、意思決定と実行接続の支援をしています。 「事業目的と実行の接続、…"
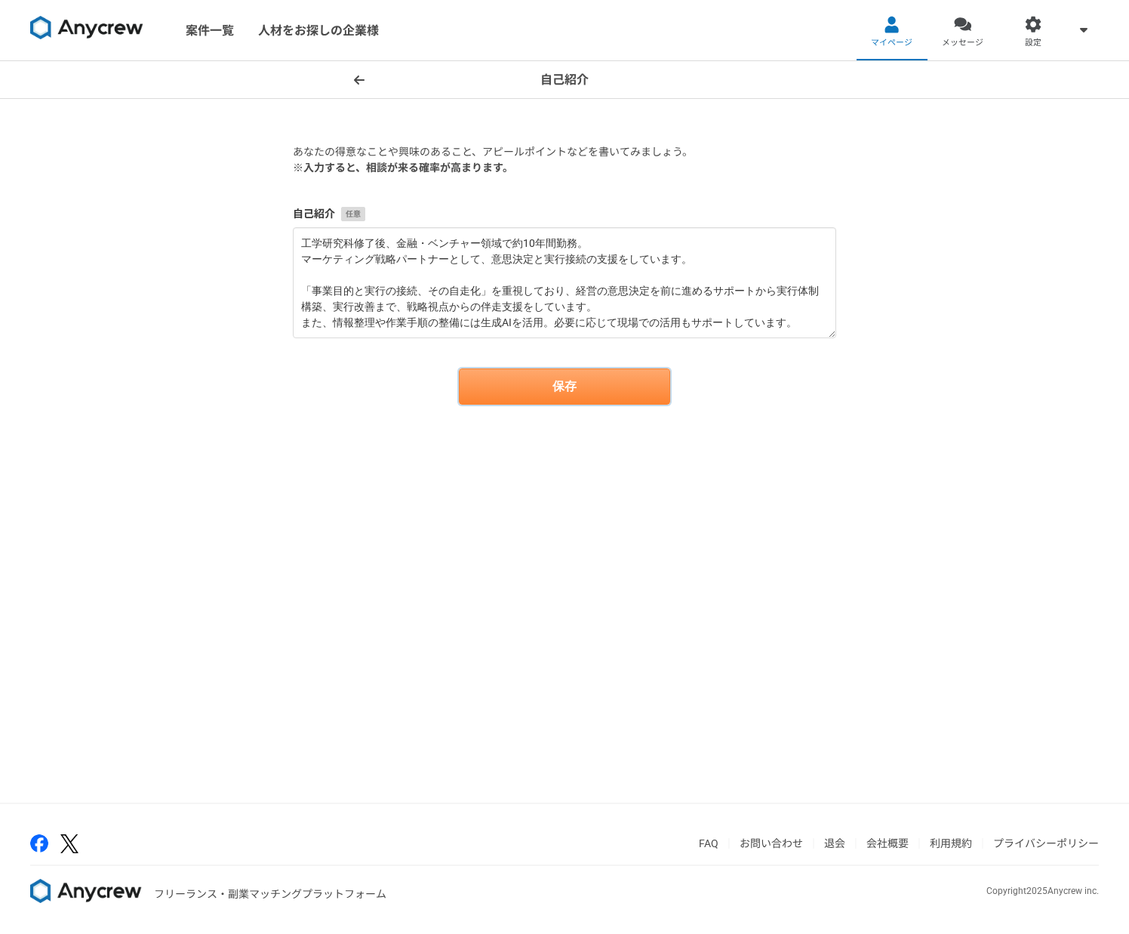
click at [530, 381] on button "保存" at bounding box center [564, 386] width 211 height 36
